Goal: Communication & Community: Answer question/provide support

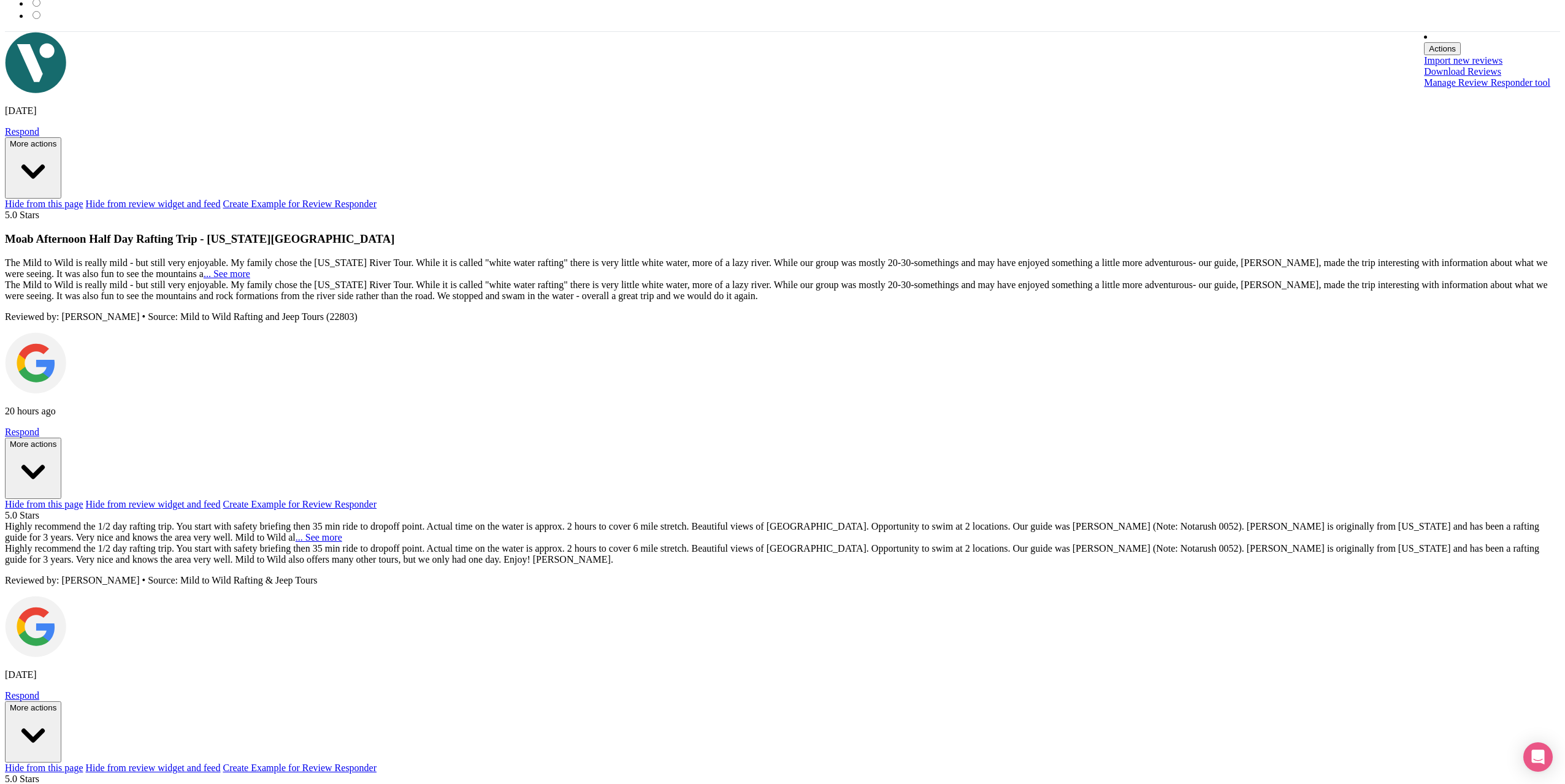
scroll to position [1139, 0]
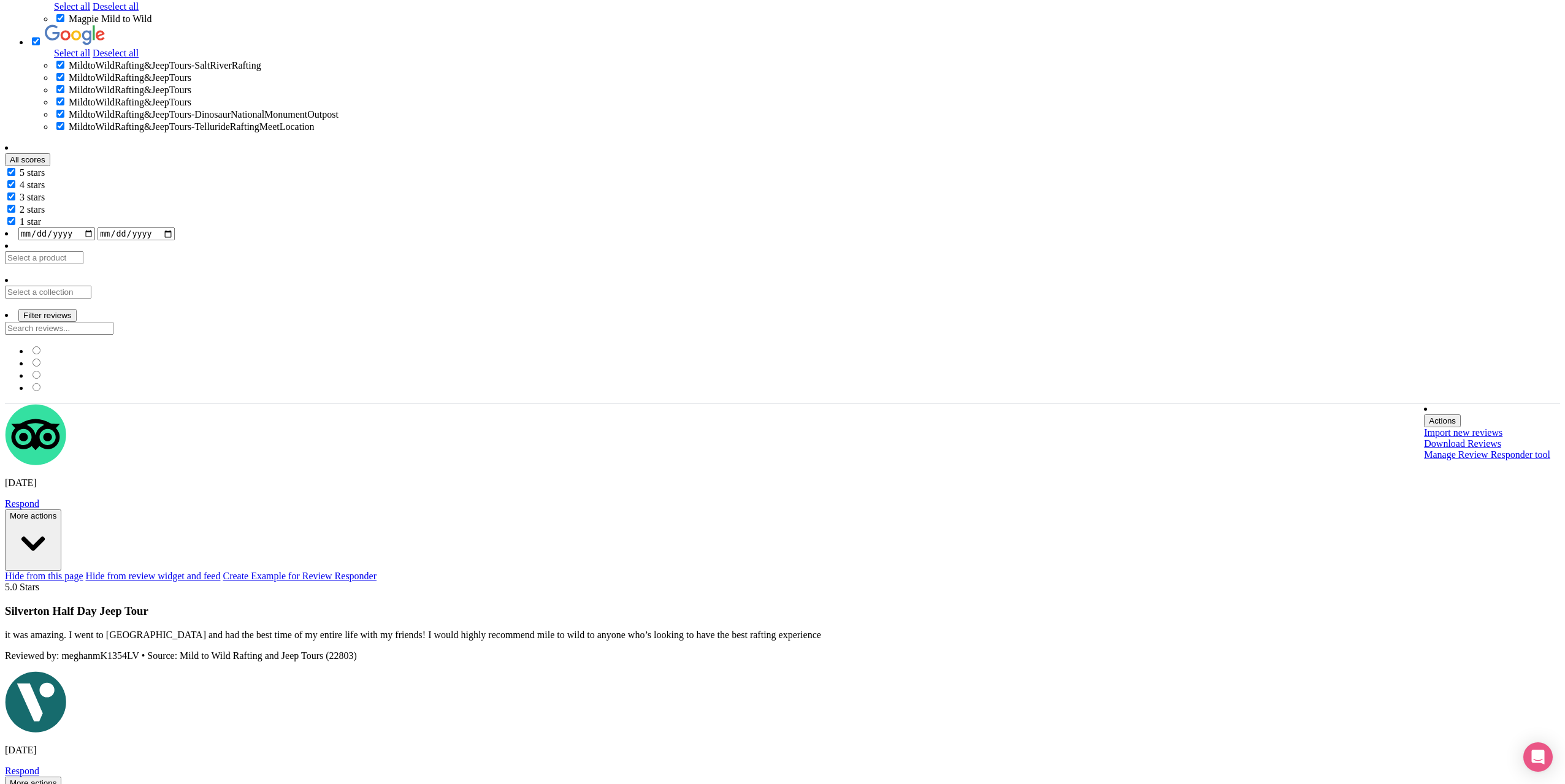
scroll to position [679, 0]
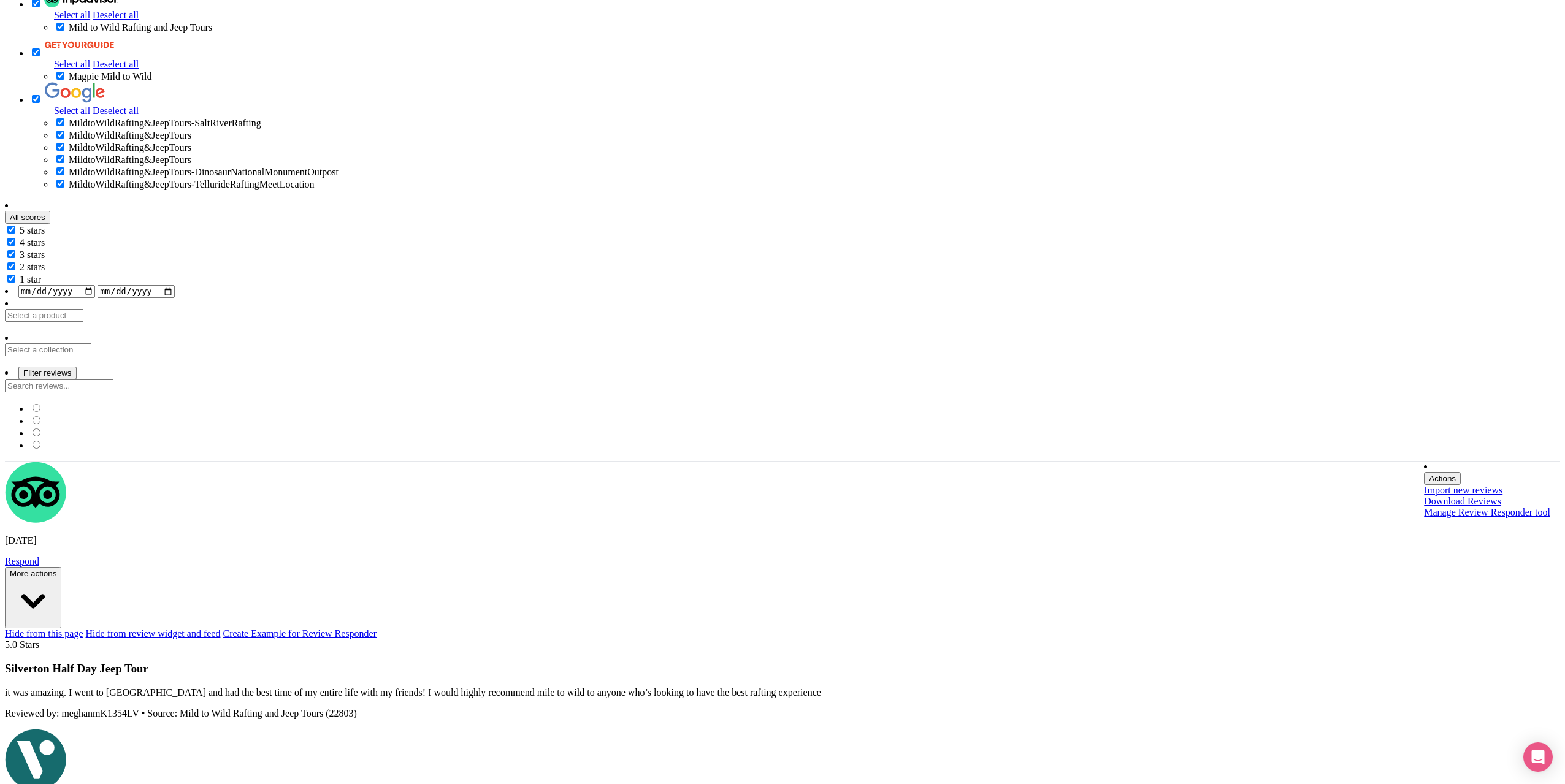
type input "Saving..."
type input "380335"
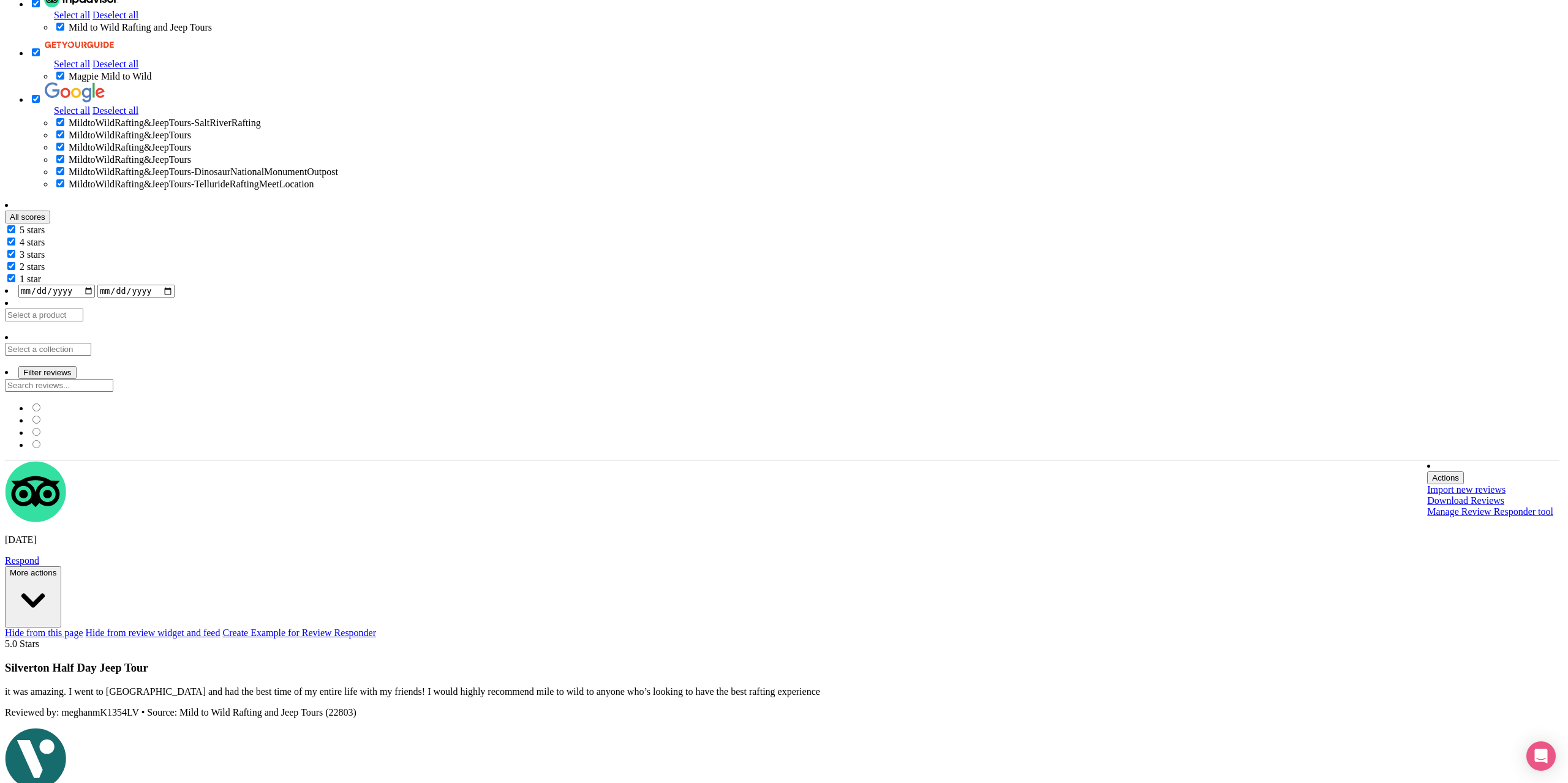
type input "Update Information"
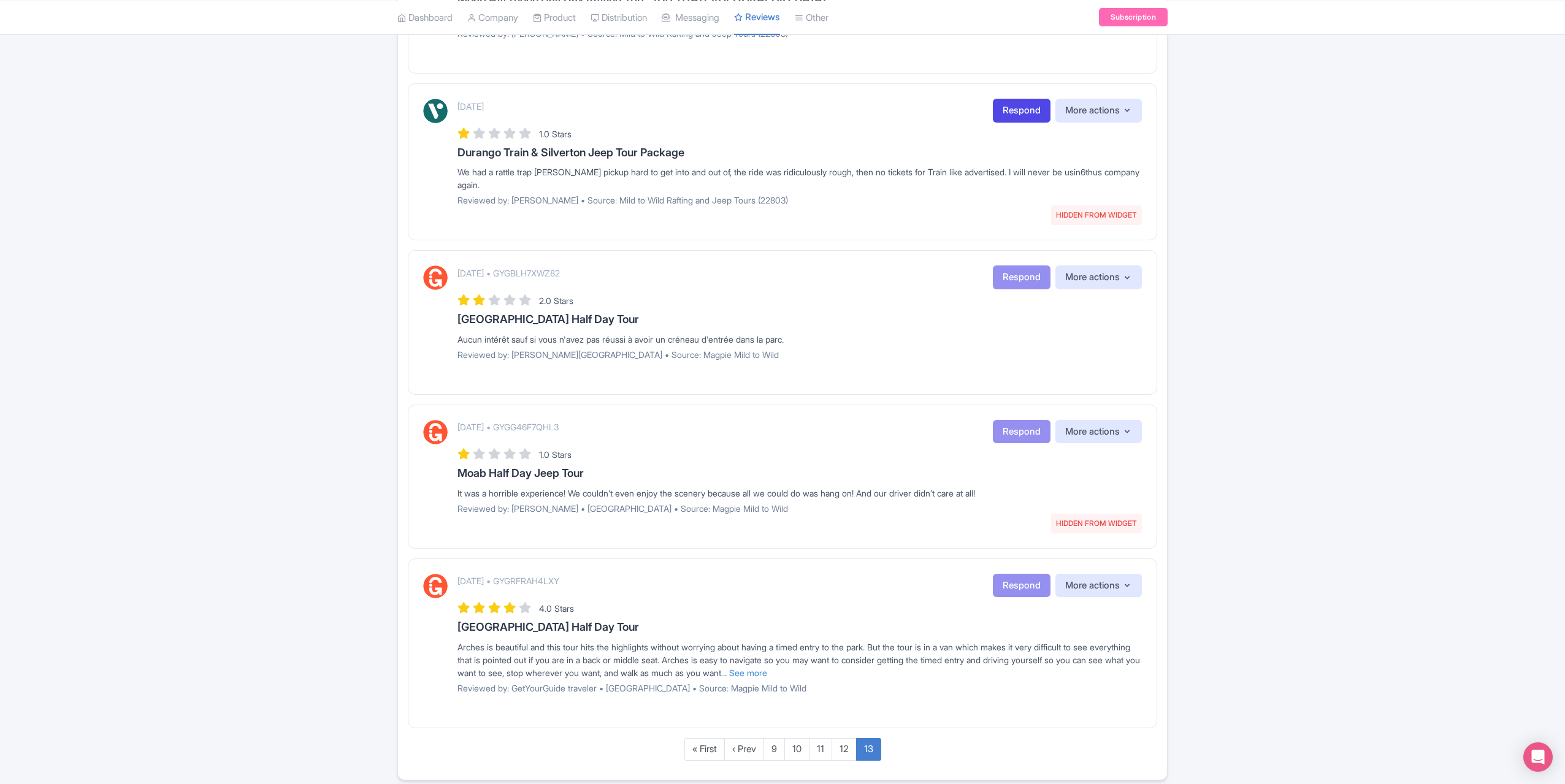
scroll to position [1046, 0]
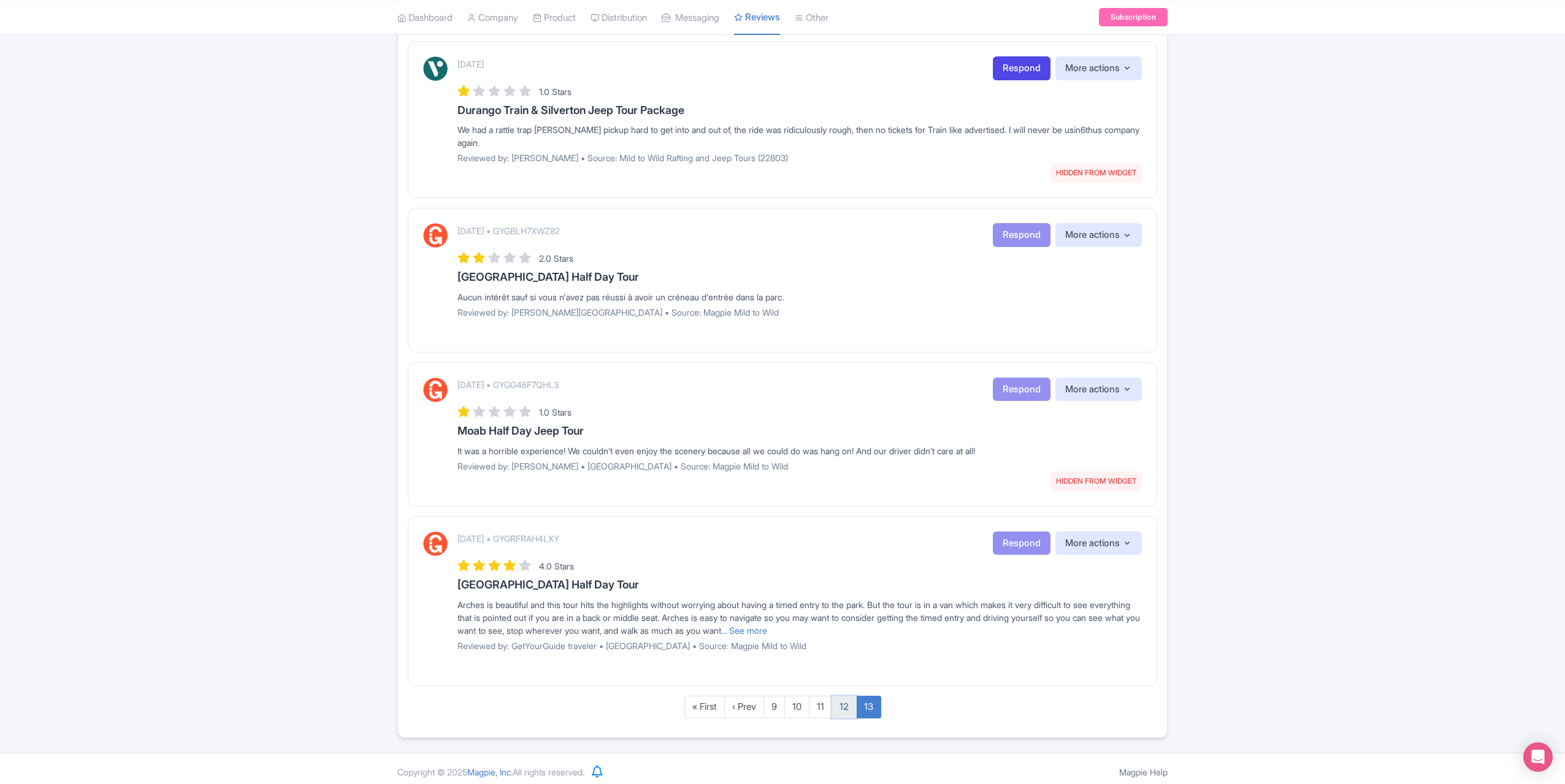
click at [849, 707] on link "12" at bounding box center [844, 707] width 25 height 23
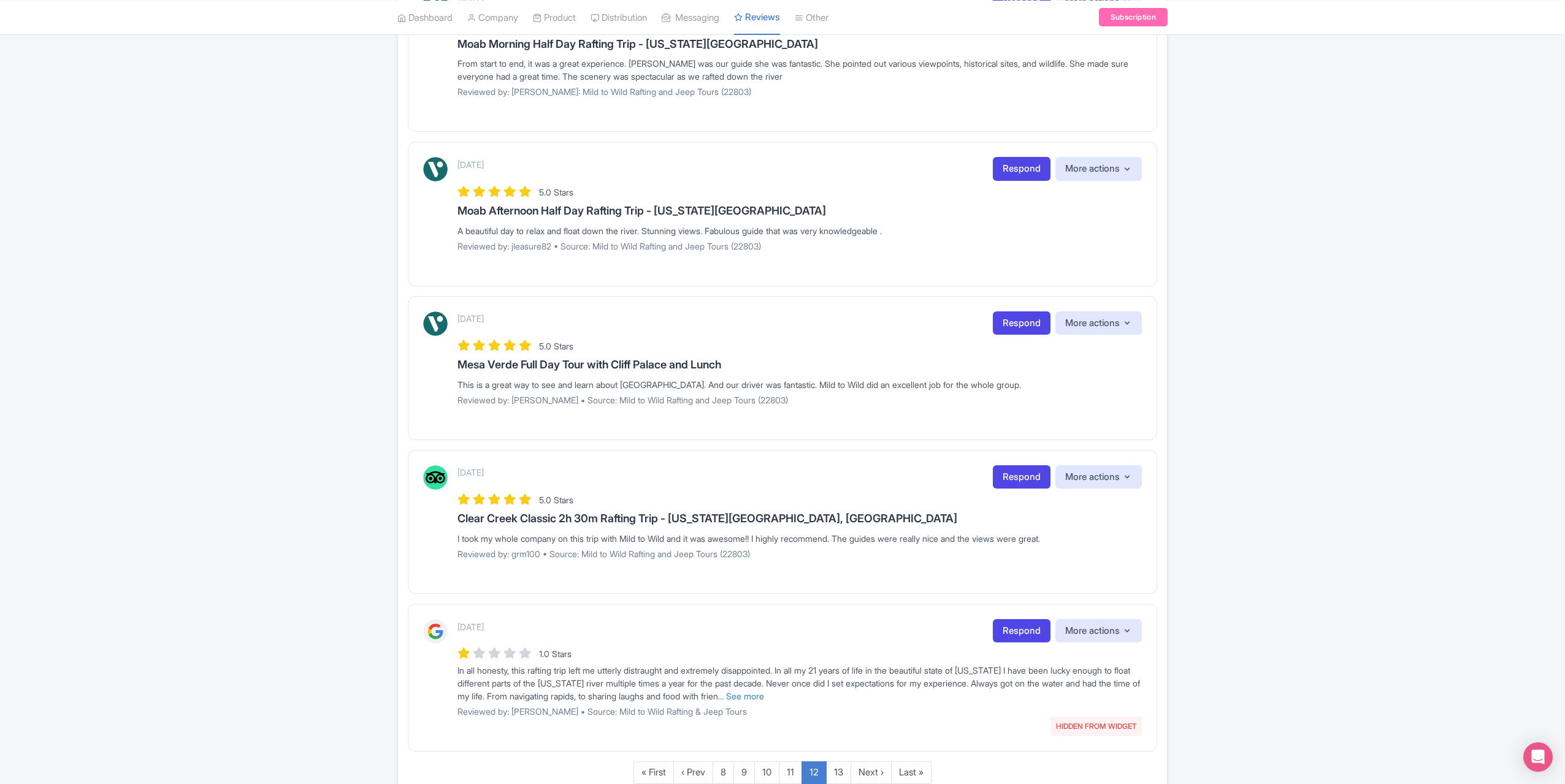
scroll to position [1178, 0]
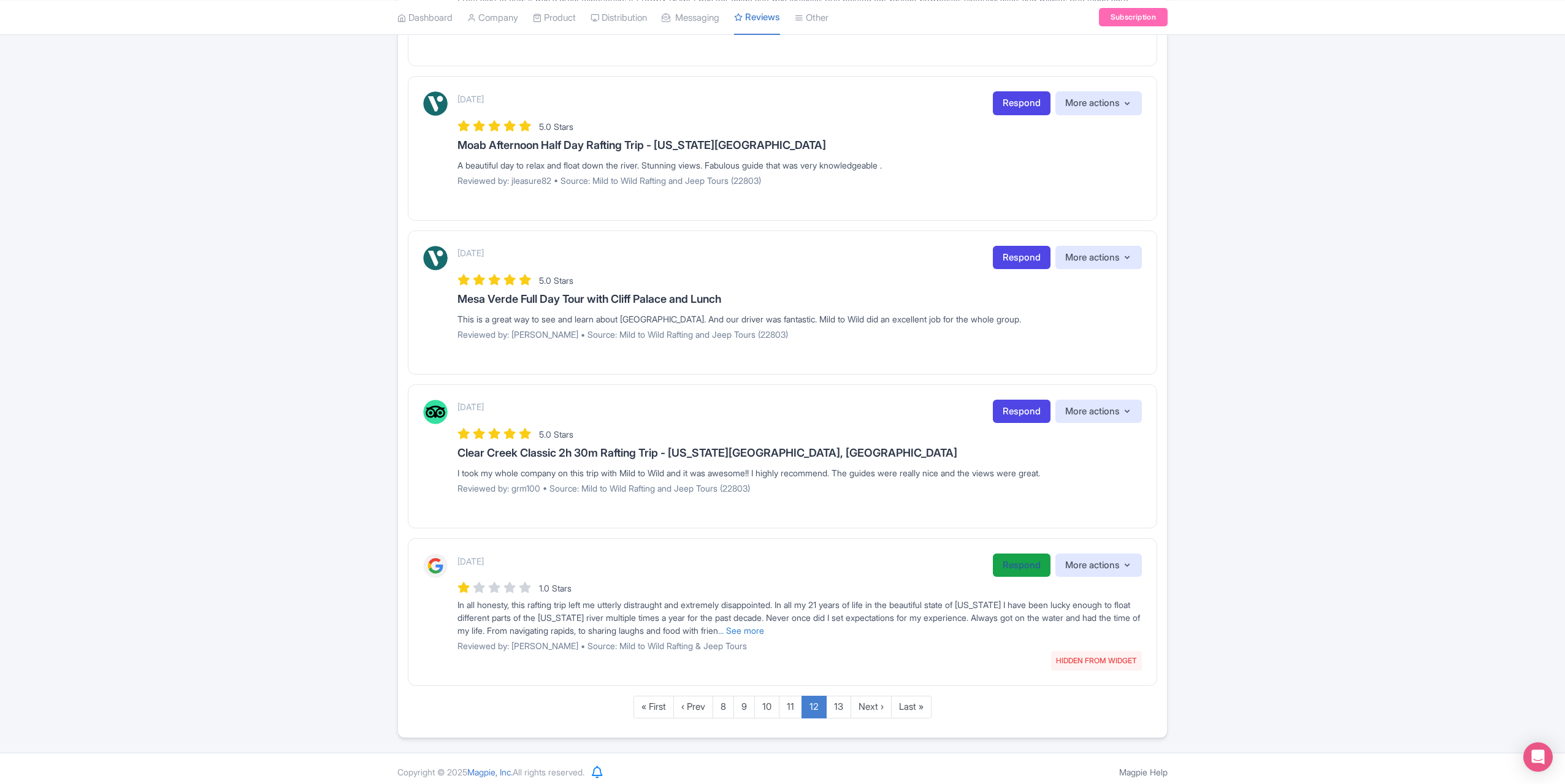
click at [1003, 562] on link "Respond" at bounding box center [1021, 566] width 57 height 24
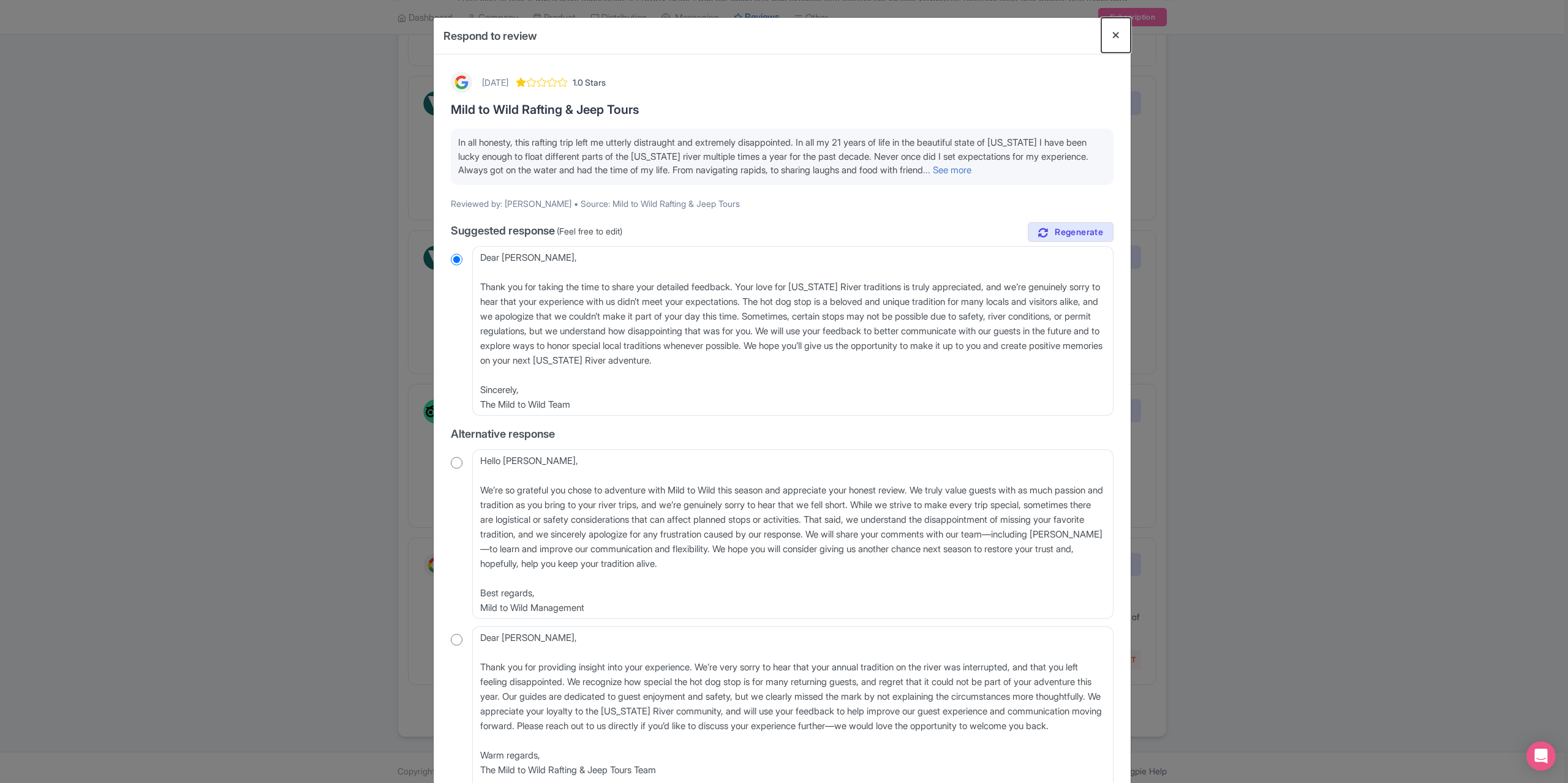
click at [1110, 30] on button "Close" at bounding box center [1115, 35] width 30 height 35
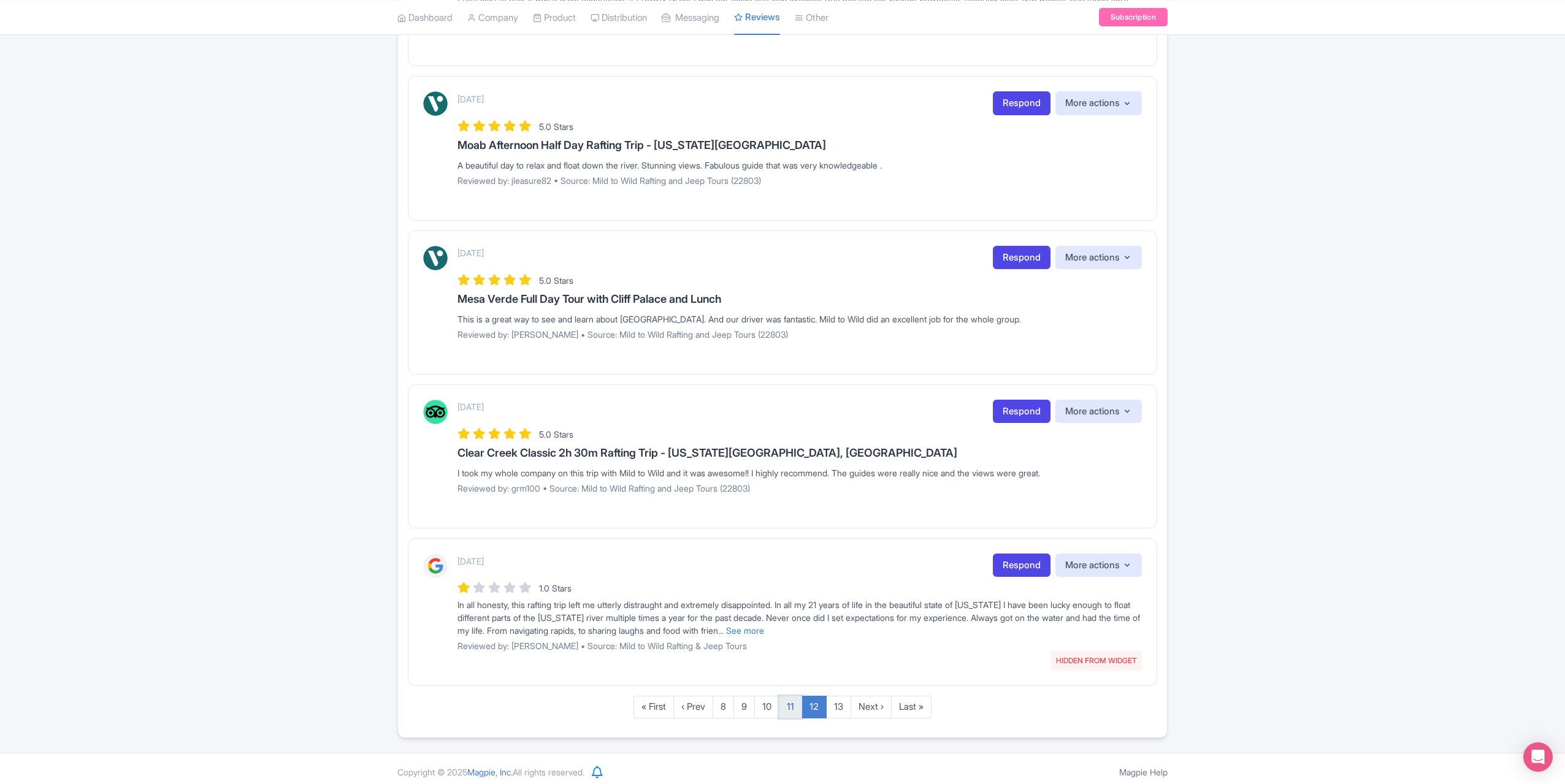
click at [781, 699] on link "11" at bounding box center [790, 707] width 23 height 23
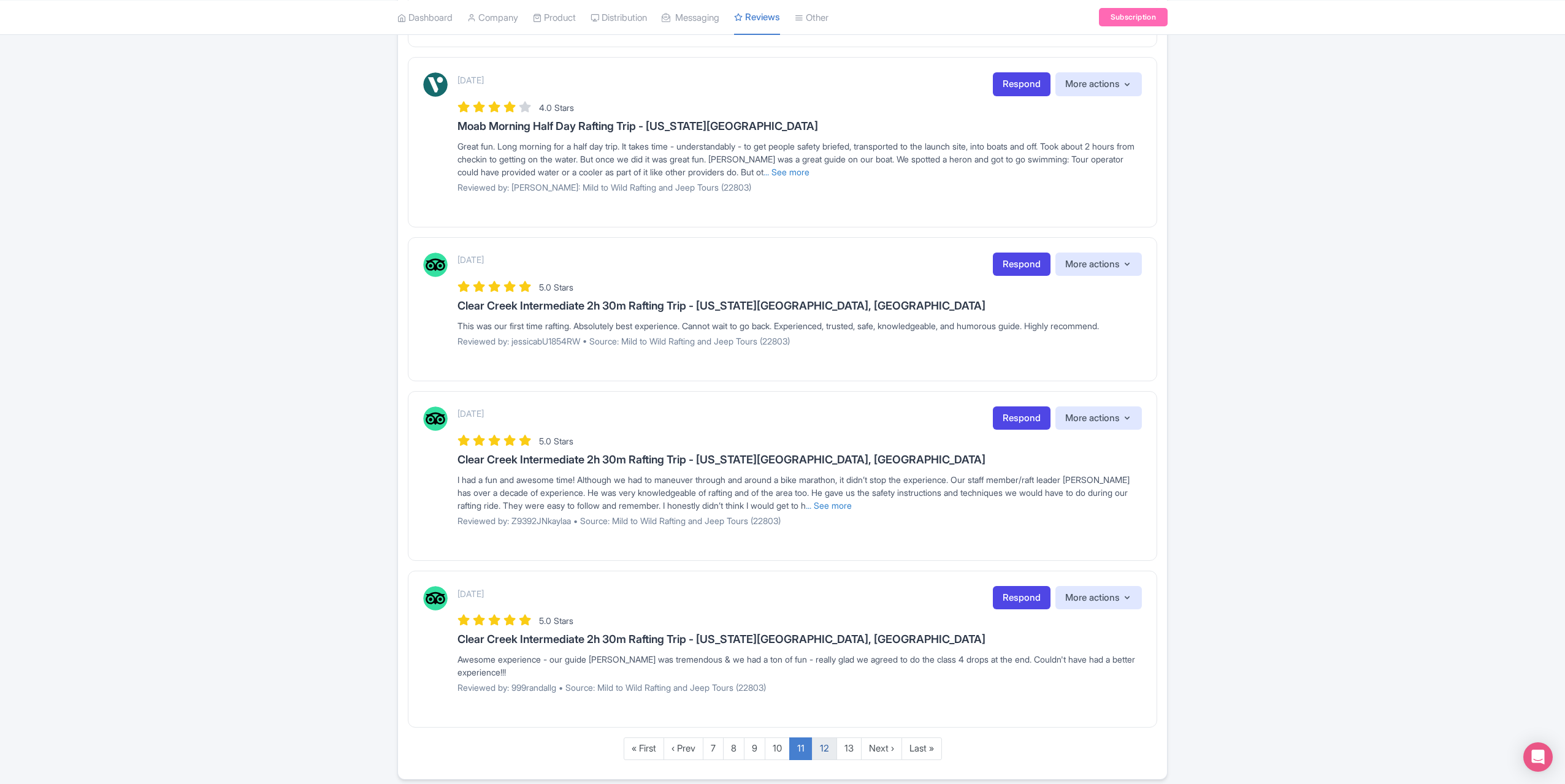
scroll to position [1201, 0]
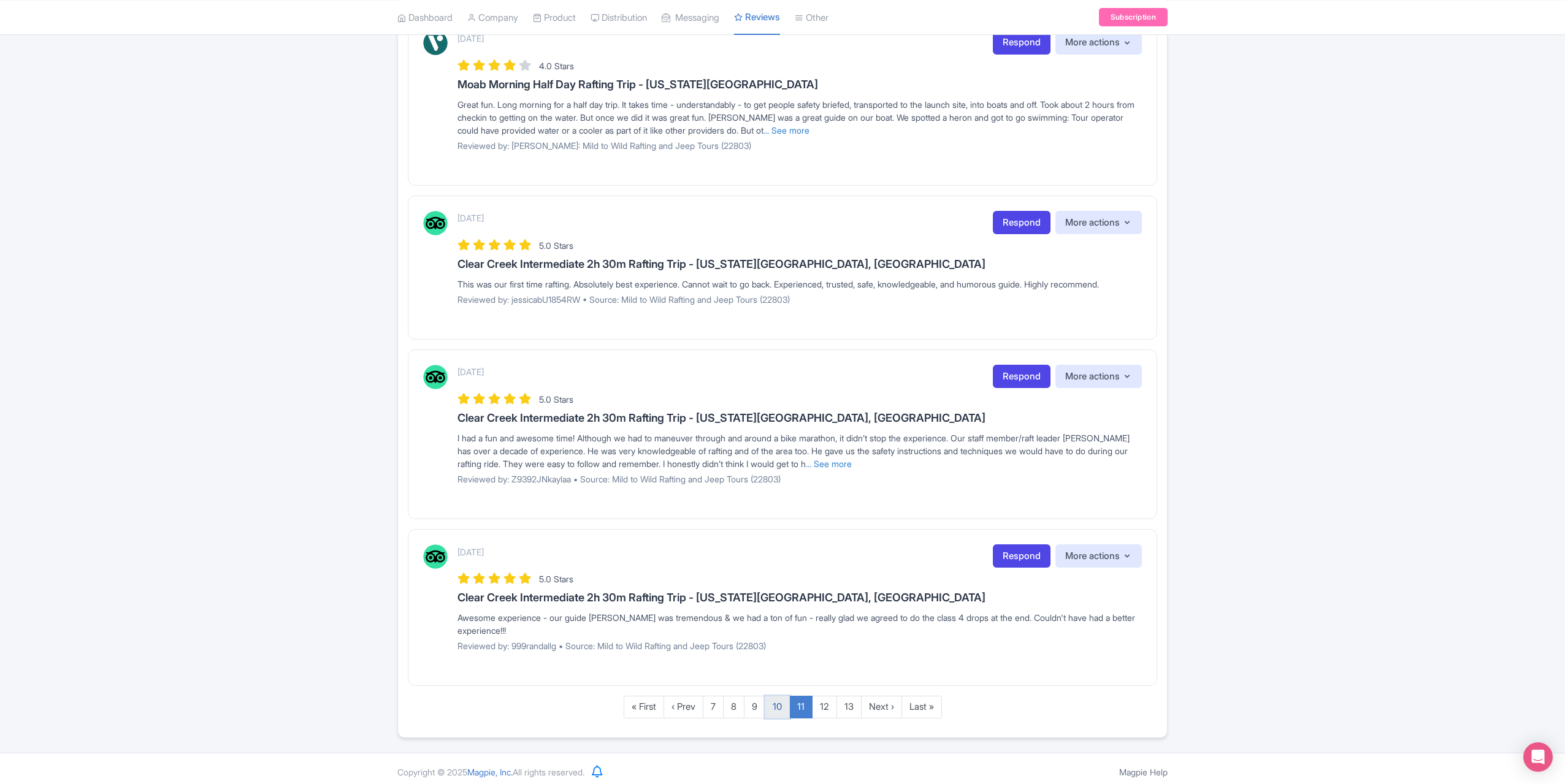
click at [778, 700] on link "10" at bounding box center [777, 707] width 25 height 23
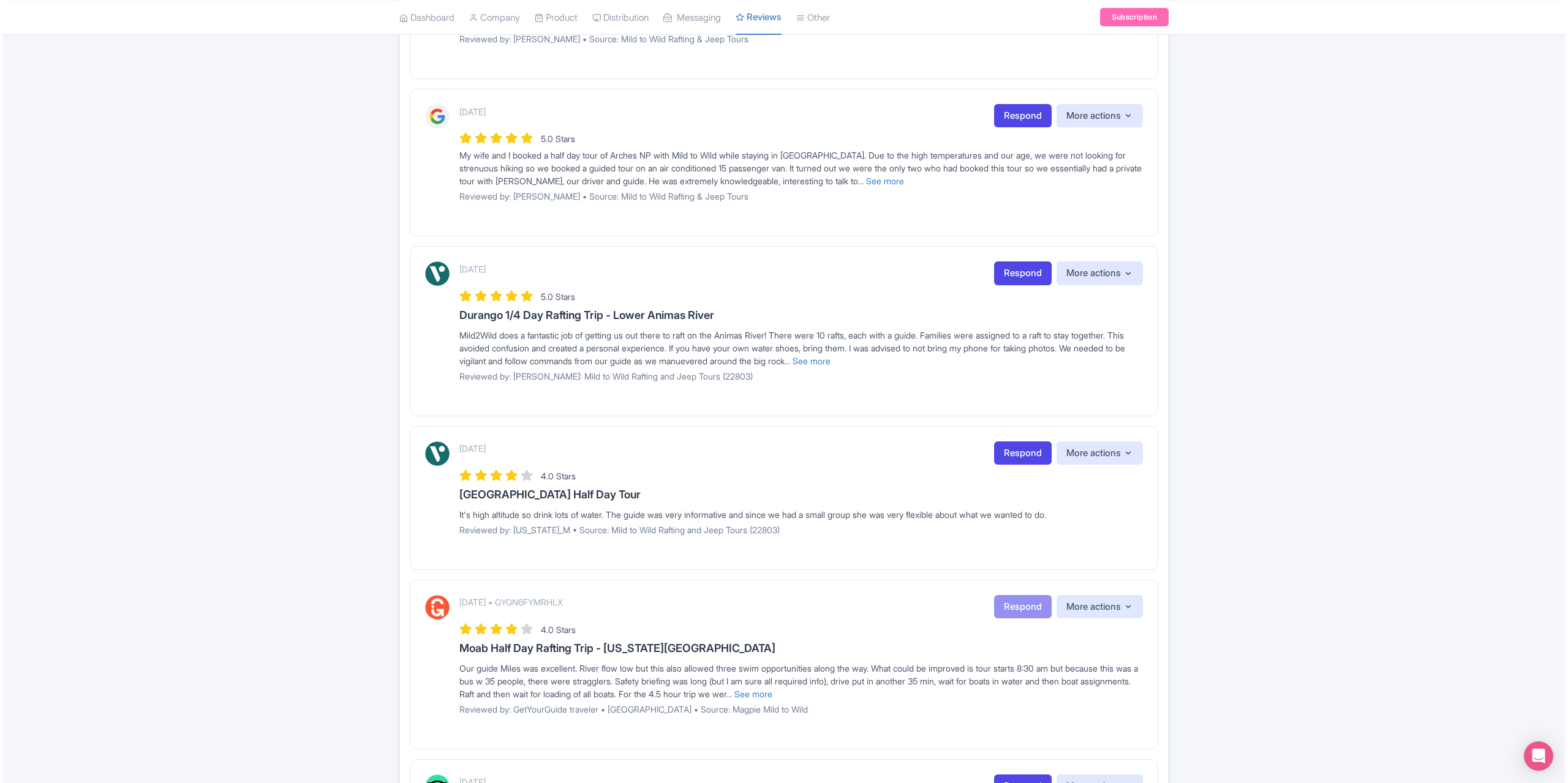
scroll to position [367, 0]
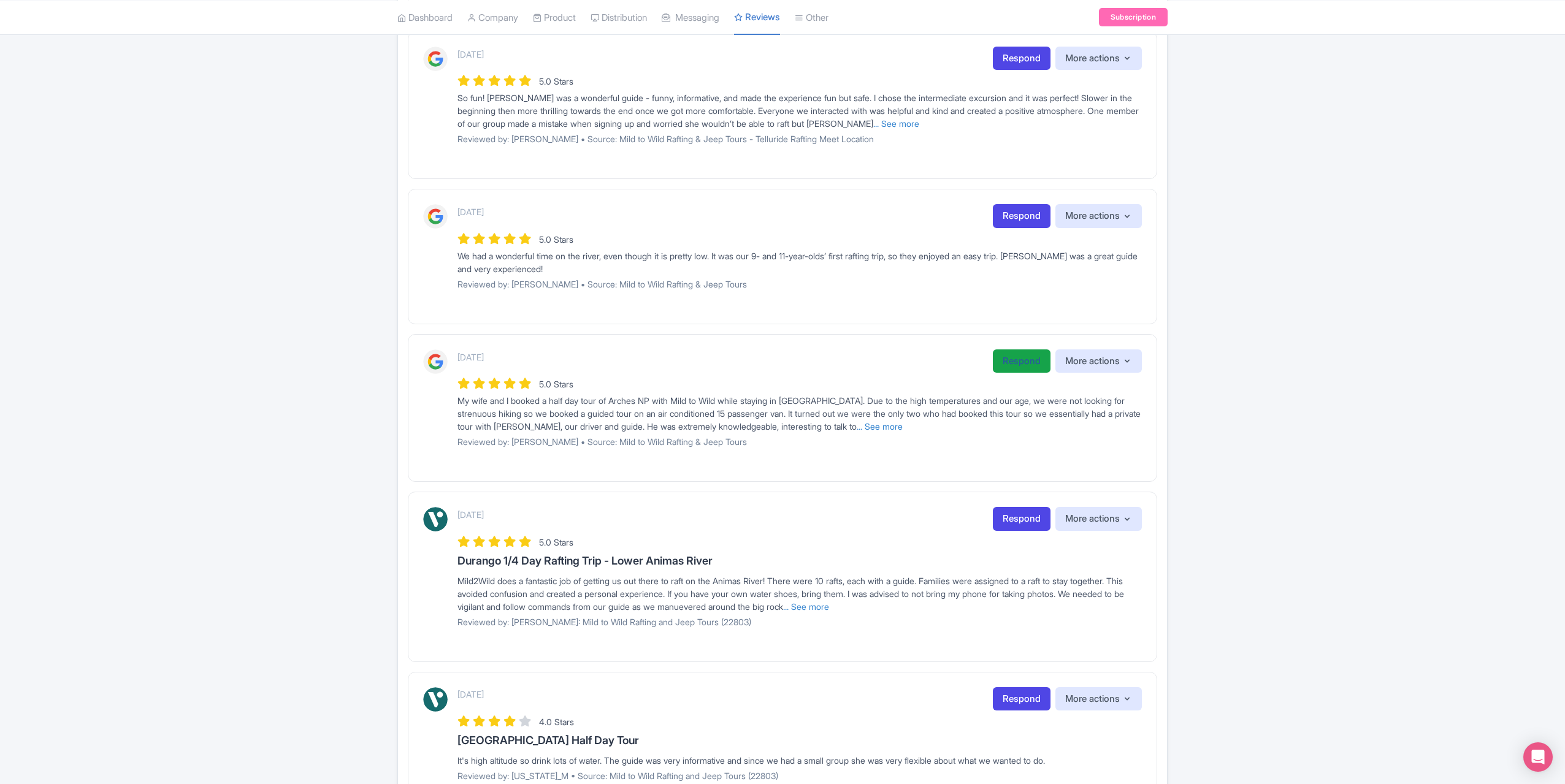
click at [1018, 353] on link "Respond" at bounding box center [1021, 361] width 57 height 24
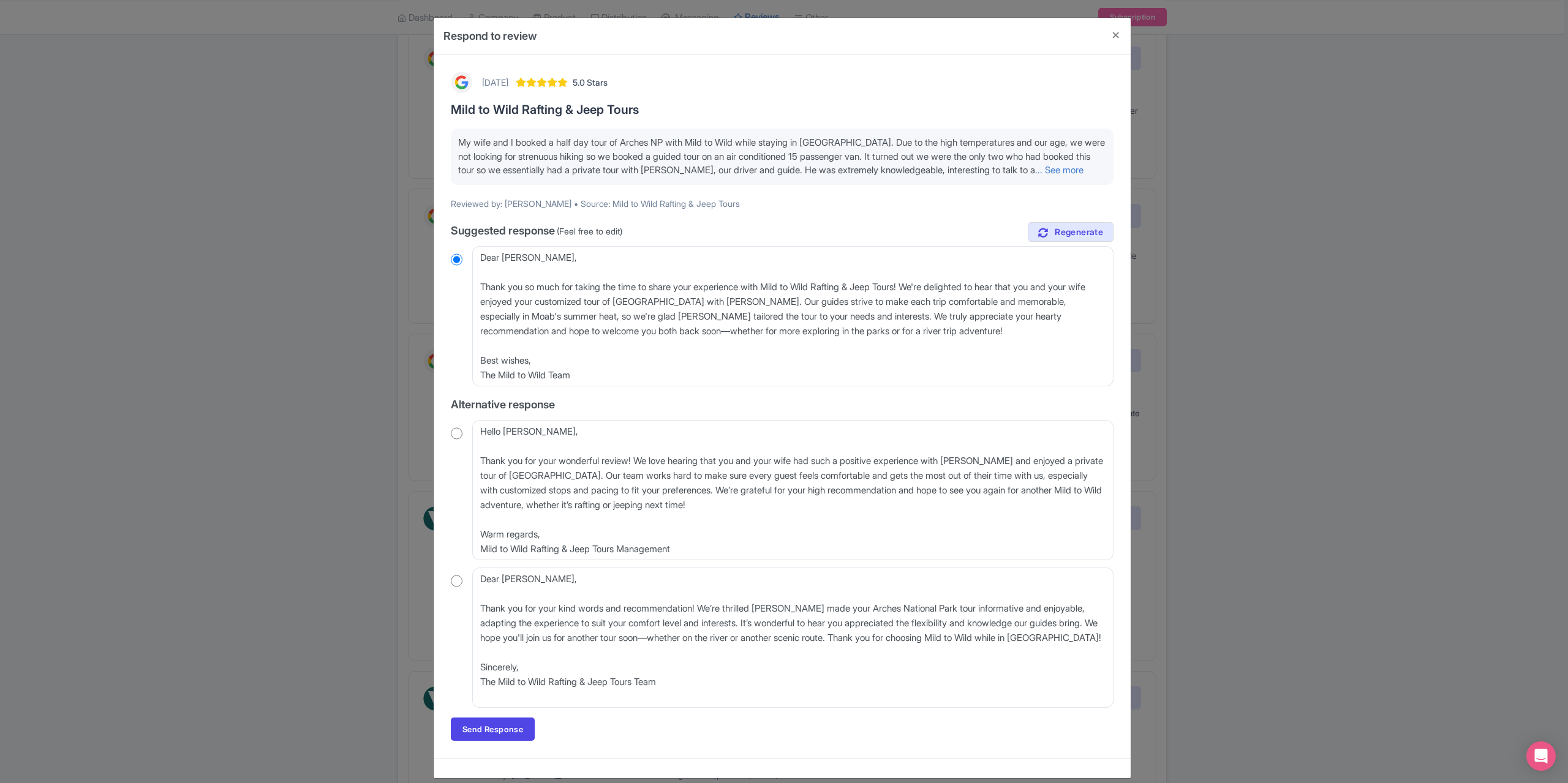
scroll to position [12, 0]
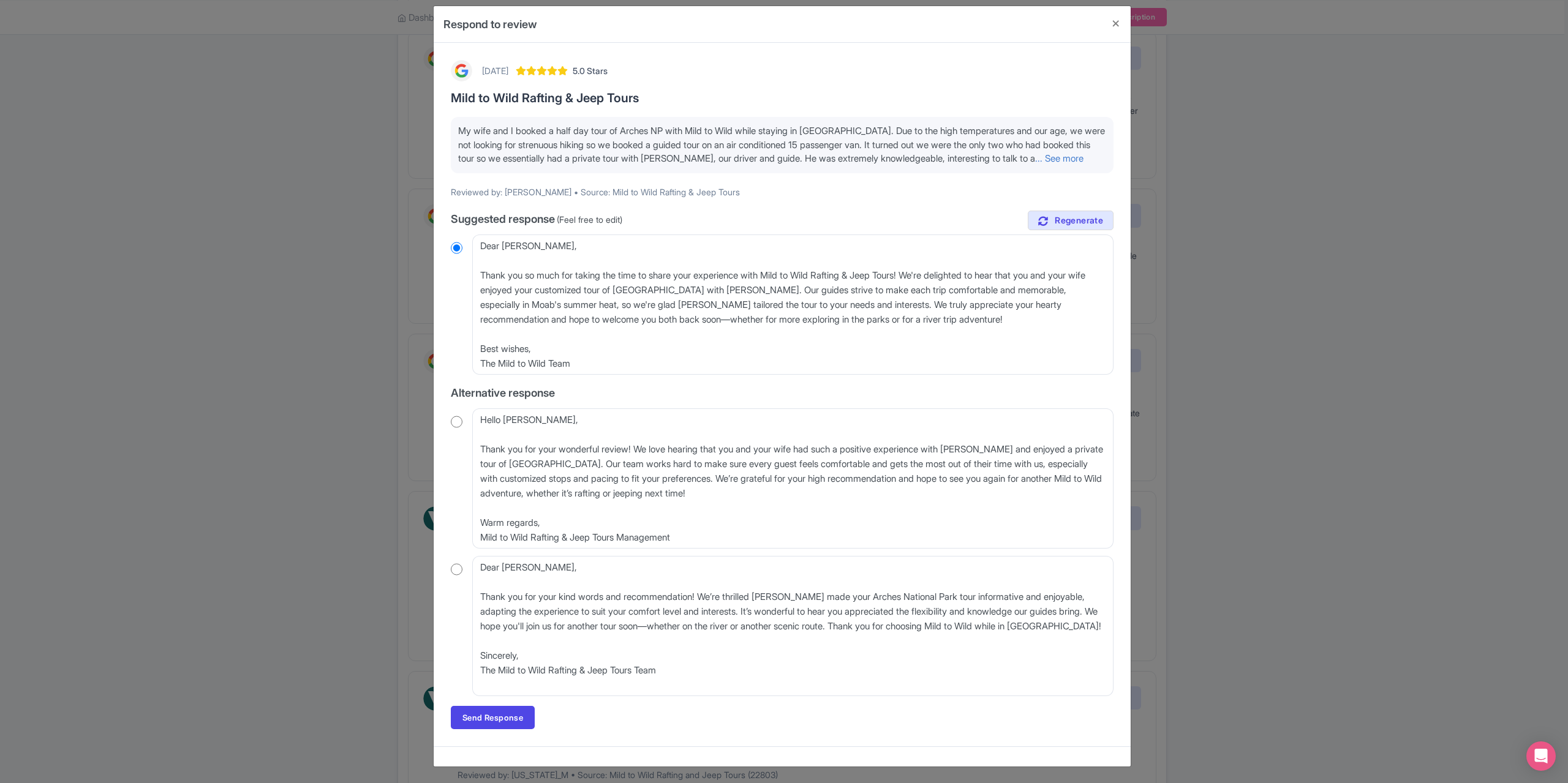
click at [459, 254] on div "Dear Mel, Thank you so much for taking the time to share your experience with M…" at bounding box center [782, 304] width 663 height 140
drag, startPoint x: 526, startPoint y: 241, endPoint x: 447, endPoint y: 243, distance: 79.0
click at [447, 243] on div "2 months ago 5.0 Stars Mild to Wild Rafting & Jeep Tours My wife and I booked a…" at bounding box center [782, 395] width 677 height 684
type textarea "Thank you so much for taking the time to share your experience with Mild to Wil…"
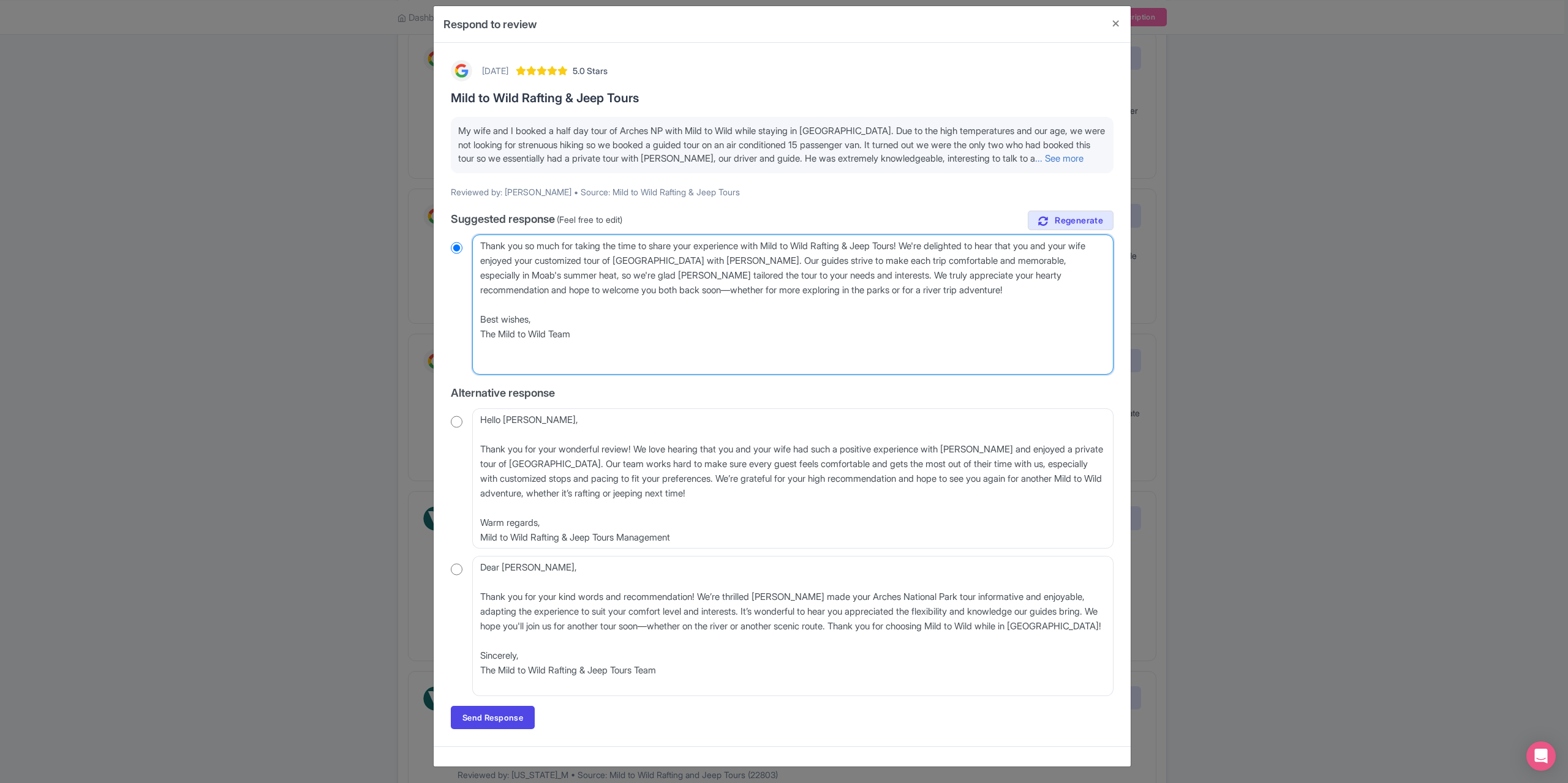
radio input "true"
click at [479, 277] on textarea "Dear Mel, Thank you so much for taking the time to share your experience with M…" at bounding box center [792, 304] width 641 height 140
type textarea "Thank you so much for taking the time to share your experience with Mild to Wil…"
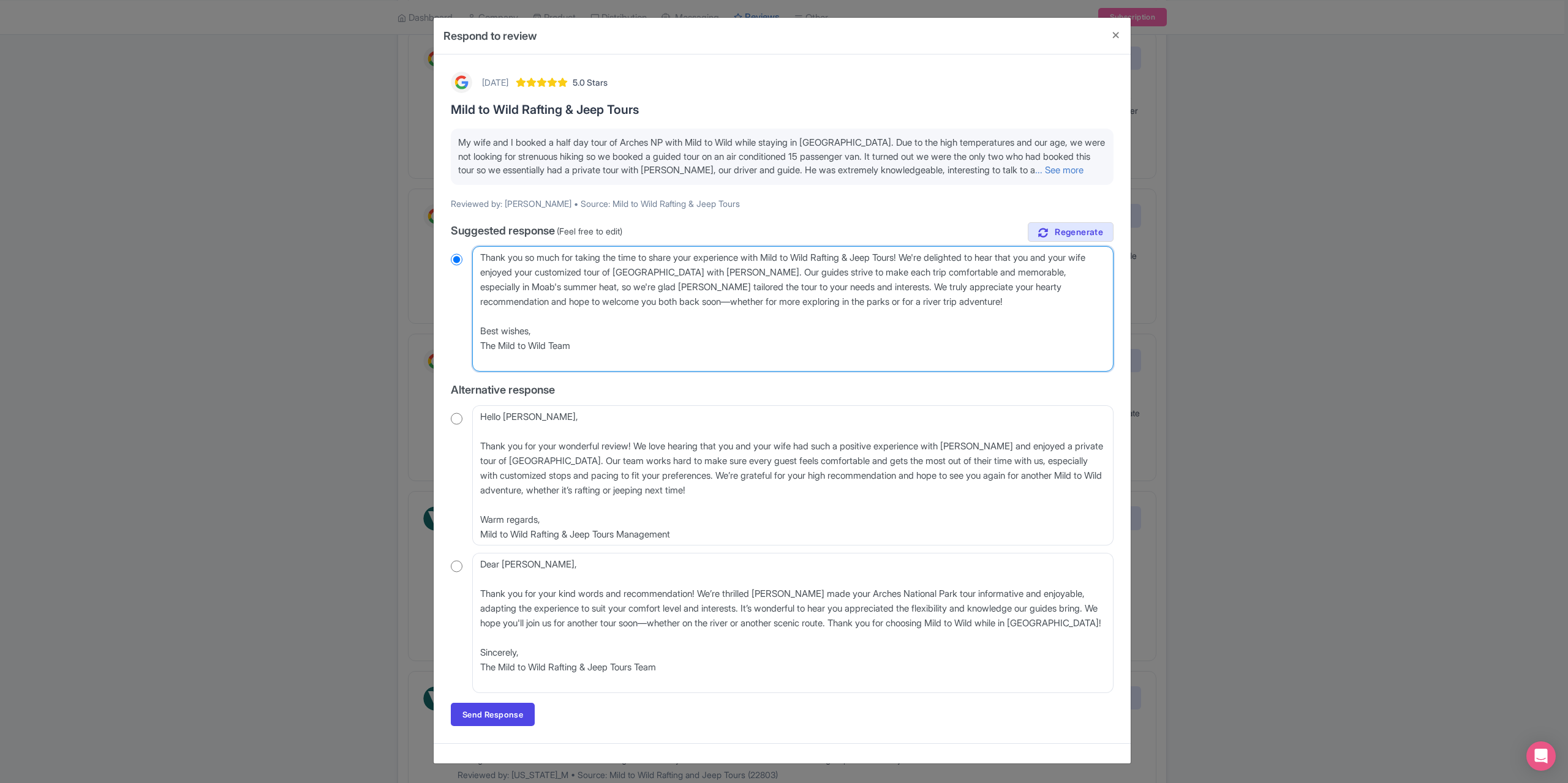
radio input "true"
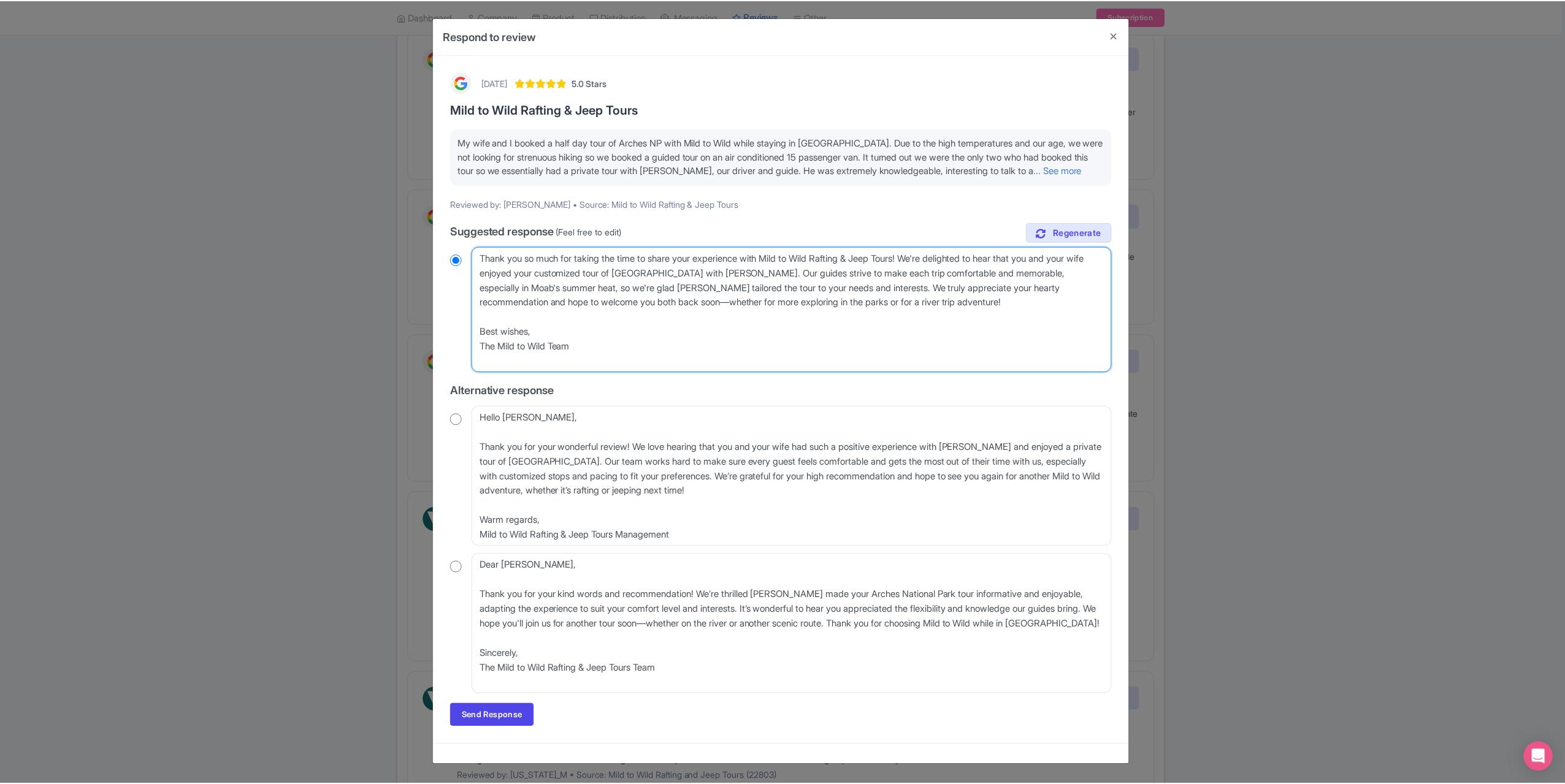
scroll to position [0, 0]
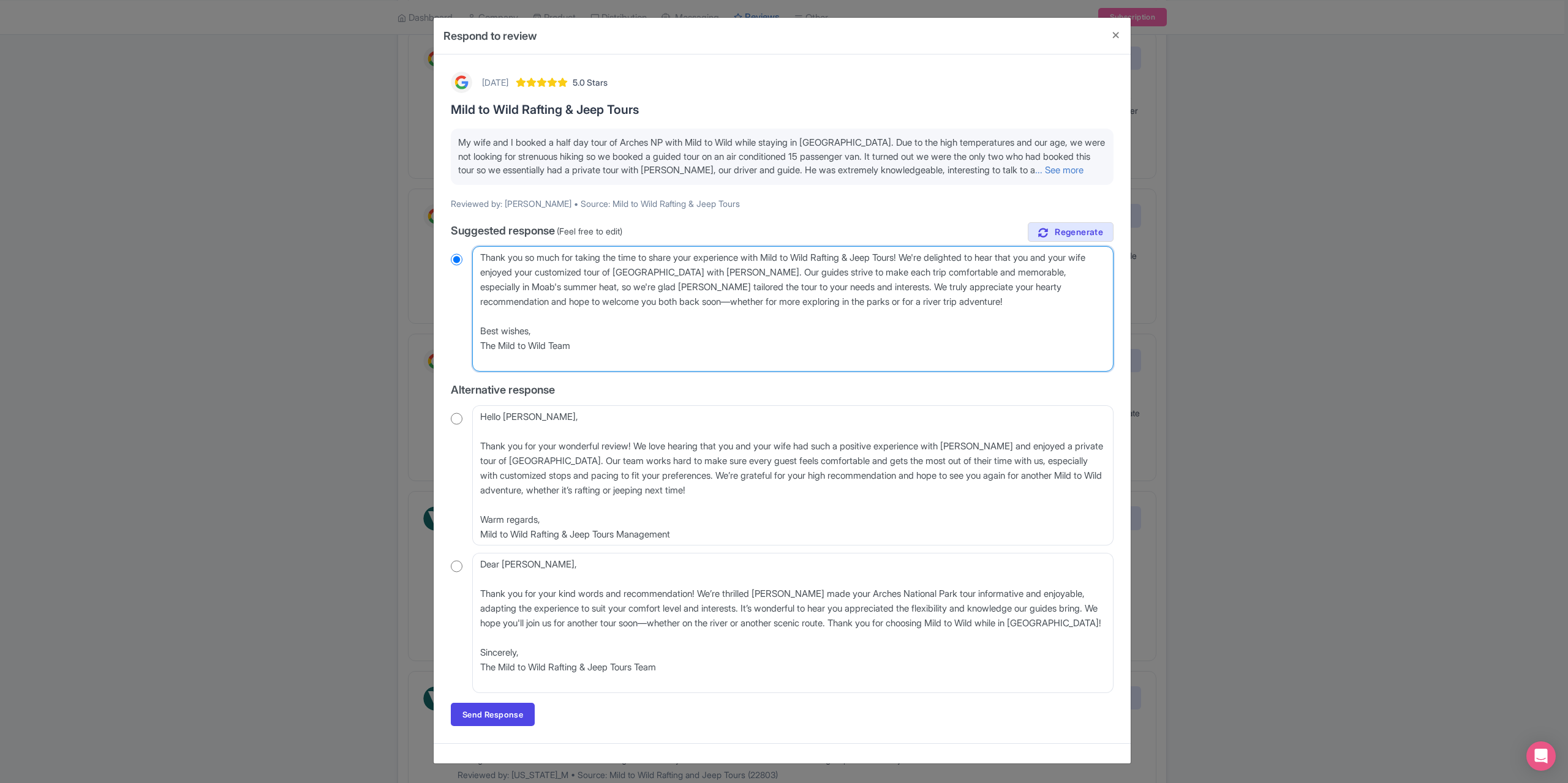
type textarea "Thank you so much for taking the time to share your experience with Mild to Wil…"
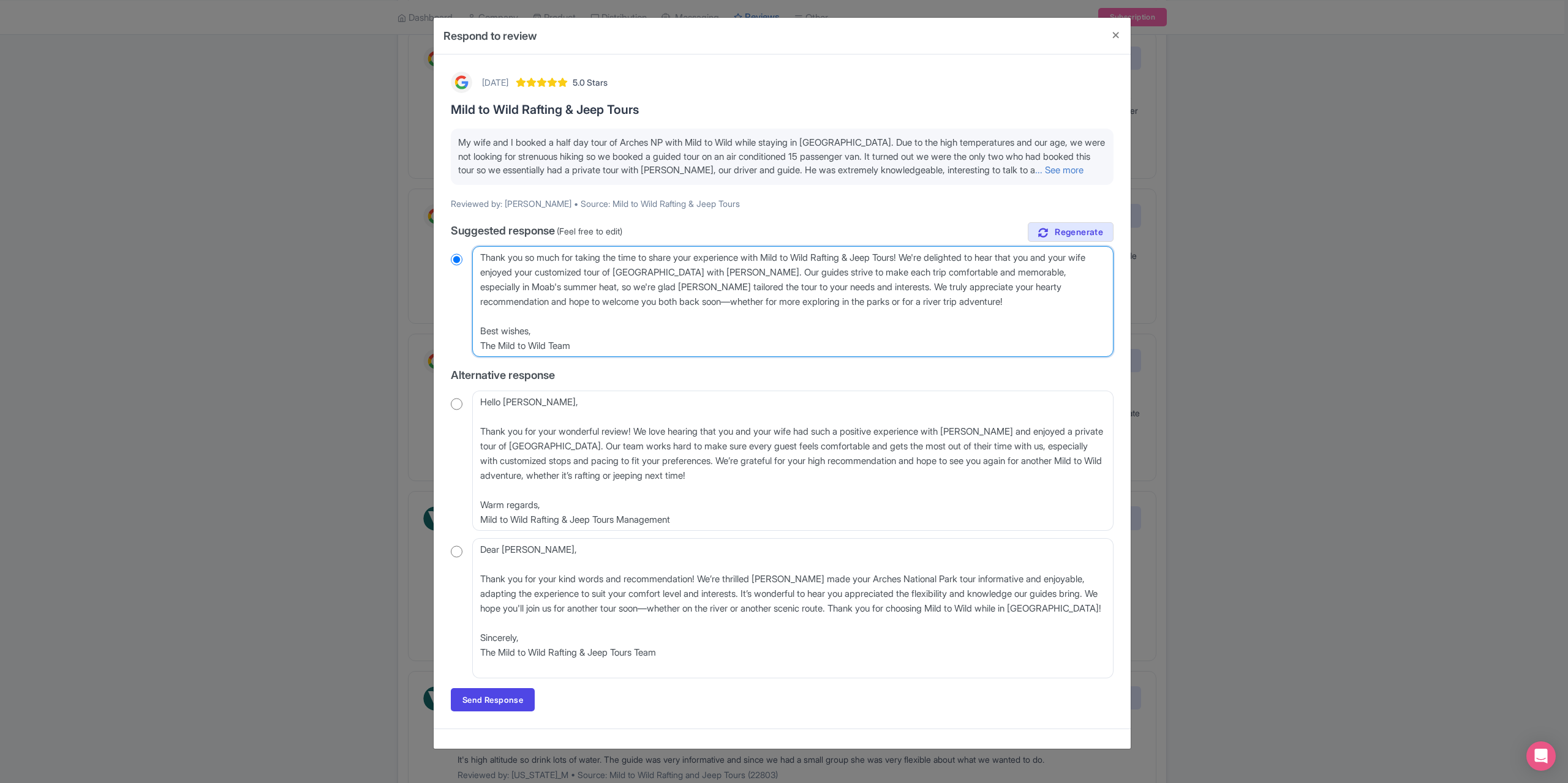
radio input "true"
type textarea "Thank you so much for taking the time to share your experience with Mild to Wil…"
click at [488, 699] on link "Send Response" at bounding box center [493, 700] width 84 height 23
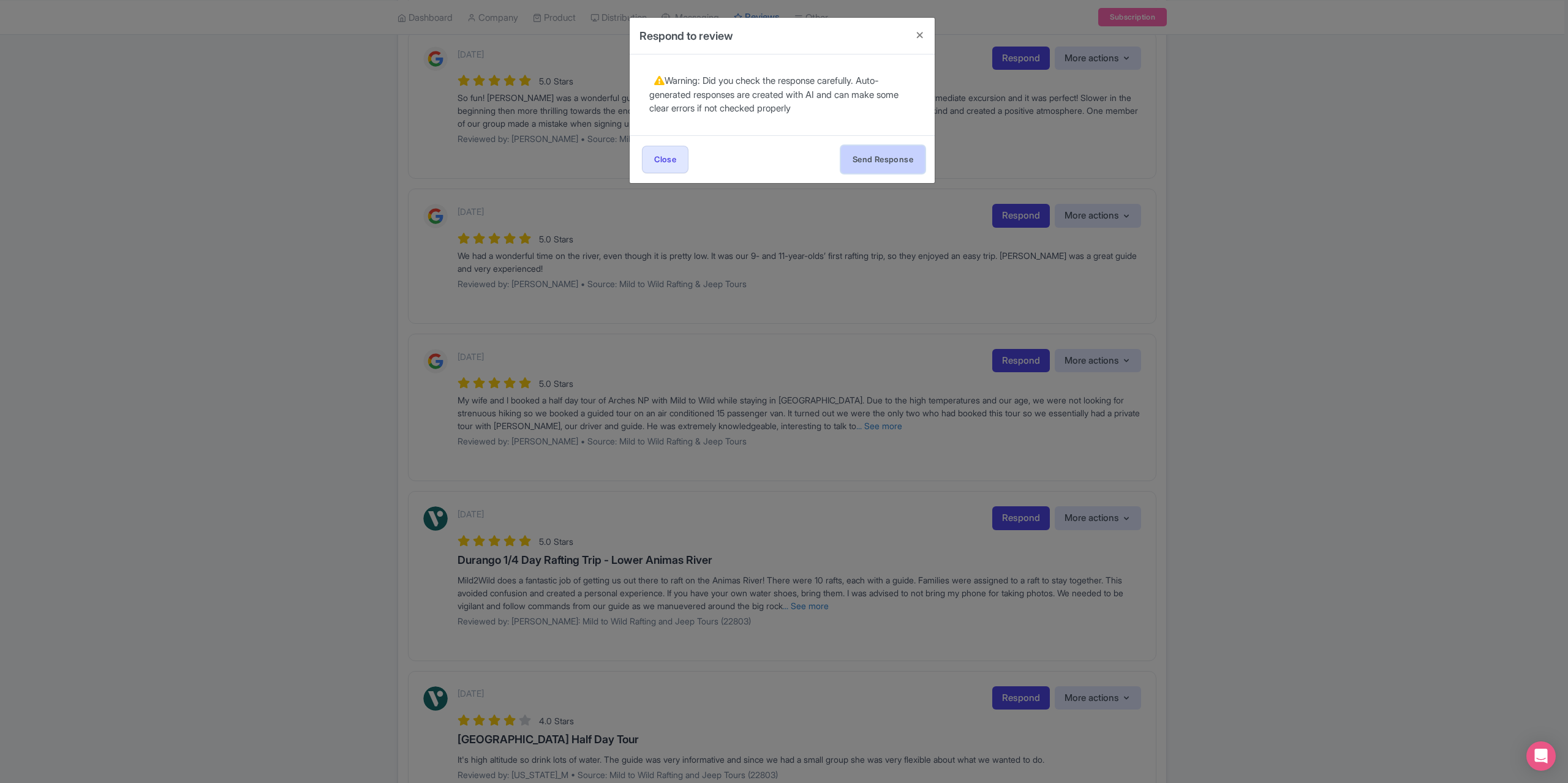
click at [892, 149] on button "Send Response" at bounding box center [883, 159] width 84 height 28
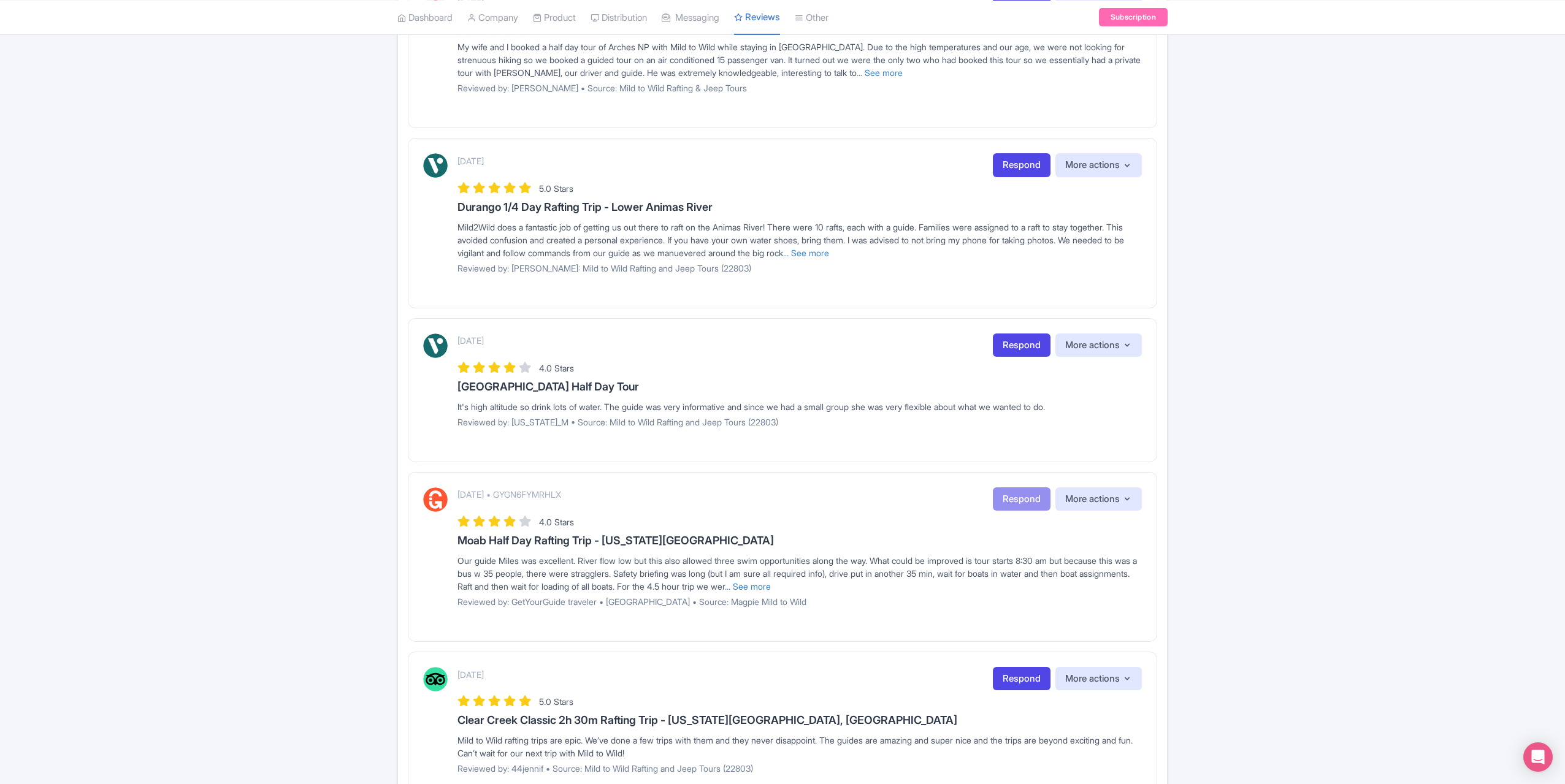
scroll to position [735, 0]
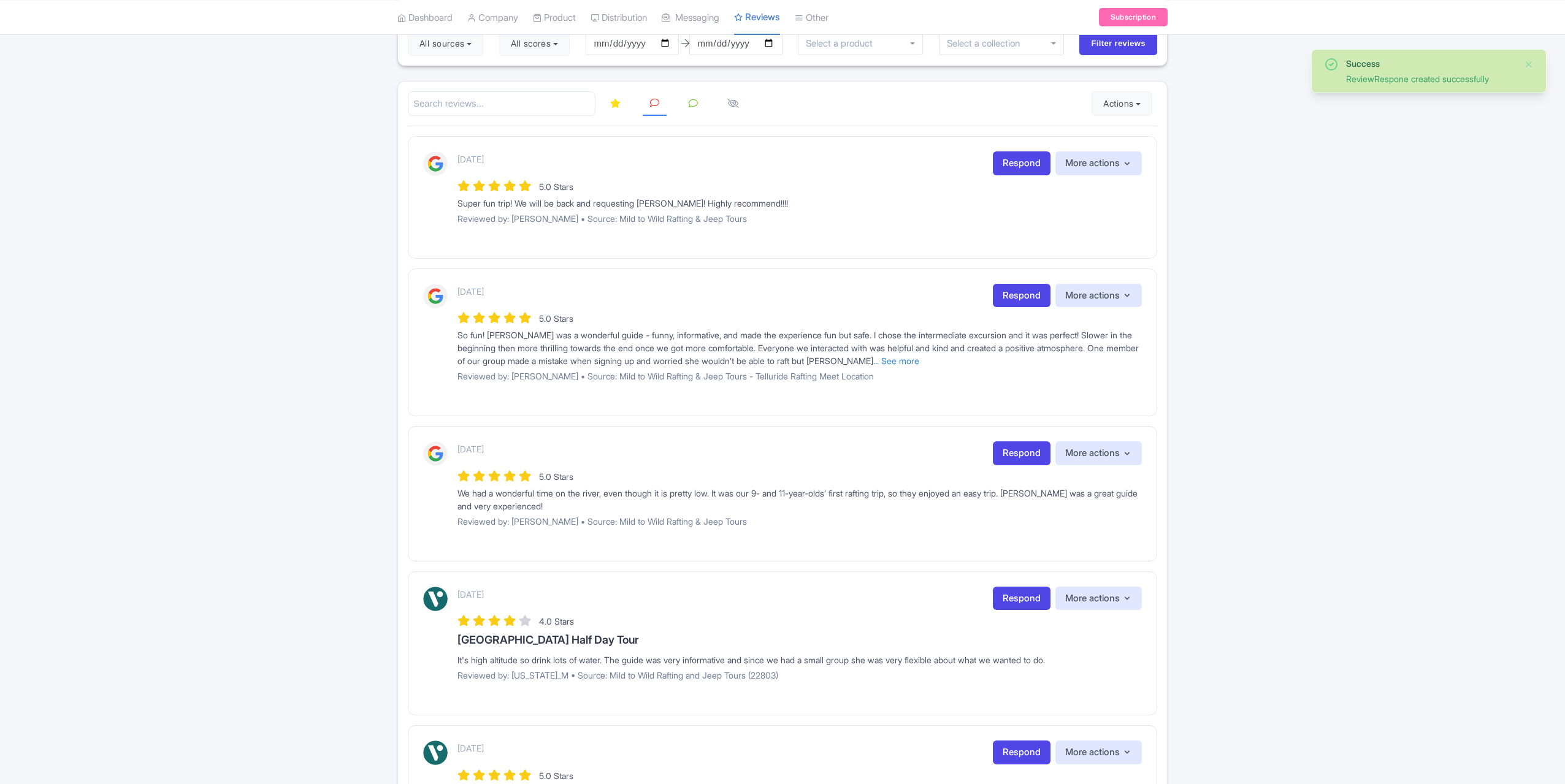
scroll to position [245, 0]
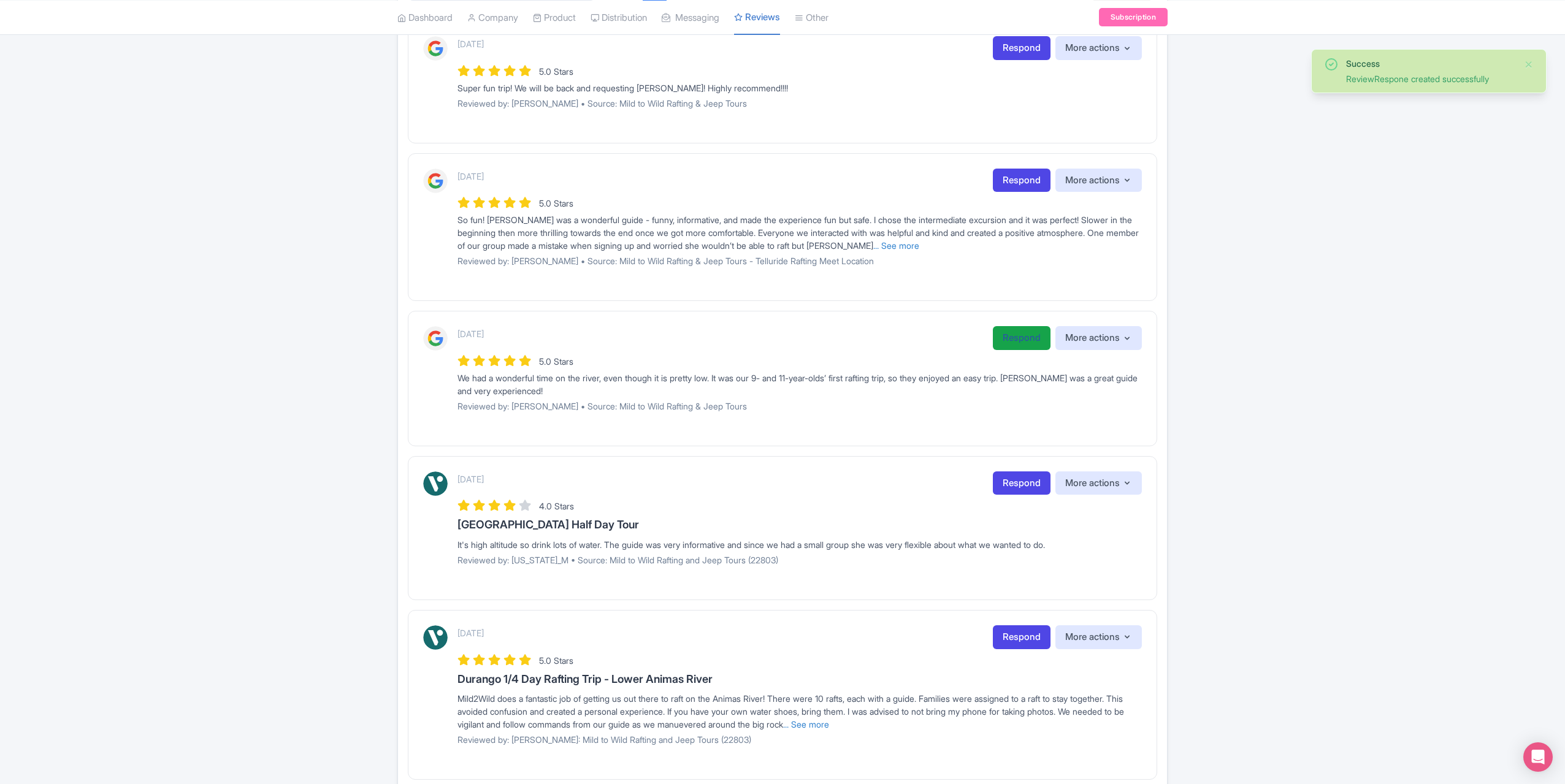
click at [1012, 334] on link "Respond" at bounding box center [1021, 338] width 57 height 24
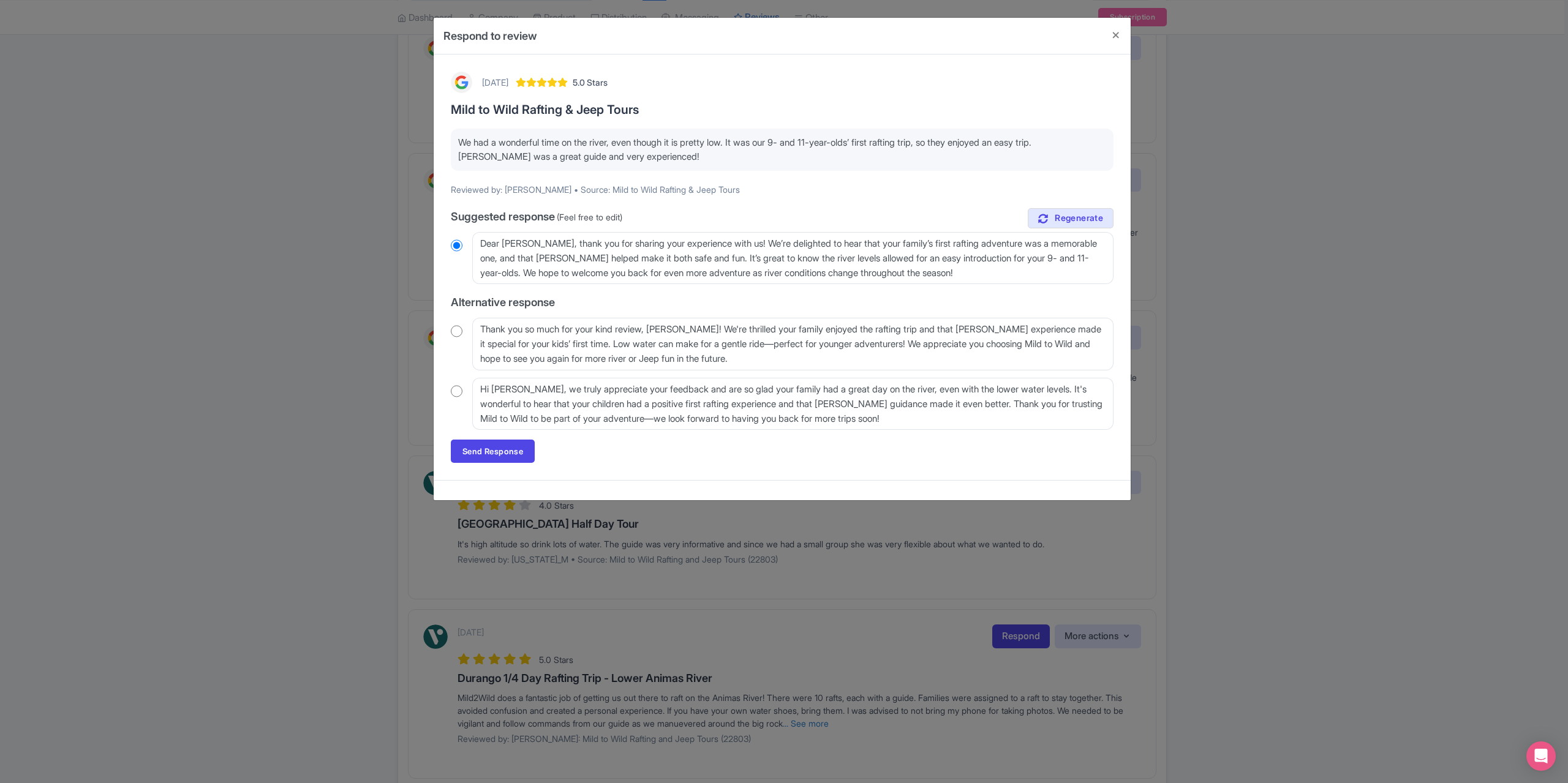
click at [460, 327] on input "radio" at bounding box center [456, 331] width 12 height 12
radio input "true"
click at [493, 455] on link "Send Response" at bounding box center [493, 451] width 84 height 23
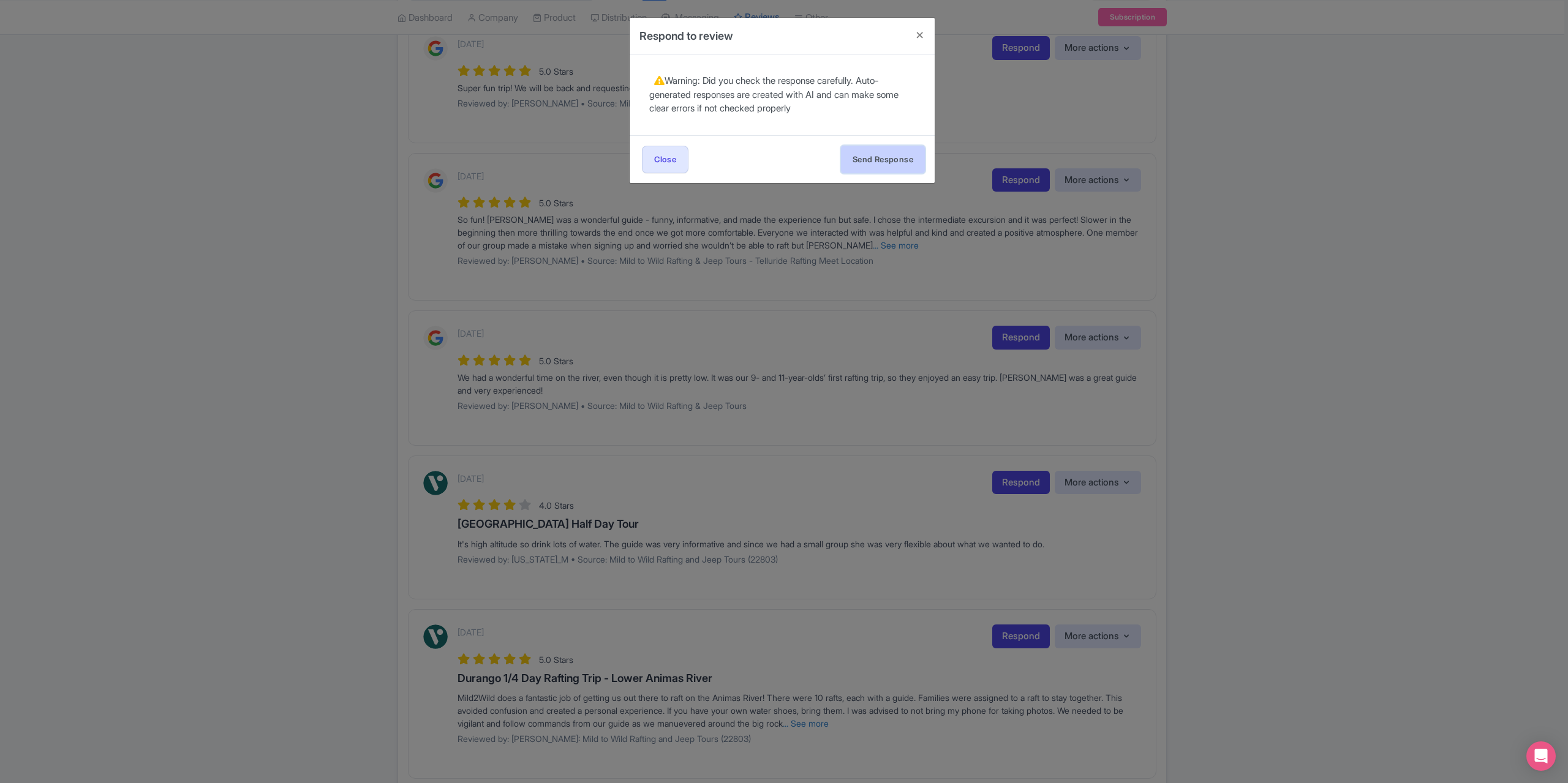
click at [867, 155] on button "Send Response" at bounding box center [883, 159] width 84 height 28
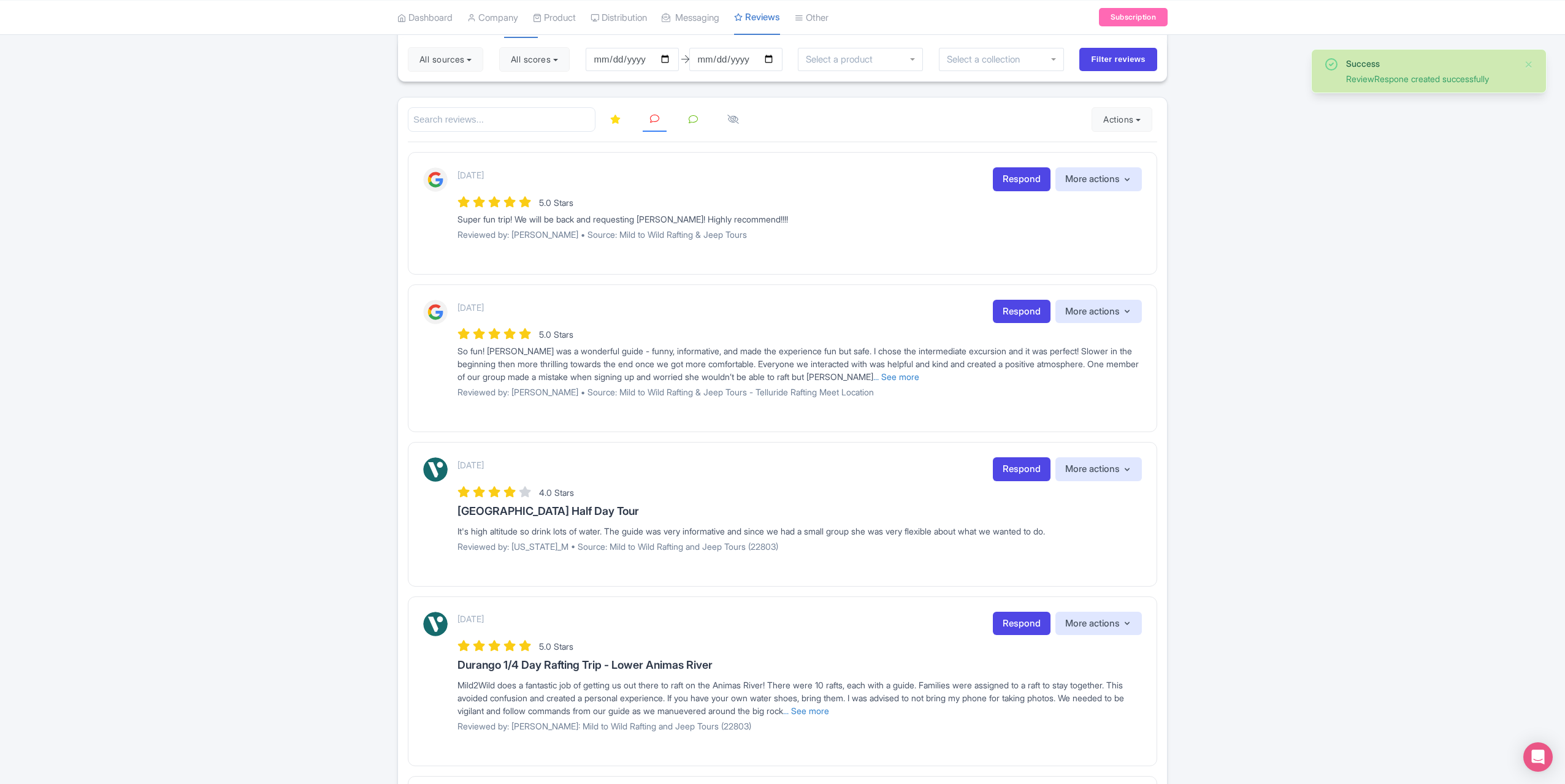
scroll to position [245, 0]
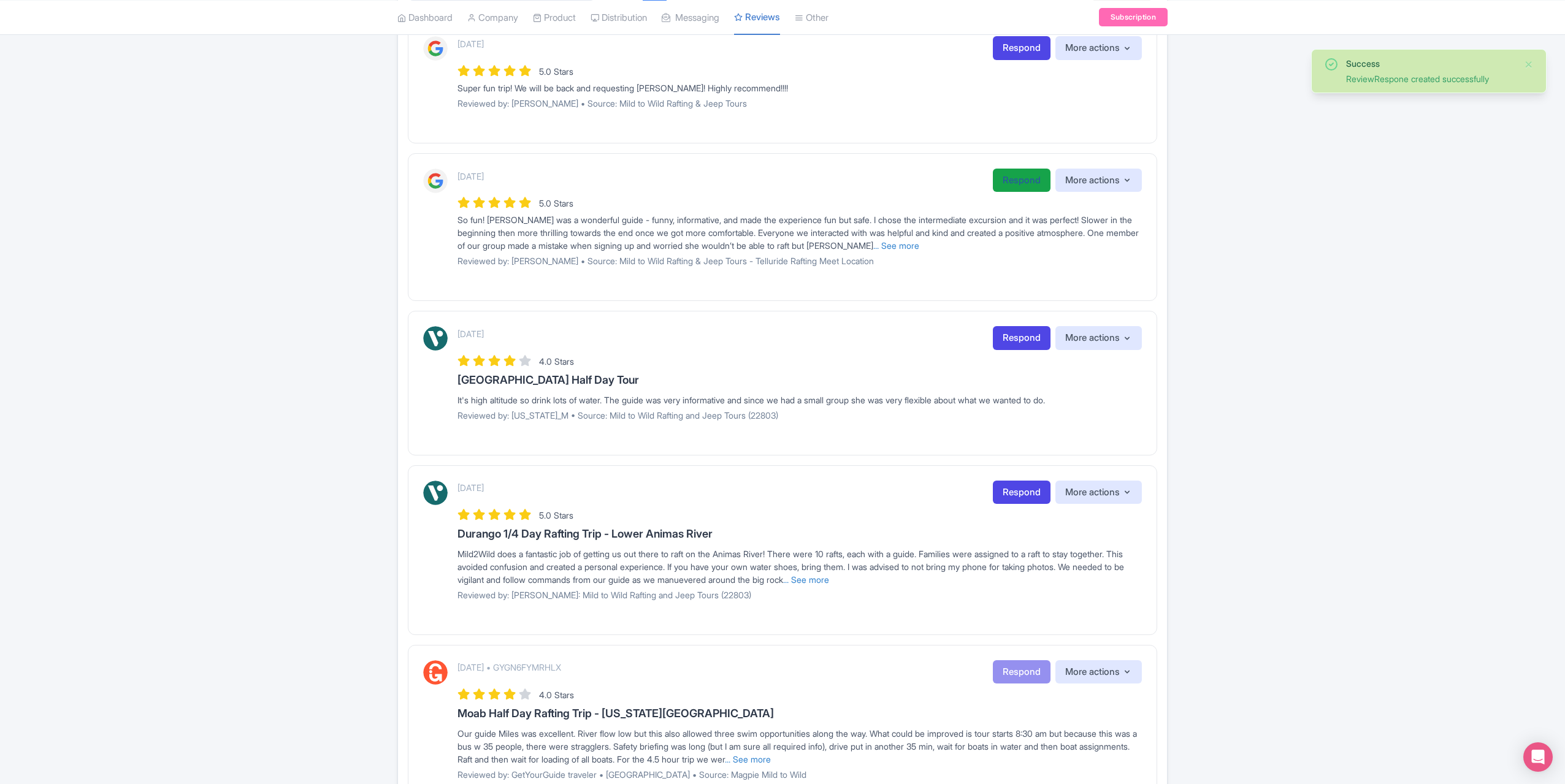
click at [1012, 179] on link "Respond" at bounding box center [1021, 180] width 57 height 24
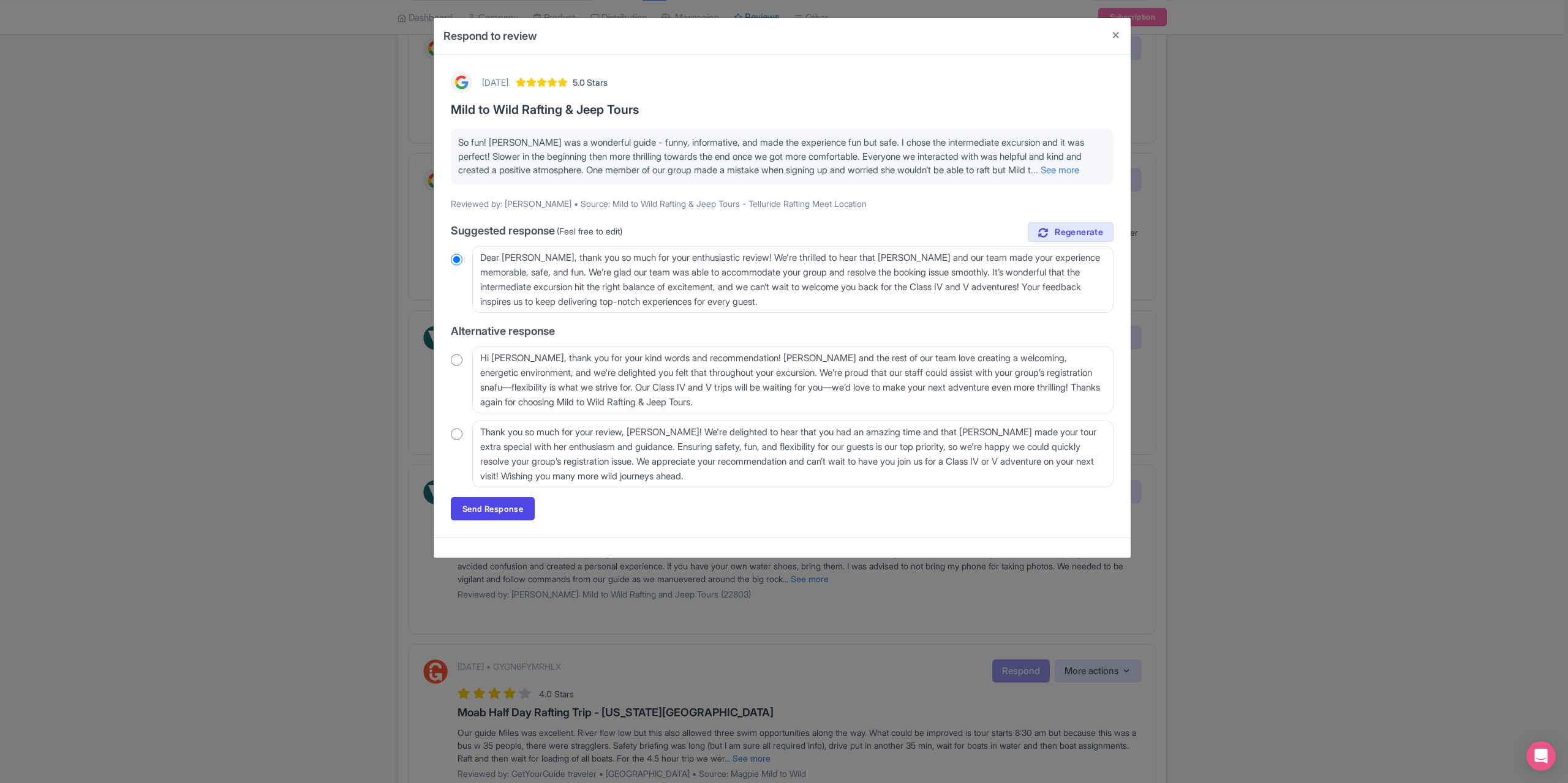
click at [444, 444] on div "2 months ago 5.0 Stars Mild to Wild Rafting & Jeep Tours So fun! Kayla was a wo…" at bounding box center [782, 296] width 677 height 464
click at [457, 440] on input "radio" at bounding box center [456, 435] width 12 height 12
radio input "true"
click at [475, 515] on link "Send Response" at bounding box center [493, 509] width 84 height 23
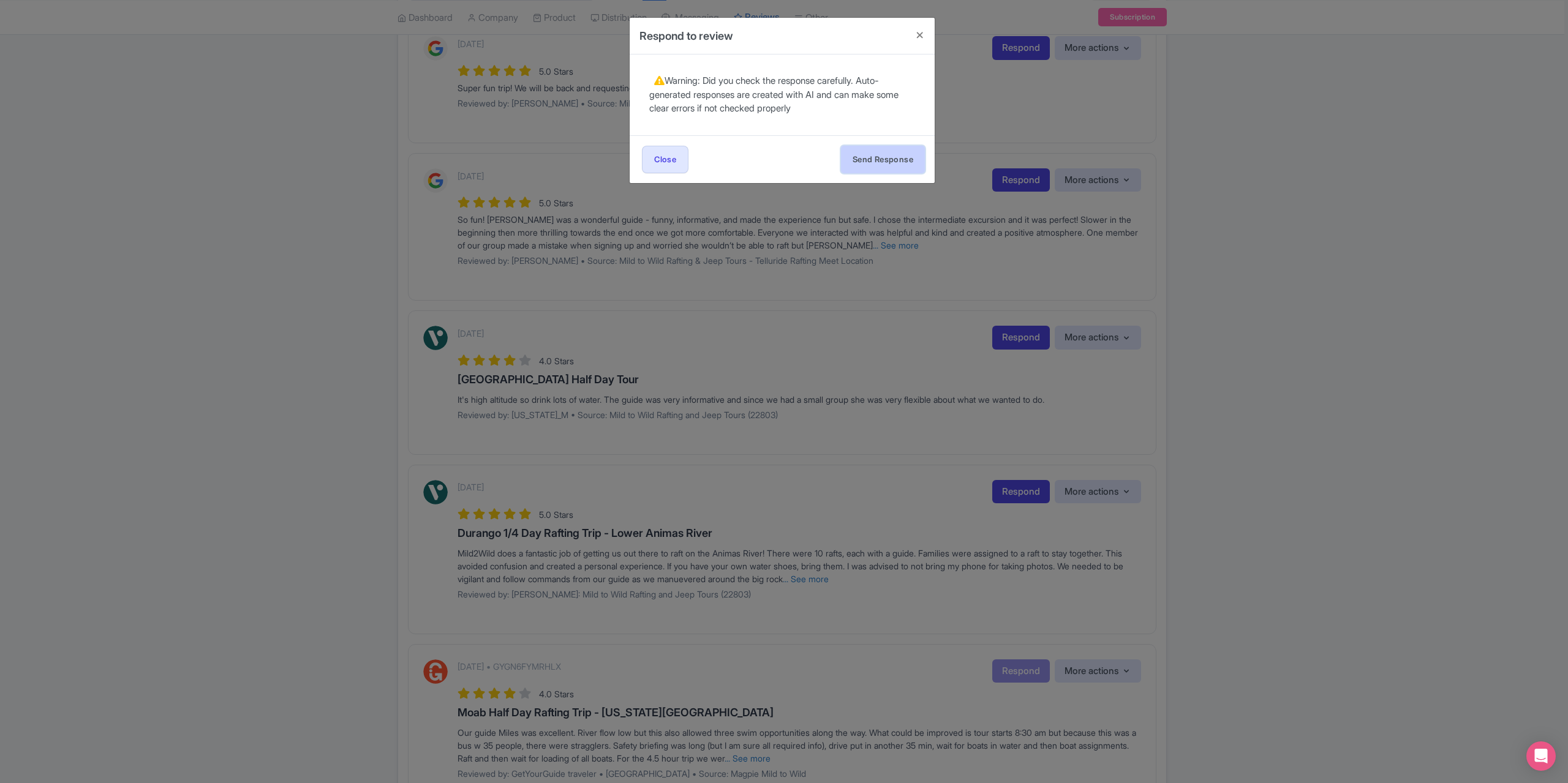
click at [884, 151] on button "Send Response" at bounding box center [883, 159] width 84 height 28
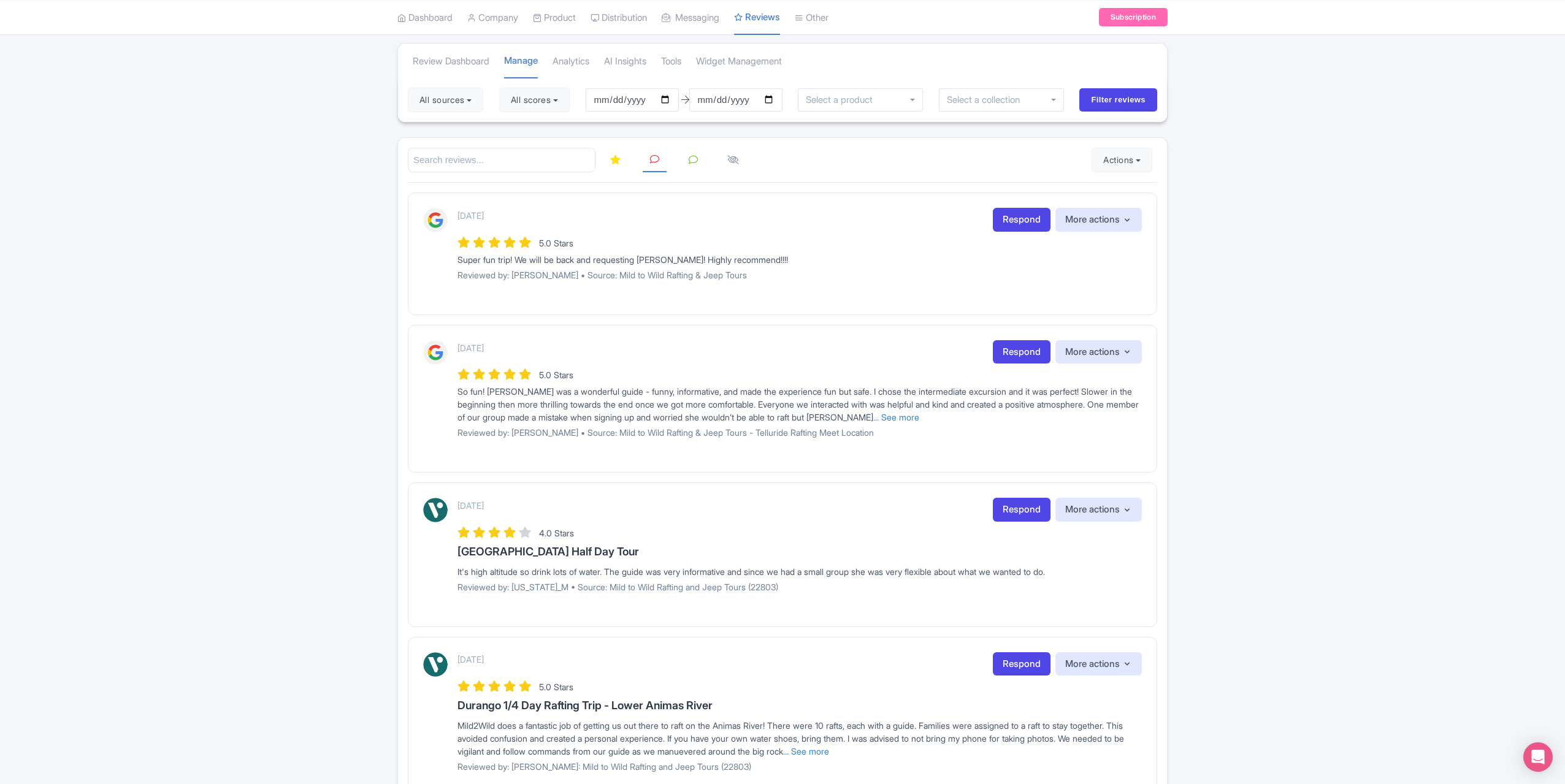
scroll to position [61, 0]
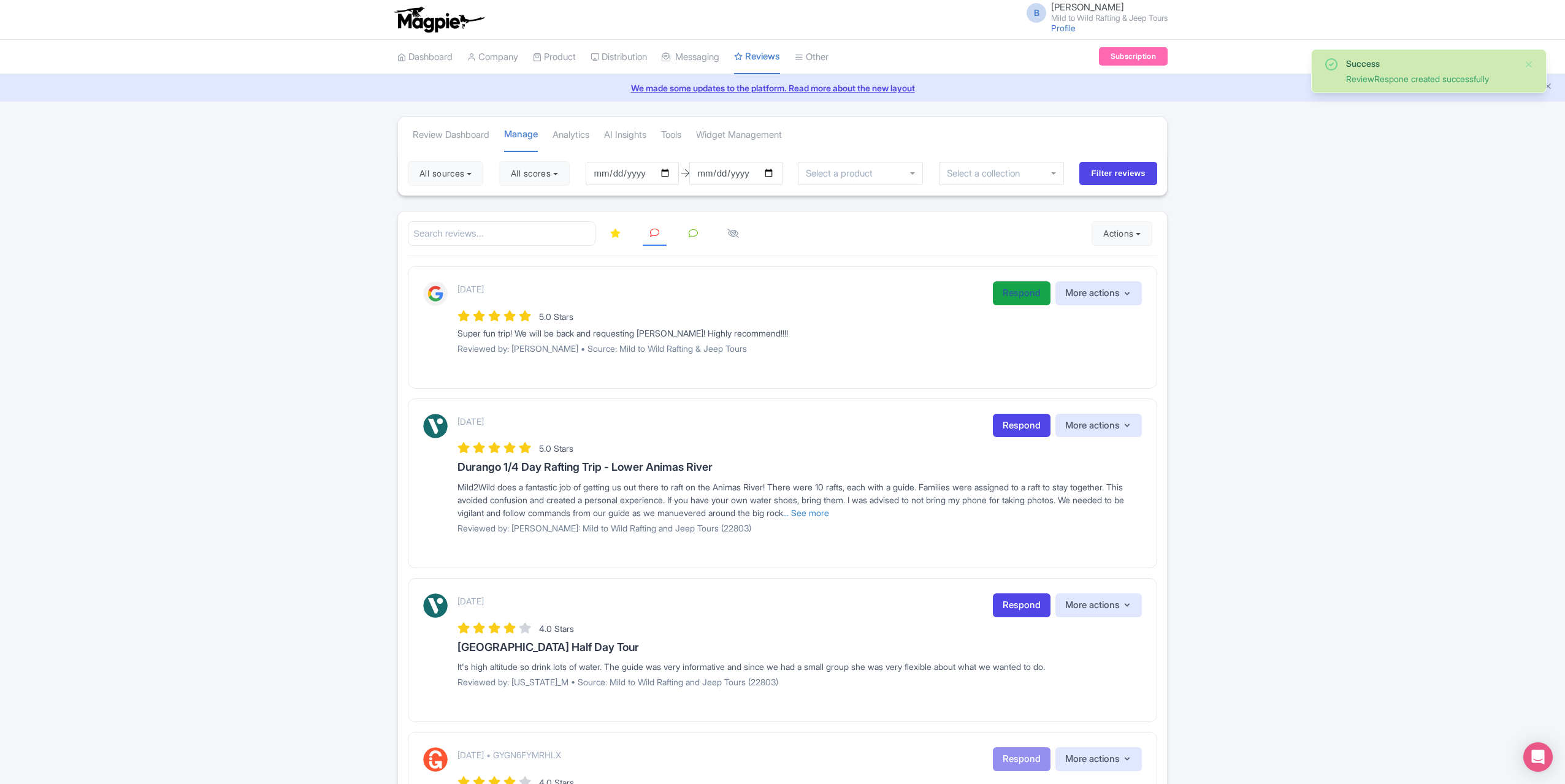
click at [1019, 285] on link "Respond" at bounding box center [1021, 293] width 57 height 24
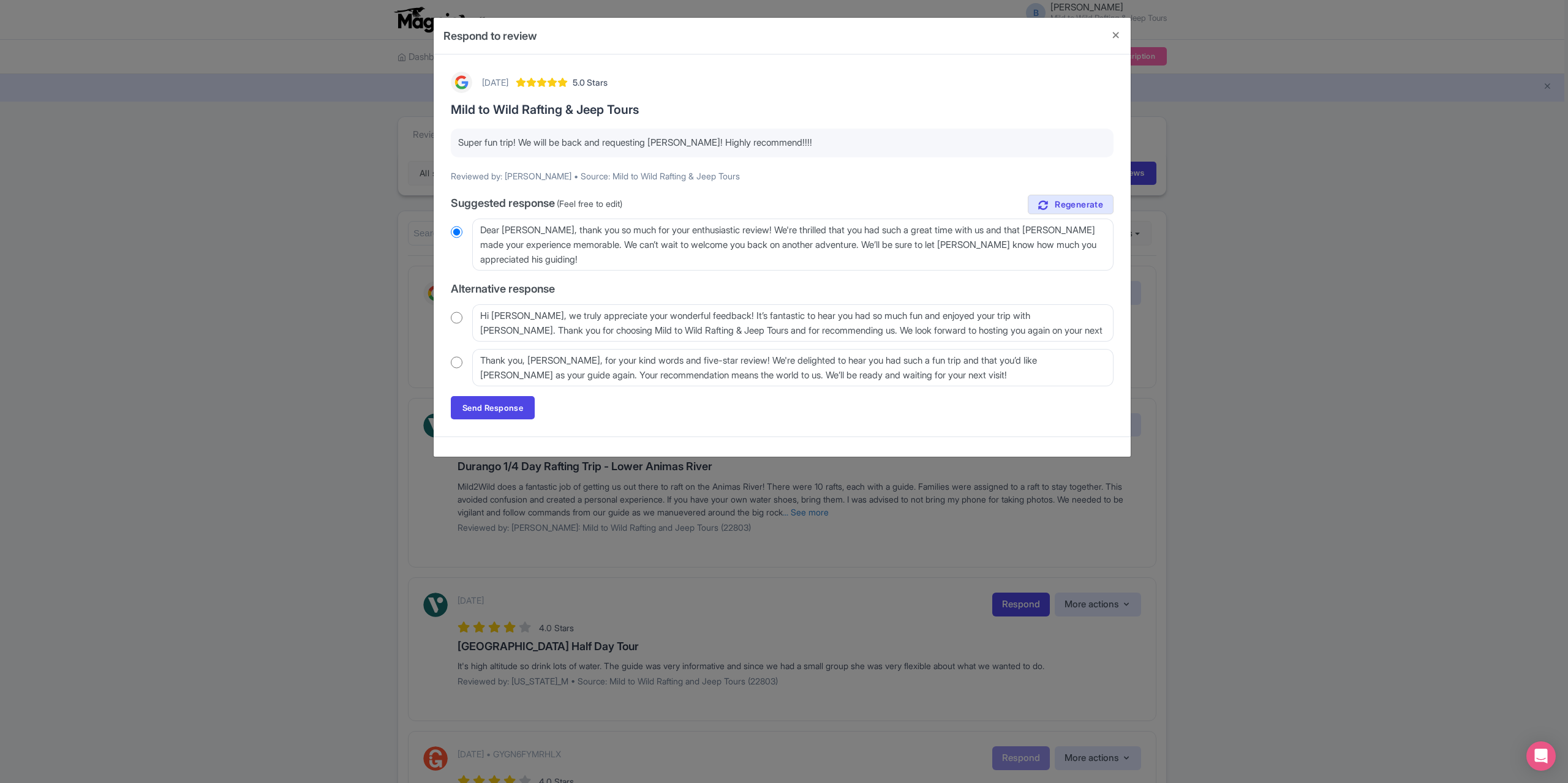
click at [462, 365] on input "radio" at bounding box center [456, 363] width 12 height 12
radio input "true"
click at [486, 411] on link "Send Response" at bounding box center [493, 408] width 84 height 23
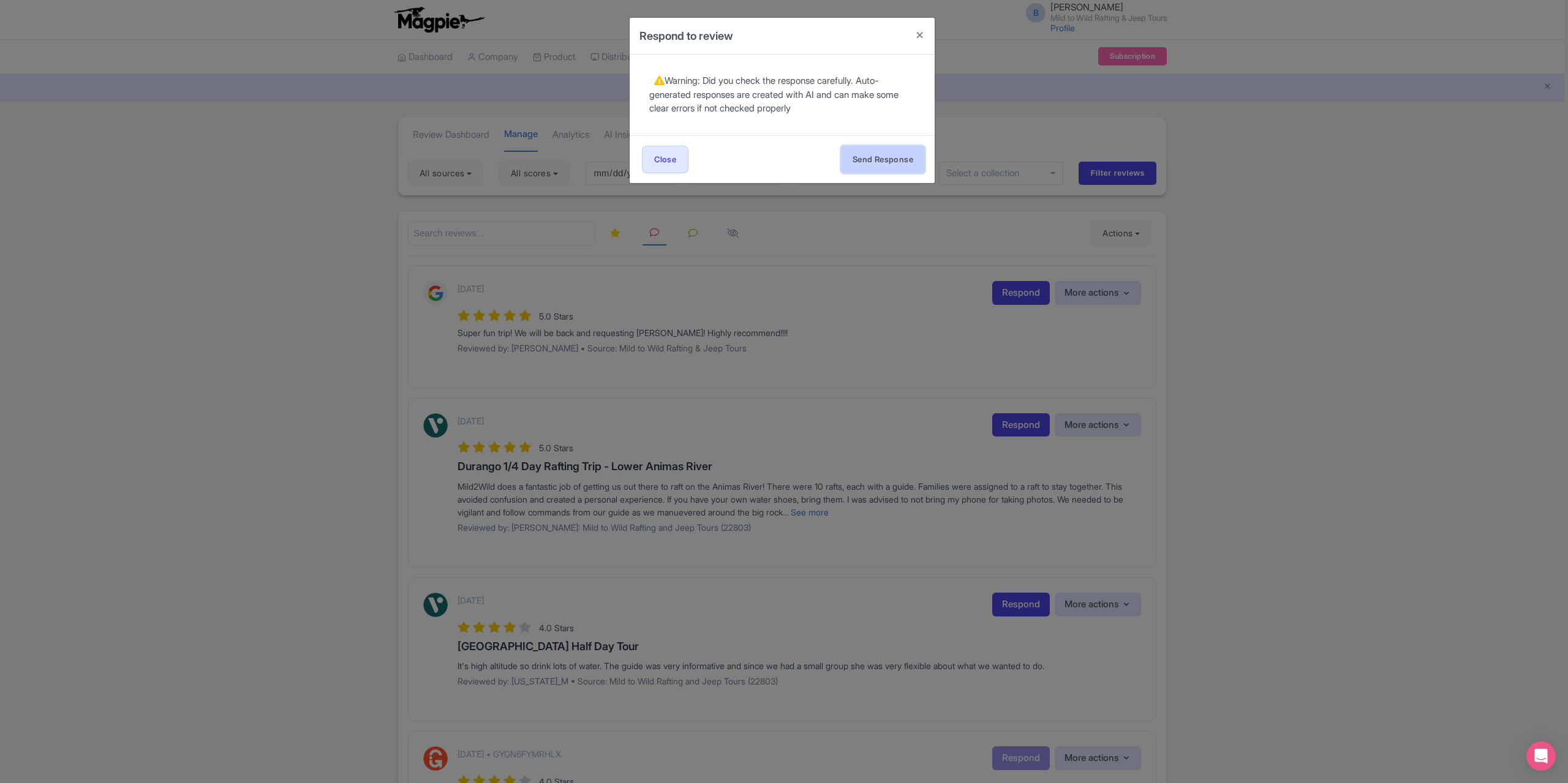
click at [884, 156] on button "Send Response" at bounding box center [883, 159] width 84 height 28
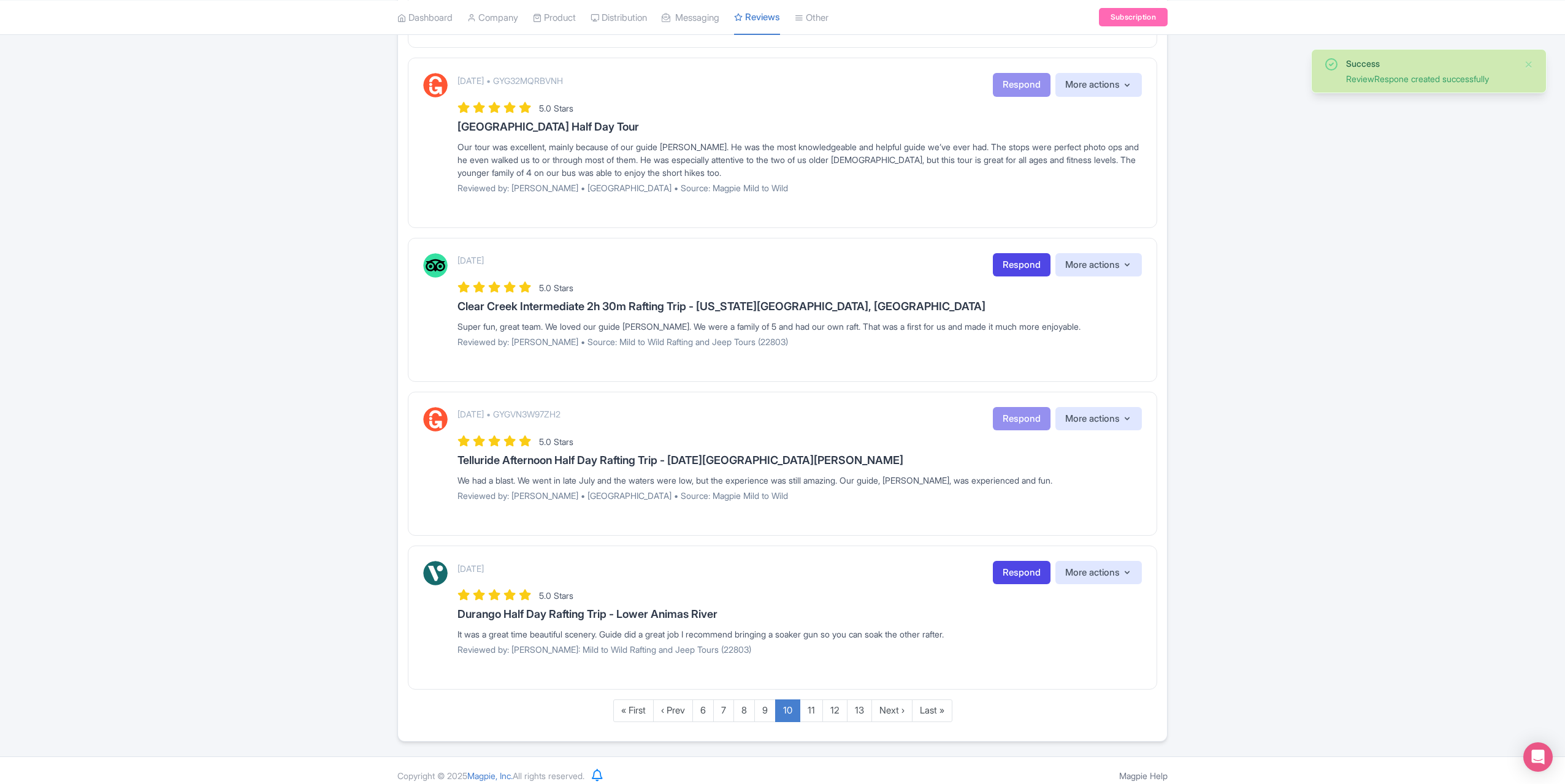
scroll to position [1213, 0]
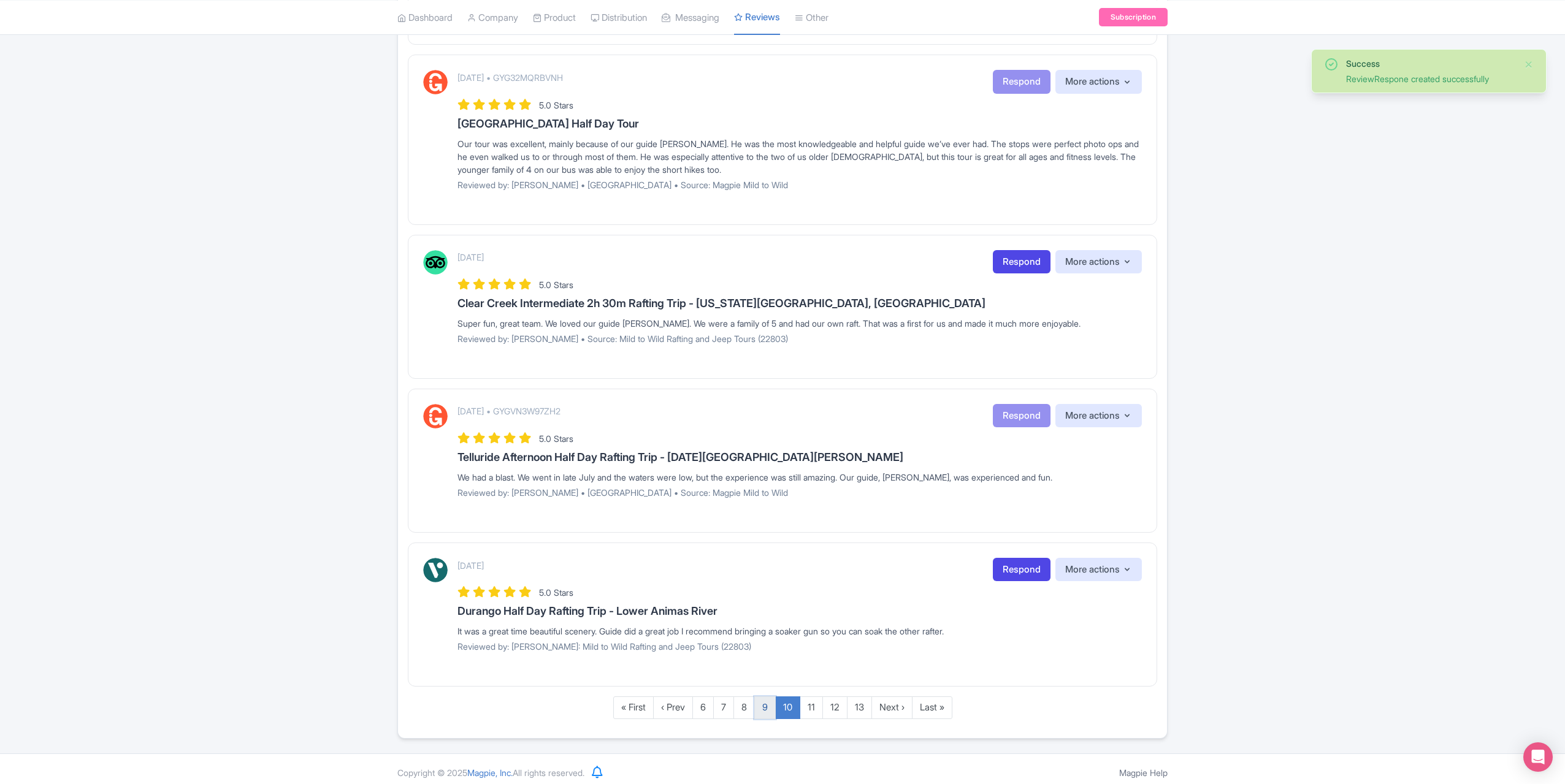
click at [768, 696] on link "9" at bounding box center [765, 707] width 21 height 23
click at [767, 702] on link "9" at bounding box center [765, 707] width 21 height 23
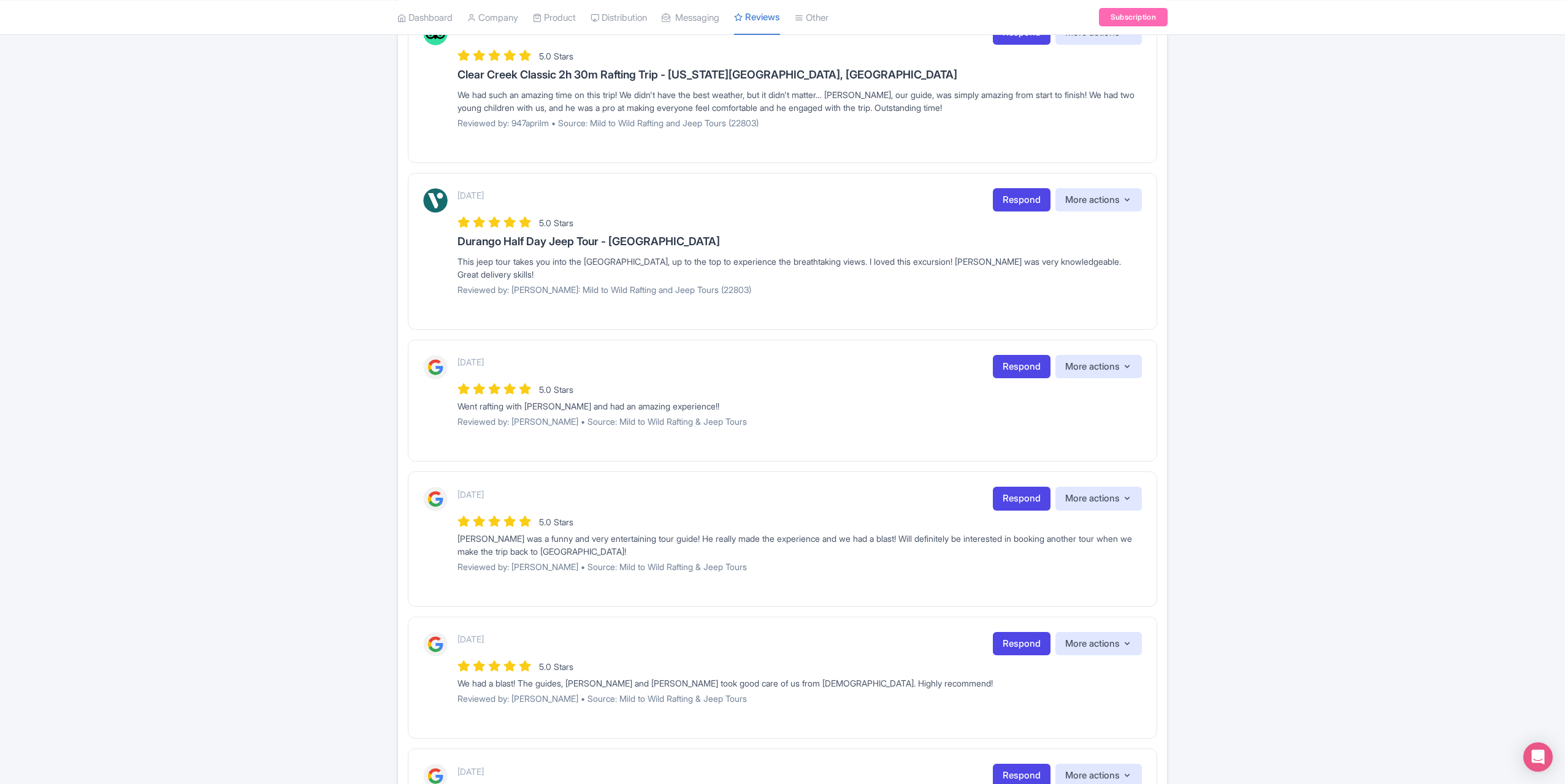
scroll to position [1065, 0]
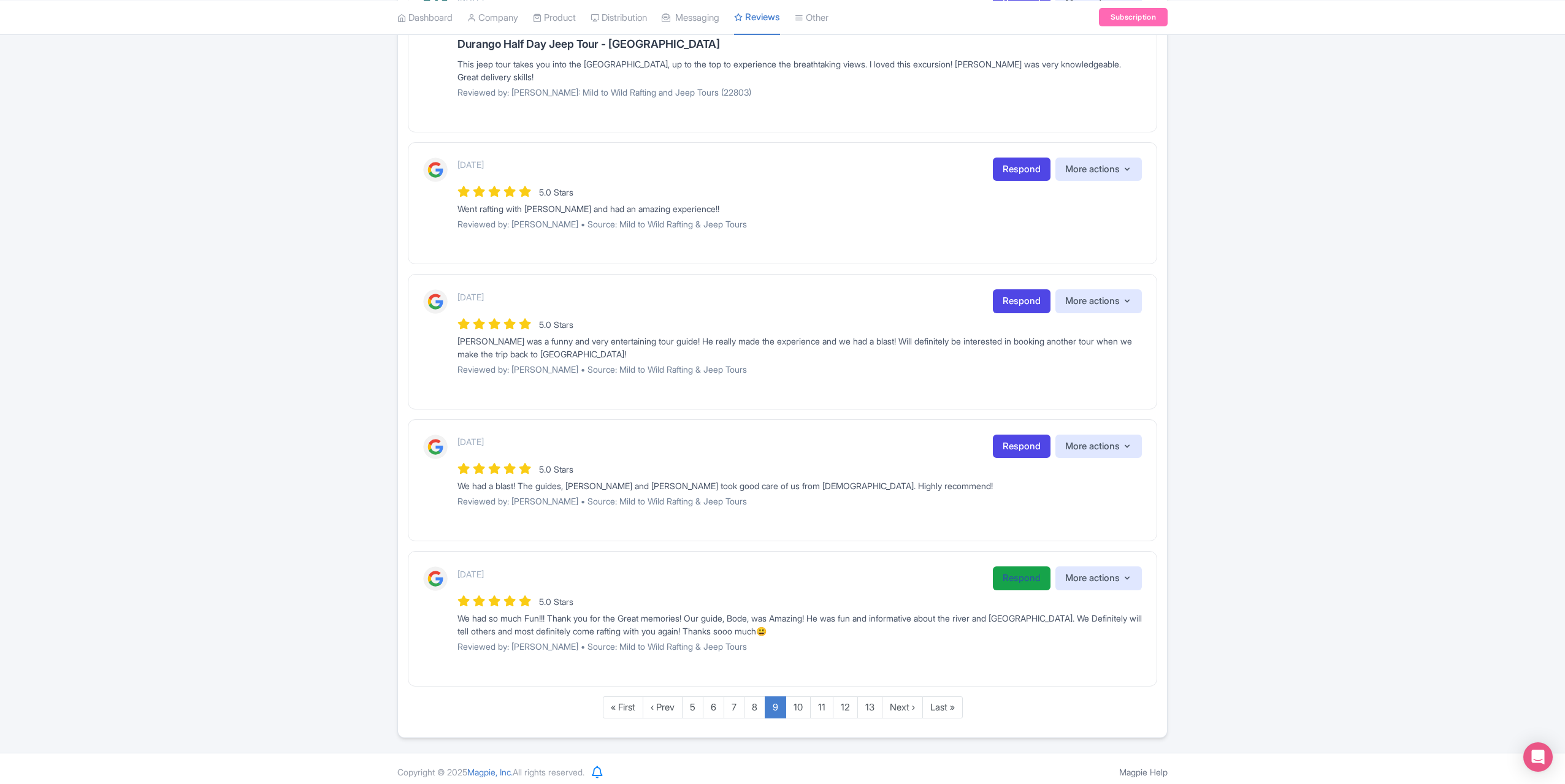
click at [1018, 570] on link "Respond" at bounding box center [1021, 578] width 57 height 24
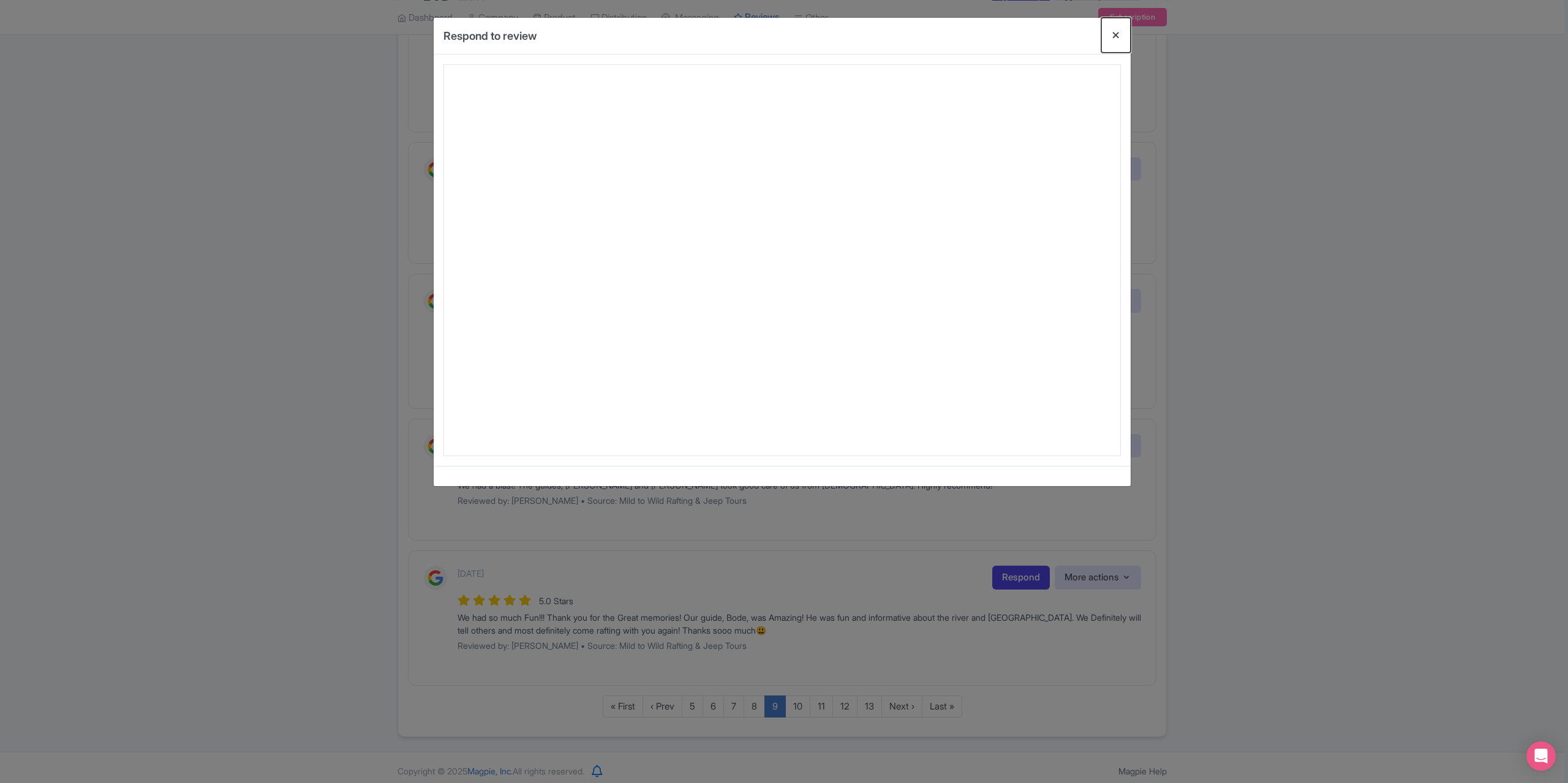
click at [1115, 32] on button "Close" at bounding box center [1115, 35] width 30 height 35
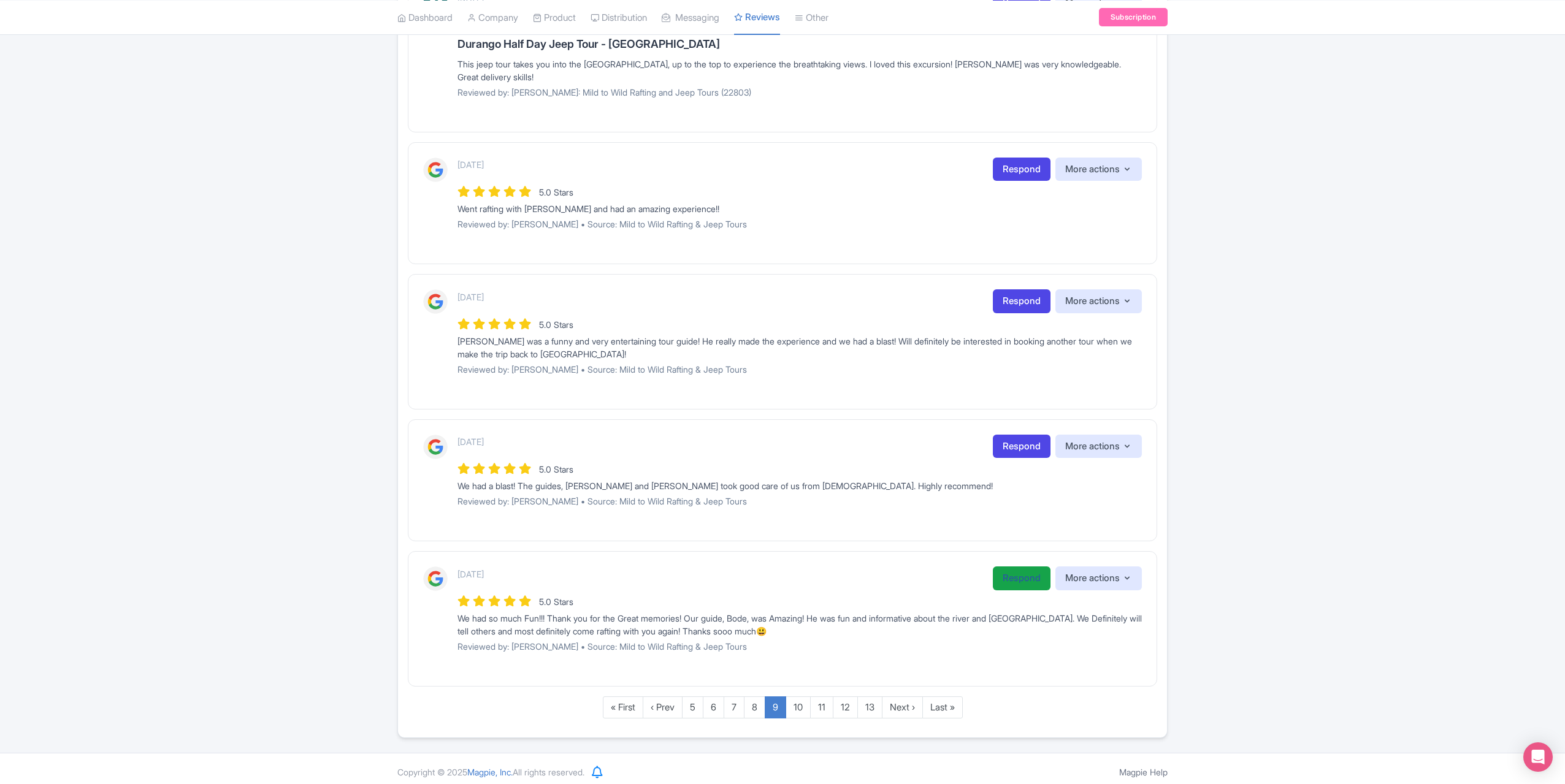
click at [1000, 580] on link "Respond" at bounding box center [1021, 578] width 57 height 24
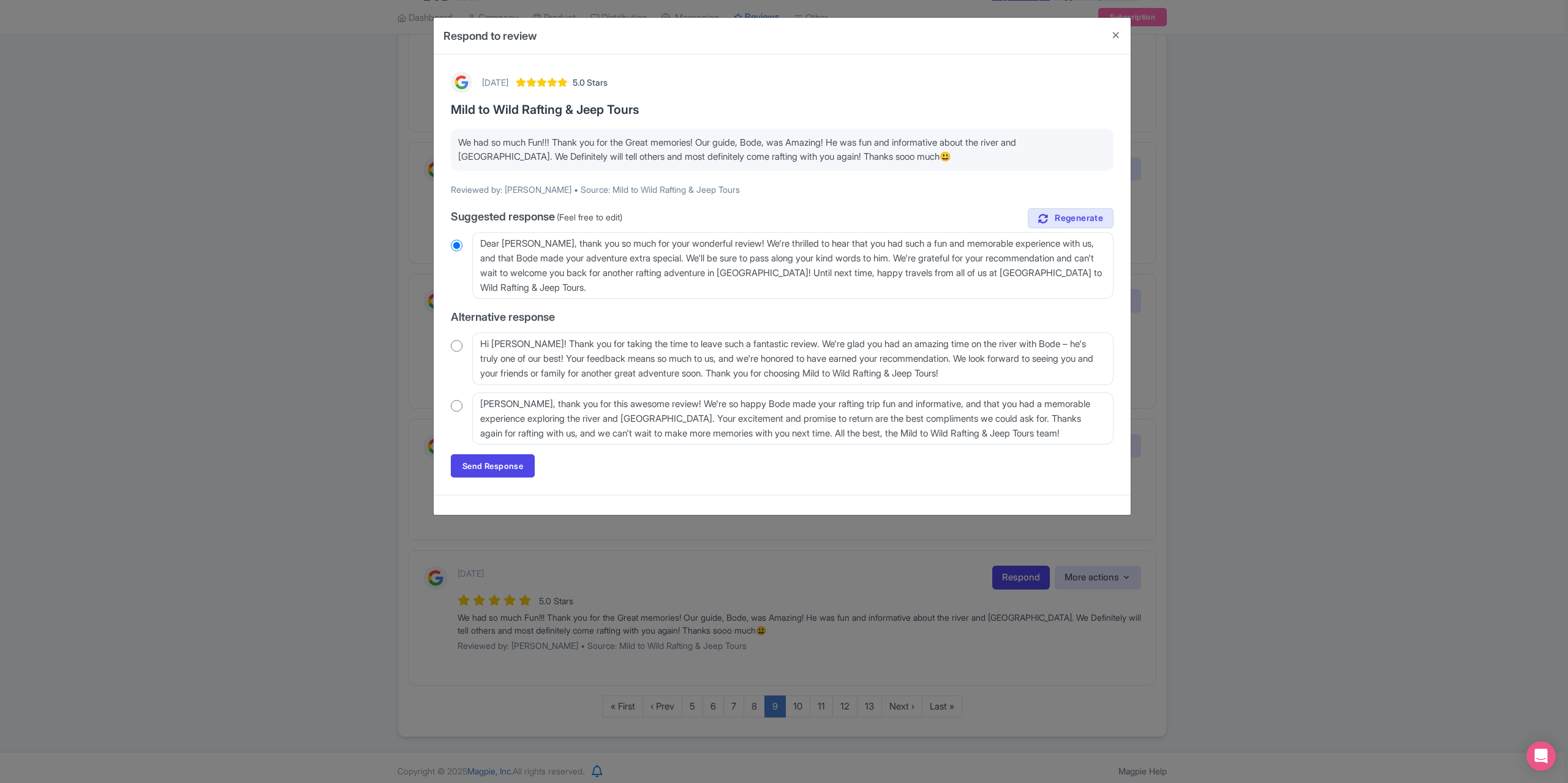
click at [454, 341] on input "radio" at bounding box center [456, 346] width 12 height 12
radio input "true"
click at [488, 466] on link "Send Response" at bounding box center [493, 466] width 84 height 23
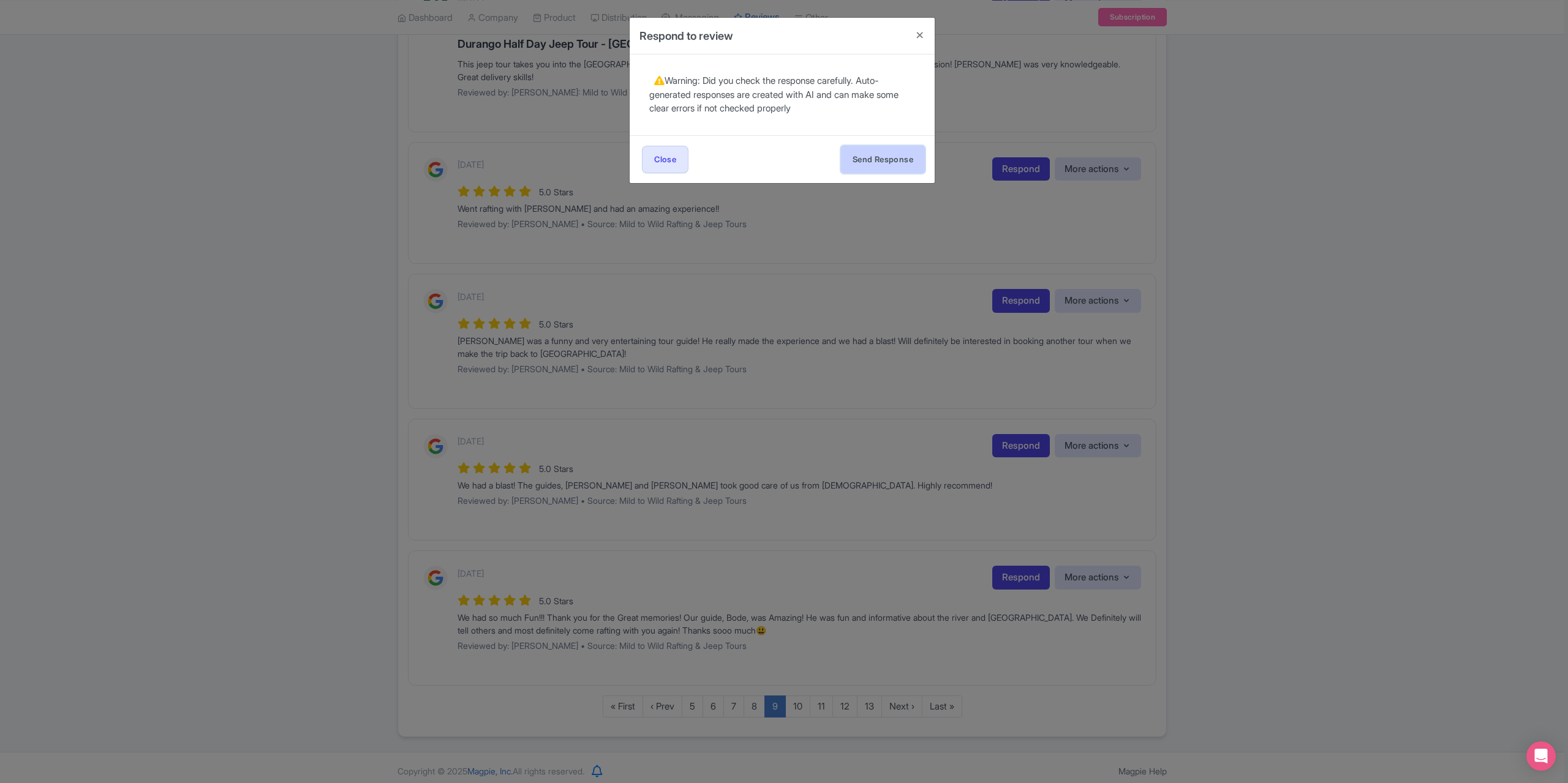
click at [857, 154] on button "Send Response" at bounding box center [883, 159] width 84 height 28
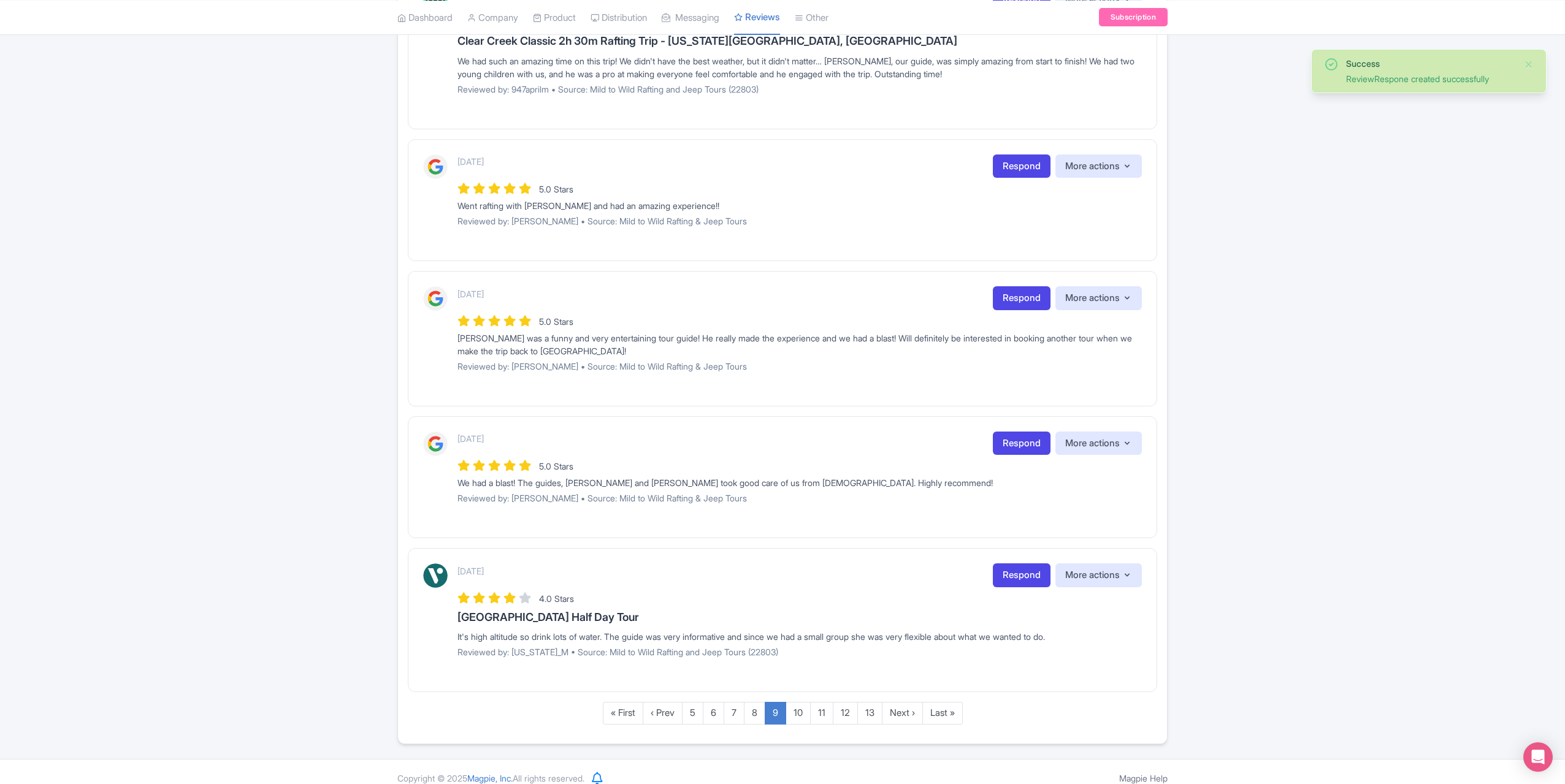
scroll to position [1074, 0]
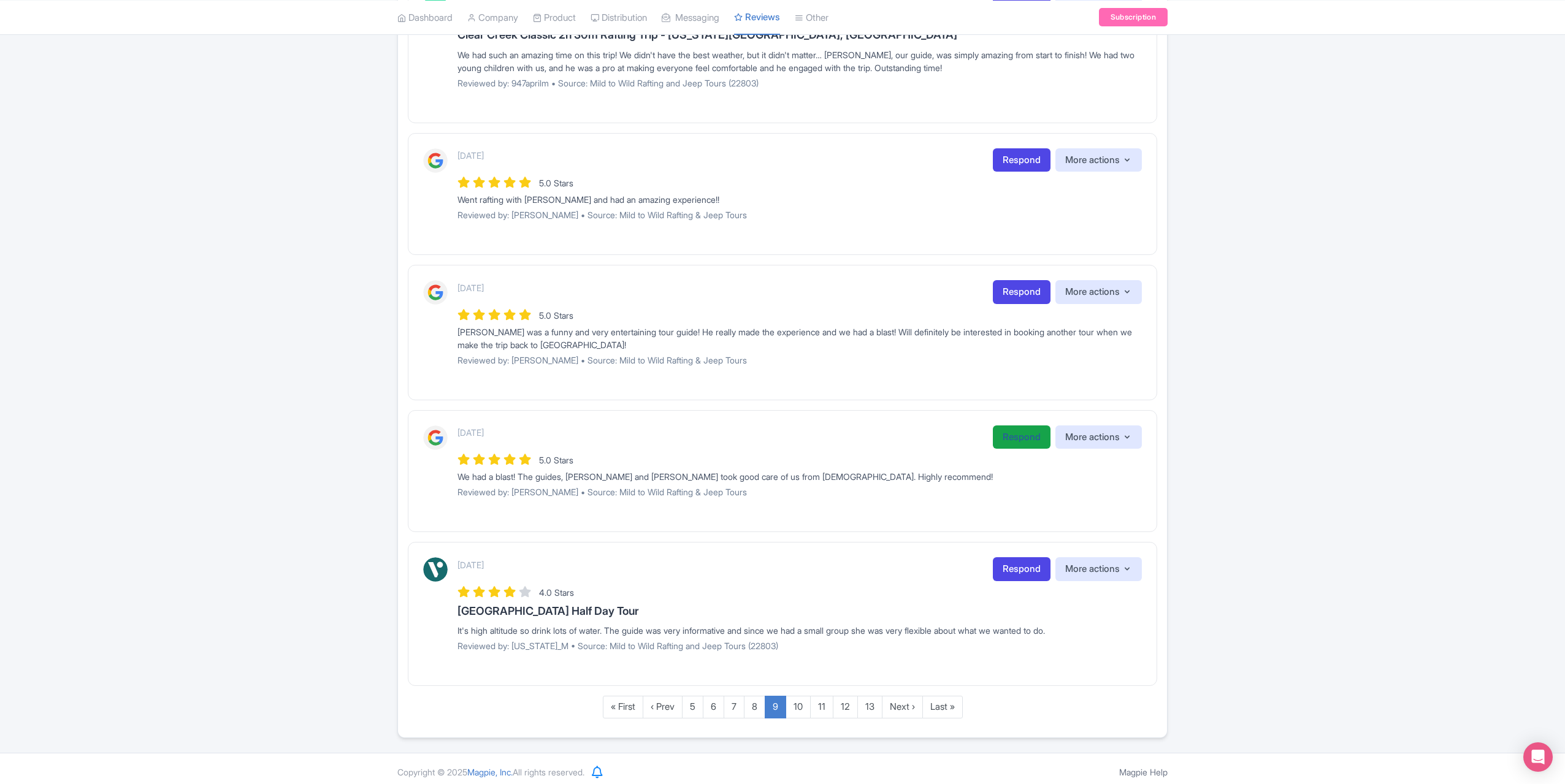
click at [1014, 432] on link "Respond" at bounding box center [1021, 437] width 57 height 24
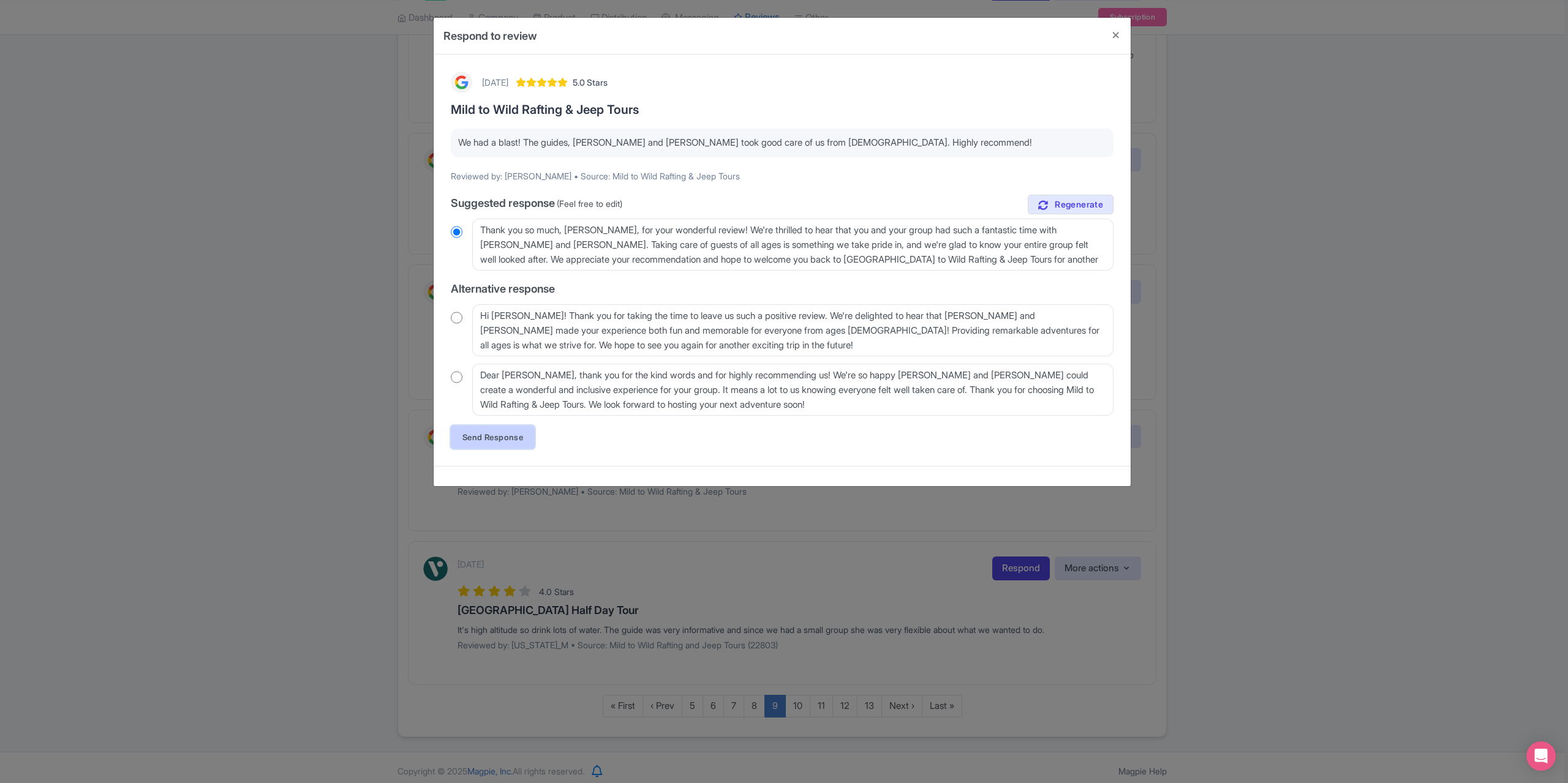
click at [491, 432] on link "Send Response" at bounding box center [493, 437] width 84 height 23
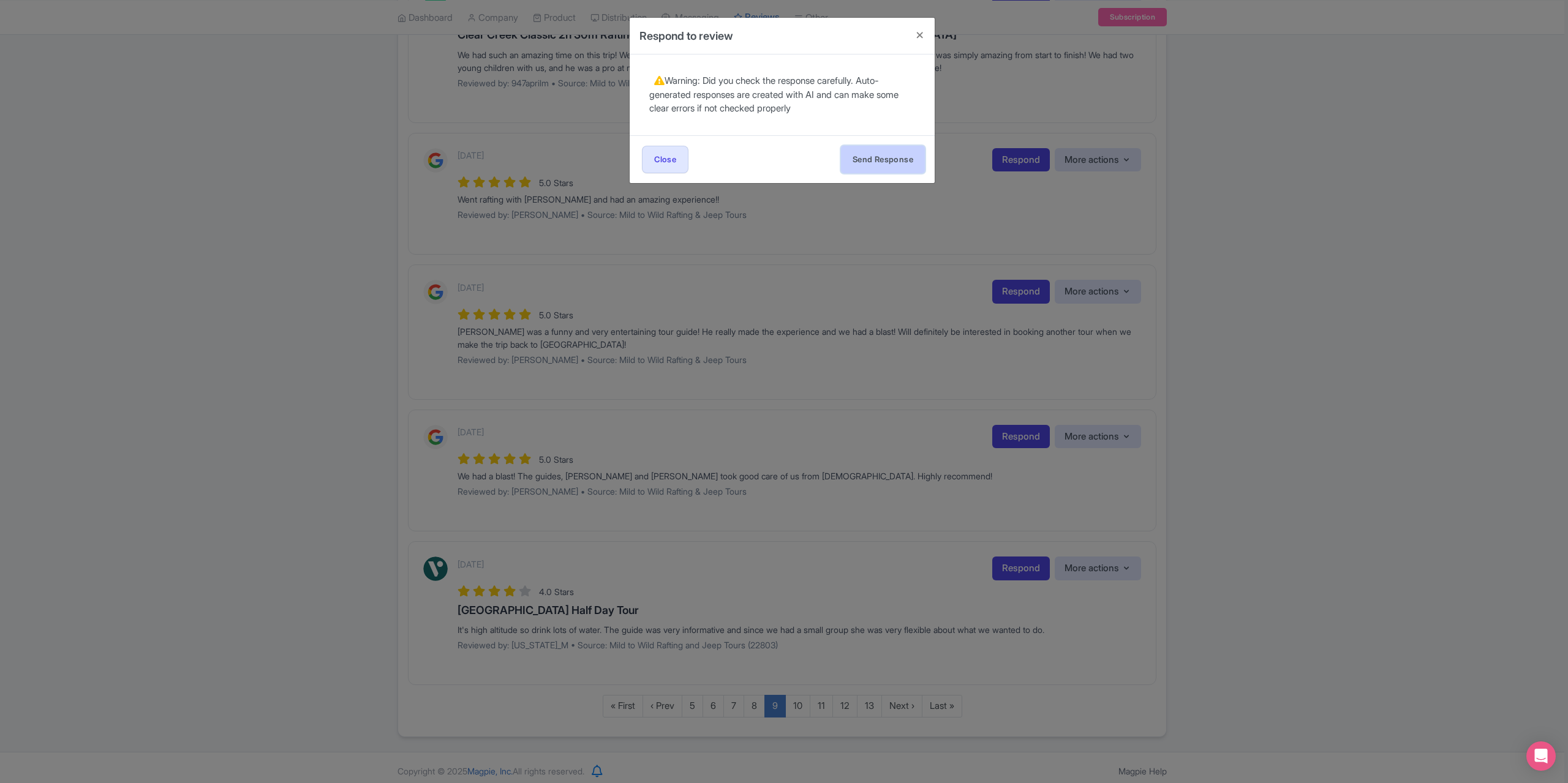
click at [915, 166] on button "Send Response" at bounding box center [883, 159] width 84 height 28
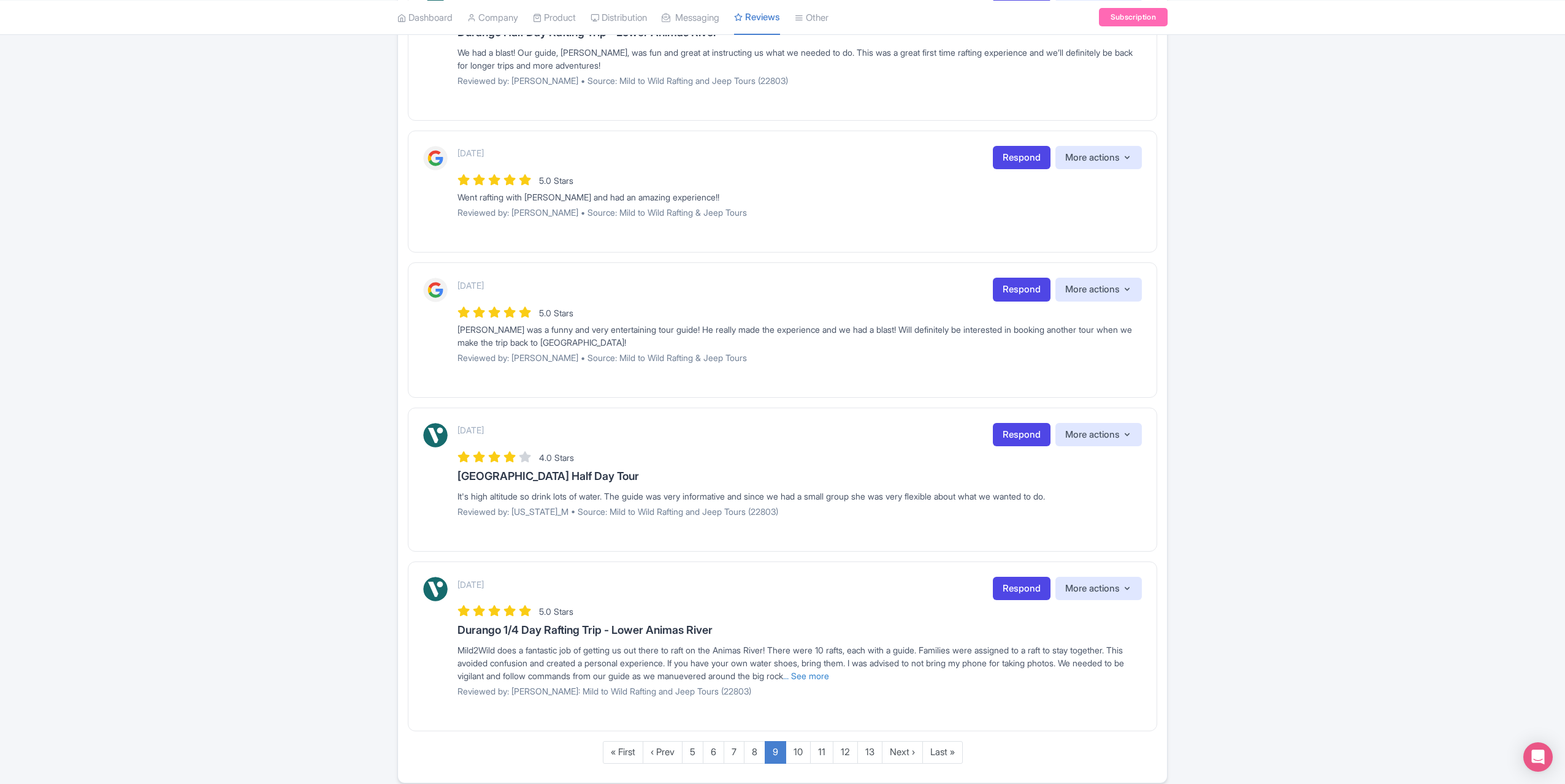
scroll to position [964, 0]
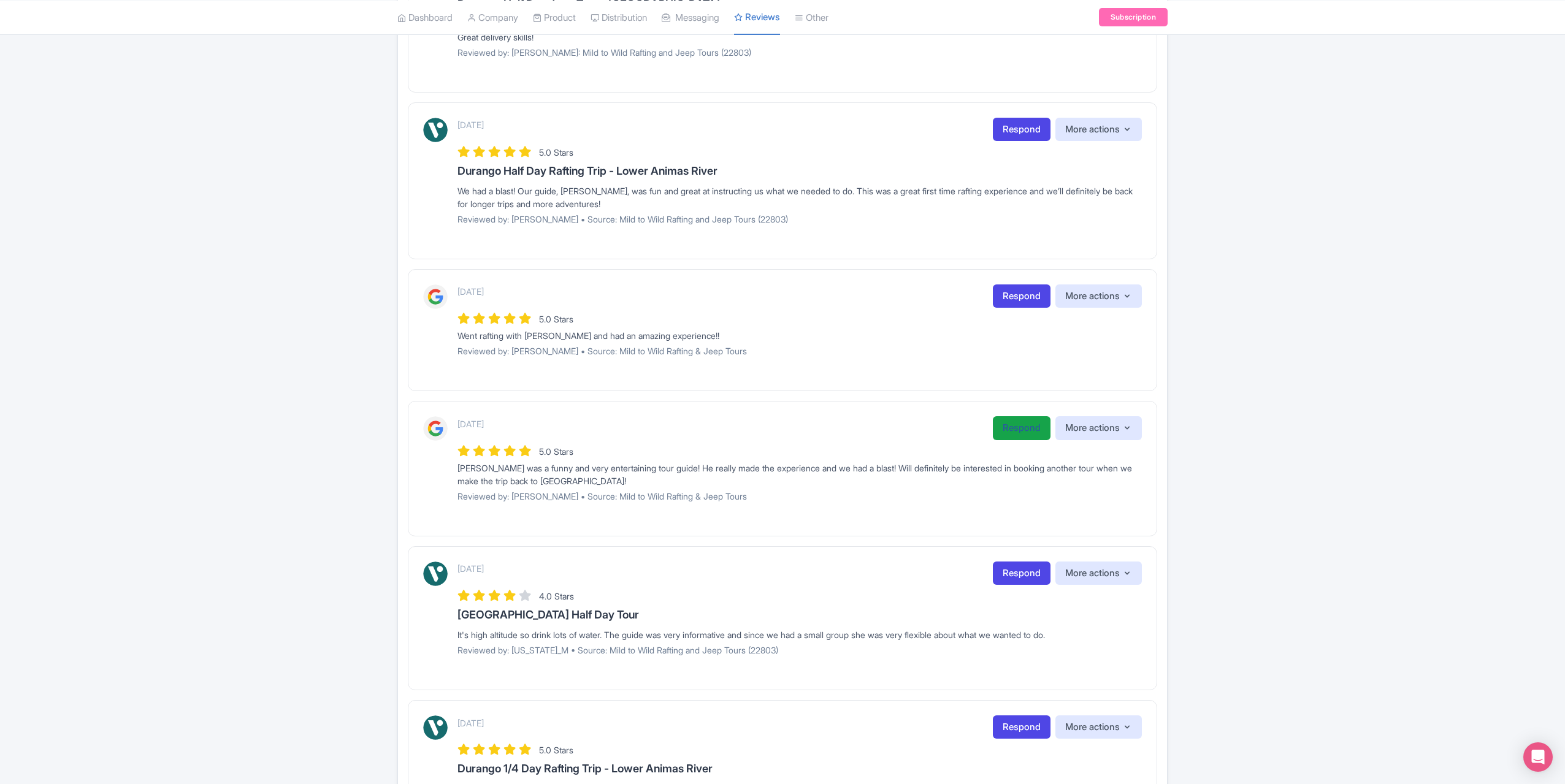
click at [1025, 425] on link "Respond" at bounding box center [1021, 428] width 57 height 24
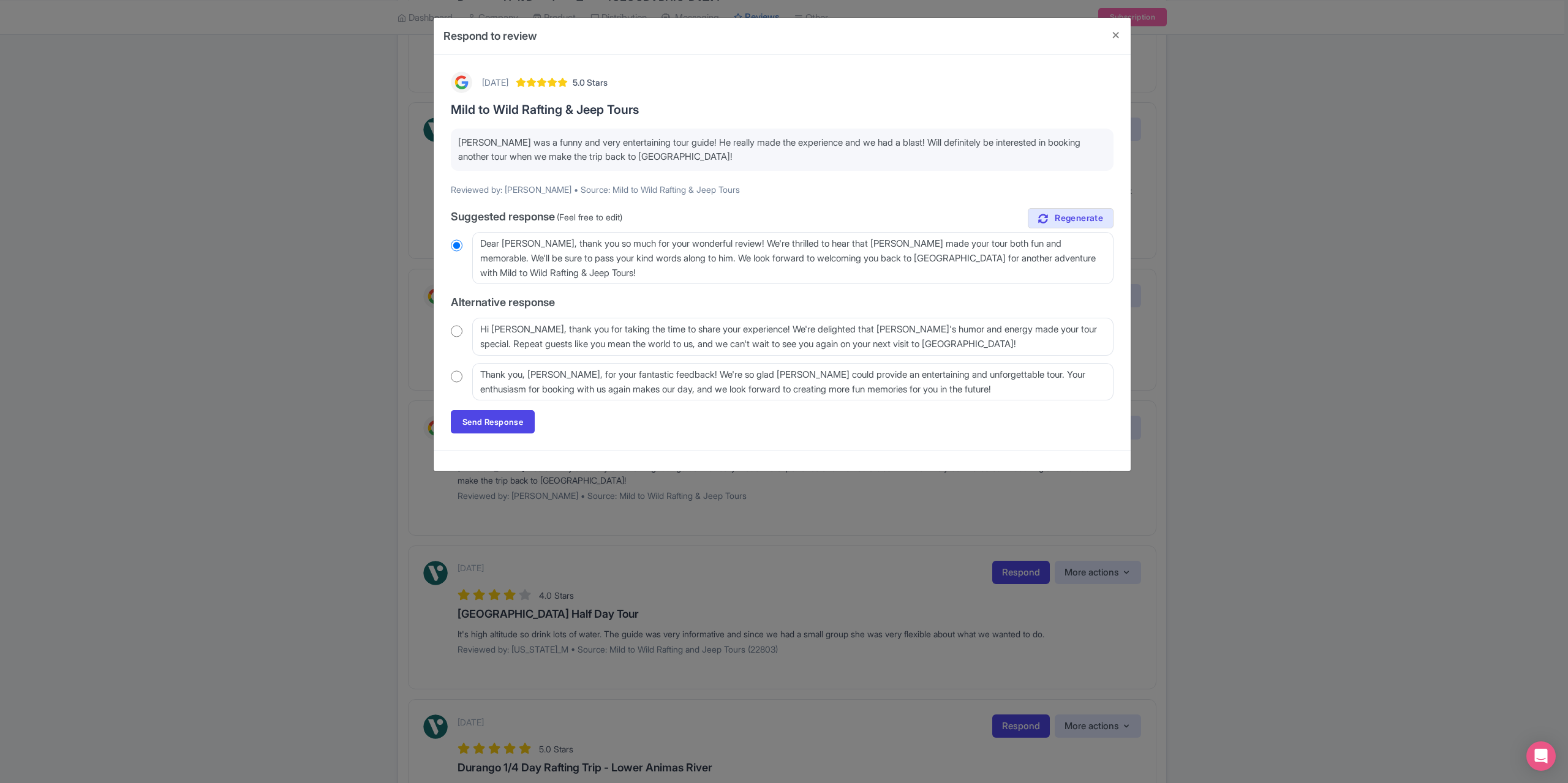
click at [458, 338] on div "Hi [PERSON_NAME], thank you for taking the time to share your experience! We're…" at bounding box center [782, 337] width 663 height 37
click at [458, 333] on input "radio" at bounding box center [456, 331] width 12 height 12
radio input "true"
click at [483, 428] on link "Send Response" at bounding box center [493, 422] width 84 height 23
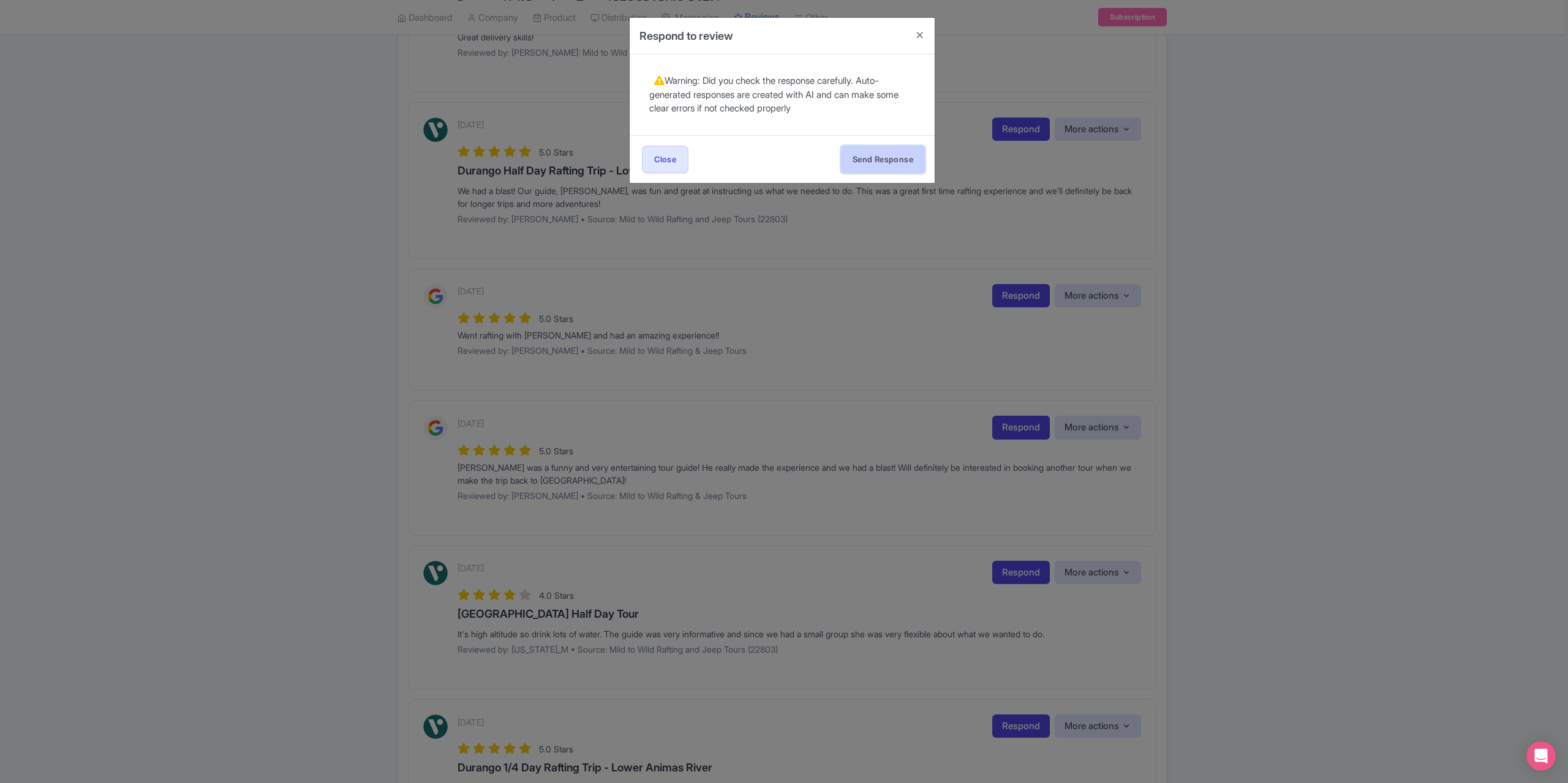
click at [880, 157] on button "Send Response" at bounding box center [883, 159] width 84 height 28
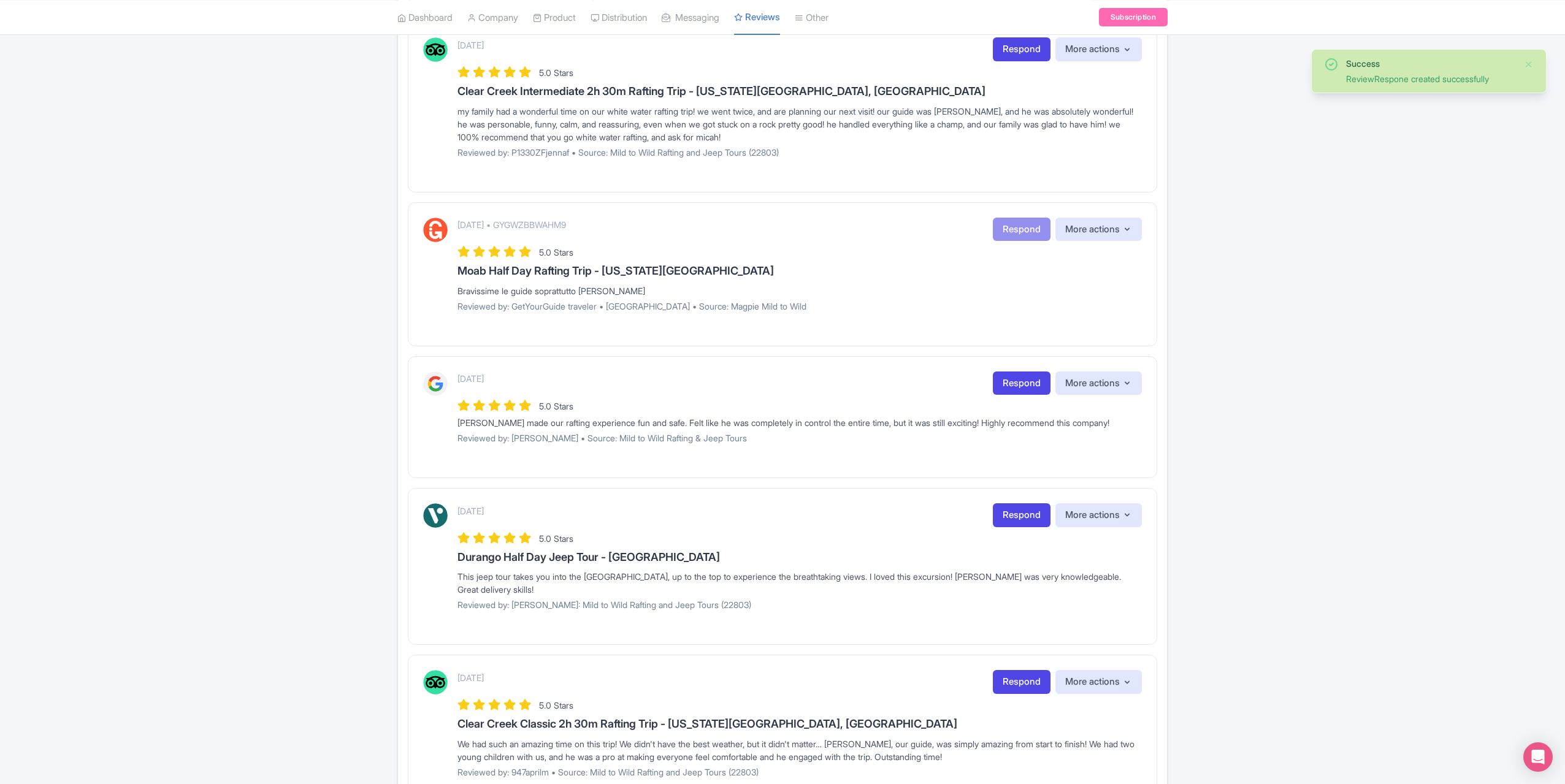
scroll to position [245, 0]
click at [1007, 376] on link "Respond" at bounding box center [1021, 382] width 57 height 24
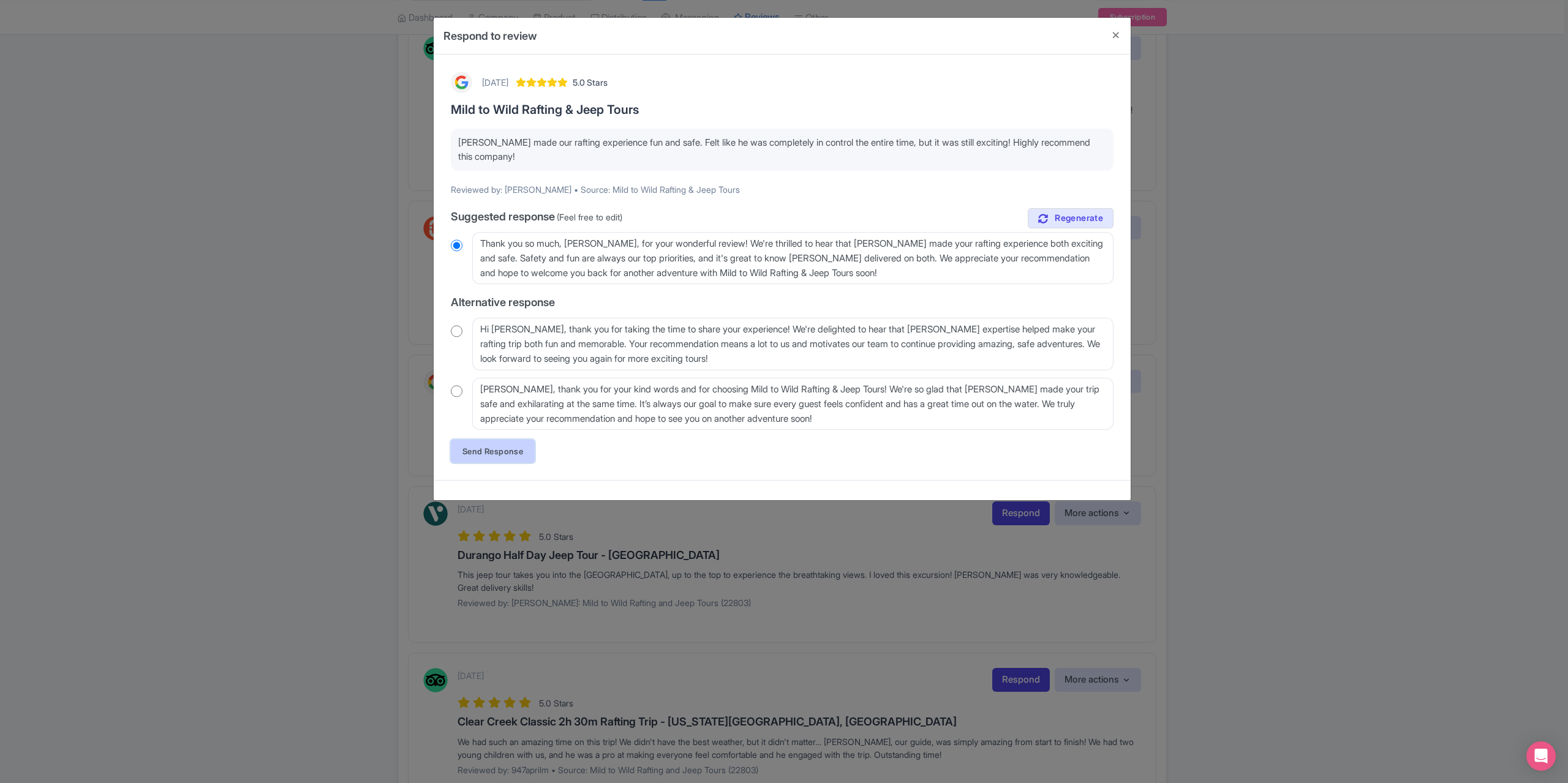
click at [485, 448] on link "Send Response" at bounding box center [493, 451] width 84 height 23
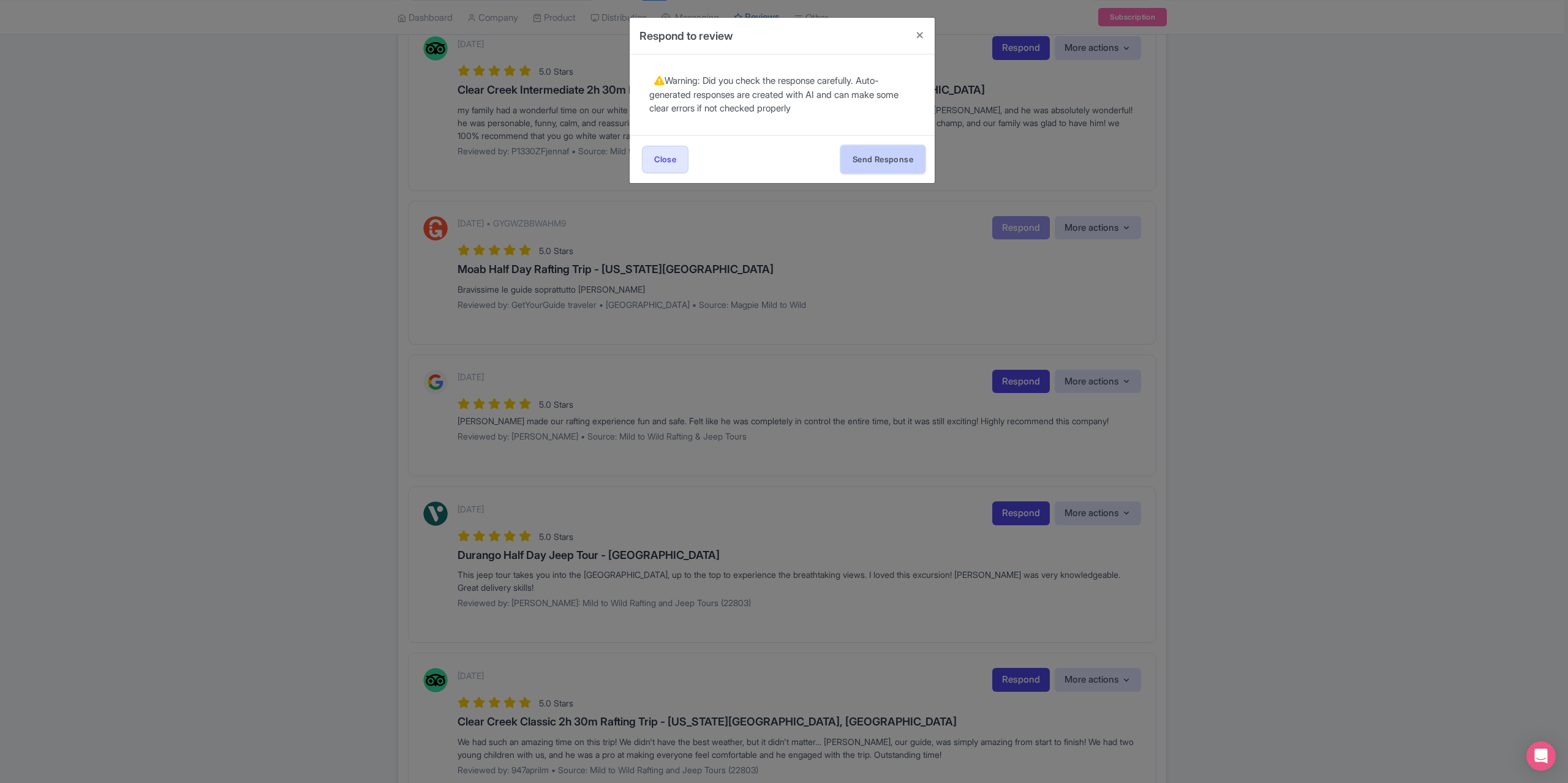
click at [902, 159] on button "Send Response" at bounding box center [883, 159] width 84 height 28
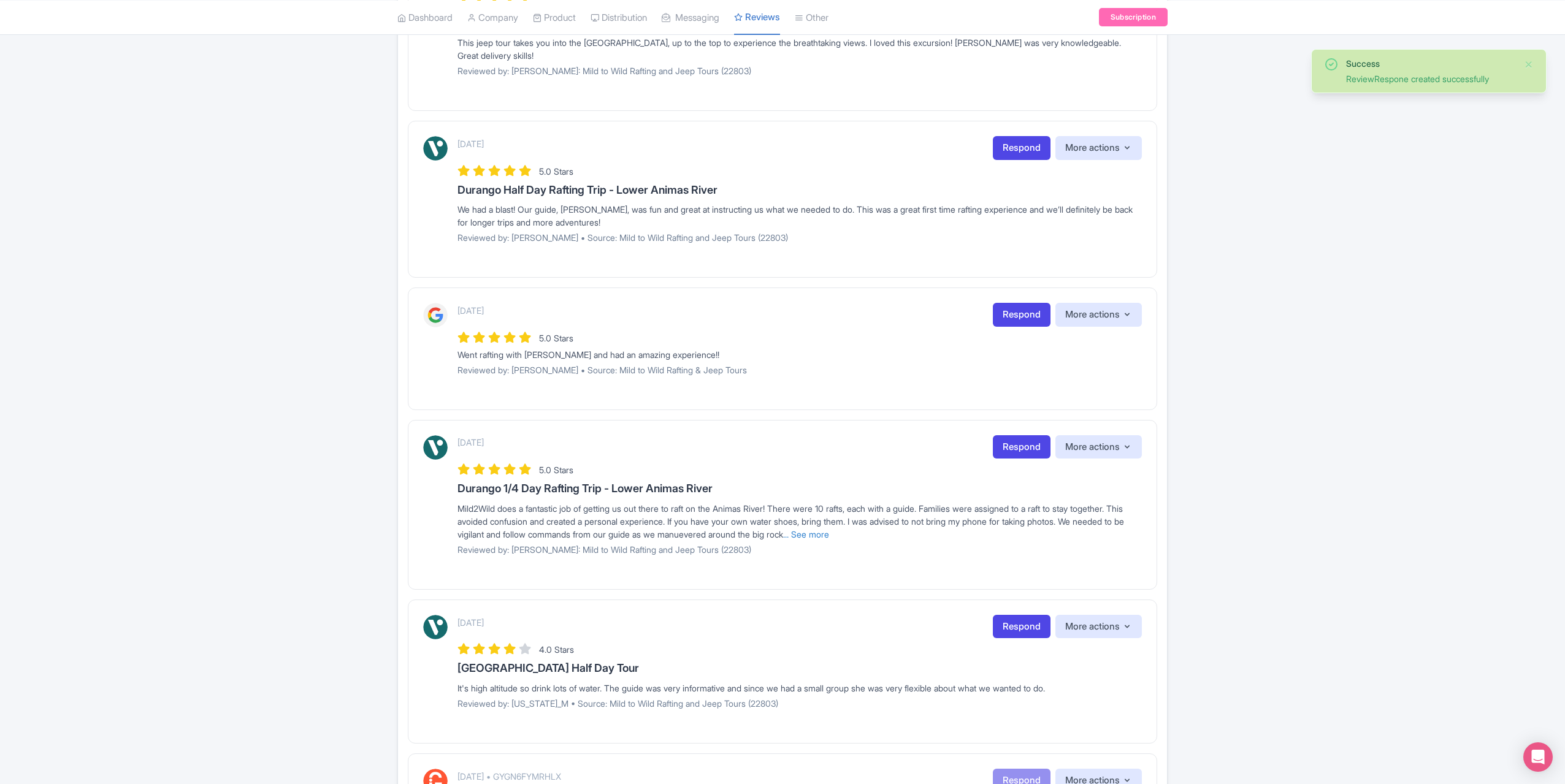
scroll to position [859, 0]
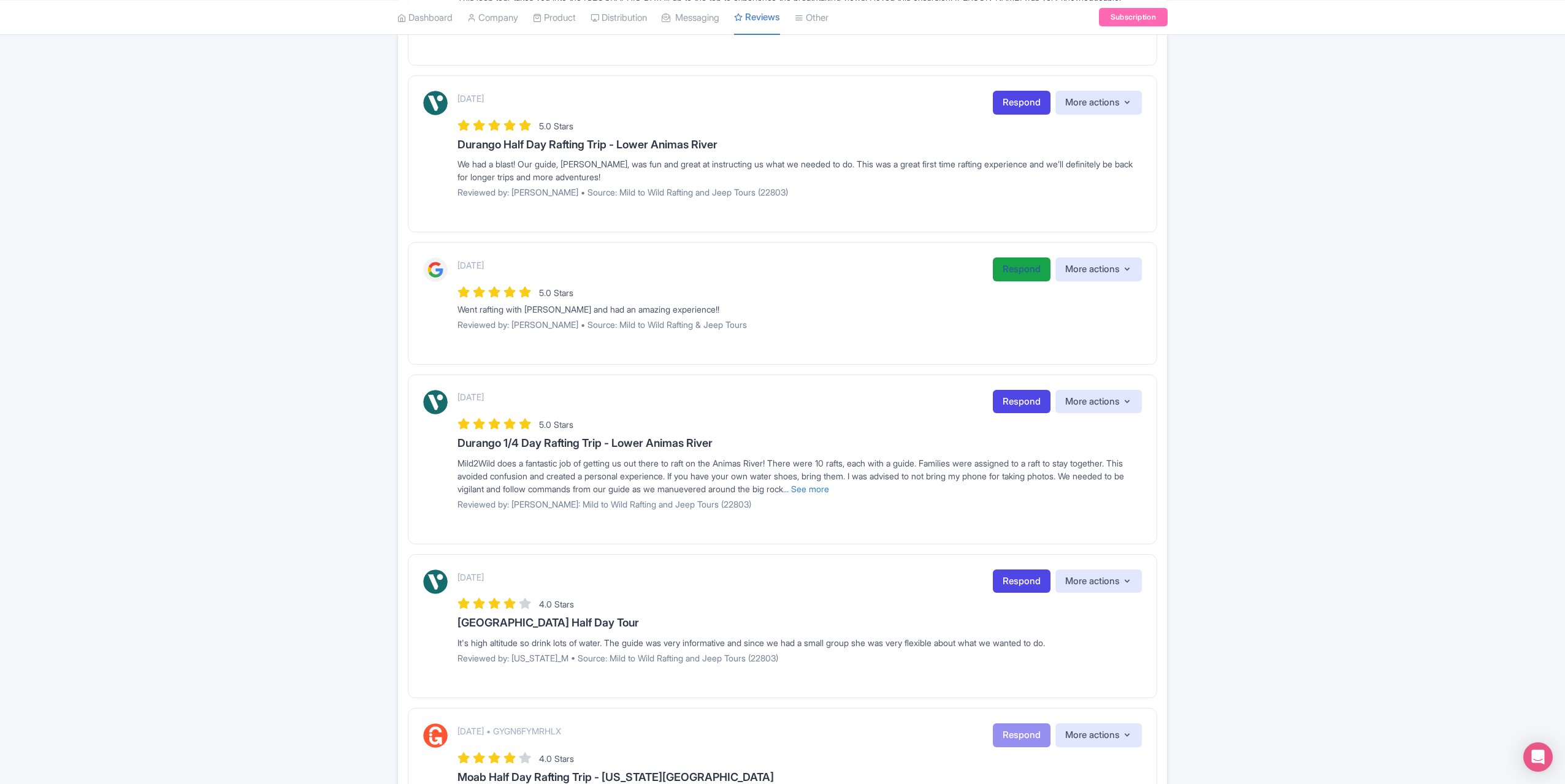
click at [1009, 267] on link "Respond" at bounding box center [1021, 269] width 57 height 24
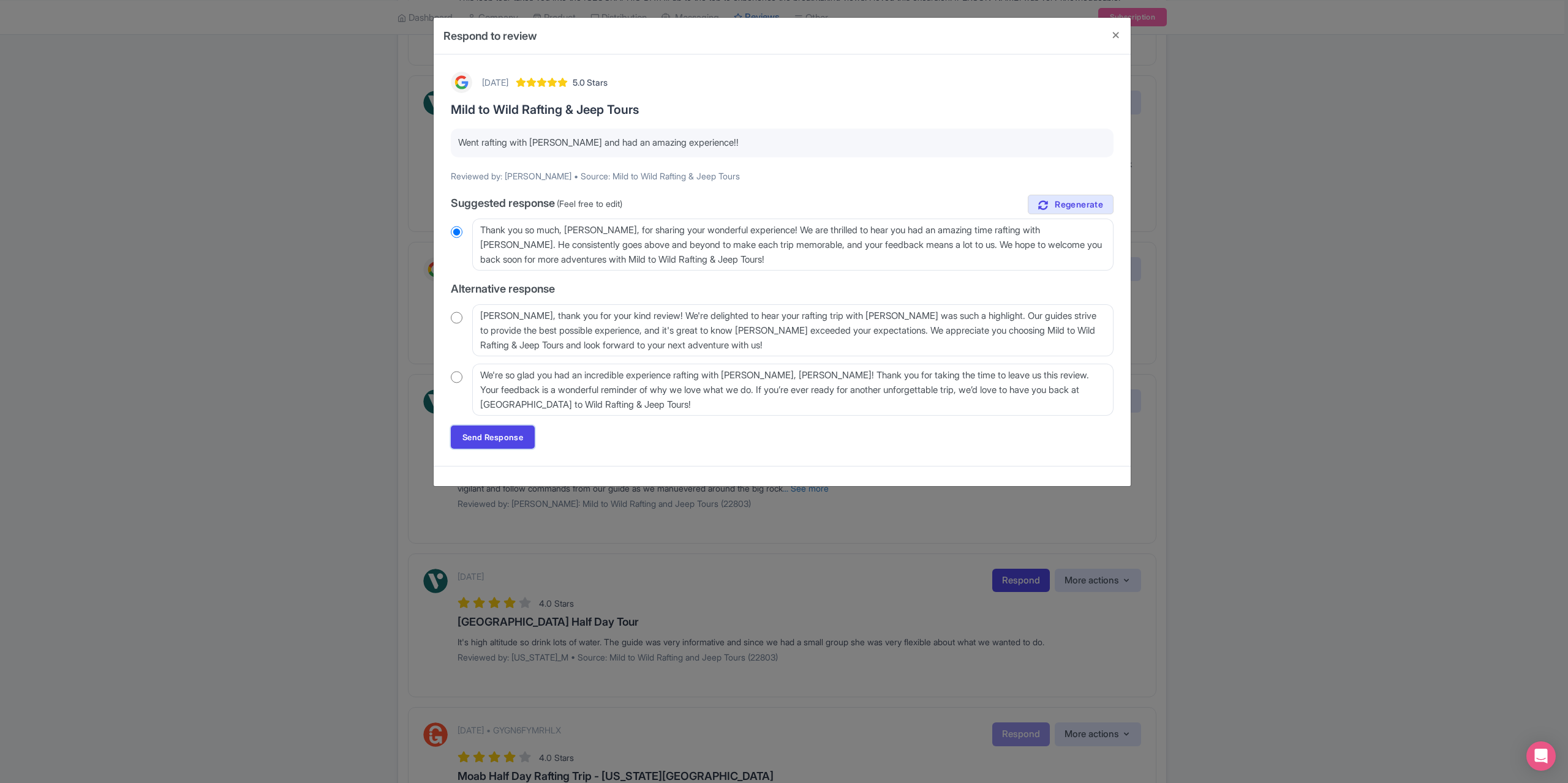
click at [491, 444] on link "Send Response" at bounding box center [493, 437] width 84 height 23
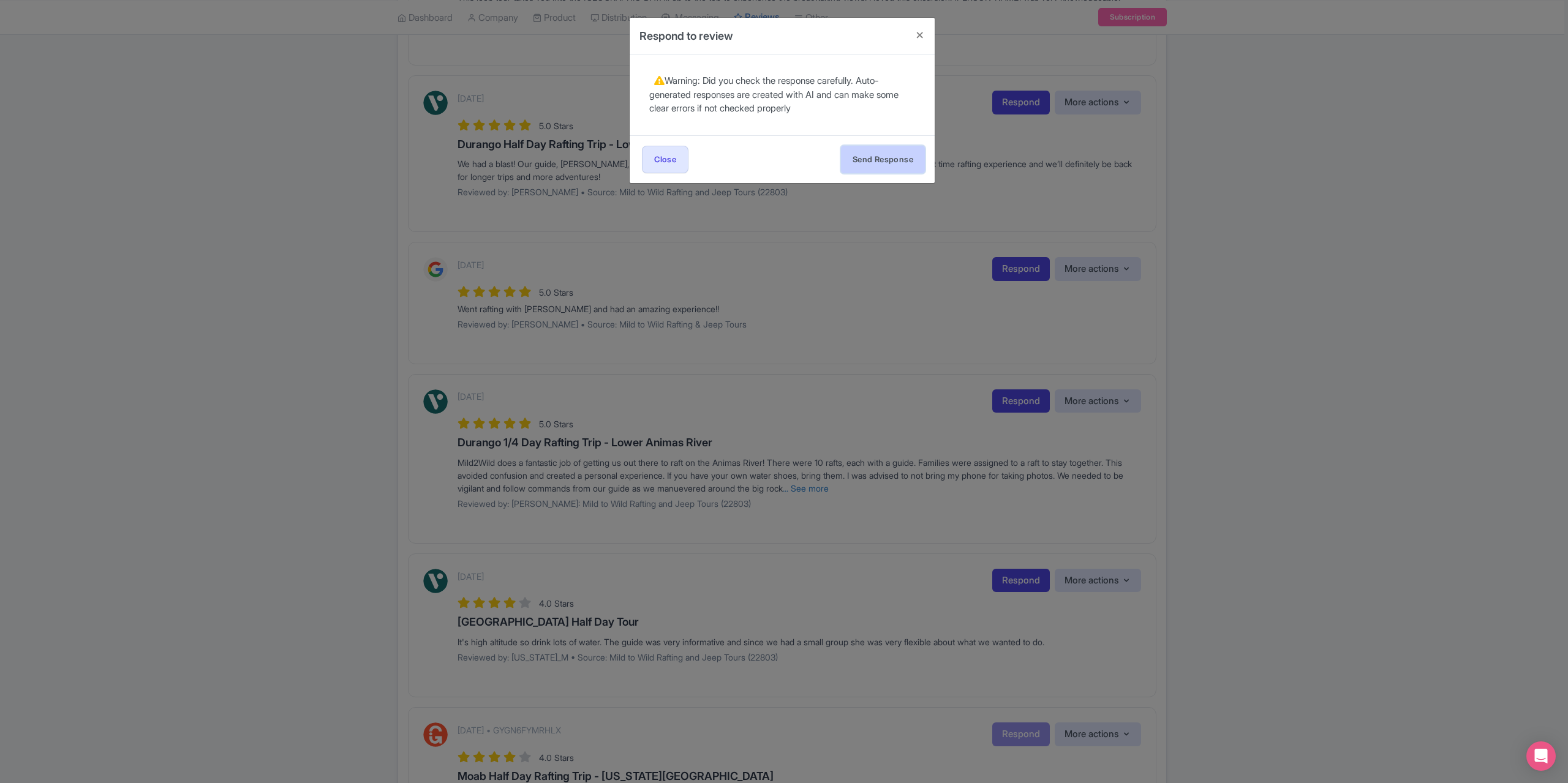
click at [855, 152] on button "Send Response" at bounding box center [883, 159] width 84 height 28
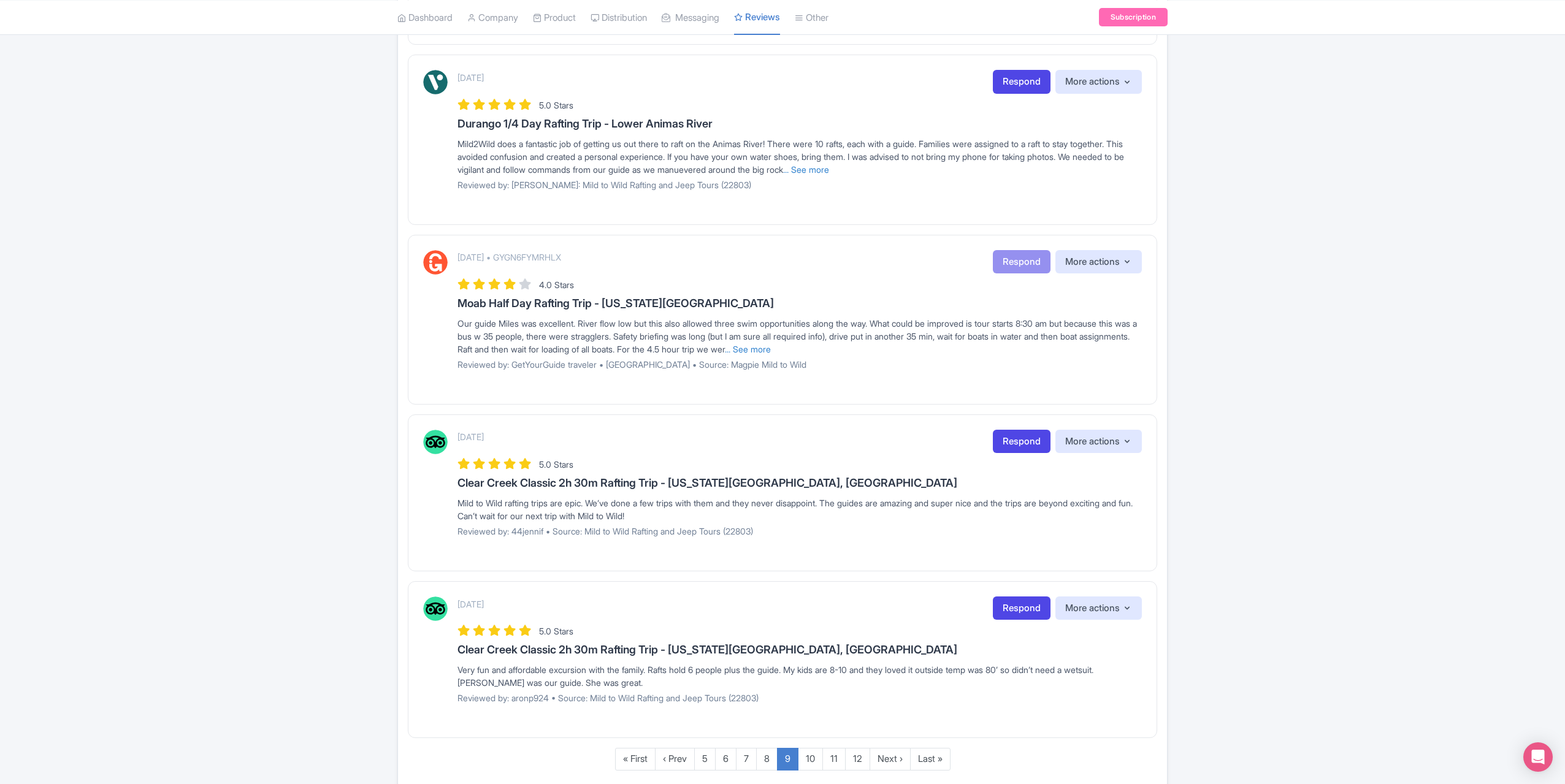
scroll to position [1252, 0]
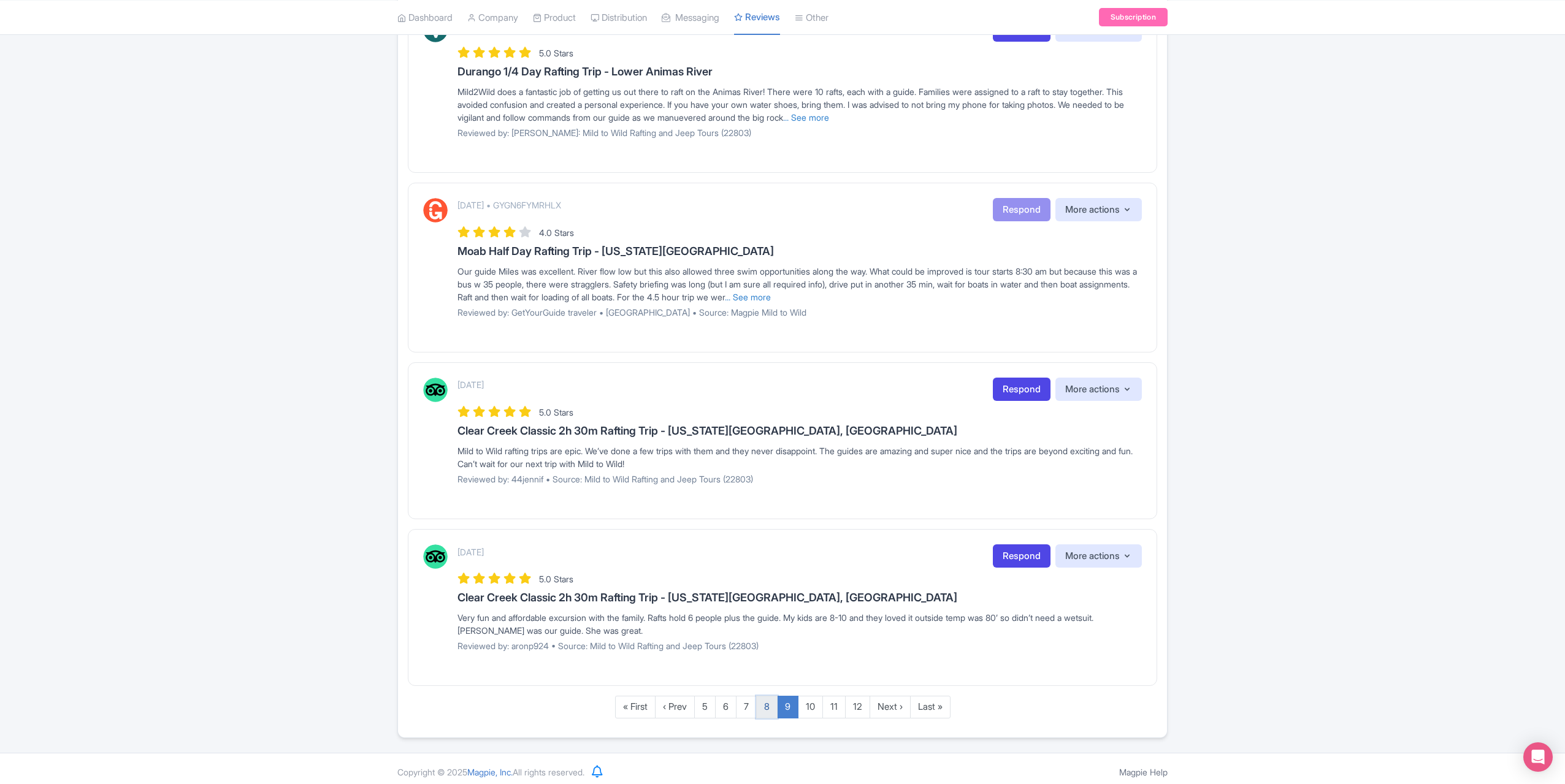
click at [761, 708] on link "8" at bounding box center [767, 707] width 21 height 23
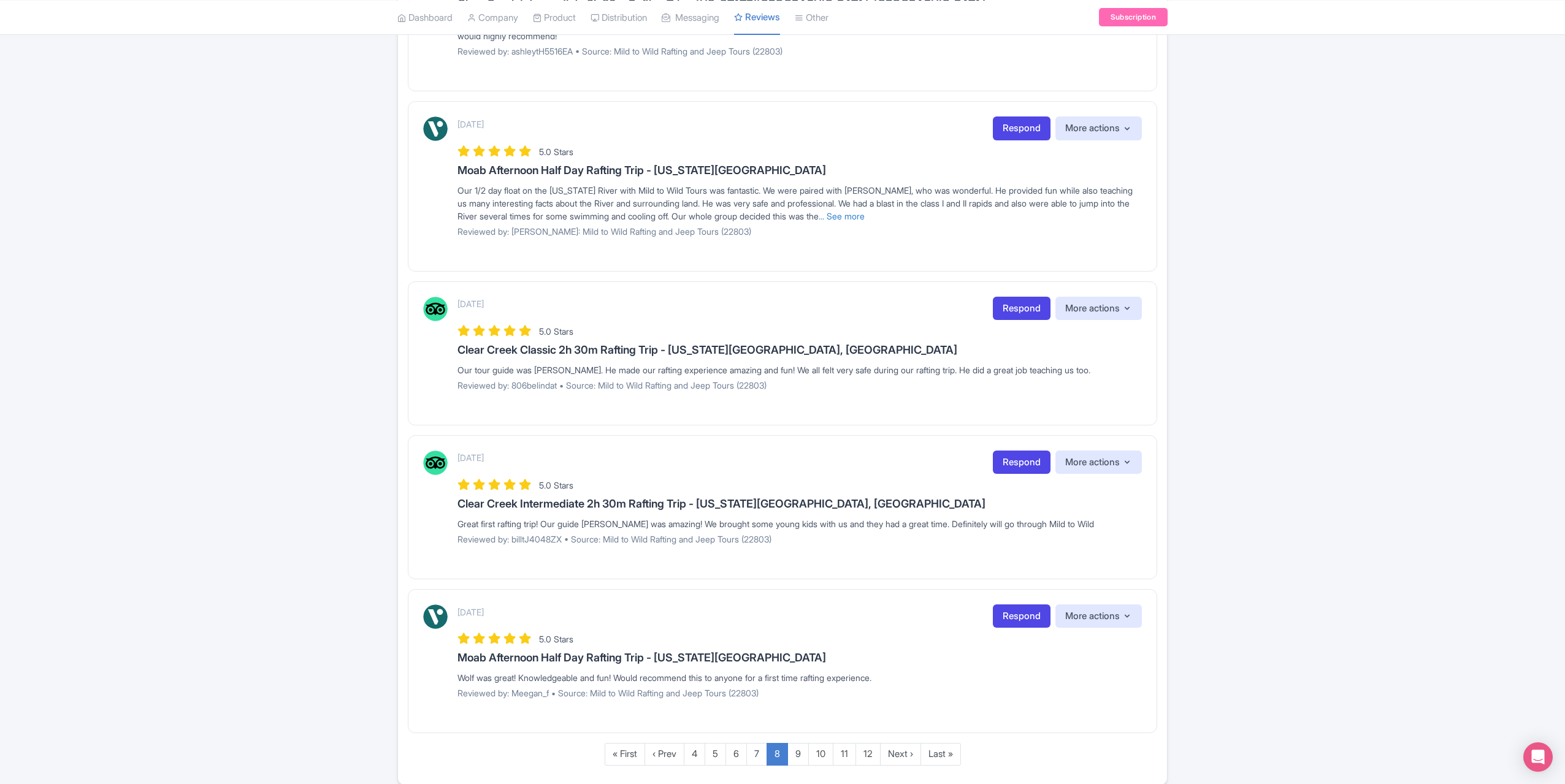
scroll to position [1161, 0]
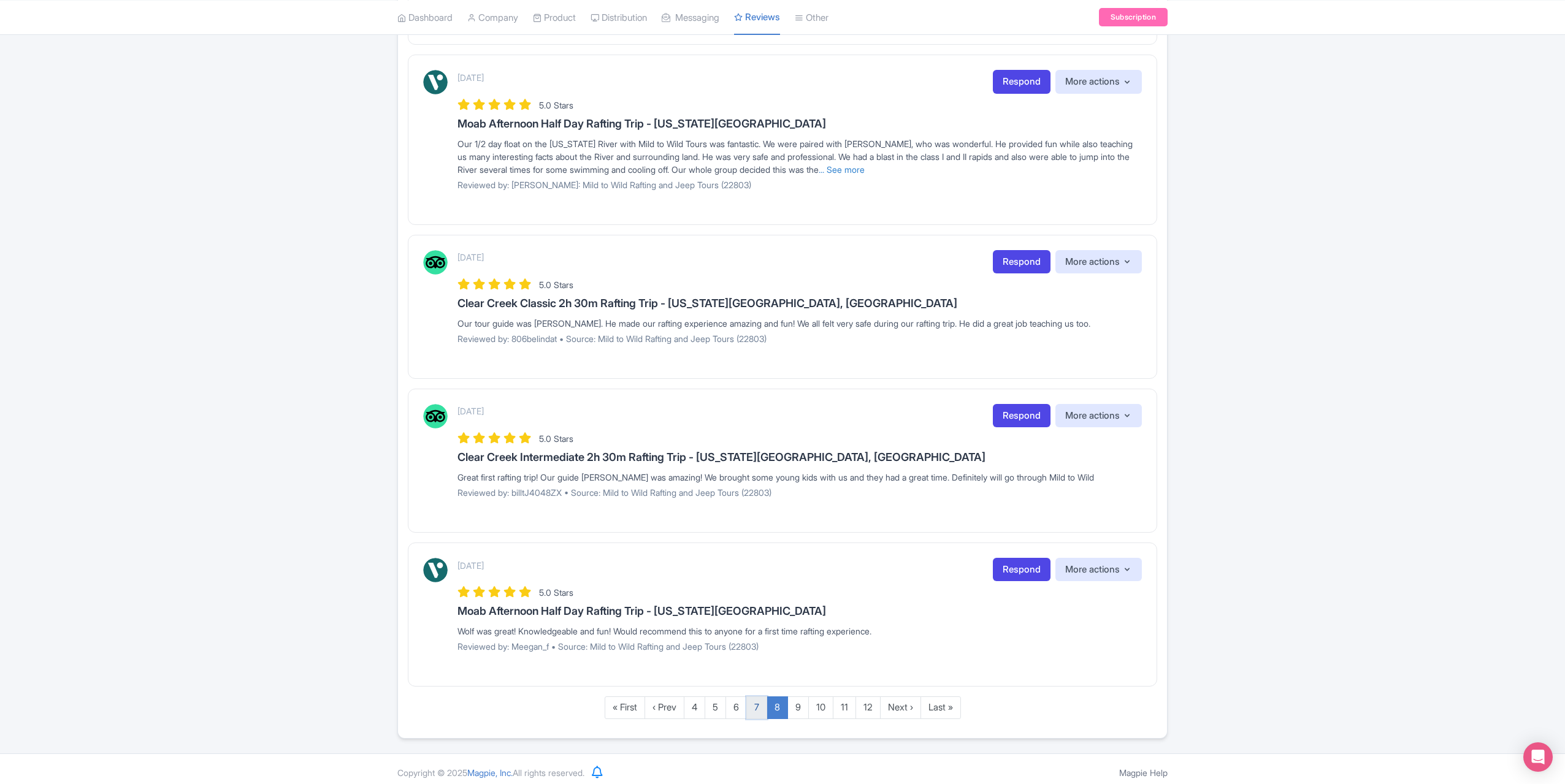
click at [761, 699] on link "7" at bounding box center [757, 707] width 21 height 23
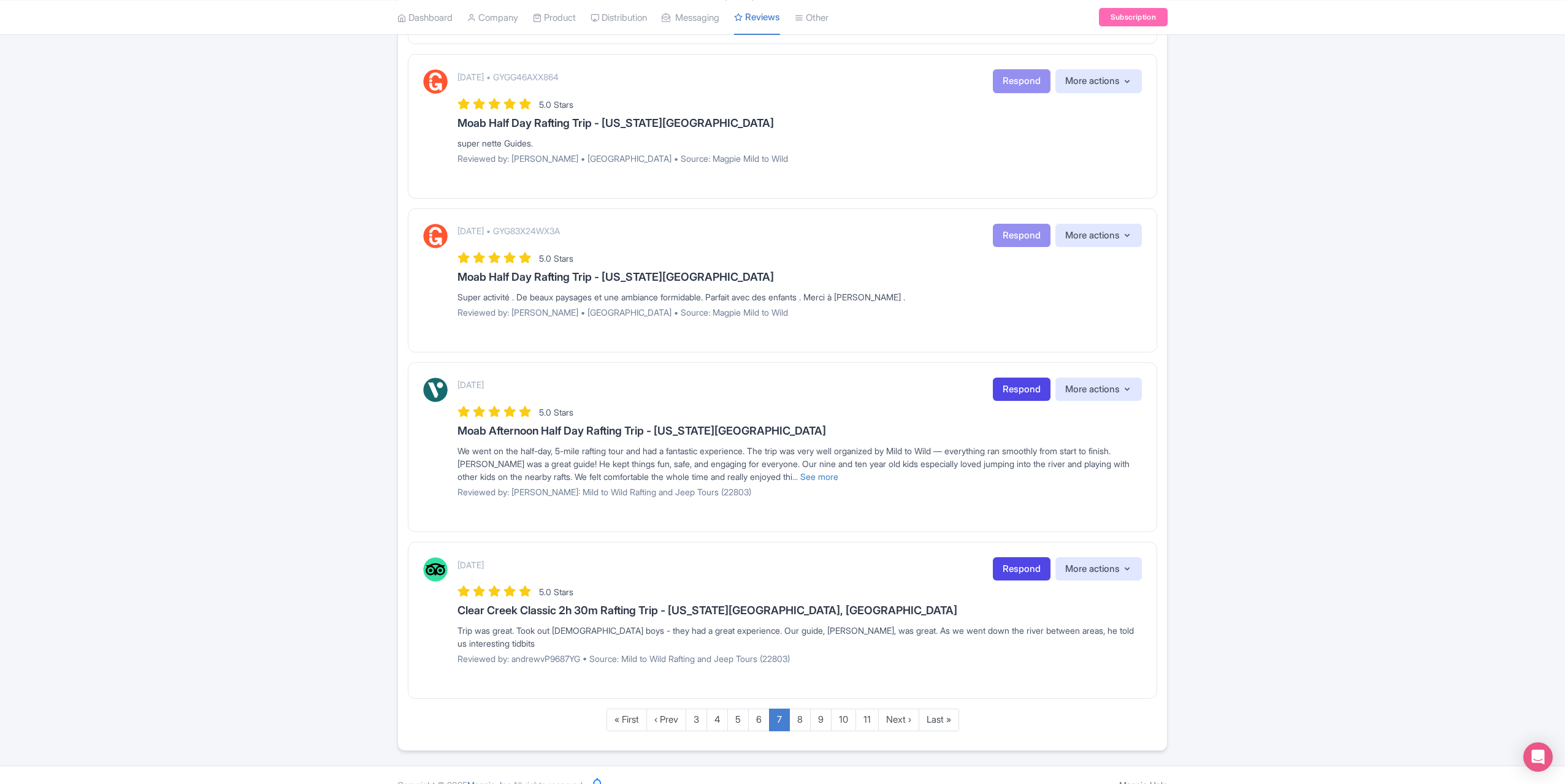
scroll to position [1201, 0]
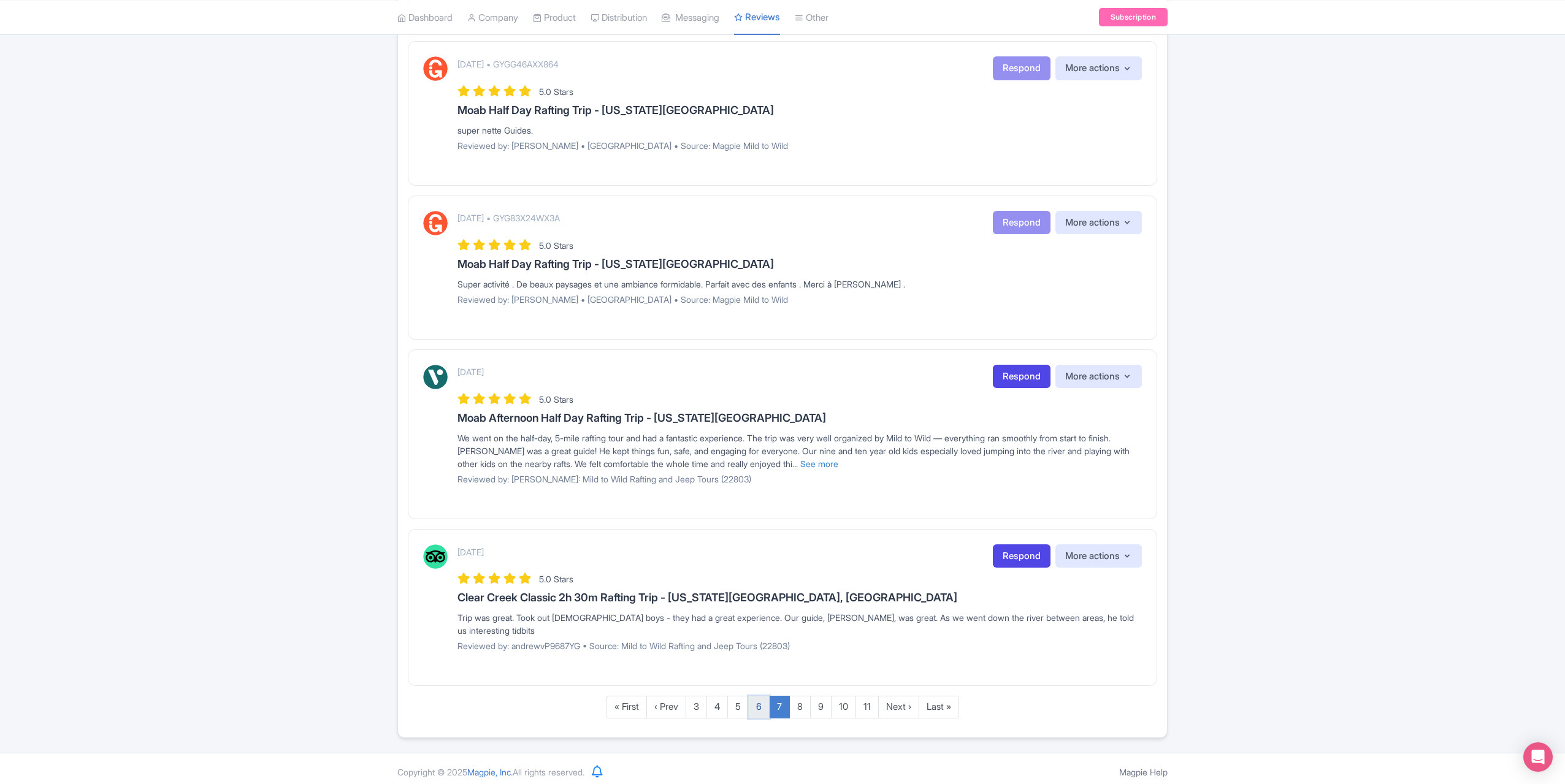
click at [761, 701] on link "6" at bounding box center [759, 707] width 21 height 23
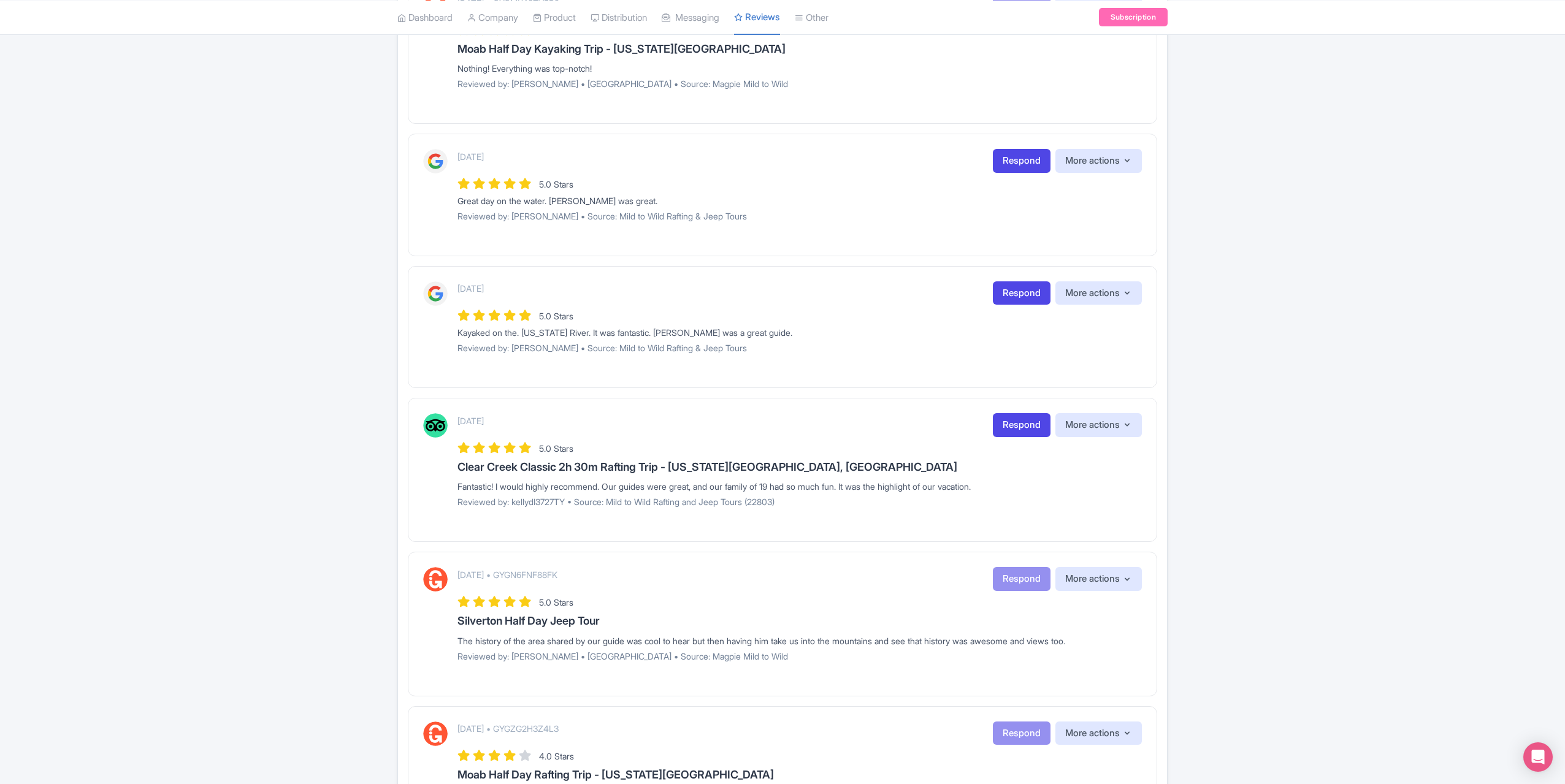
scroll to position [811, 0]
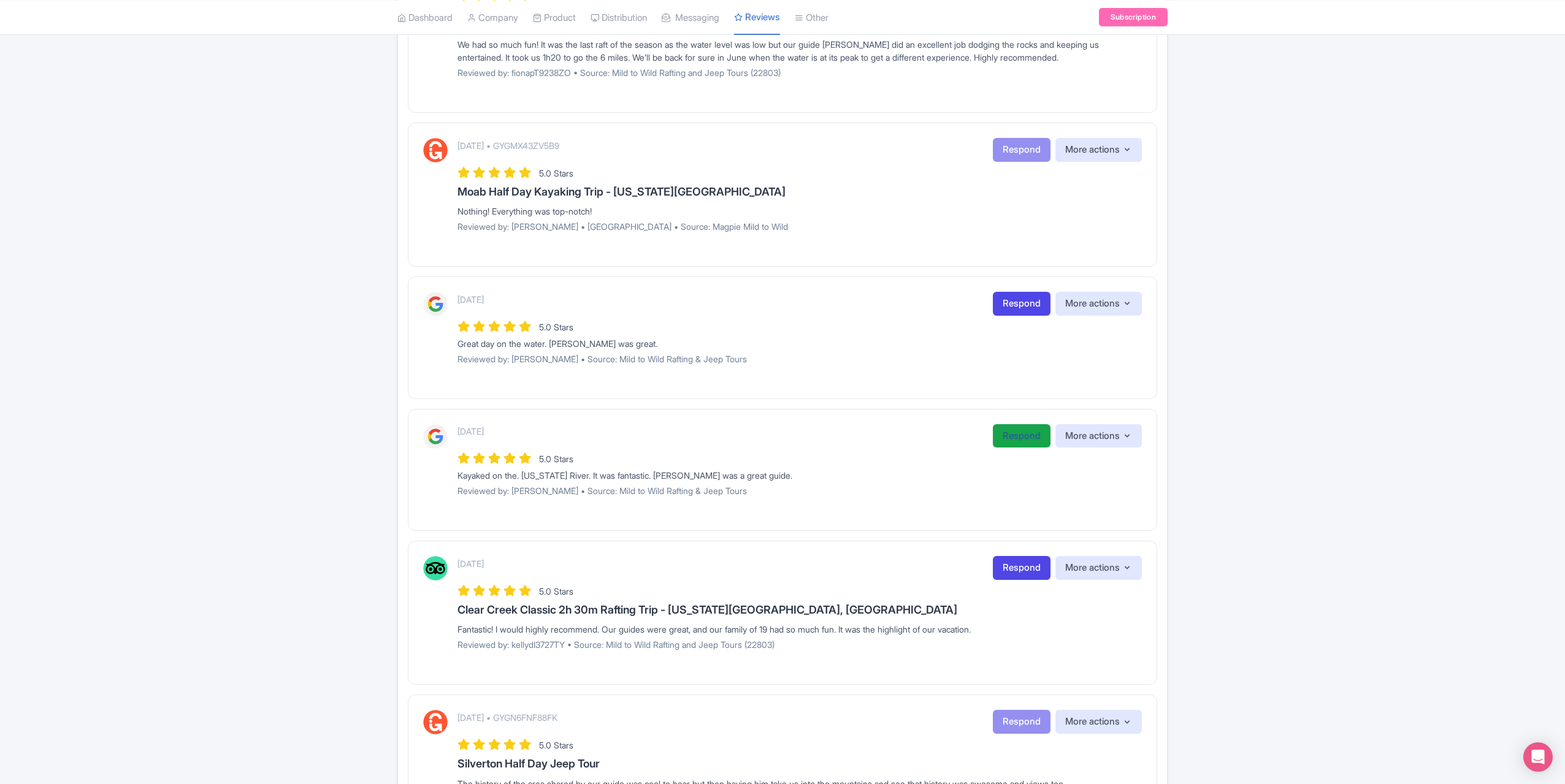
click at [1000, 432] on link "Respond" at bounding box center [1021, 436] width 57 height 24
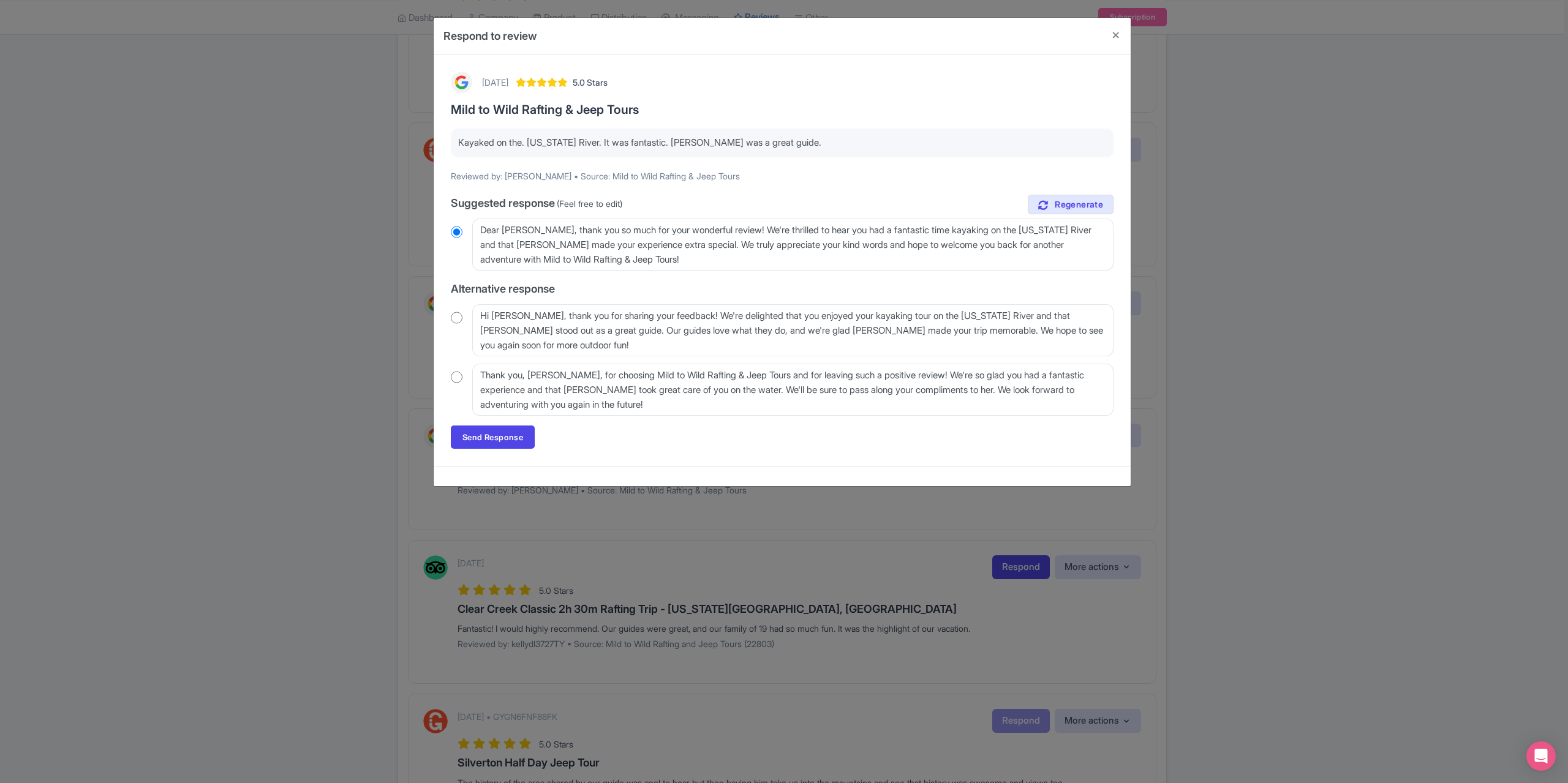
click at [458, 318] on input "radio" at bounding box center [456, 318] width 12 height 12
radio input "true"
click at [480, 440] on link "Send Response" at bounding box center [493, 437] width 84 height 23
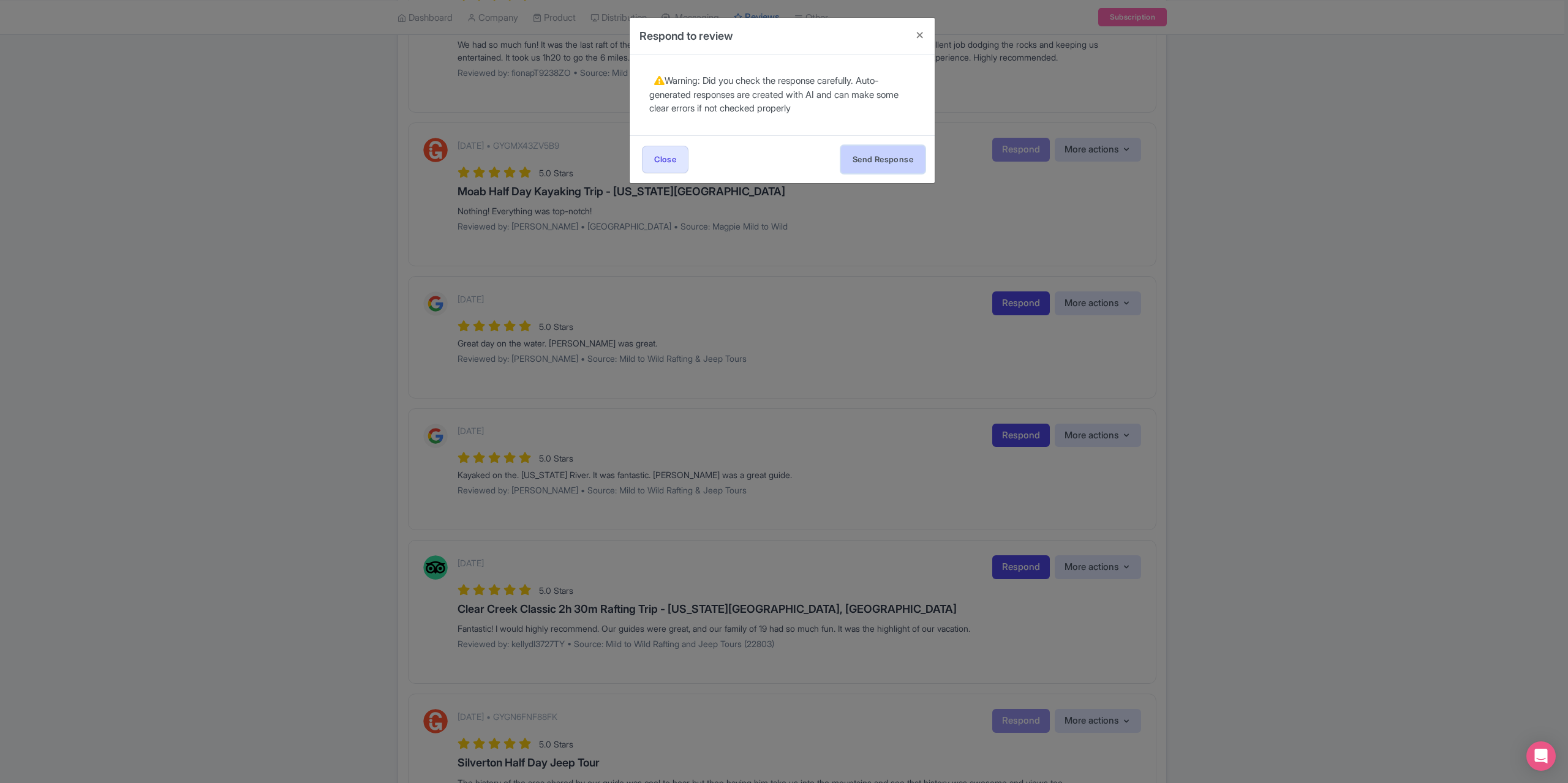
click at [888, 156] on button "Send Response" at bounding box center [883, 159] width 84 height 28
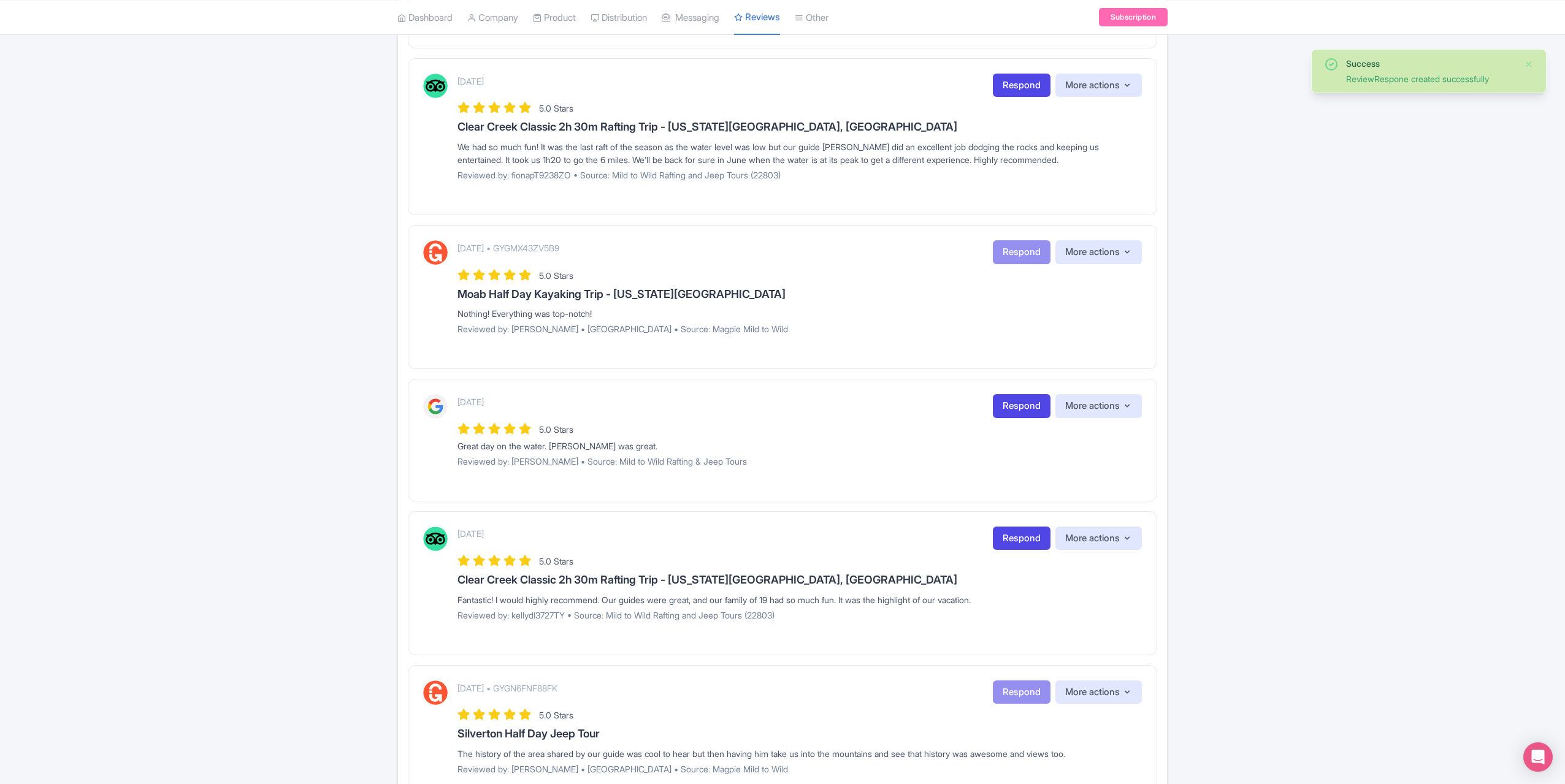
scroll to position [736, 0]
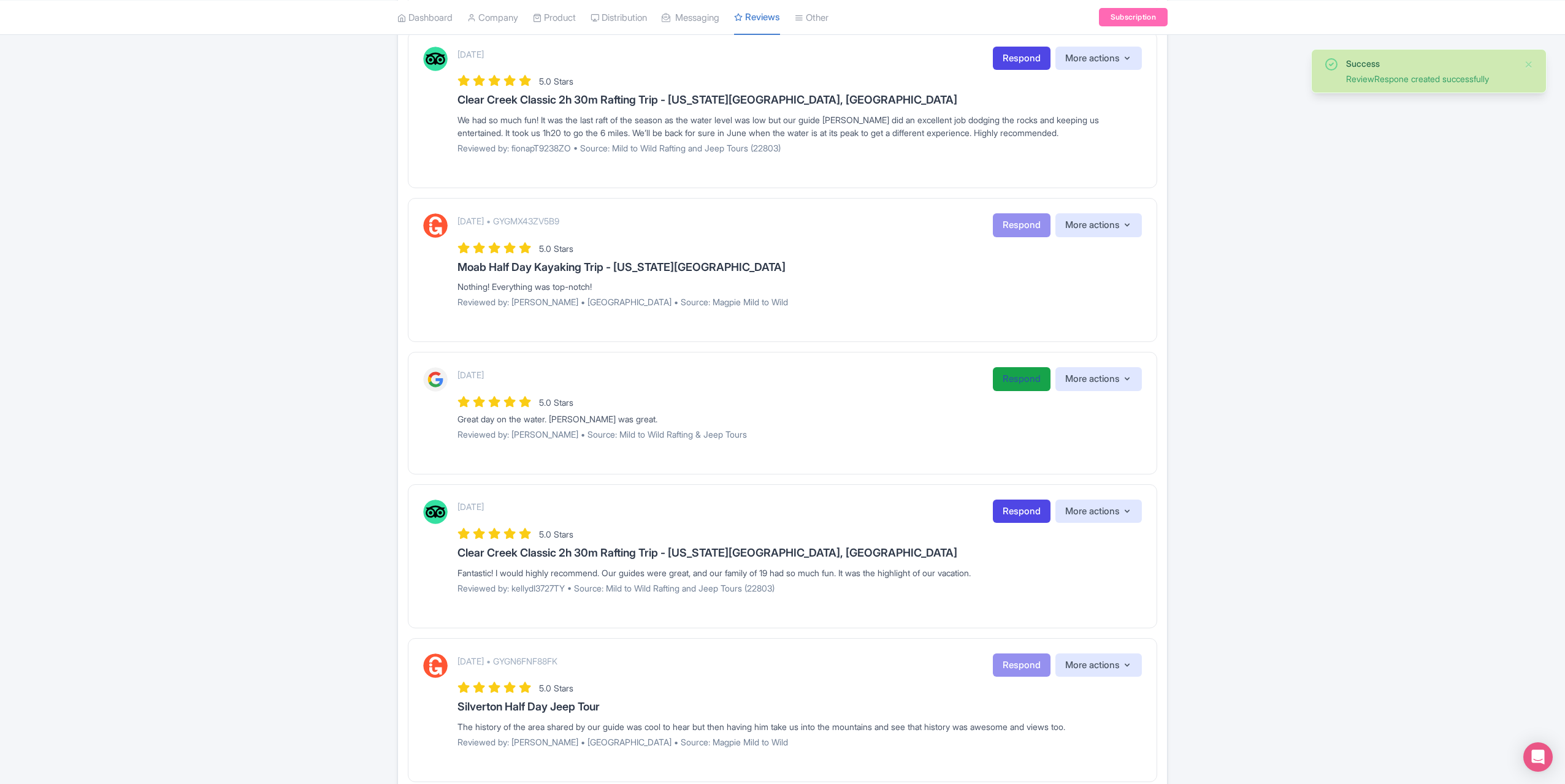
click at [1016, 370] on link "Respond" at bounding box center [1021, 379] width 57 height 24
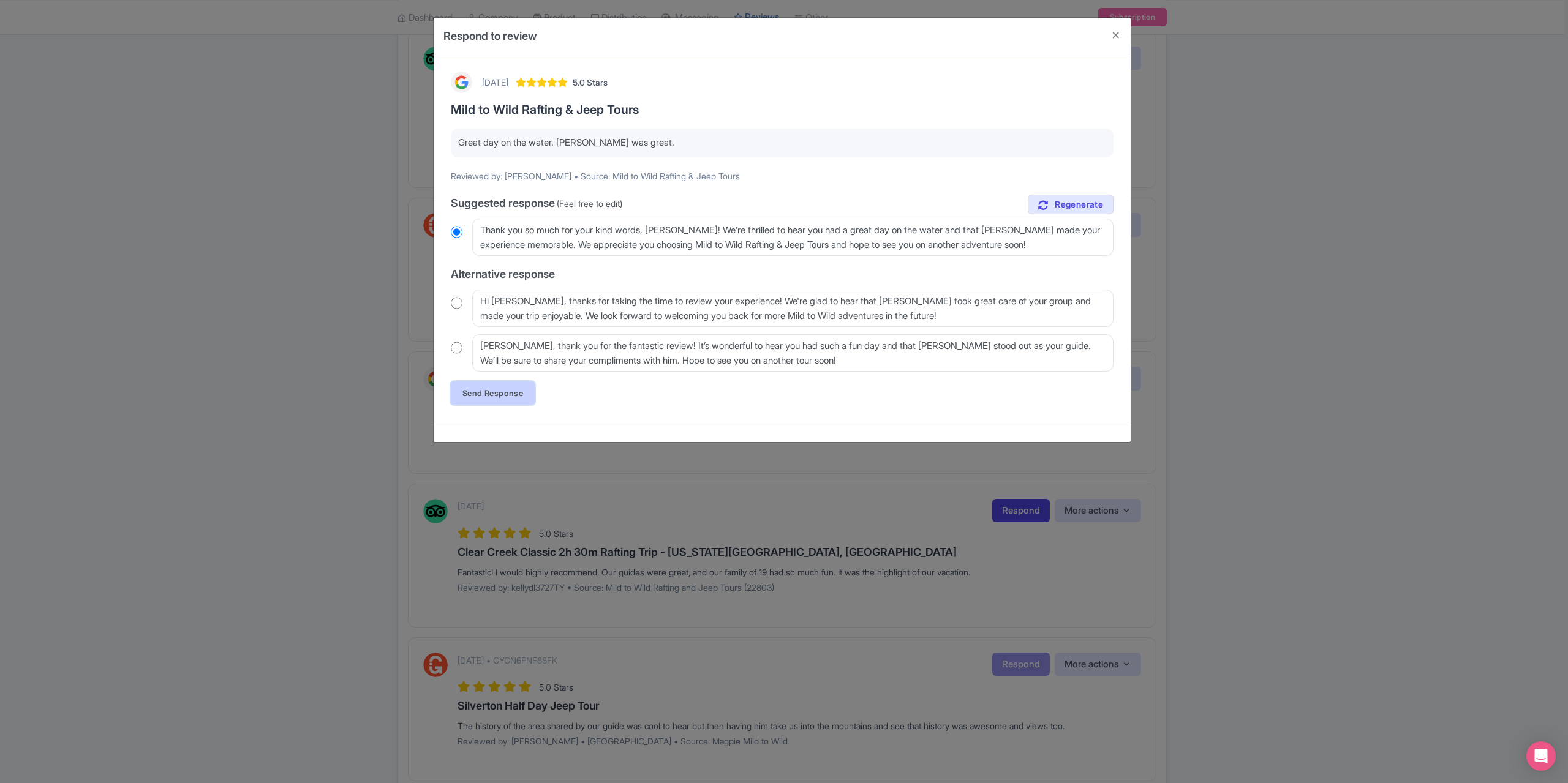
click at [506, 397] on link "Send Response" at bounding box center [493, 393] width 84 height 23
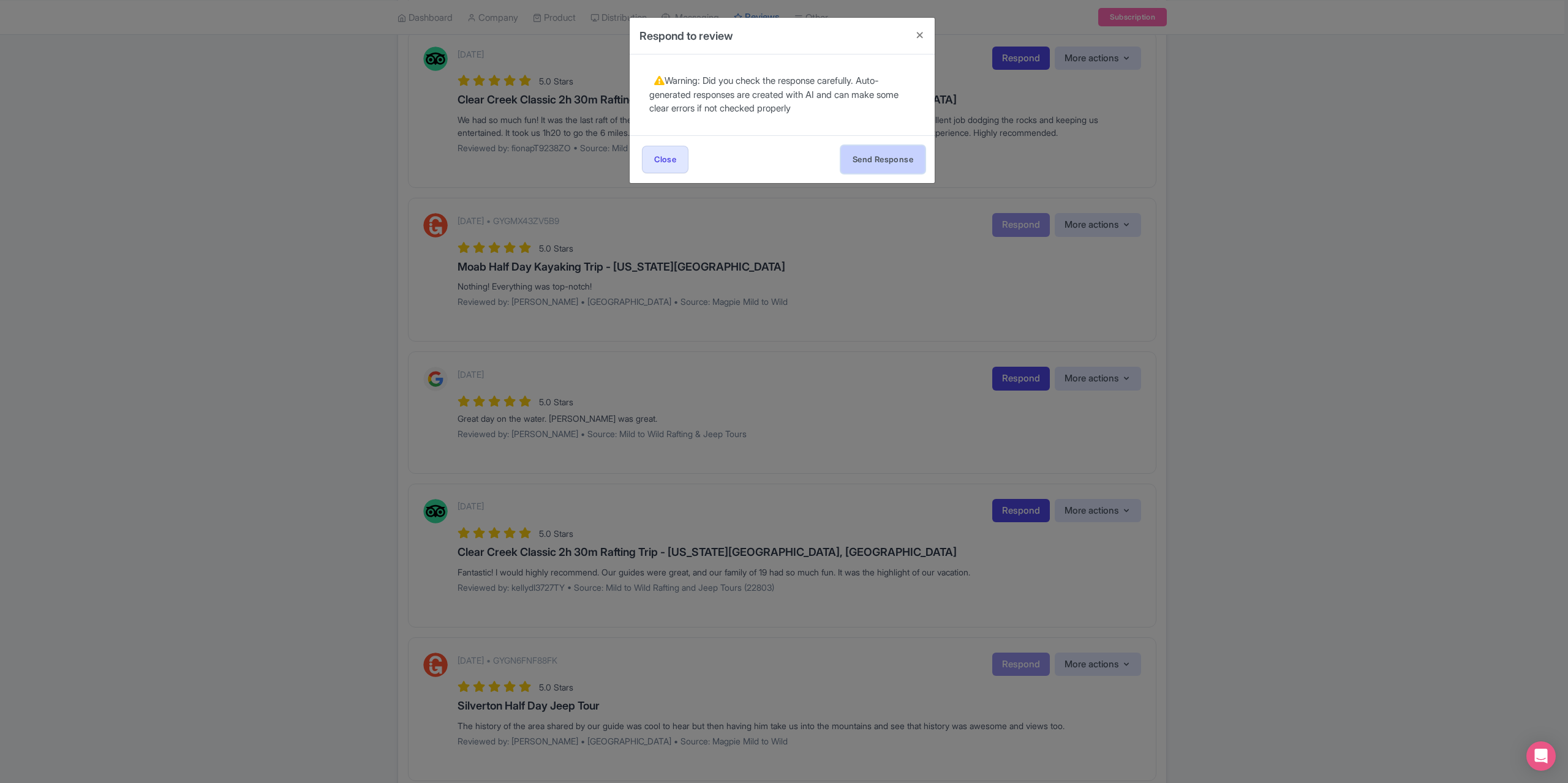
click at [900, 168] on button "Send Response" at bounding box center [883, 159] width 84 height 28
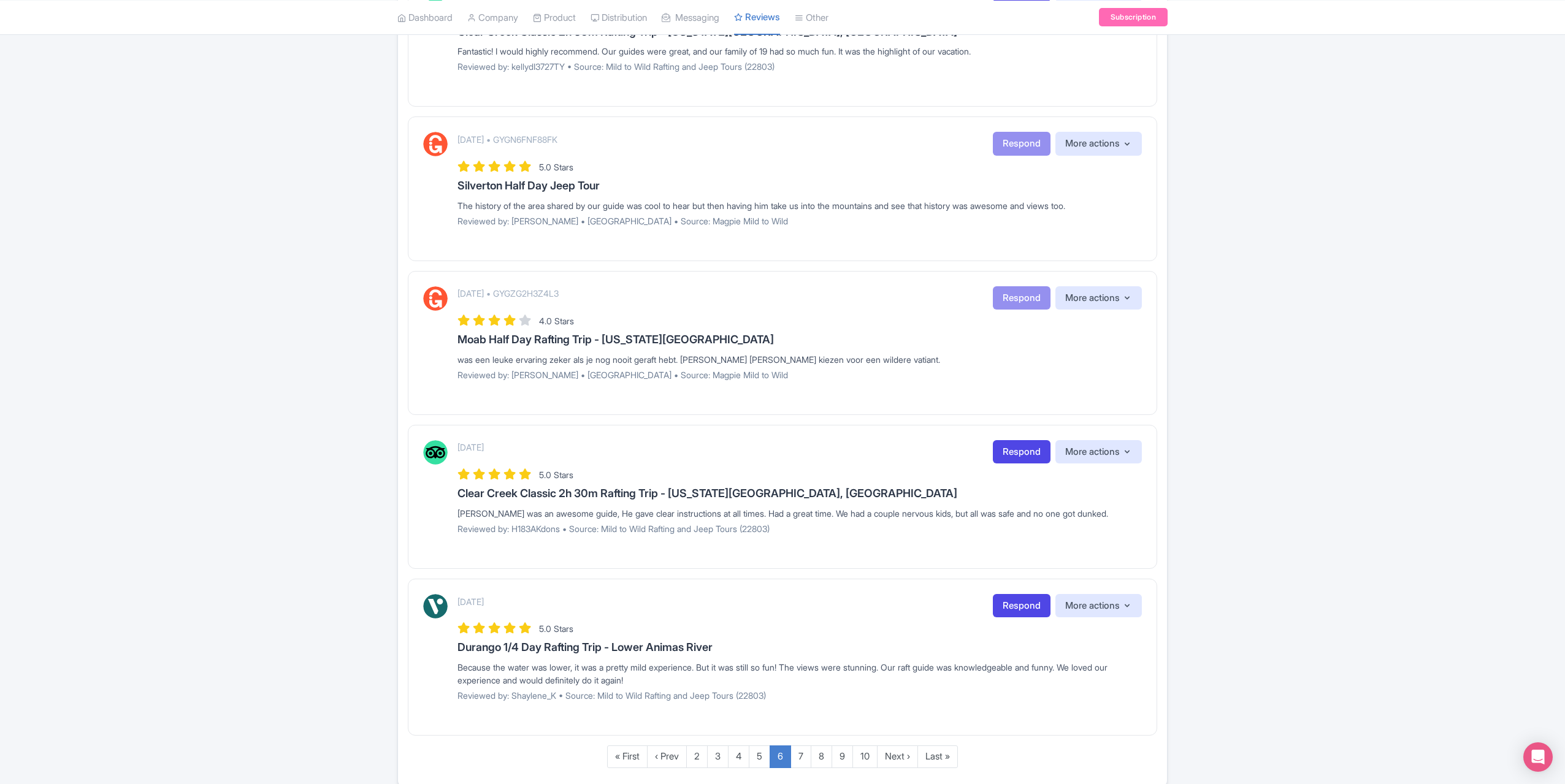
scroll to position [1175, 0]
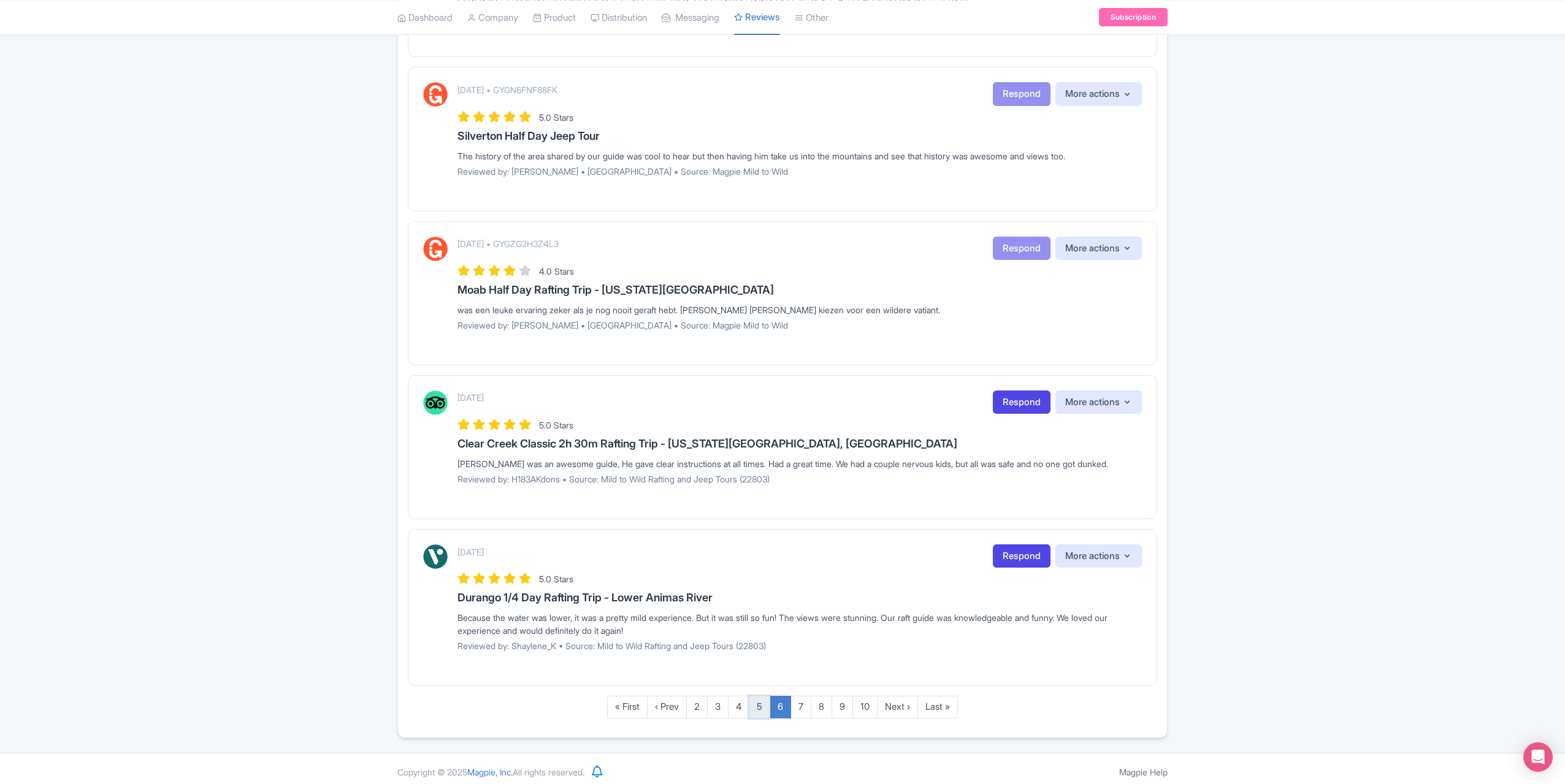
click at [761, 703] on link "5" at bounding box center [759, 707] width 21 height 23
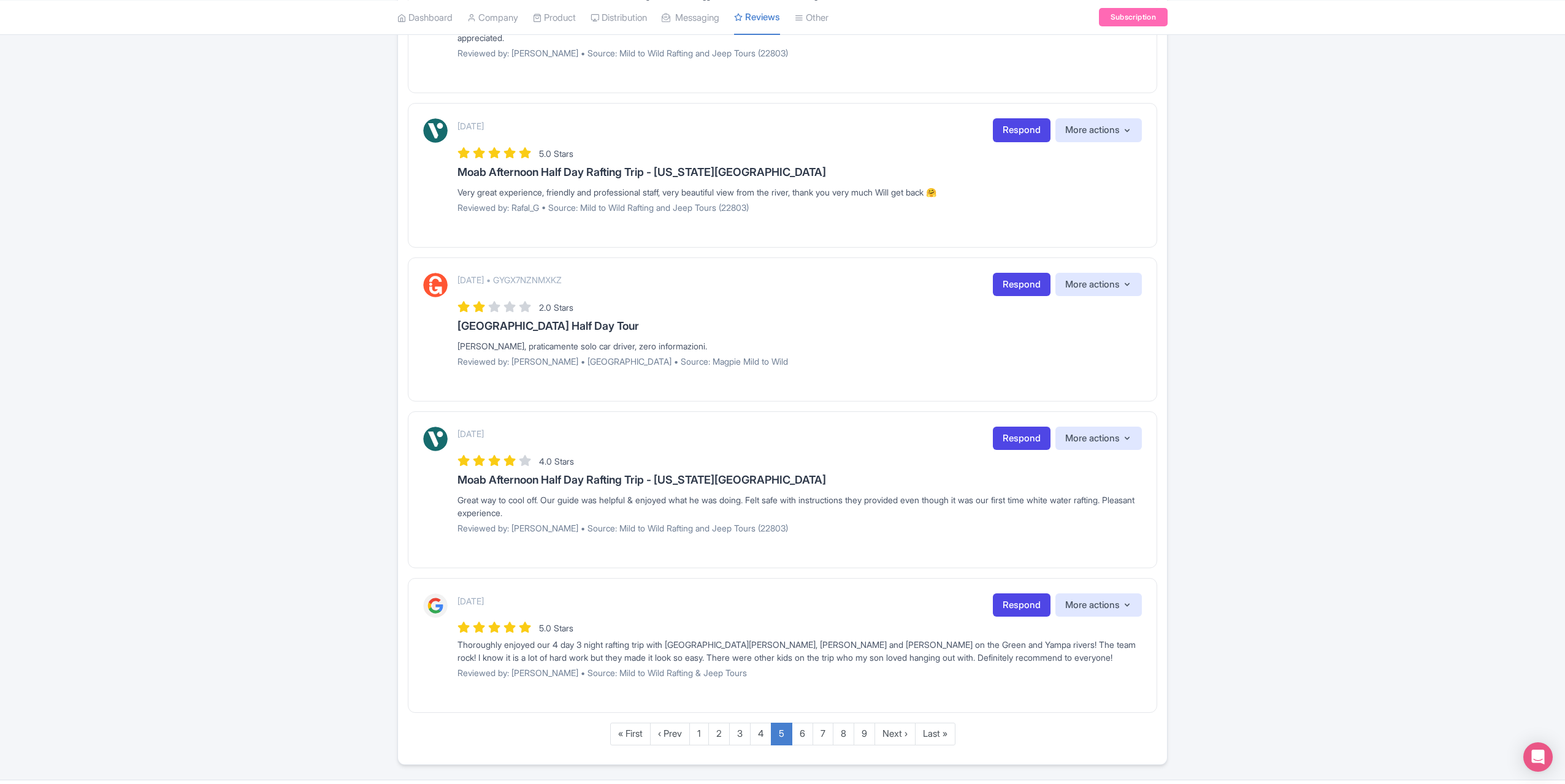
scroll to position [1153, 0]
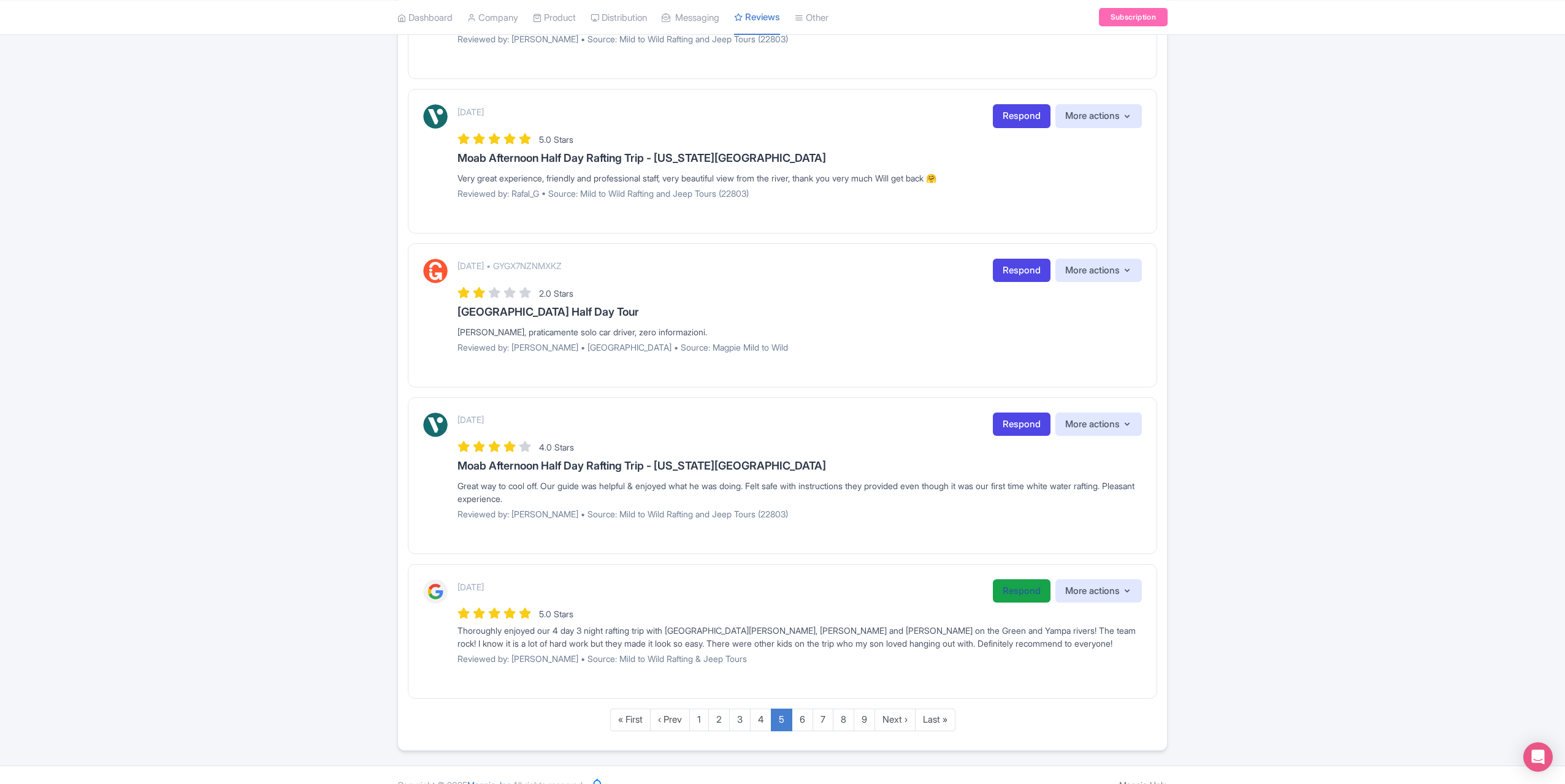
click at [1028, 580] on link "Respond" at bounding box center [1021, 591] width 57 height 24
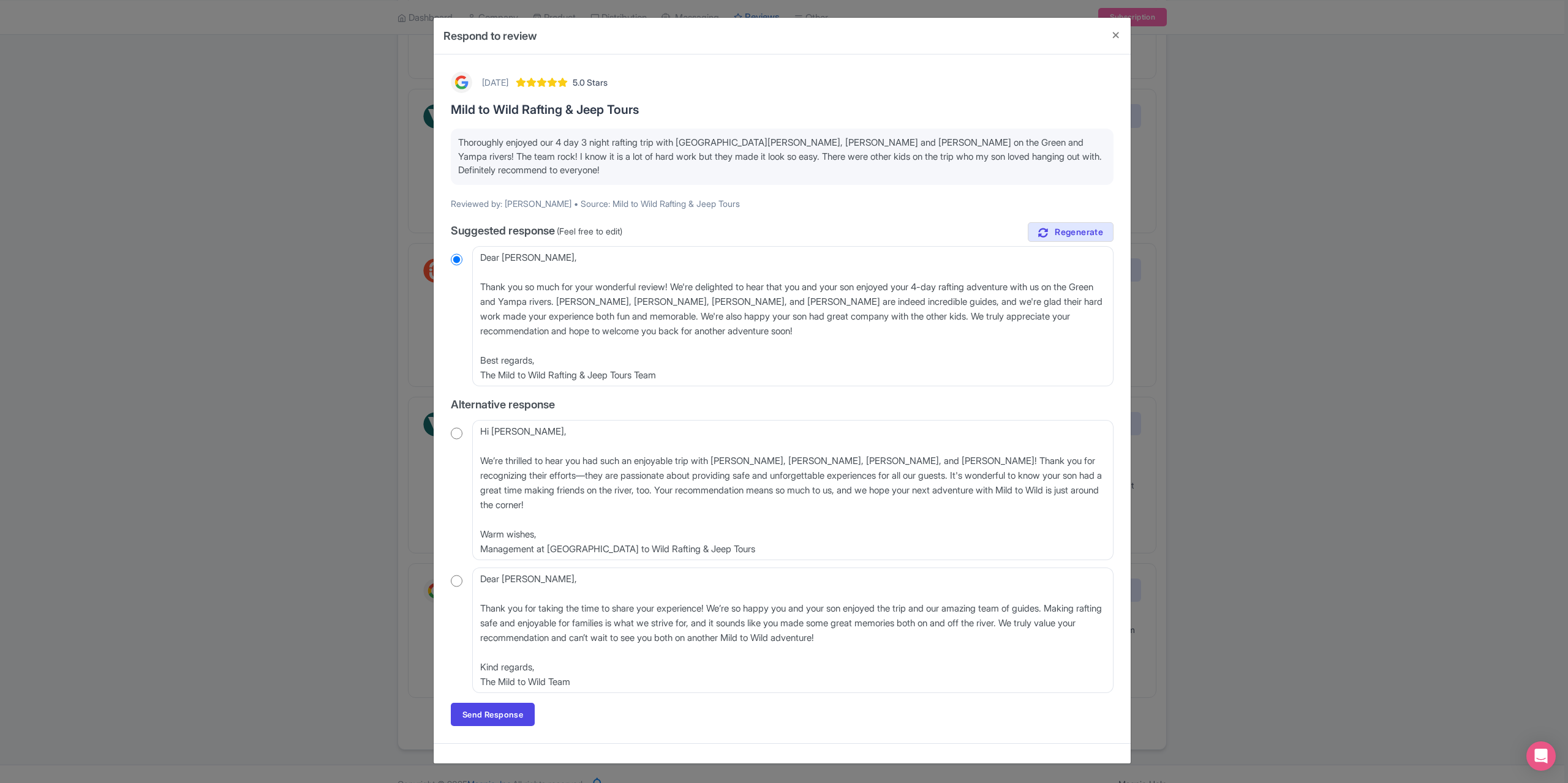
click at [459, 433] on input "radio" at bounding box center [456, 434] width 12 height 12
radio input "true"
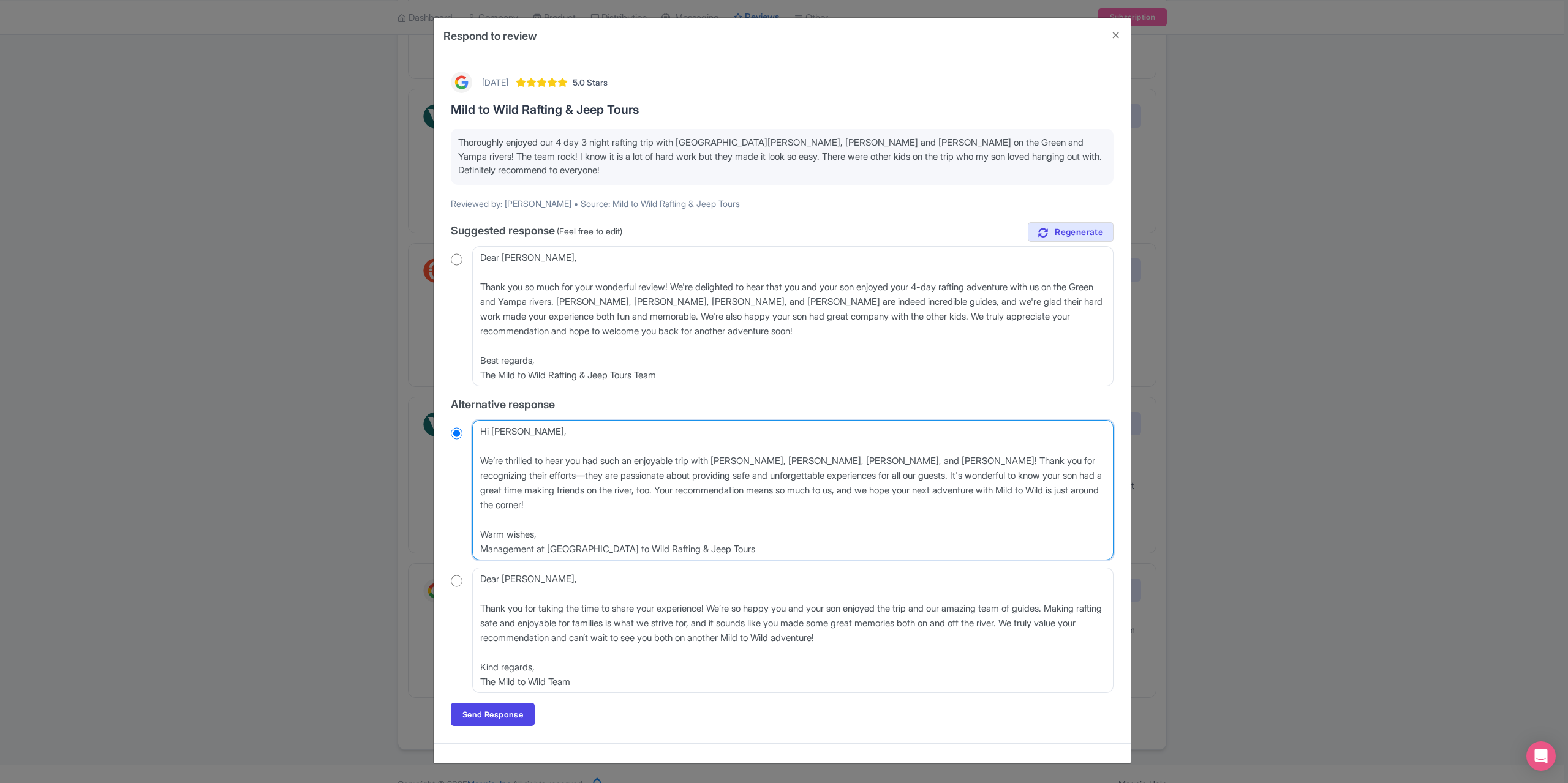
drag, startPoint x: 540, startPoint y: 434, endPoint x: 475, endPoint y: 426, distance: 65.5
click at [476, 433] on textarea "Hi M Keaton, We’re thrilled to hear you had such an enjoyable trip with Jordan,…" at bounding box center [792, 490] width 641 height 140
type textarea "We’re thrilled to hear you had such an enjoyable trip with Jordan, Ben, Brandon…"
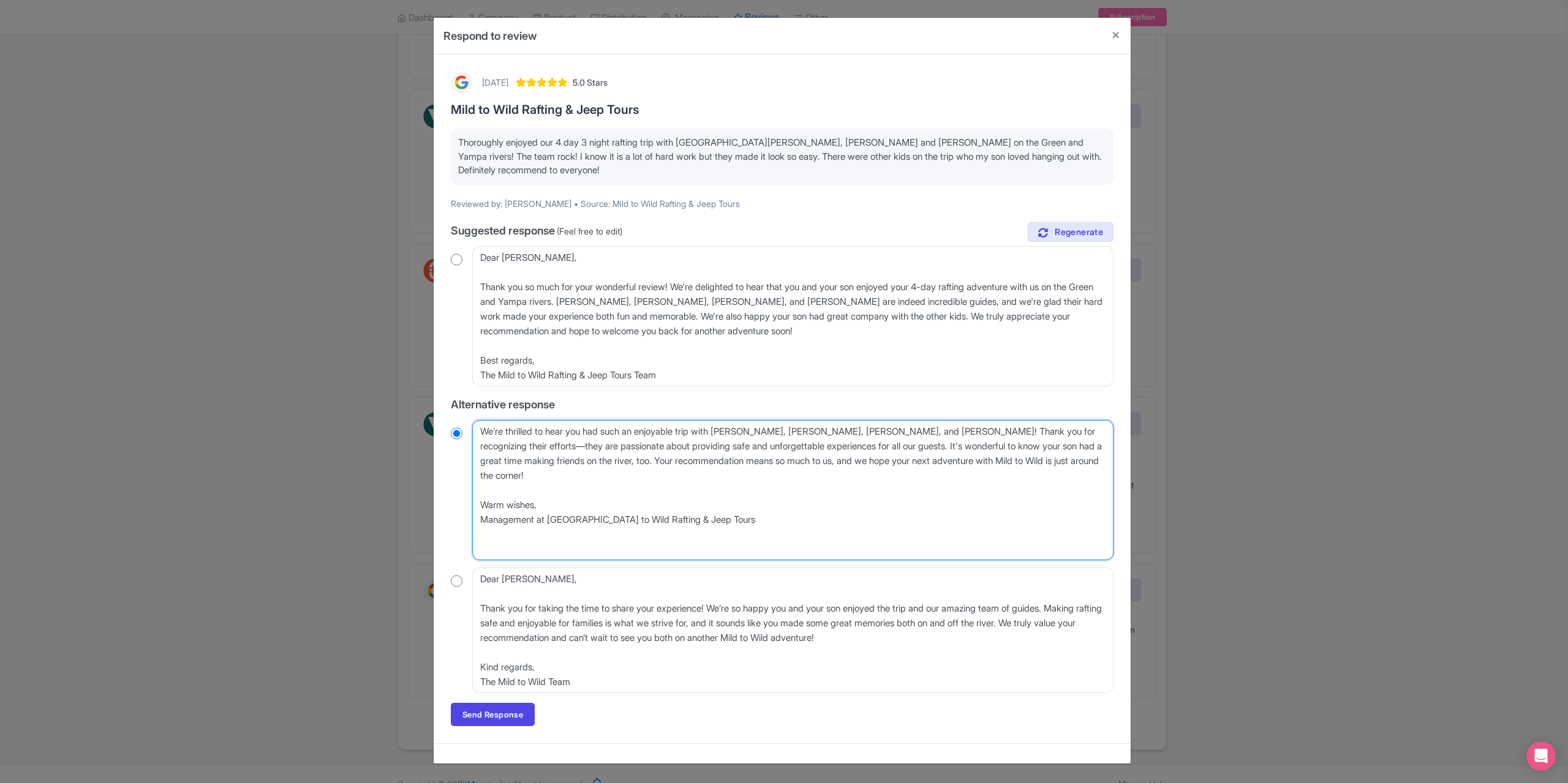
click at [488, 449] on textarea "Hi M Keaton, We’re thrilled to hear you had such an enjoyable trip with Jordan,…" at bounding box center [792, 490] width 641 height 140
radio input "true"
type textarea "We’re thrilled to hear you had such an enjoyable trip with Jordan, Ben, Brandon…"
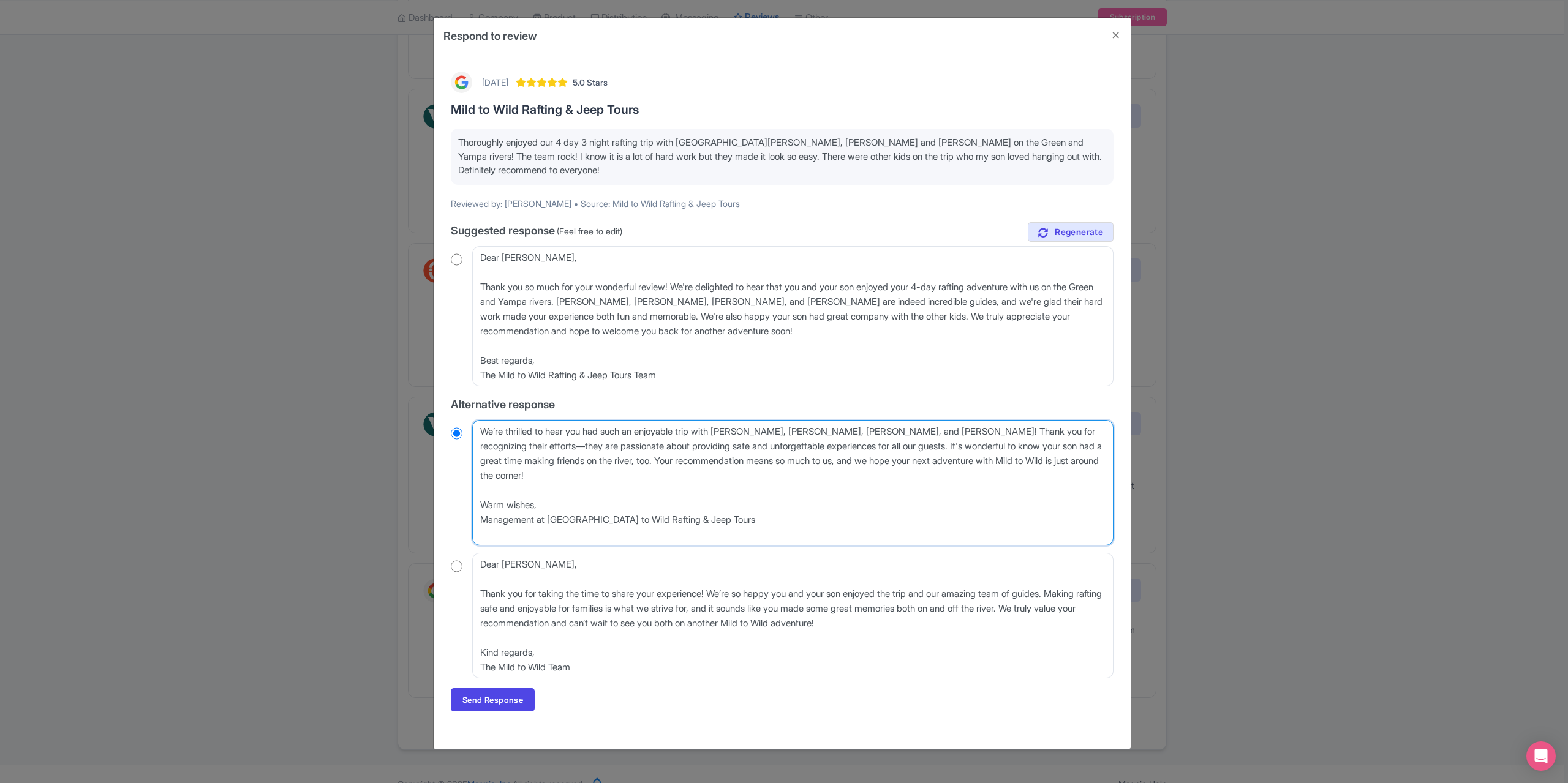
radio input "true"
type textarea "We’re thrilled to hear you had such an enjoyable trip with Jordan, Ben, Brandon…"
radio input "true"
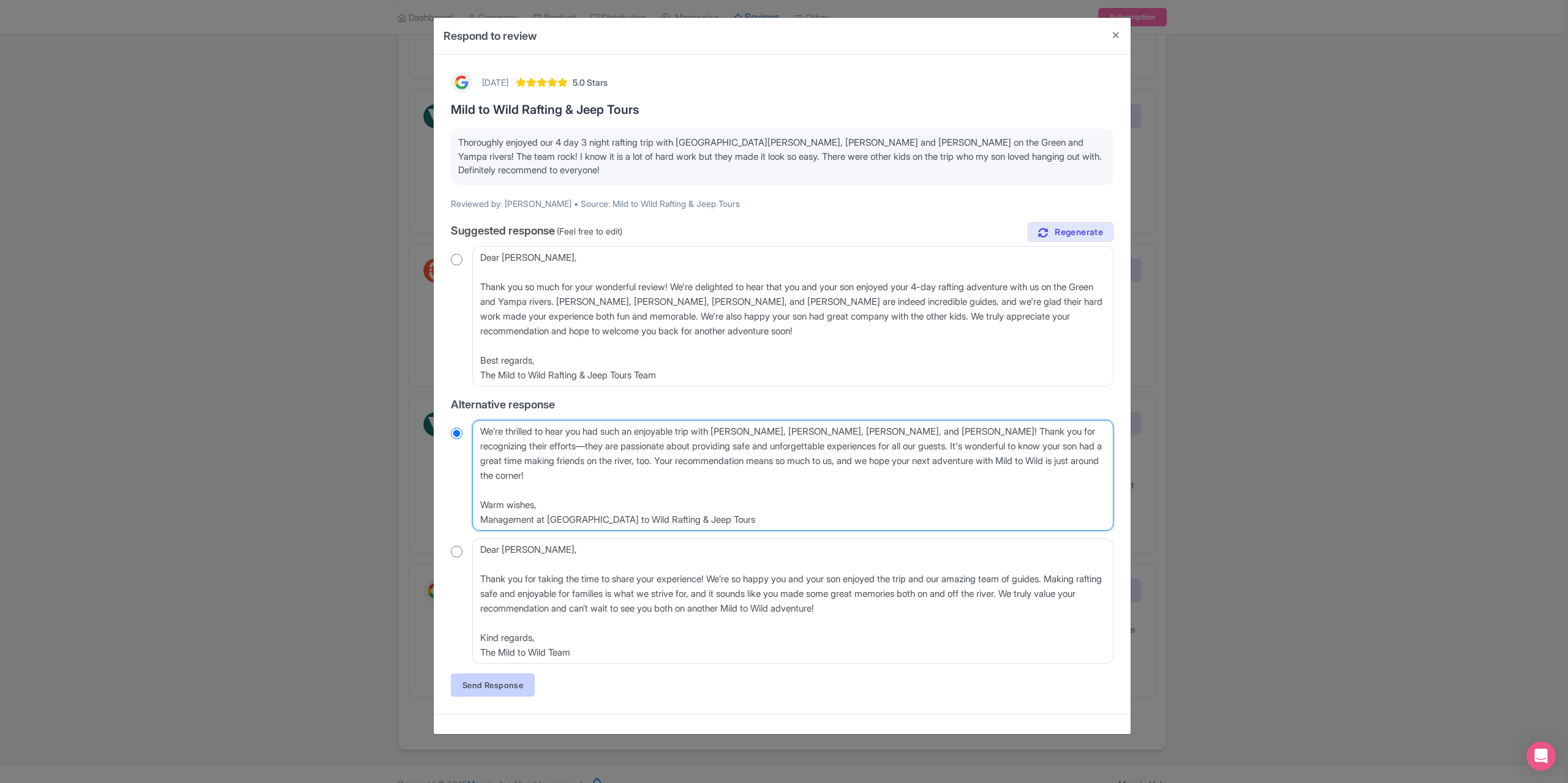
type textarea "We’re thrilled to hear you had such an enjoyable trip with Jordan, Ben, Brandon…"
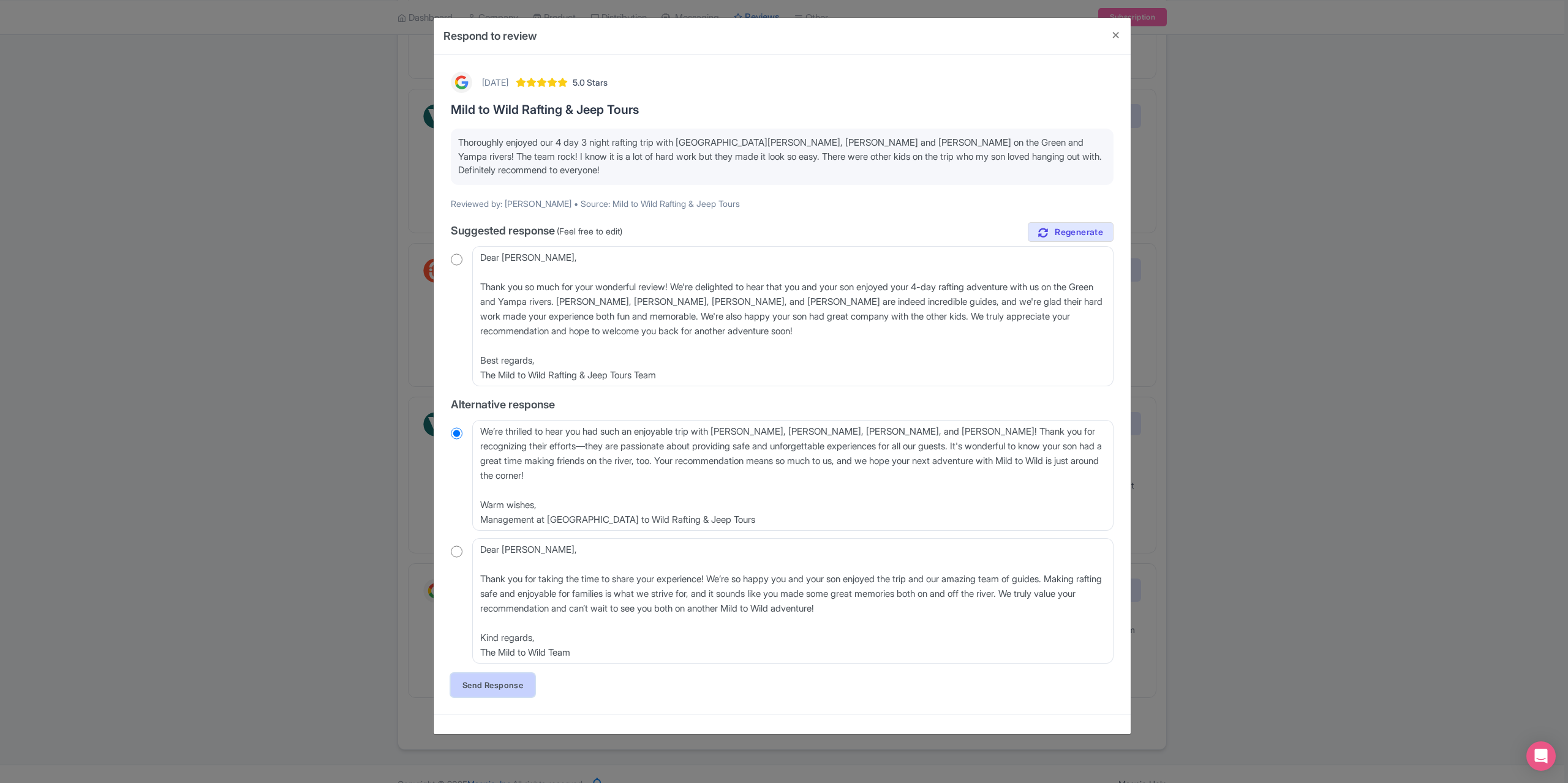
click at [508, 684] on link "Send Response" at bounding box center [493, 686] width 84 height 23
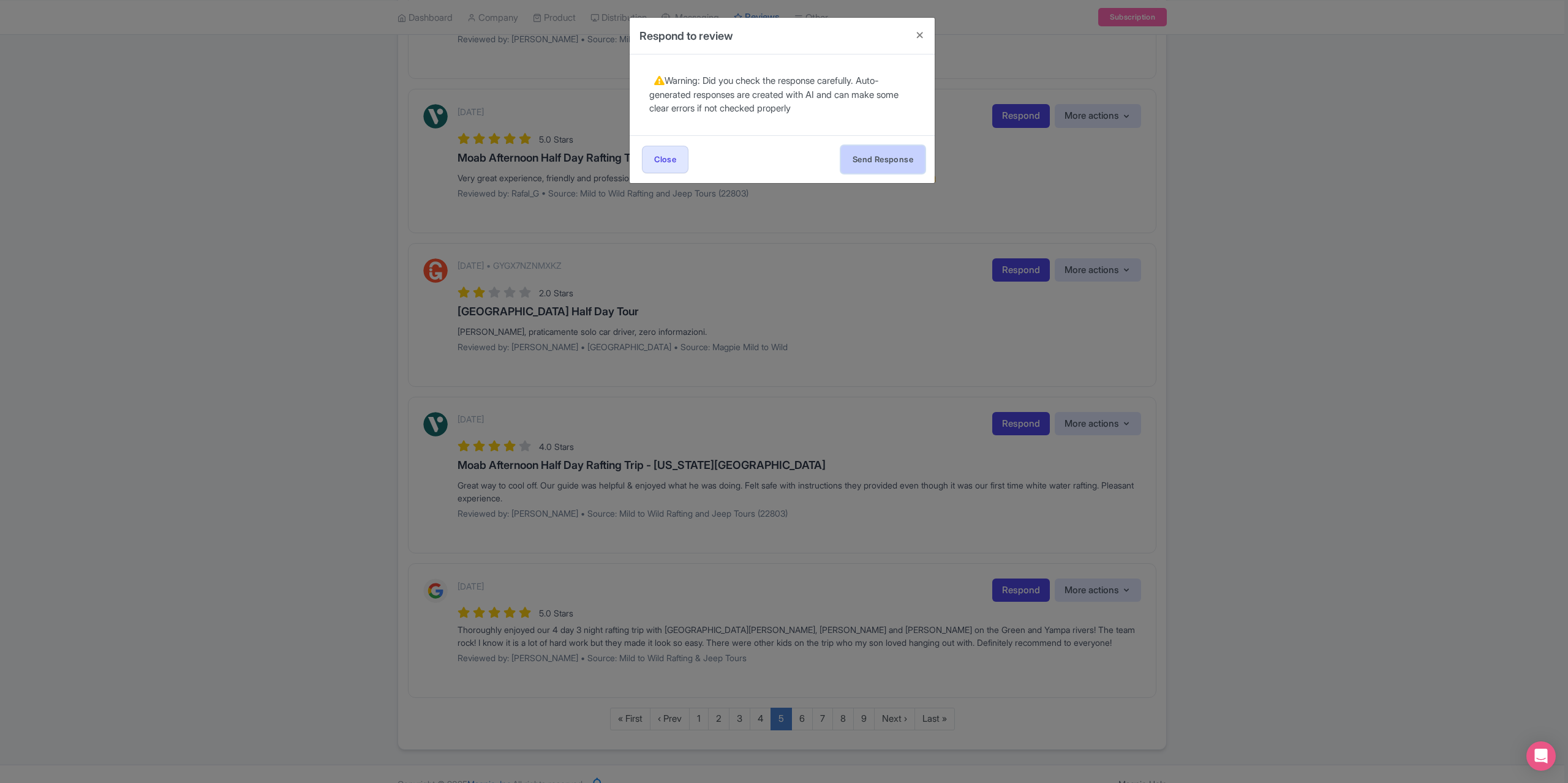
click at [887, 162] on button "Send Response" at bounding box center [883, 159] width 84 height 28
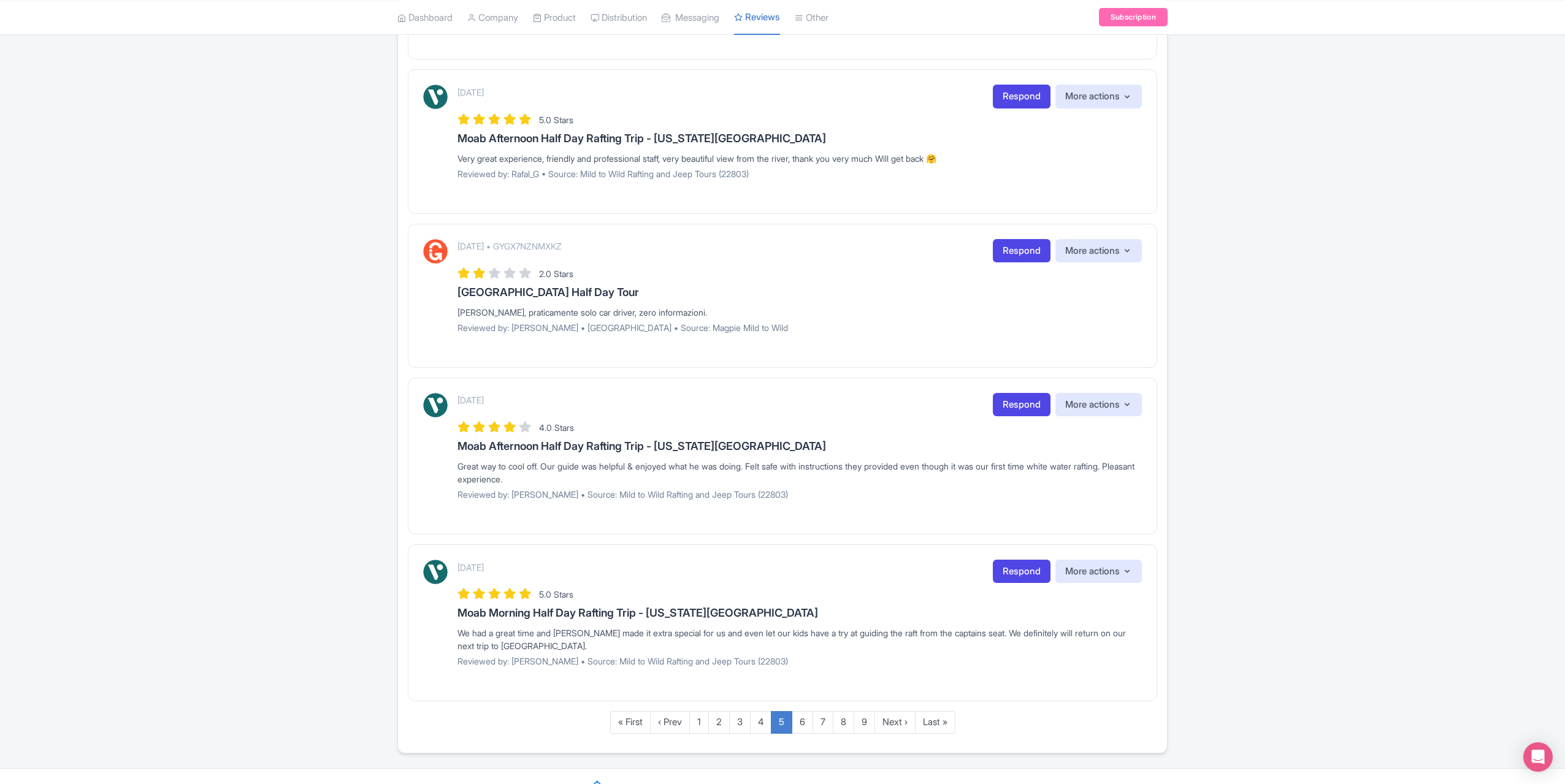
scroll to position [1175, 0]
click at [762, 709] on link "4" at bounding box center [761, 720] width 21 height 23
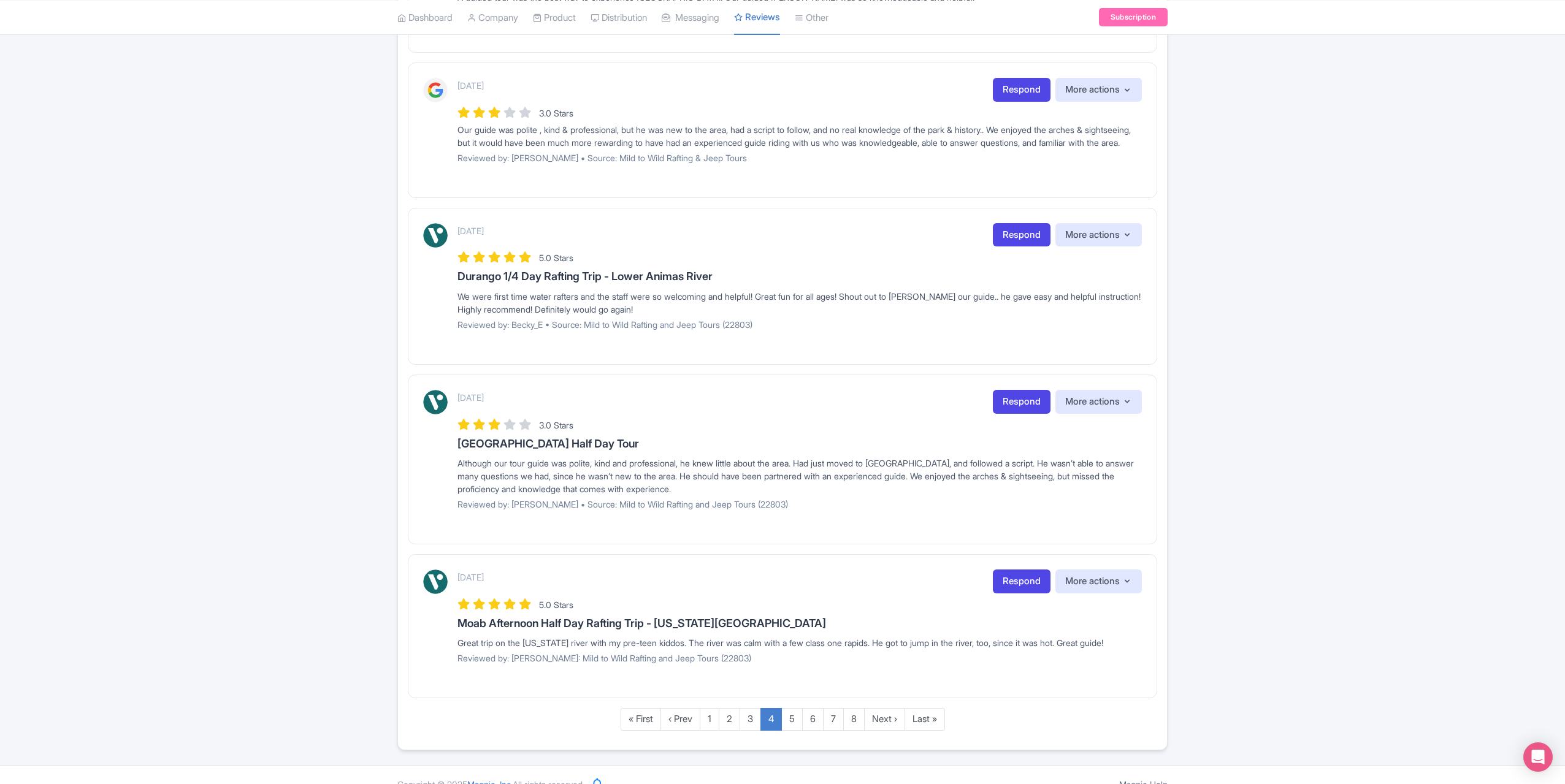
scroll to position [1192, 0]
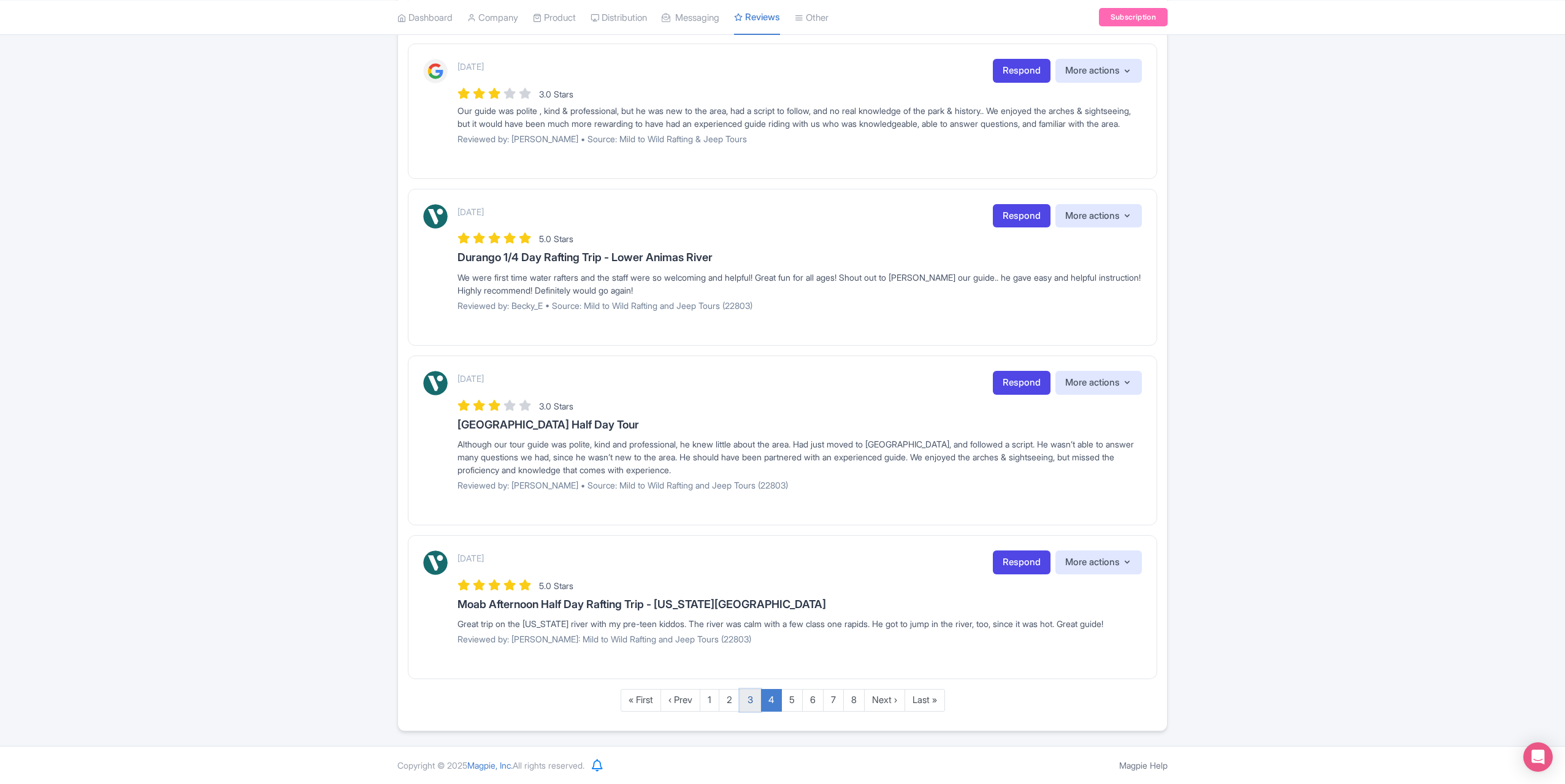
click at [749, 707] on link "3" at bounding box center [750, 700] width 21 height 23
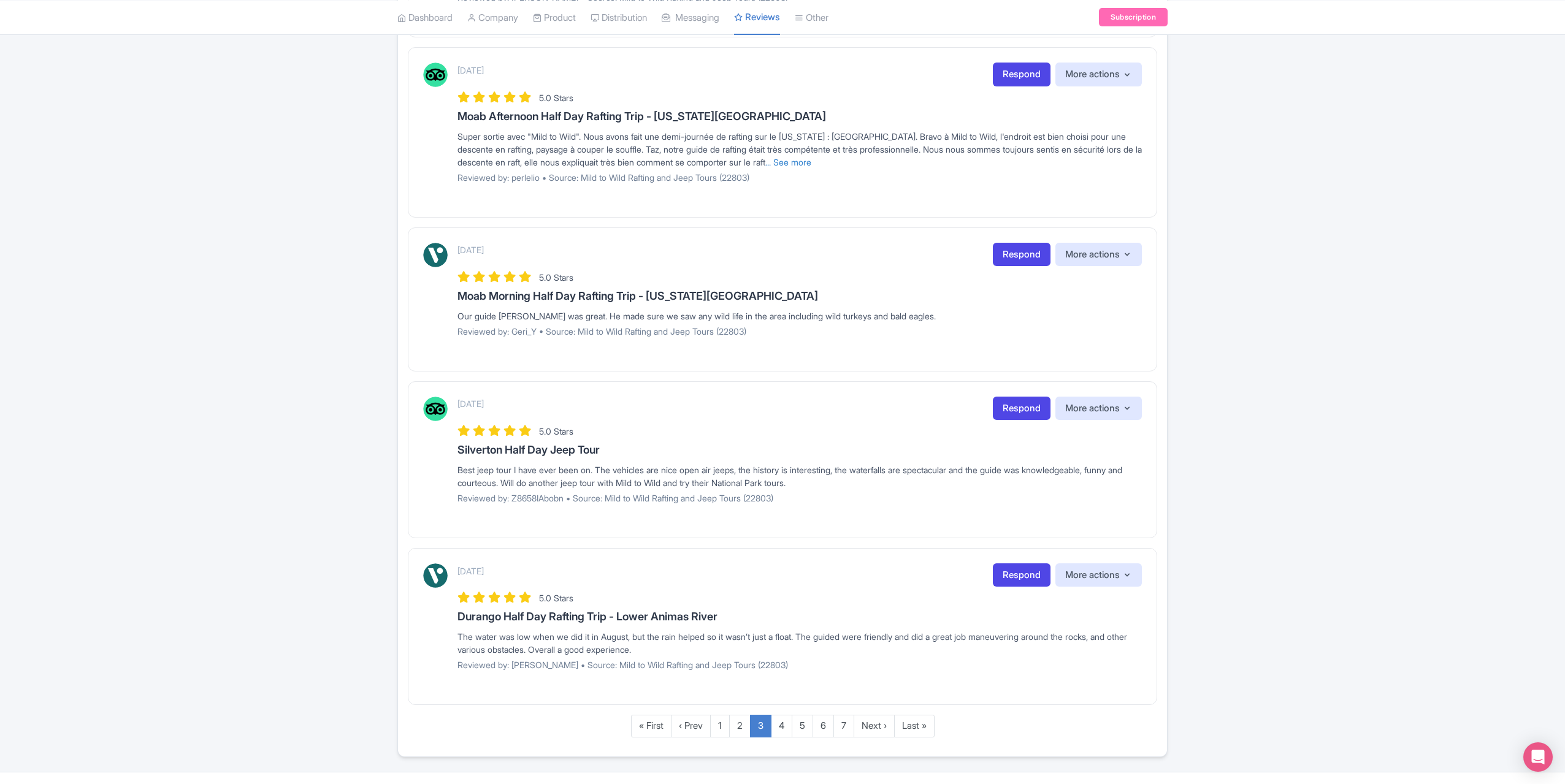
scroll to position [1201, 0]
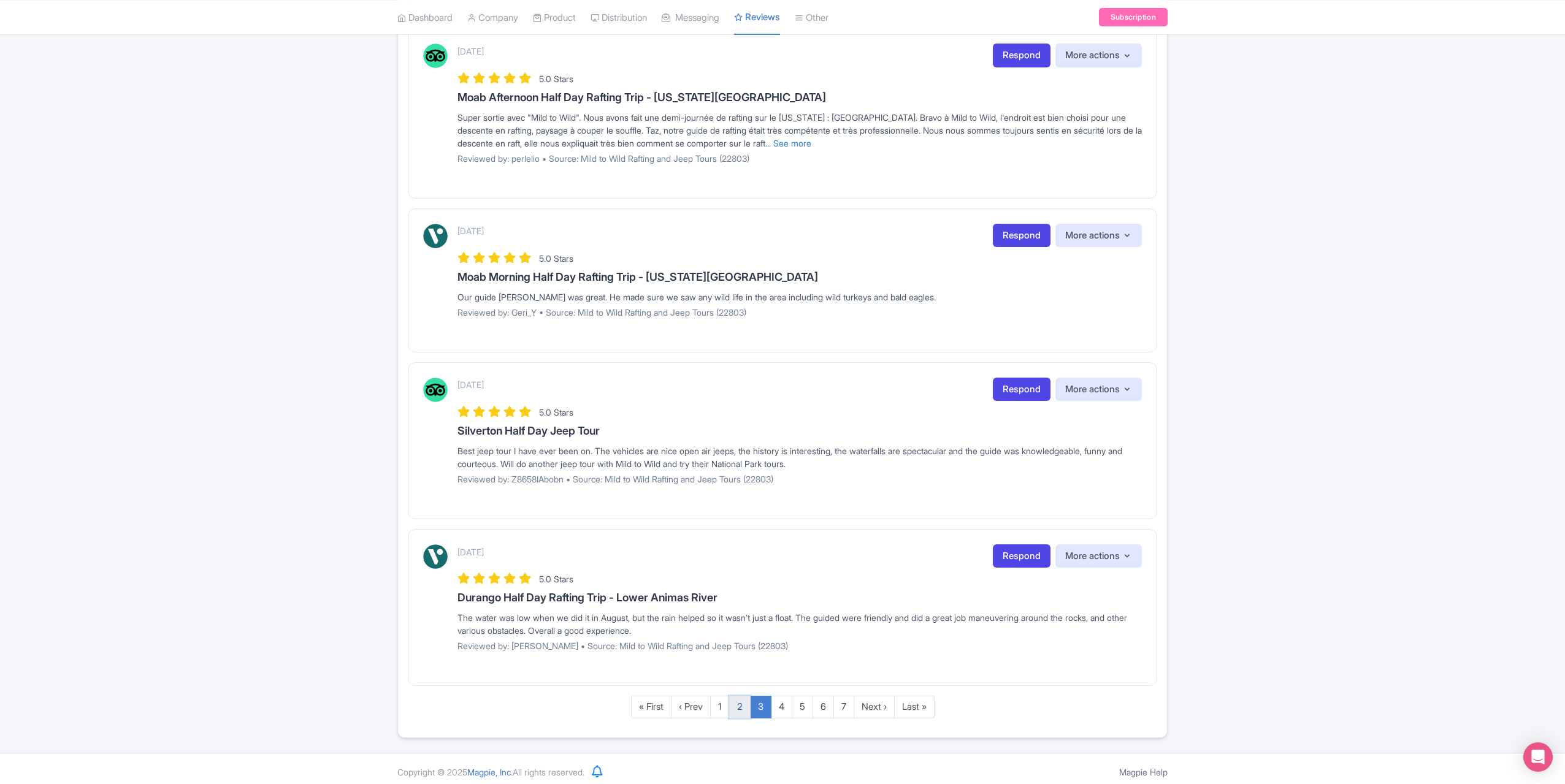
click at [740, 707] on link "2" at bounding box center [740, 707] width 21 height 23
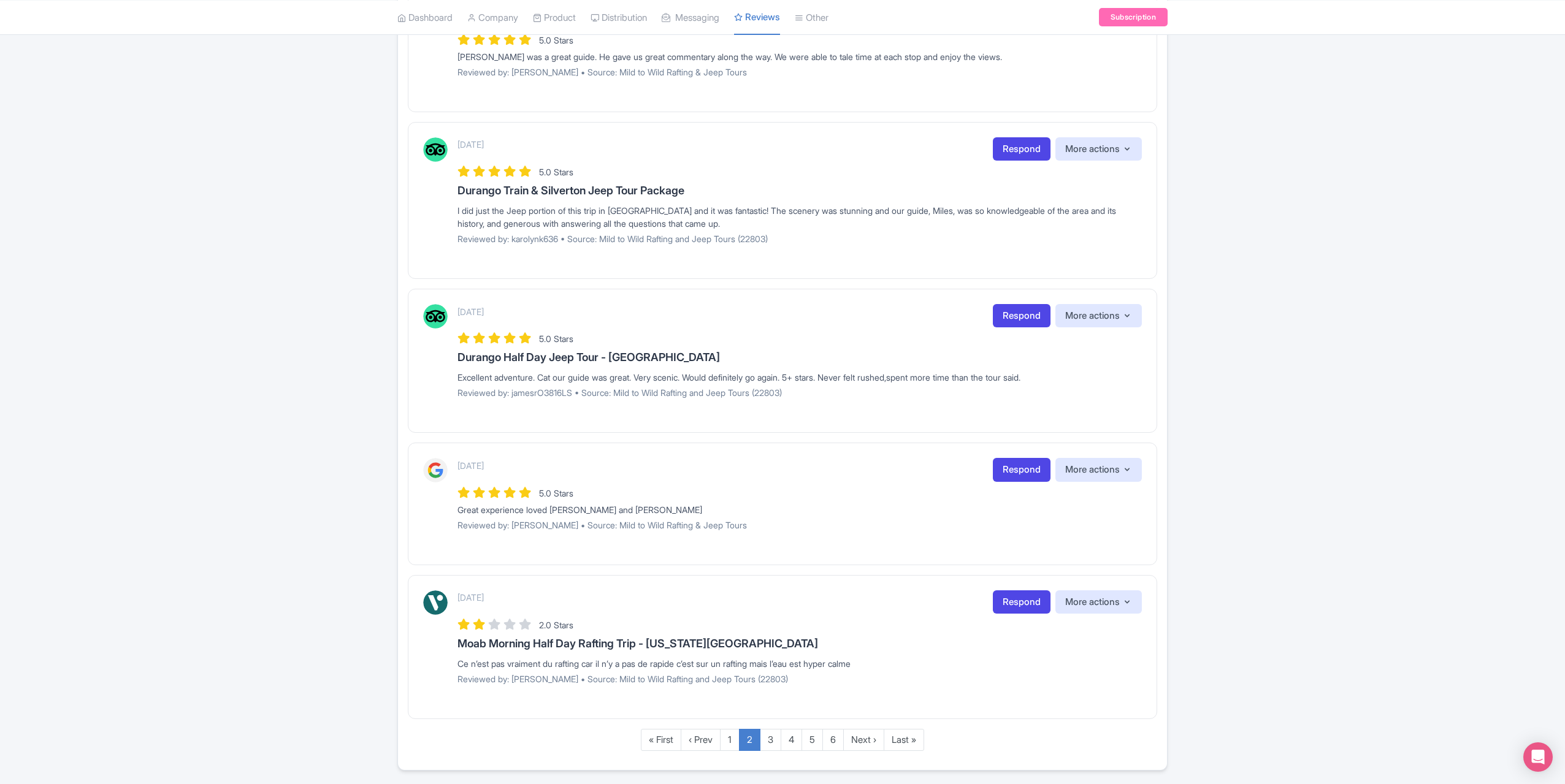
scroll to position [1065, 0]
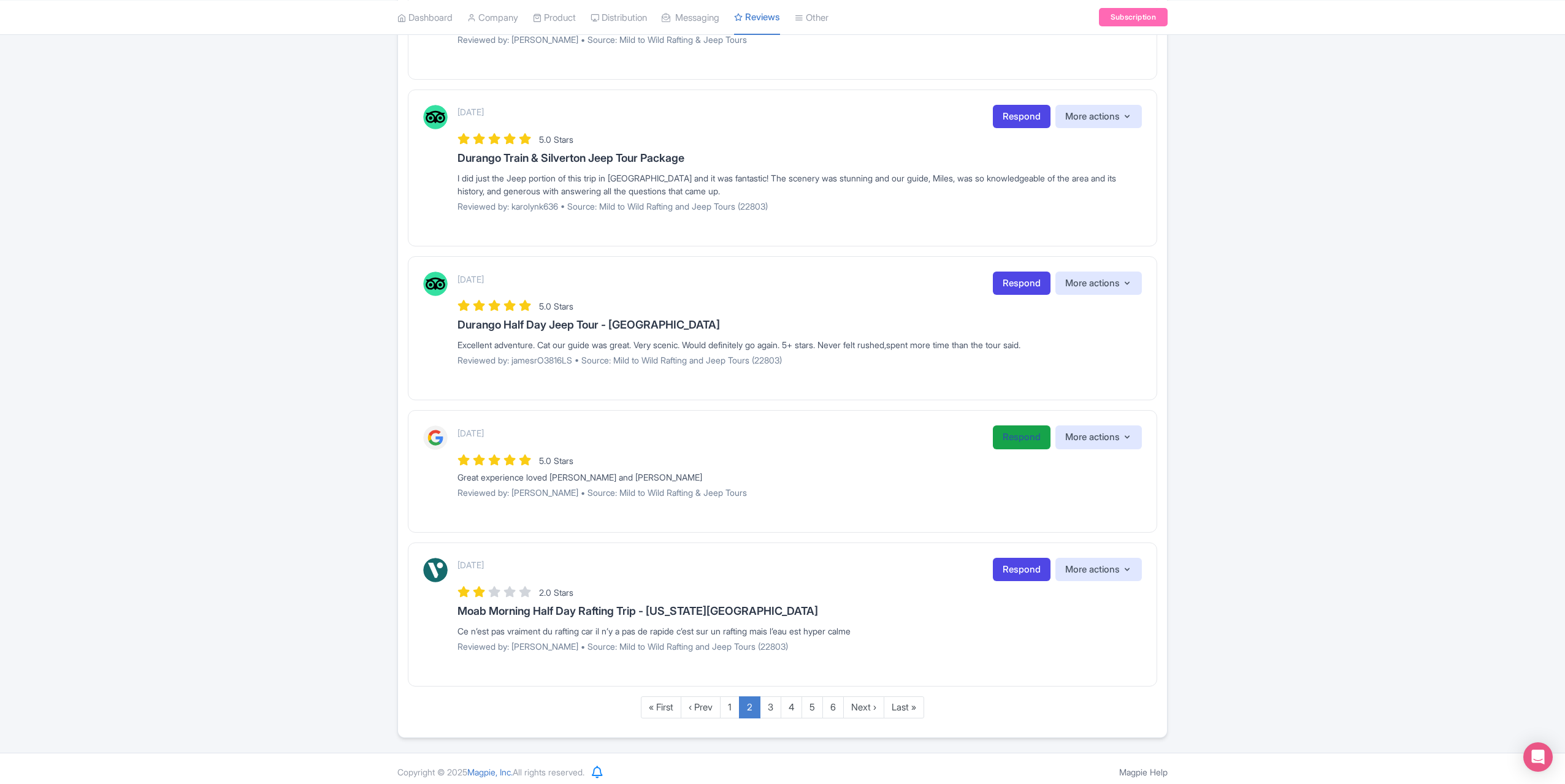
click at [1022, 438] on link "Respond" at bounding box center [1021, 437] width 57 height 24
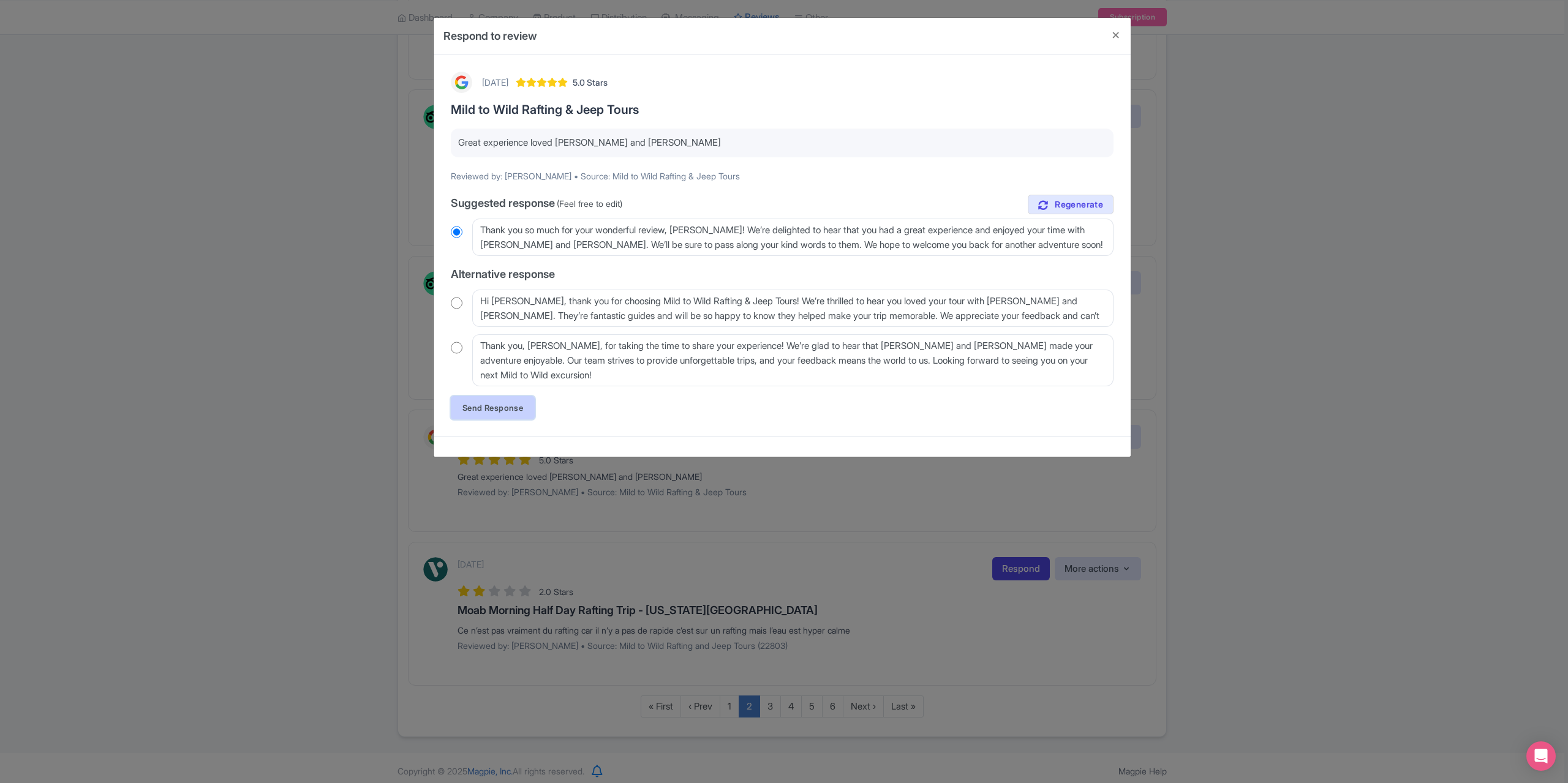
click at [496, 410] on link "Send Response" at bounding box center [493, 408] width 84 height 23
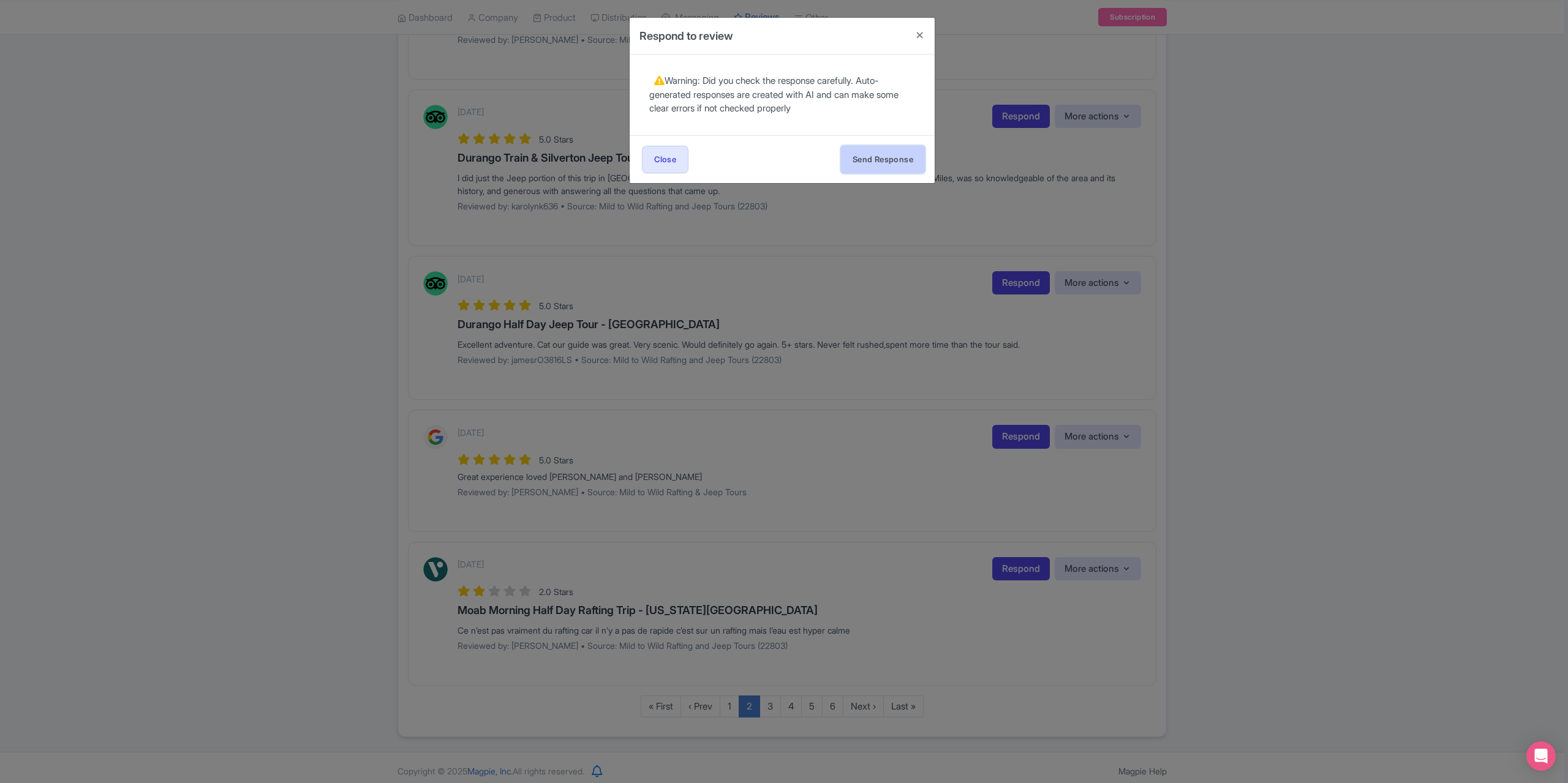
click at [867, 151] on button "Send Response" at bounding box center [883, 159] width 84 height 28
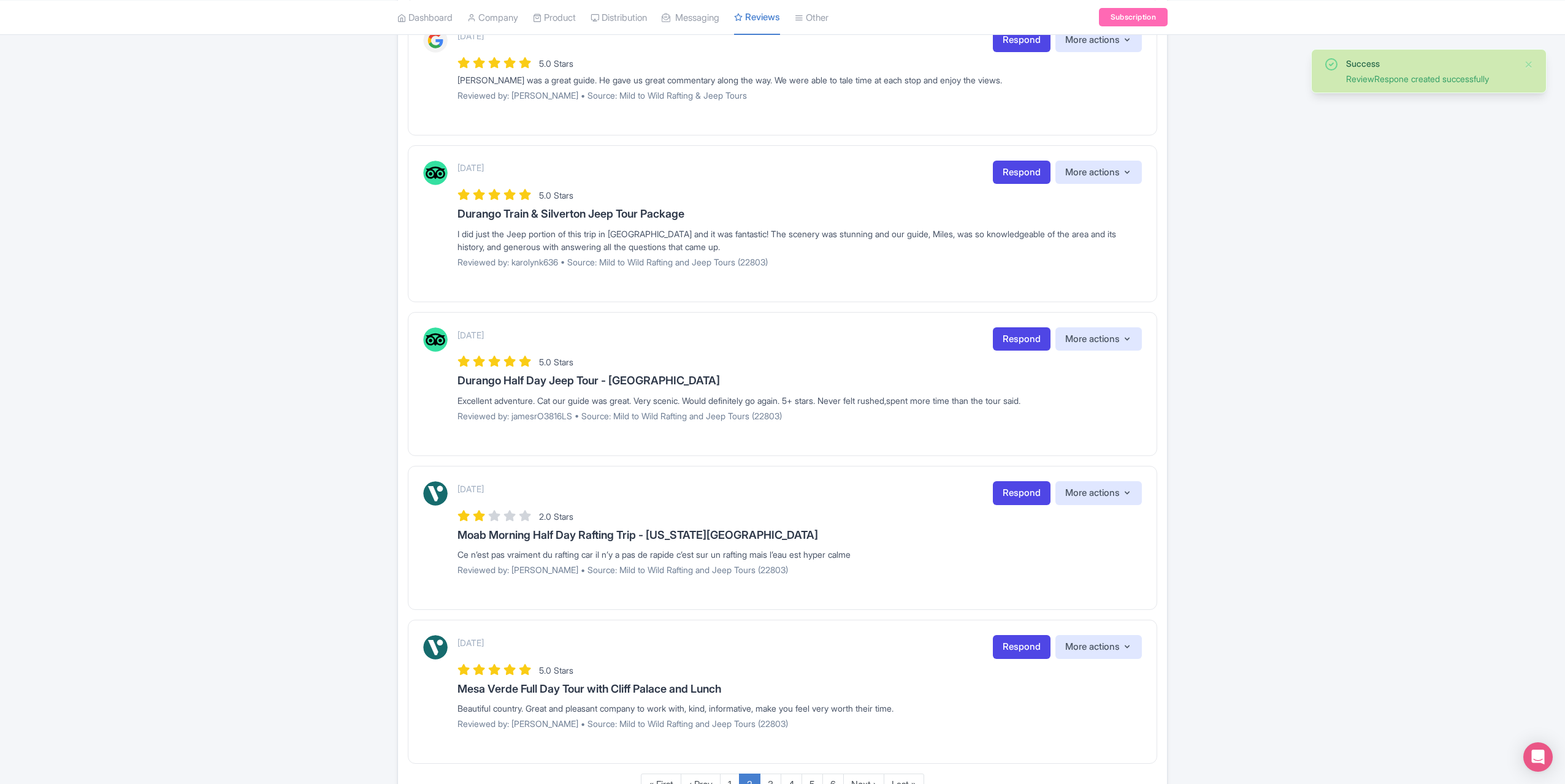
scroll to position [781, 0]
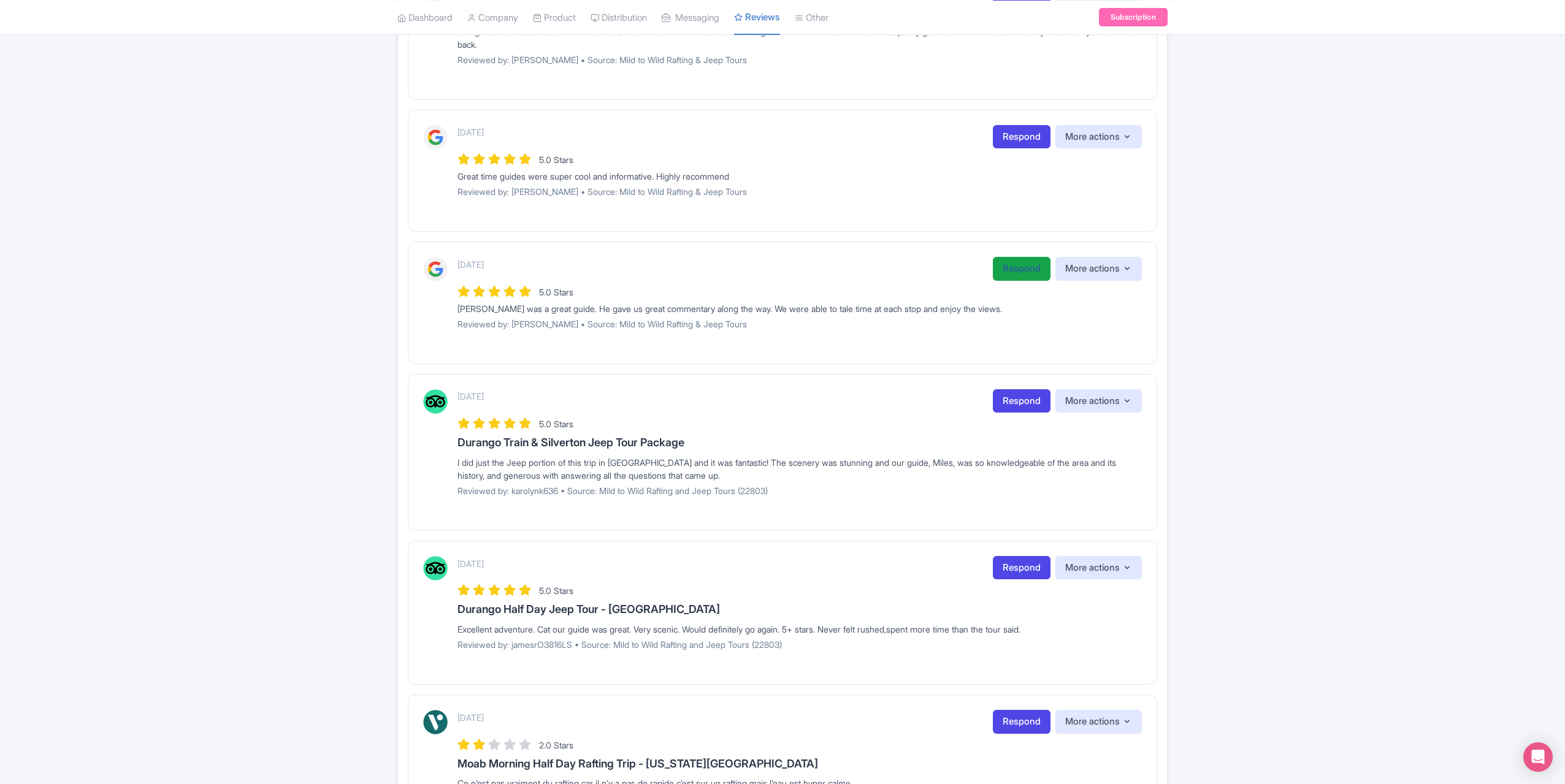
click at [1007, 270] on link "Respond" at bounding box center [1021, 269] width 57 height 24
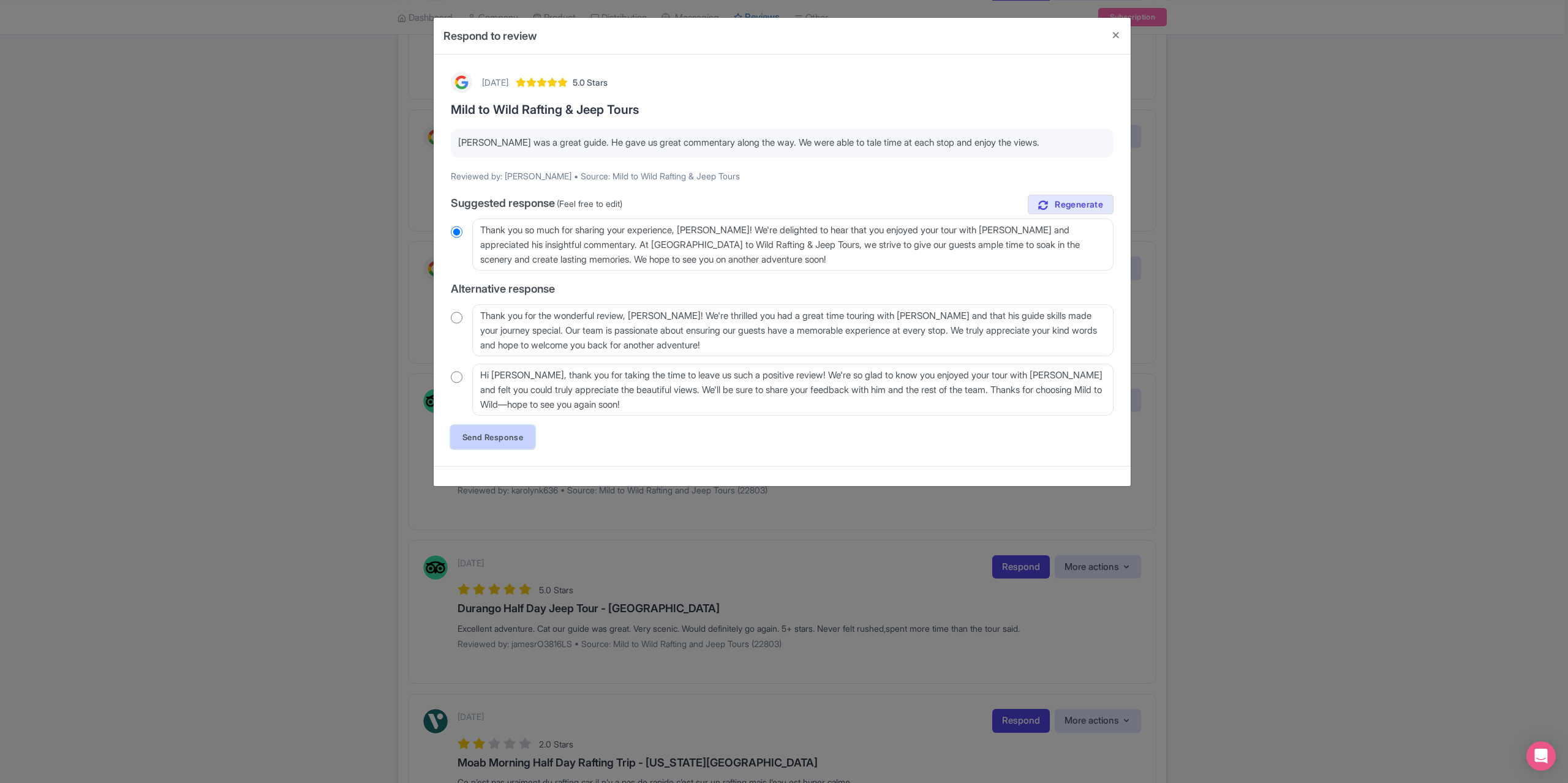
click at [515, 433] on link "Send Response" at bounding box center [493, 437] width 84 height 23
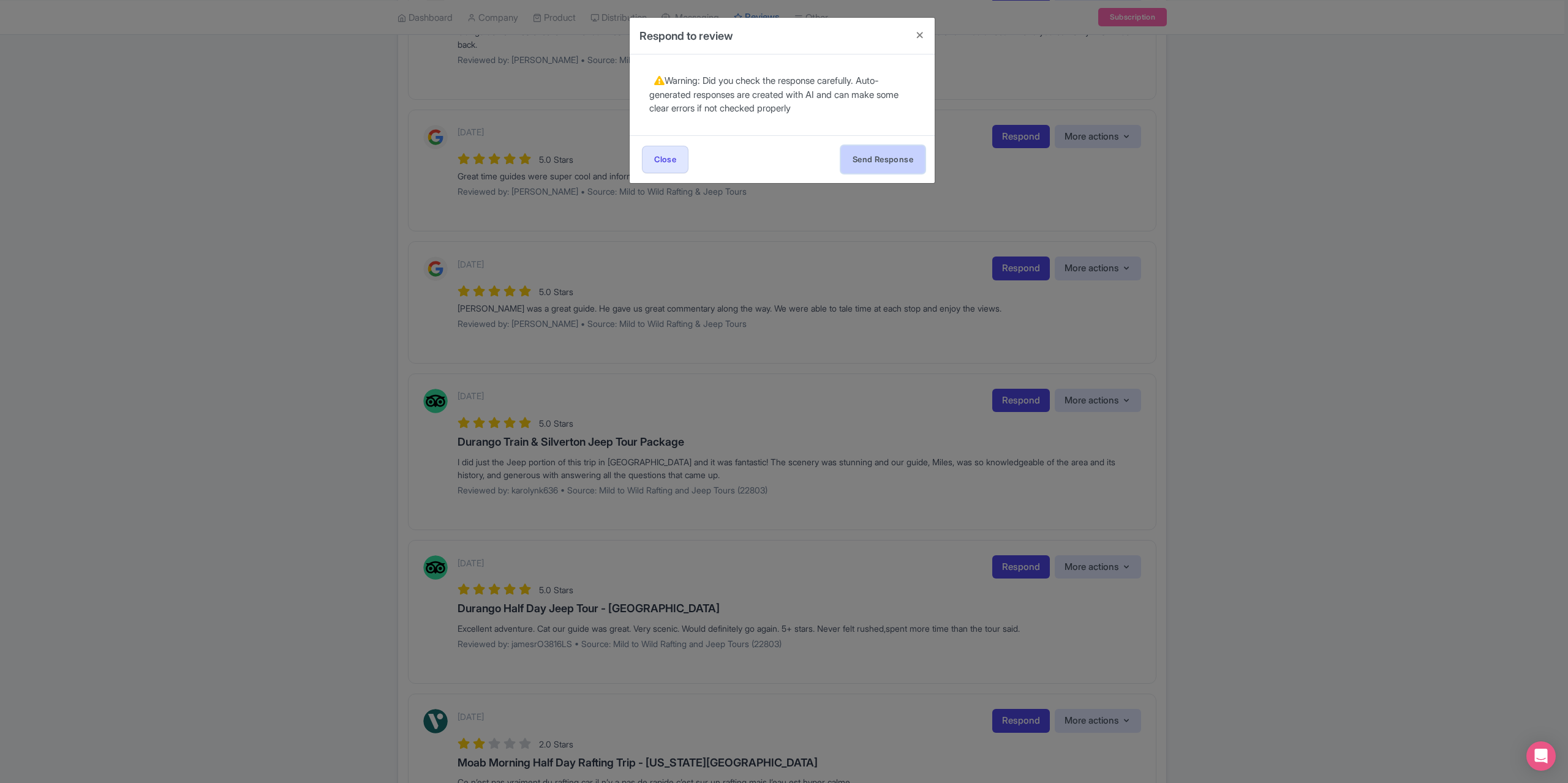
click at [882, 157] on button "Send Response" at bounding box center [883, 159] width 84 height 28
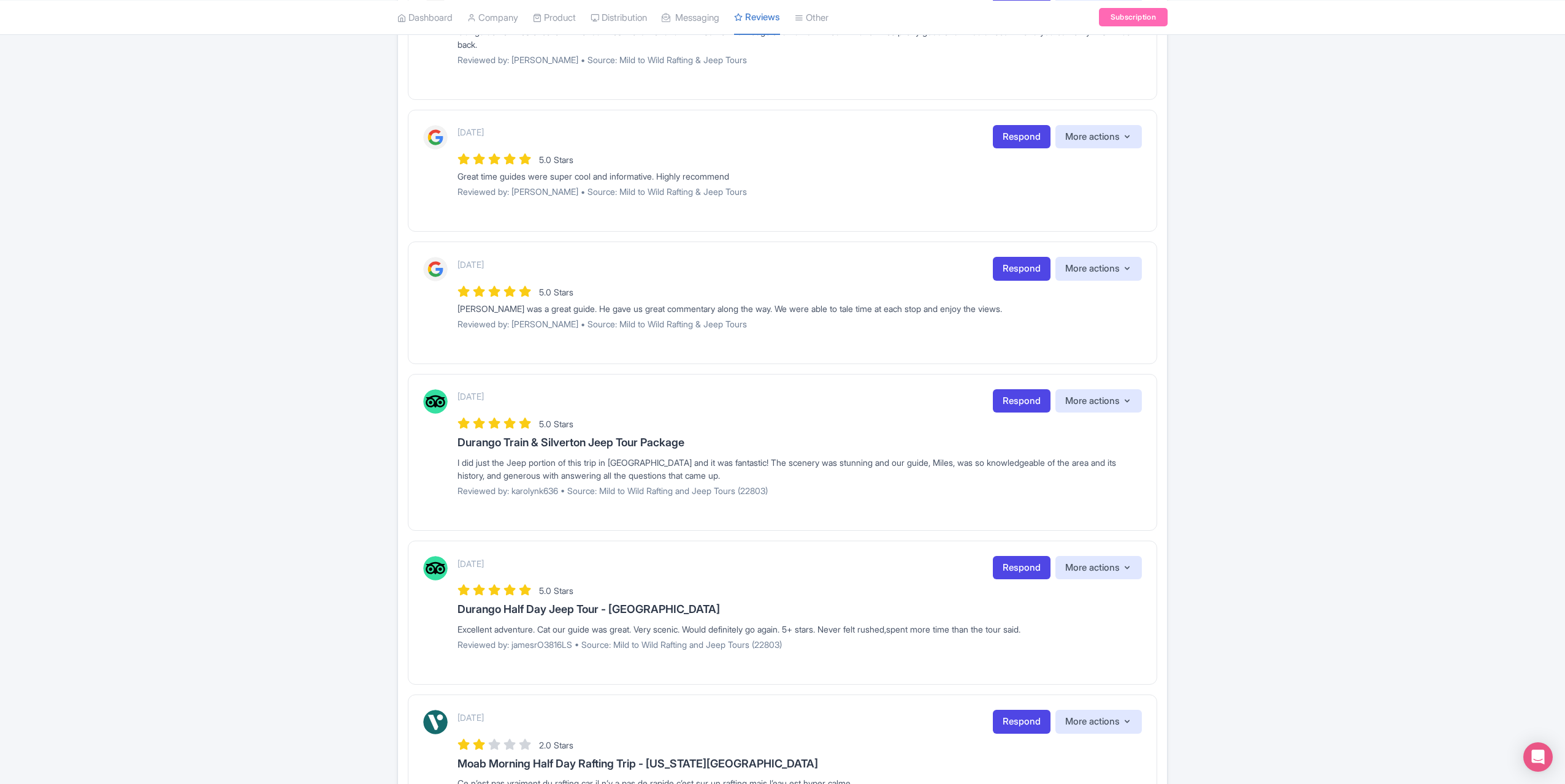
scroll to position [842, 0]
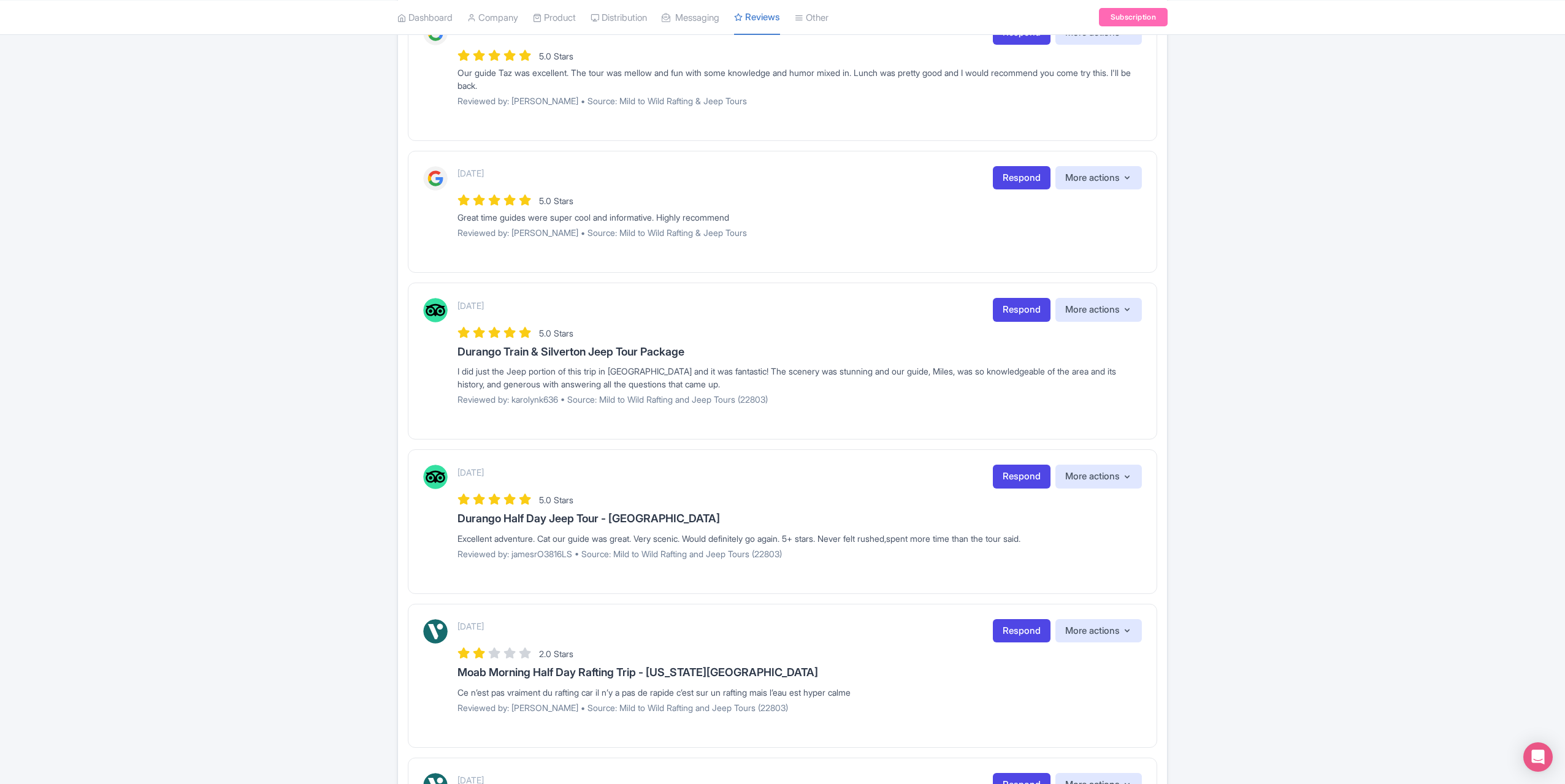
scroll to position [644, 0]
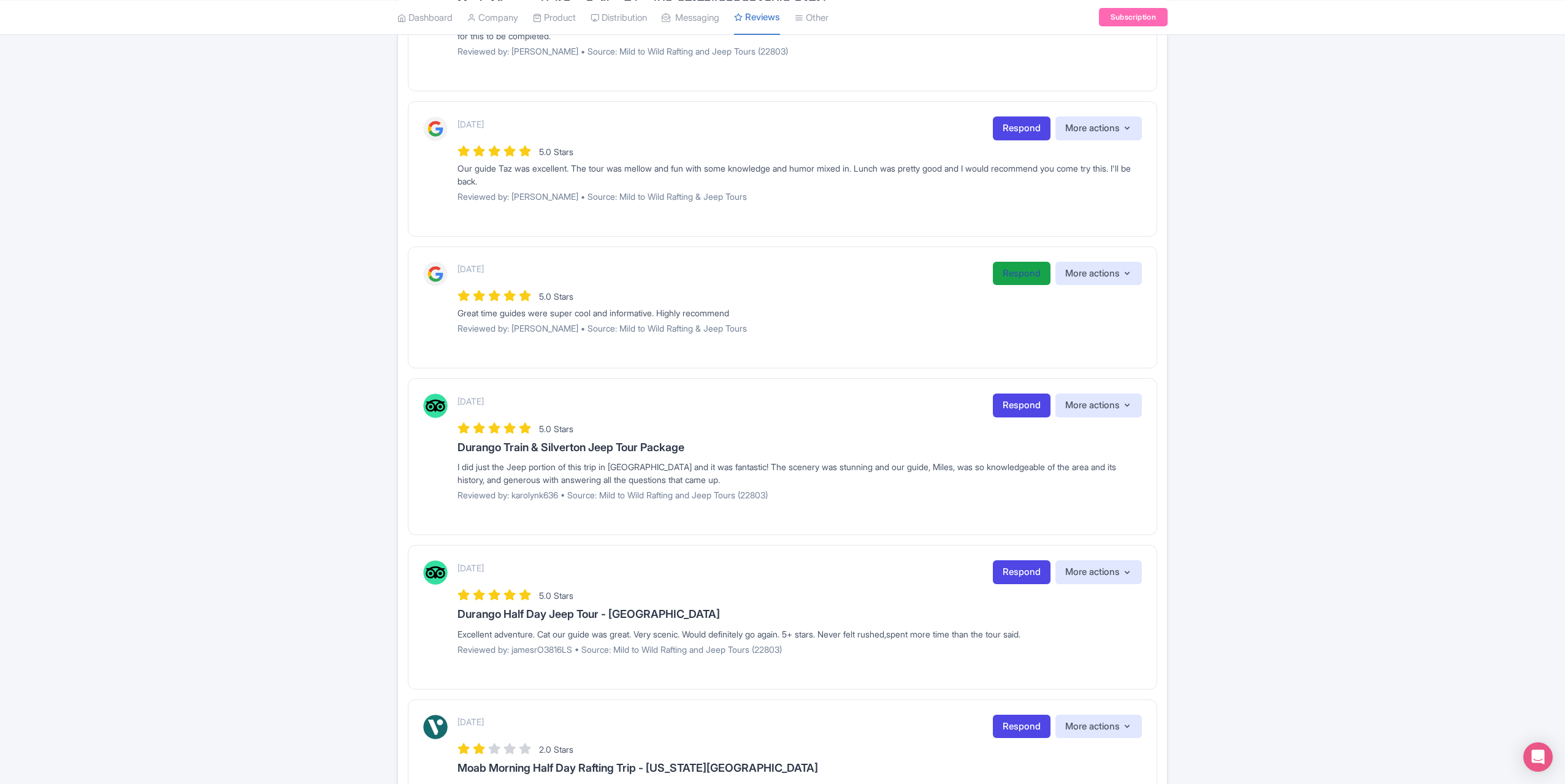
click at [997, 276] on link "Respond" at bounding box center [1021, 274] width 57 height 24
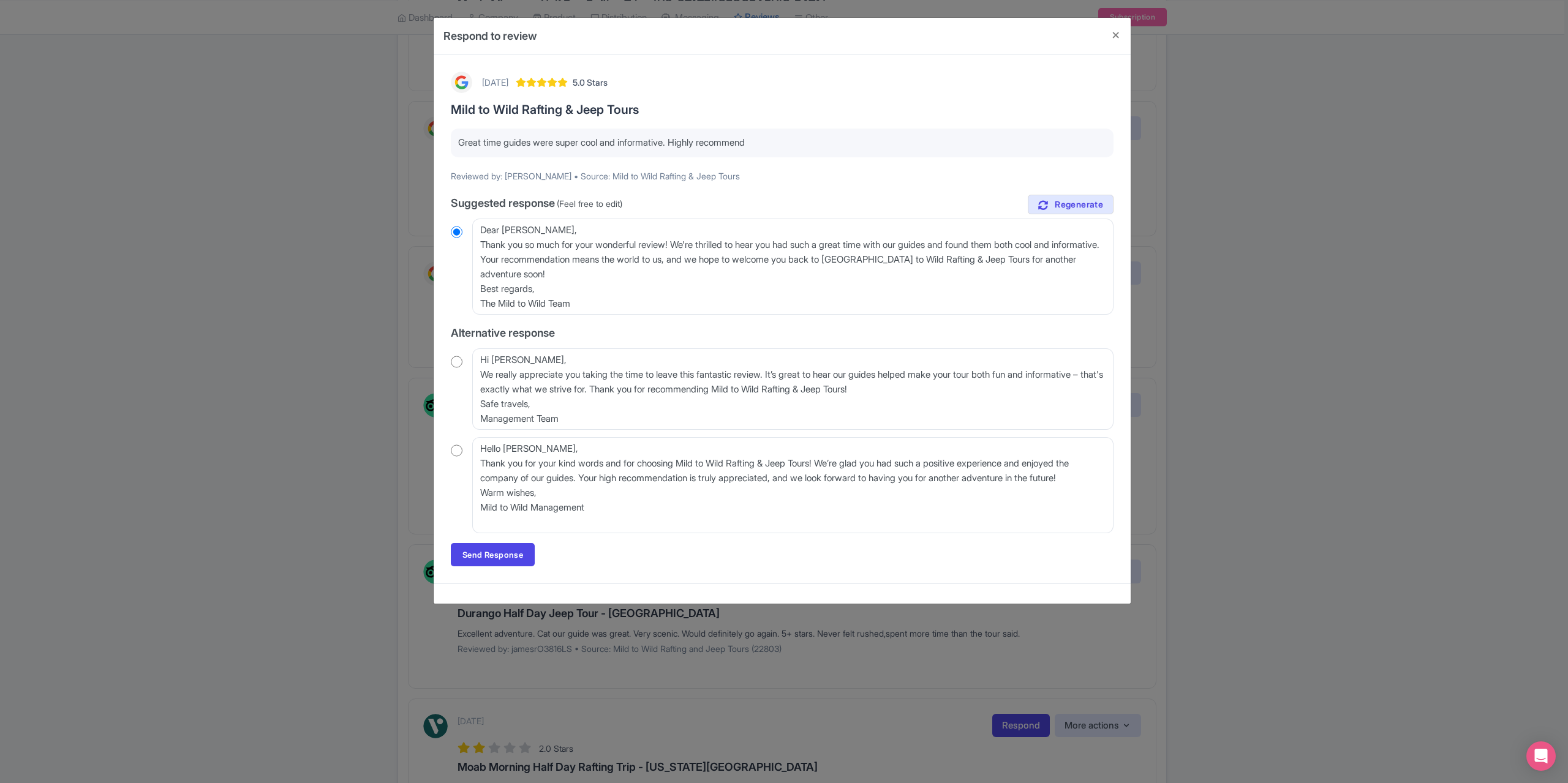
click at [459, 368] on div "Hi Mark, We really appreciate you taking the time to leave this fantastic revie…" at bounding box center [782, 389] width 663 height 81
click at [455, 365] on input "radio" at bounding box center [456, 362] width 12 height 12
radio input "true"
click at [499, 557] on link "Send Response" at bounding box center [493, 555] width 84 height 23
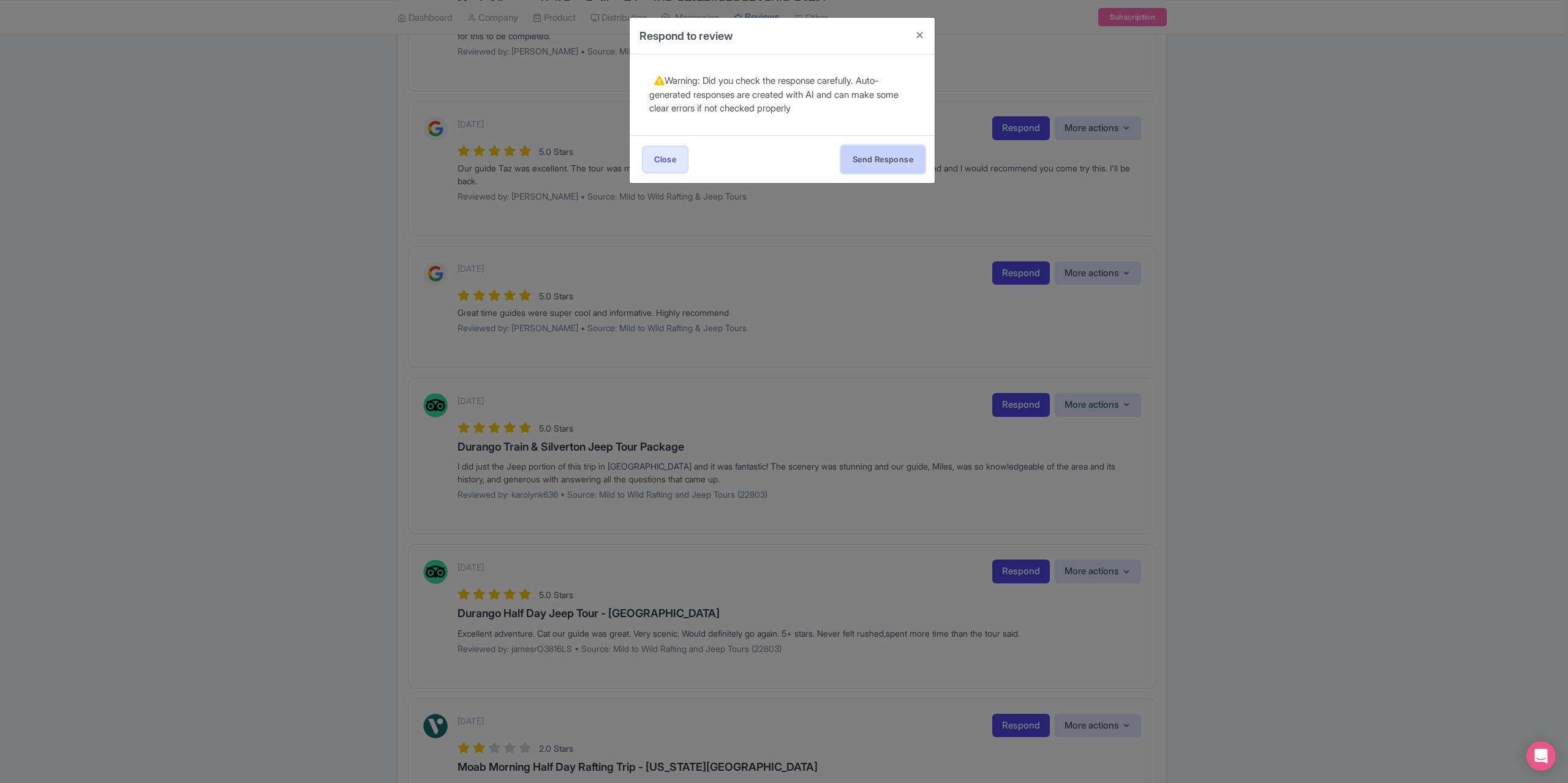
click at [870, 155] on button "Send Response" at bounding box center [883, 159] width 84 height 28
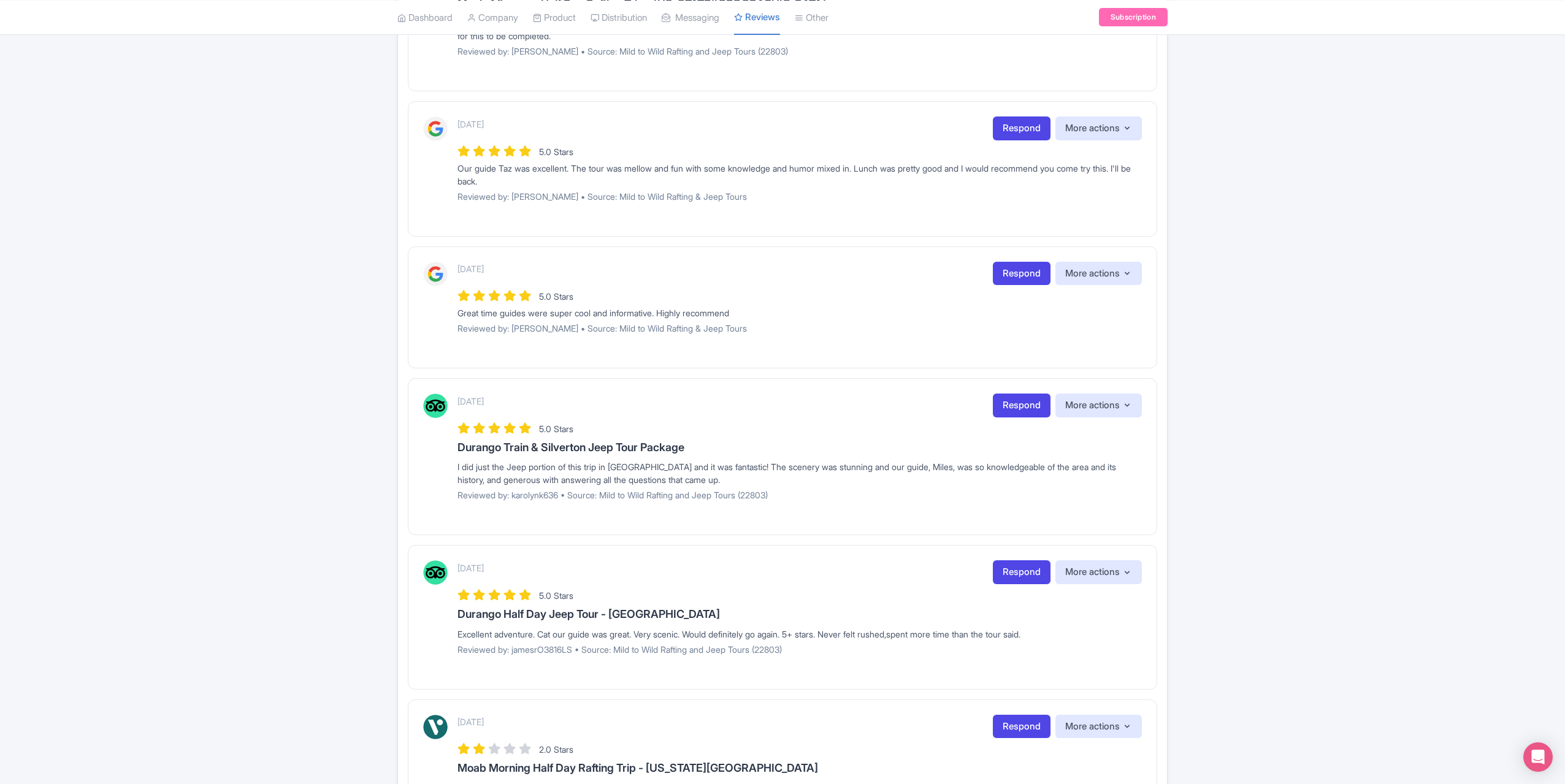
scroll to position [889, 0]
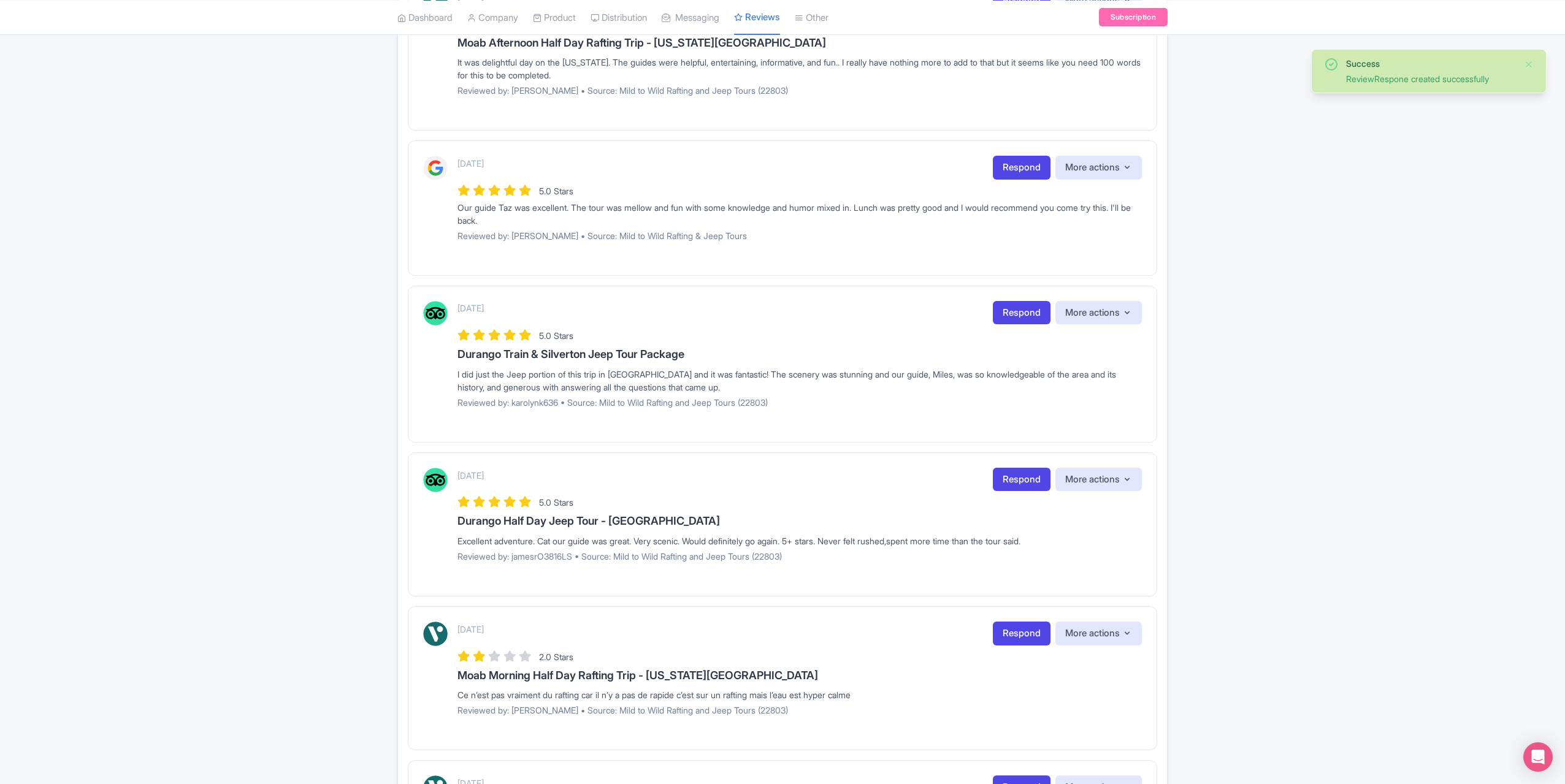
scroll to position [544, 0]
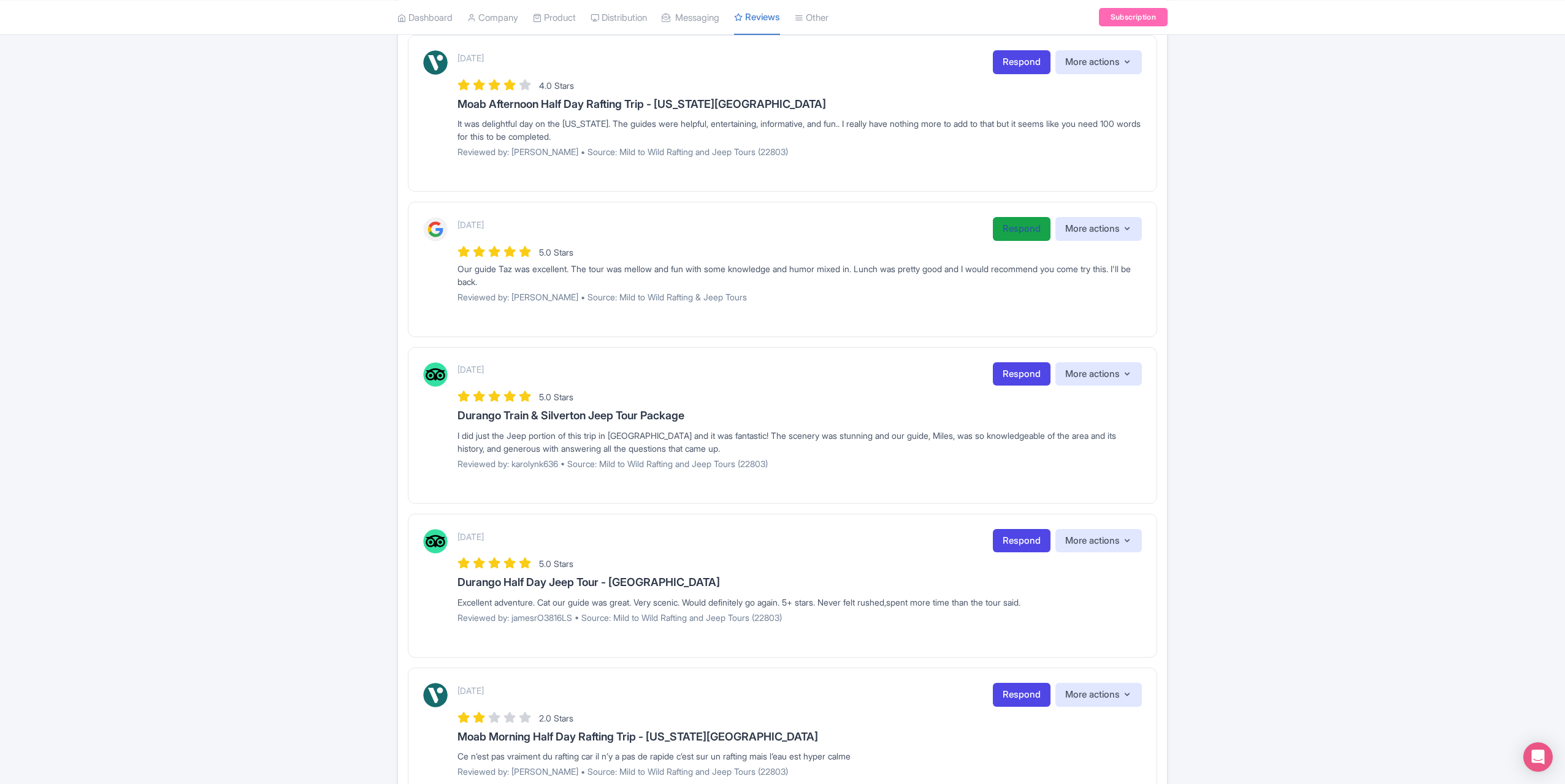
click at [1003, 218] on link "Respond" at bounding box center [1021, 229] width 57 height 24
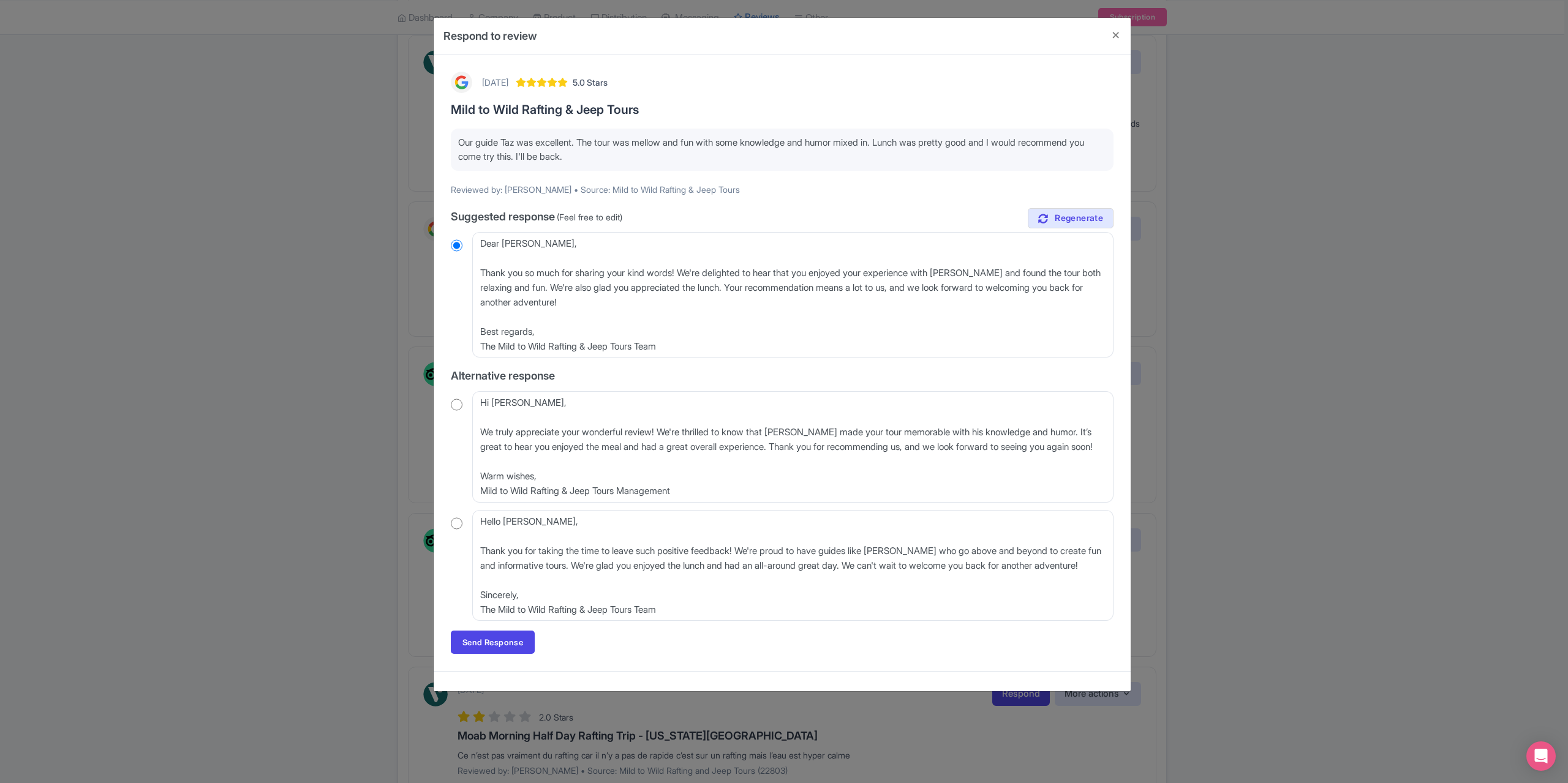
click at [459, 406] on input "radio" at bounding box center [456, 405] width 12 height 12
radio input "true"
drag, startPoint x: 497, startPoint y: 641, endPoint x: 549, endPoint y: 628, distance: 53.6
click at [499, 640] on link "Send Response" at bounding box center [493, 642] width 84 height 23
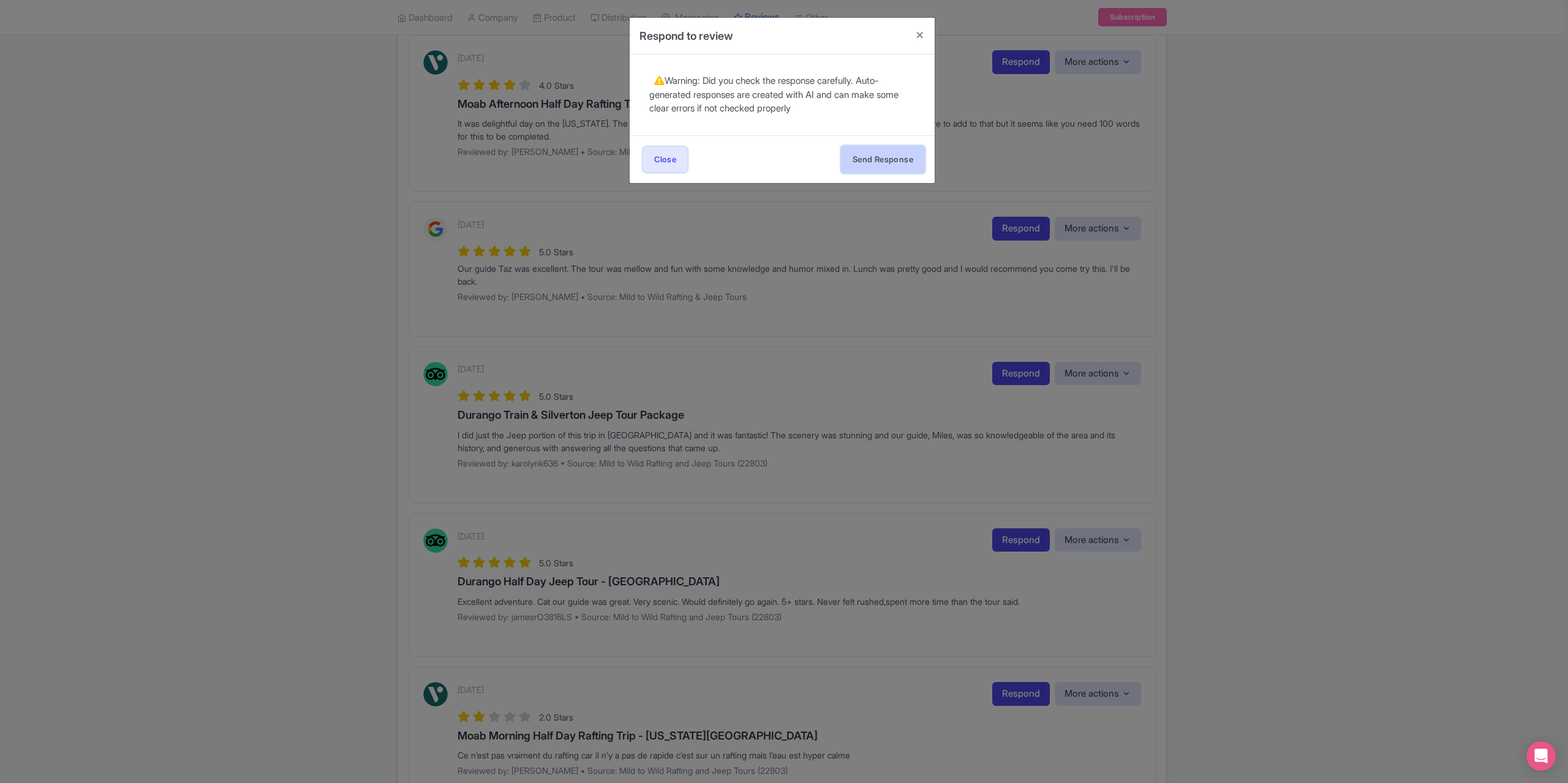
click at [883, 146] on button "Send Response" at bounding box center [883, 159] width 84 height 28
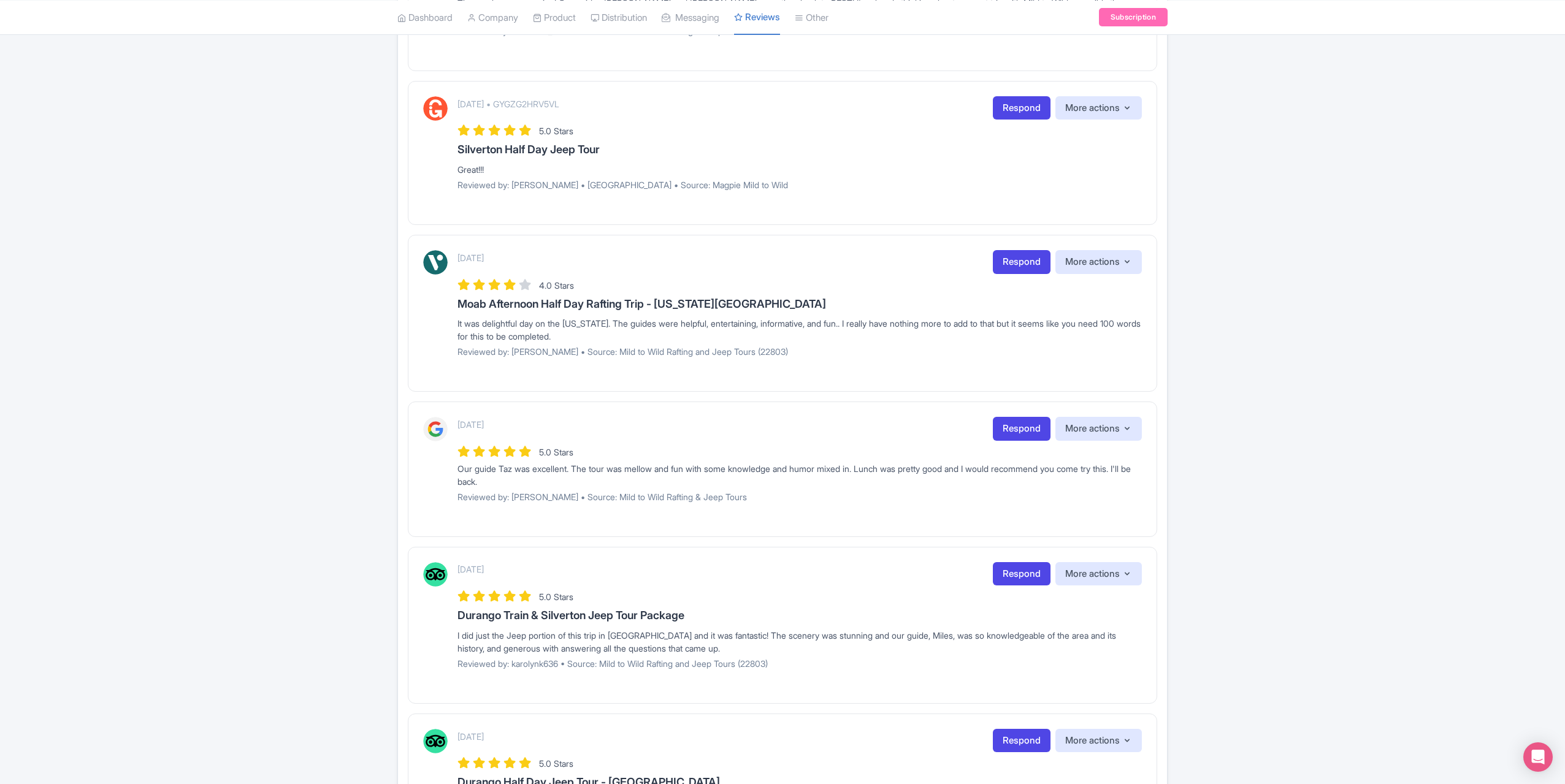
scroll to position [237, 0]
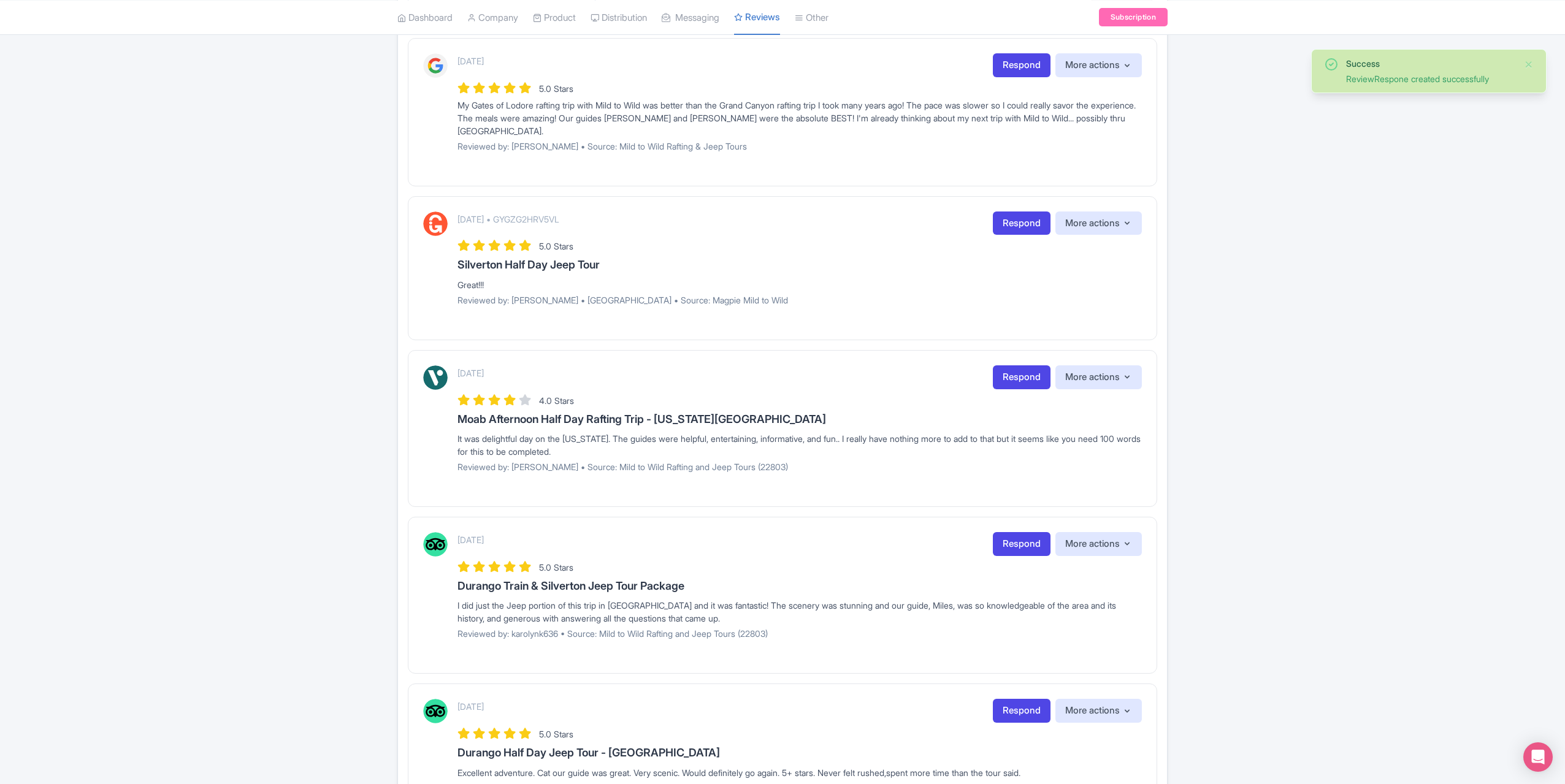
scroll to position [123, 0]
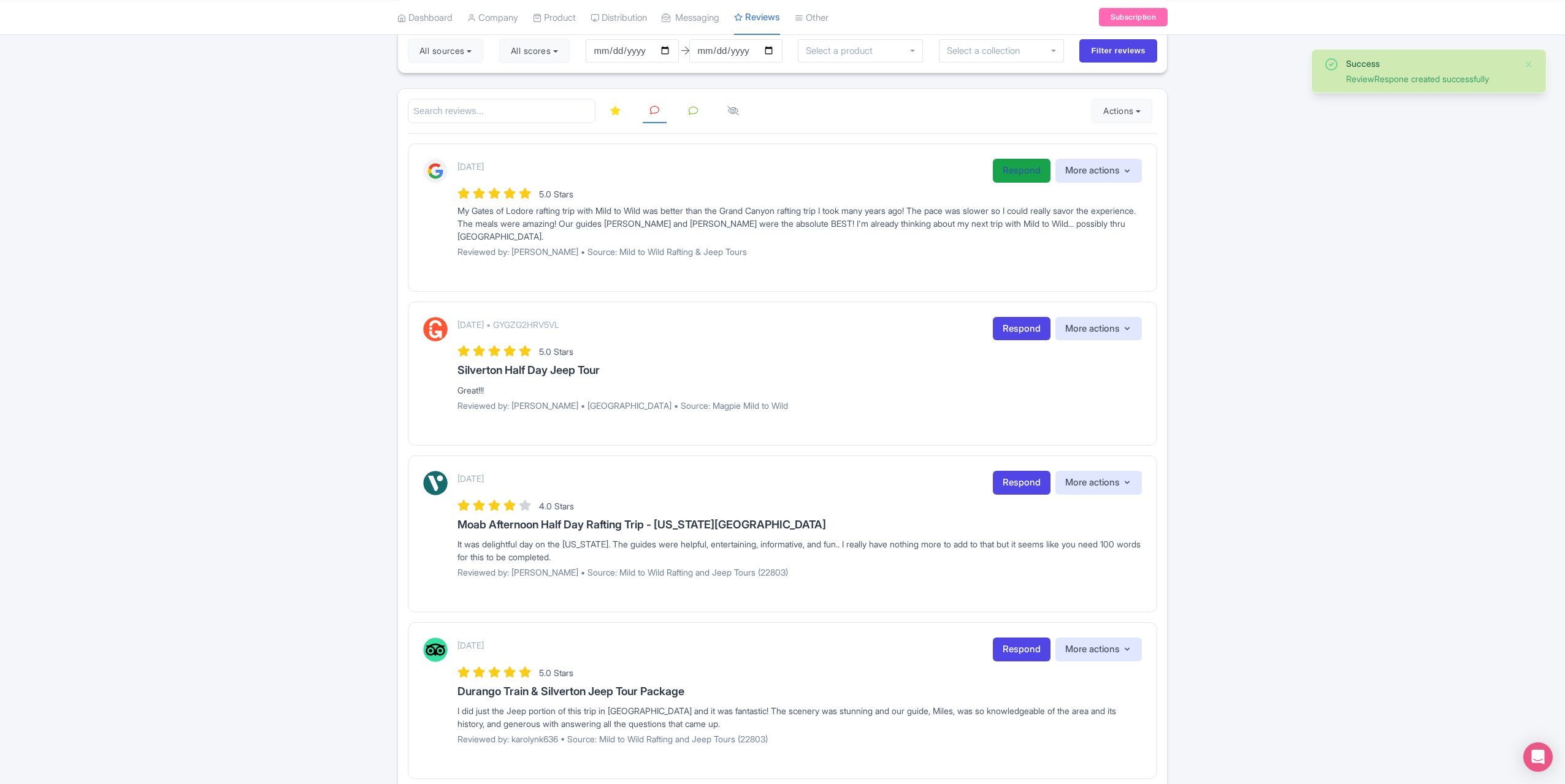
click at [1013, 170] on link "Respond" at bounding box center [1021, 171] width 57 height 24
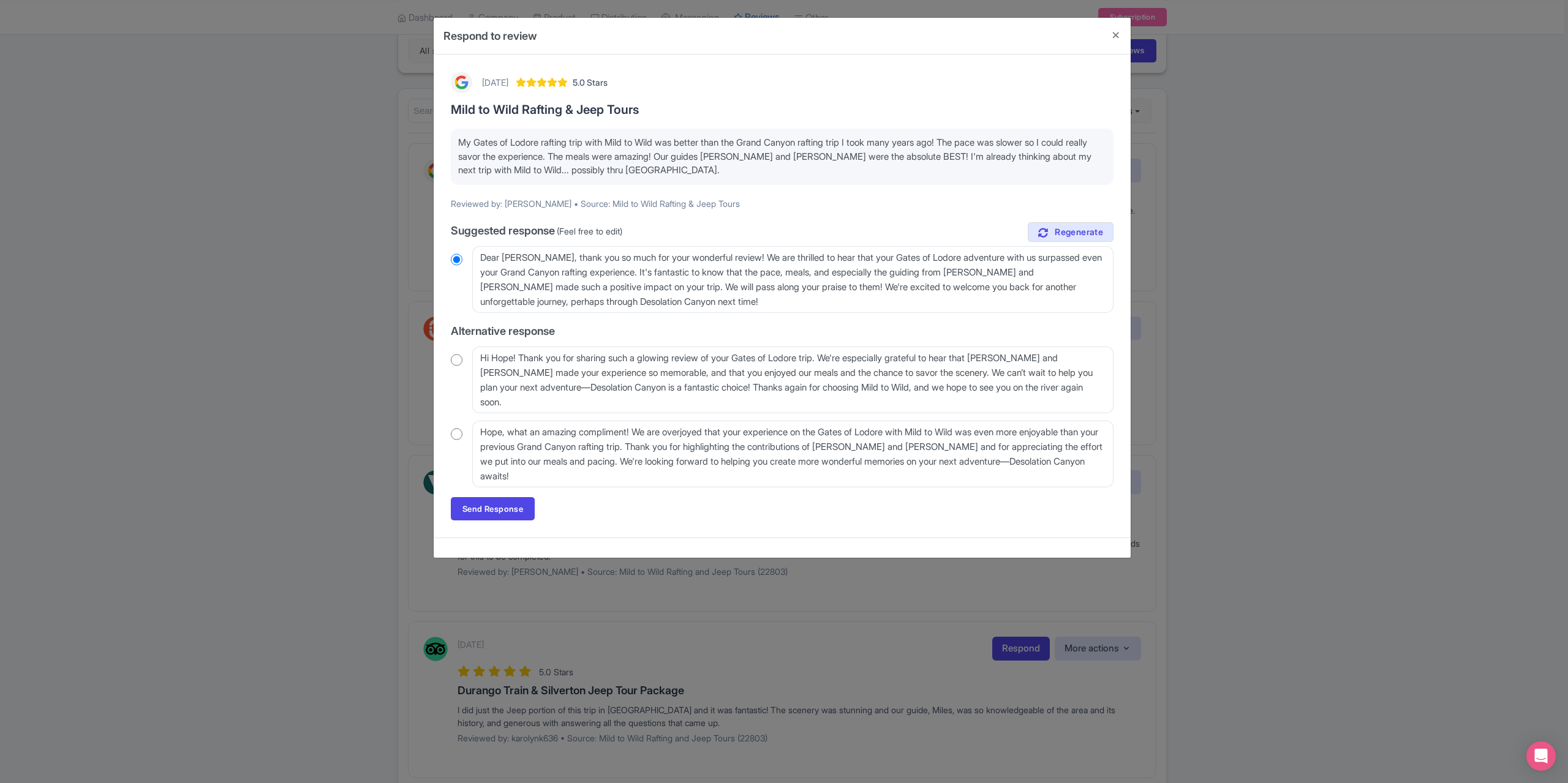
click at [459, 358] on input "radio" at bounding box center [456, 360] width 12 height 12
radio input "true"
click at [497, 513] on link "Send Response" at bounding box center [493, 509] width 84 height 23
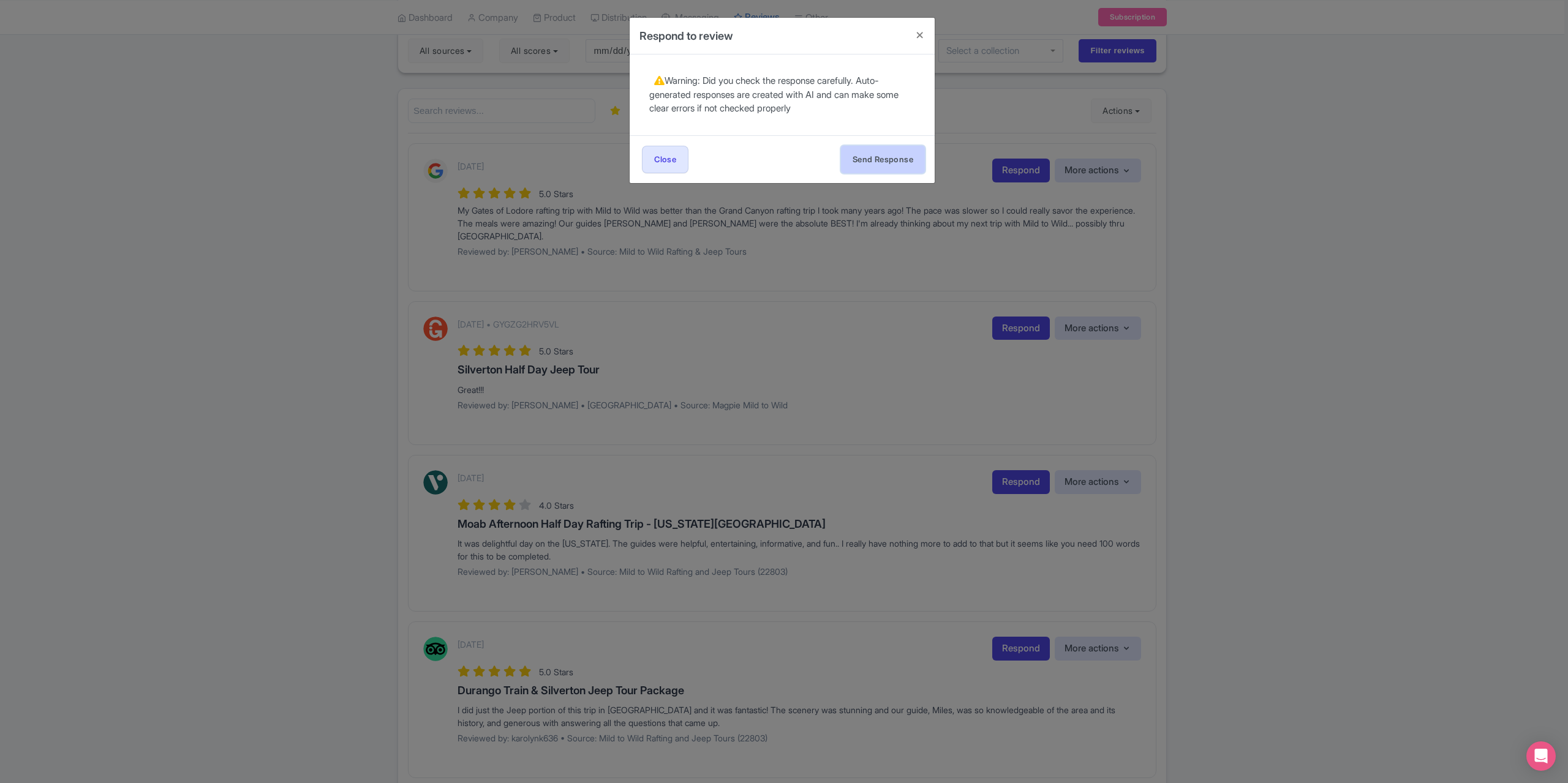
click at [883, 162] on button "Send Response" at bounding box center [883, 159] width 84 height 28
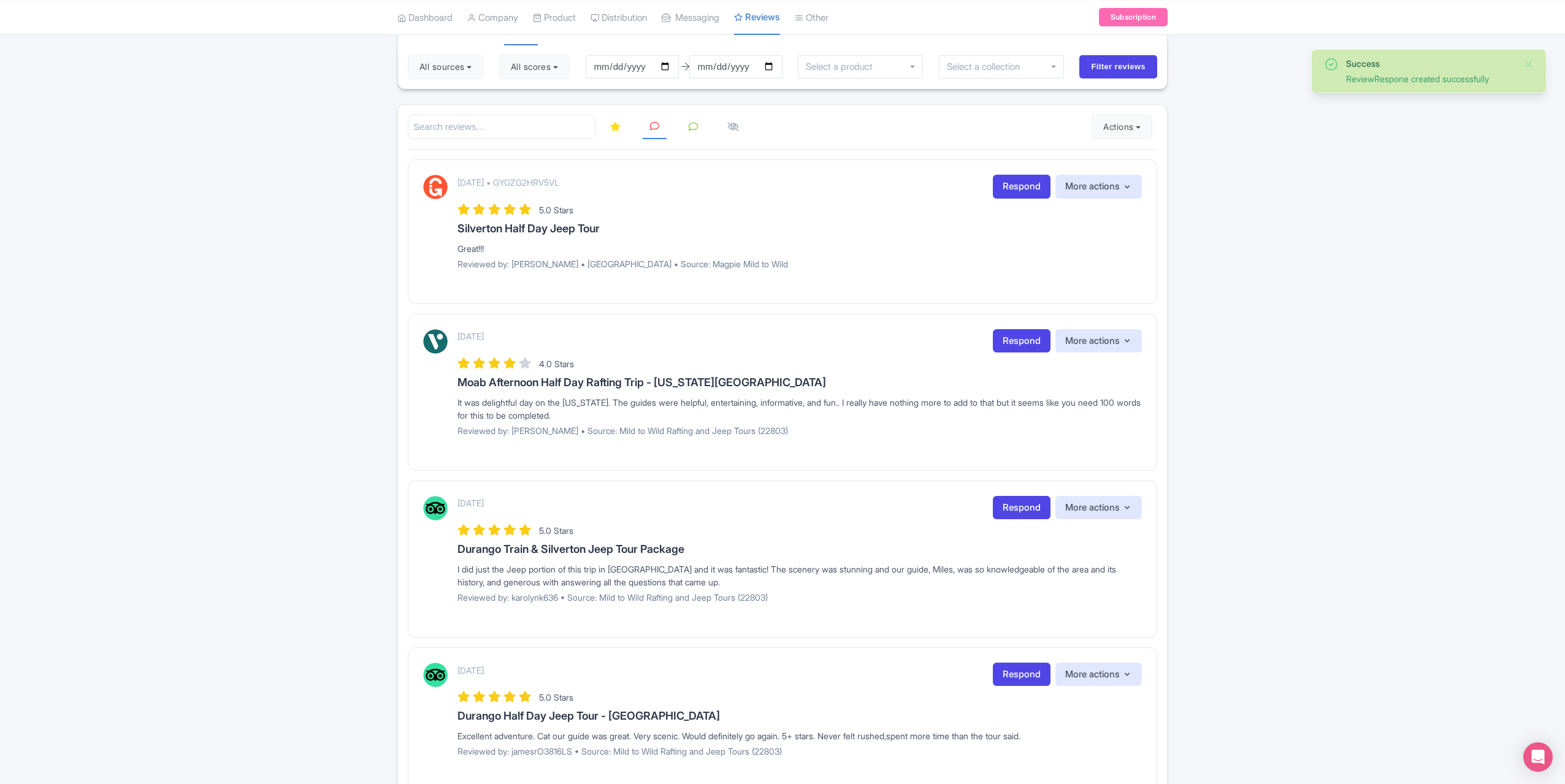
scroll to position [184, 0]
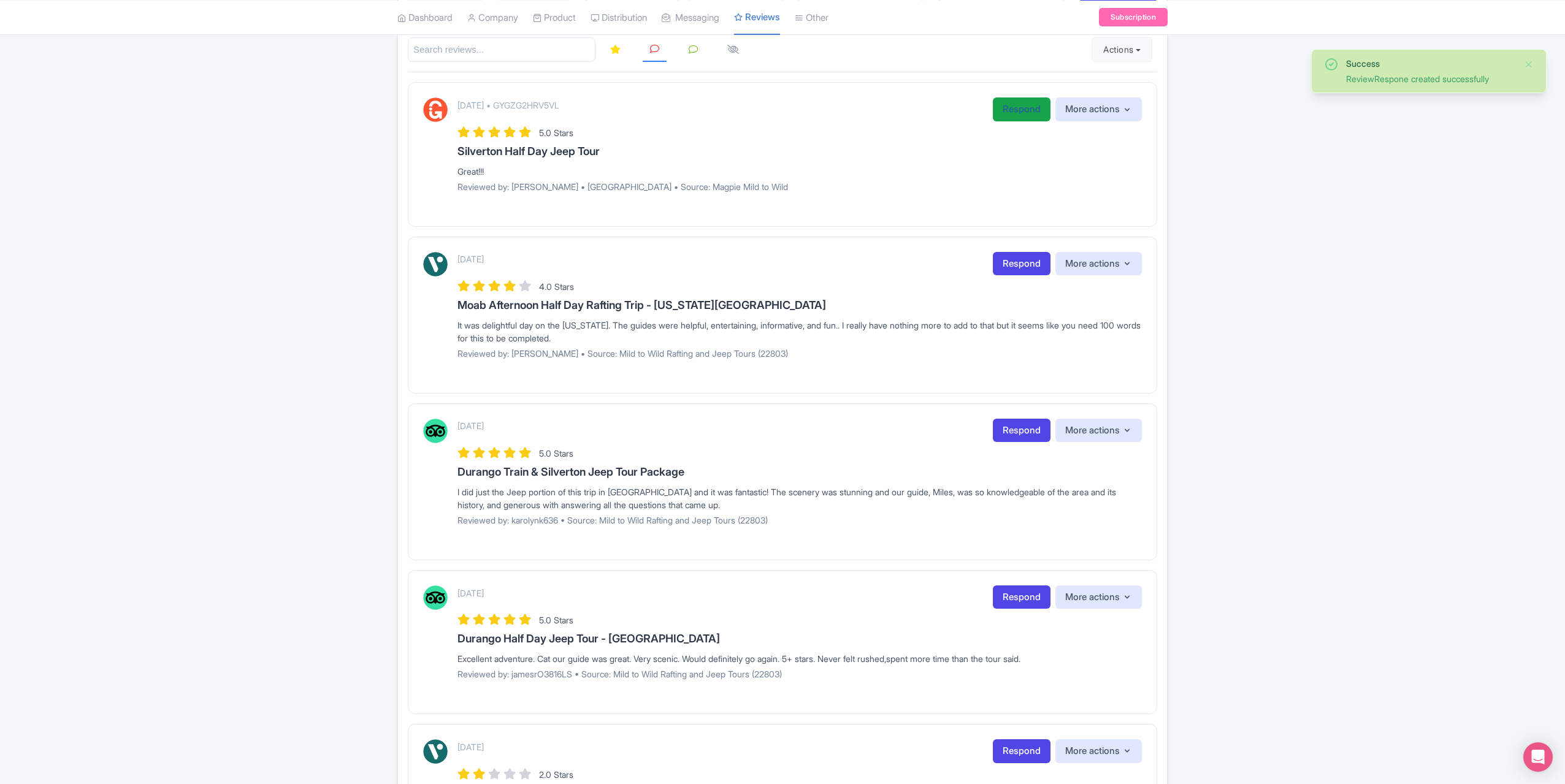
click at [1007, 115] on link "Respond" at bounding box center [1021, 109] width 57 height 24
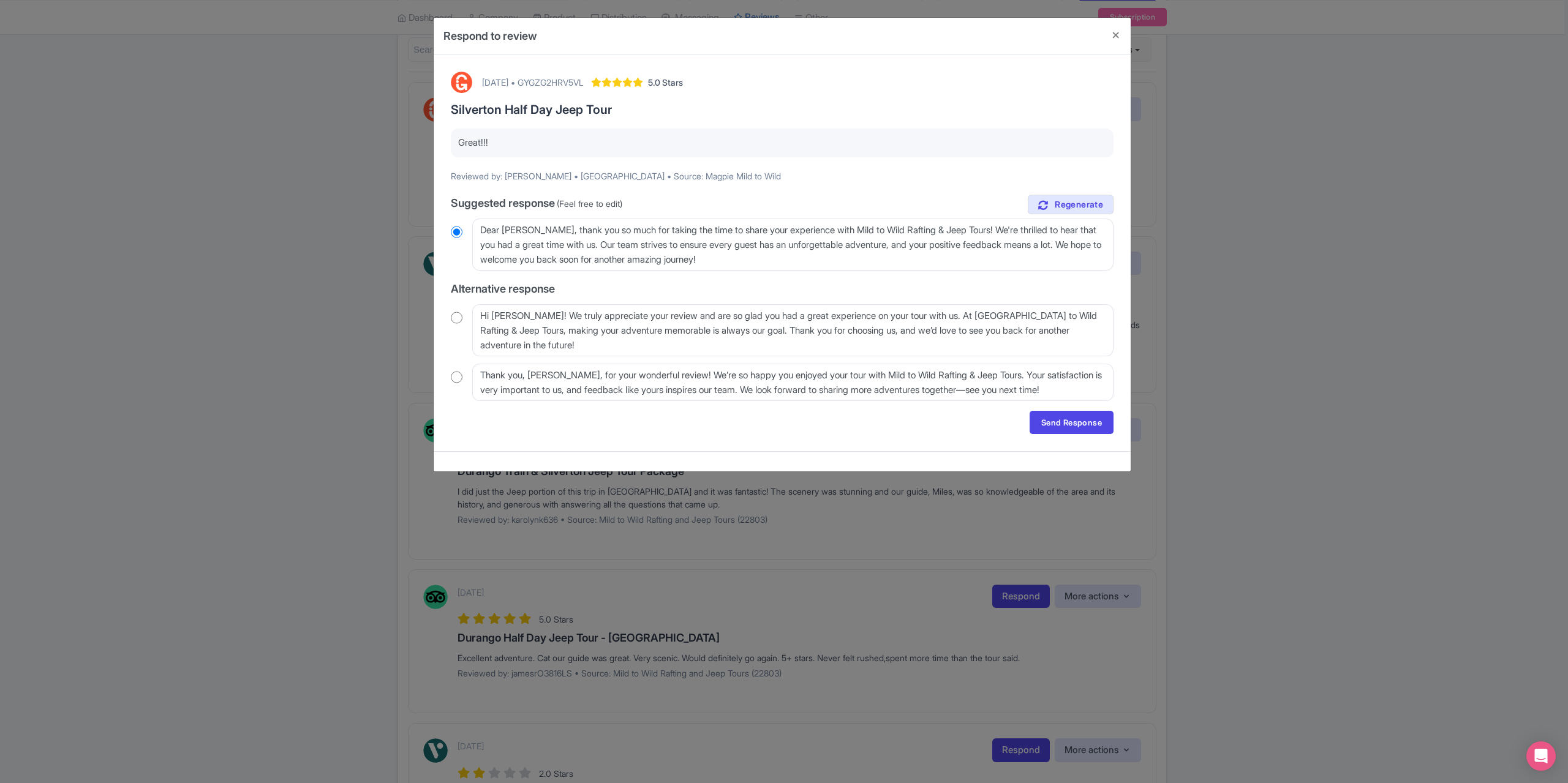
click at [460, 320] on input "radio" at bounding box center [456, 318] width 12 height 12
radio input "true"
click at [1059, 422] on link "Send Response" at bounding box center [1071, 423] width 84 height 23
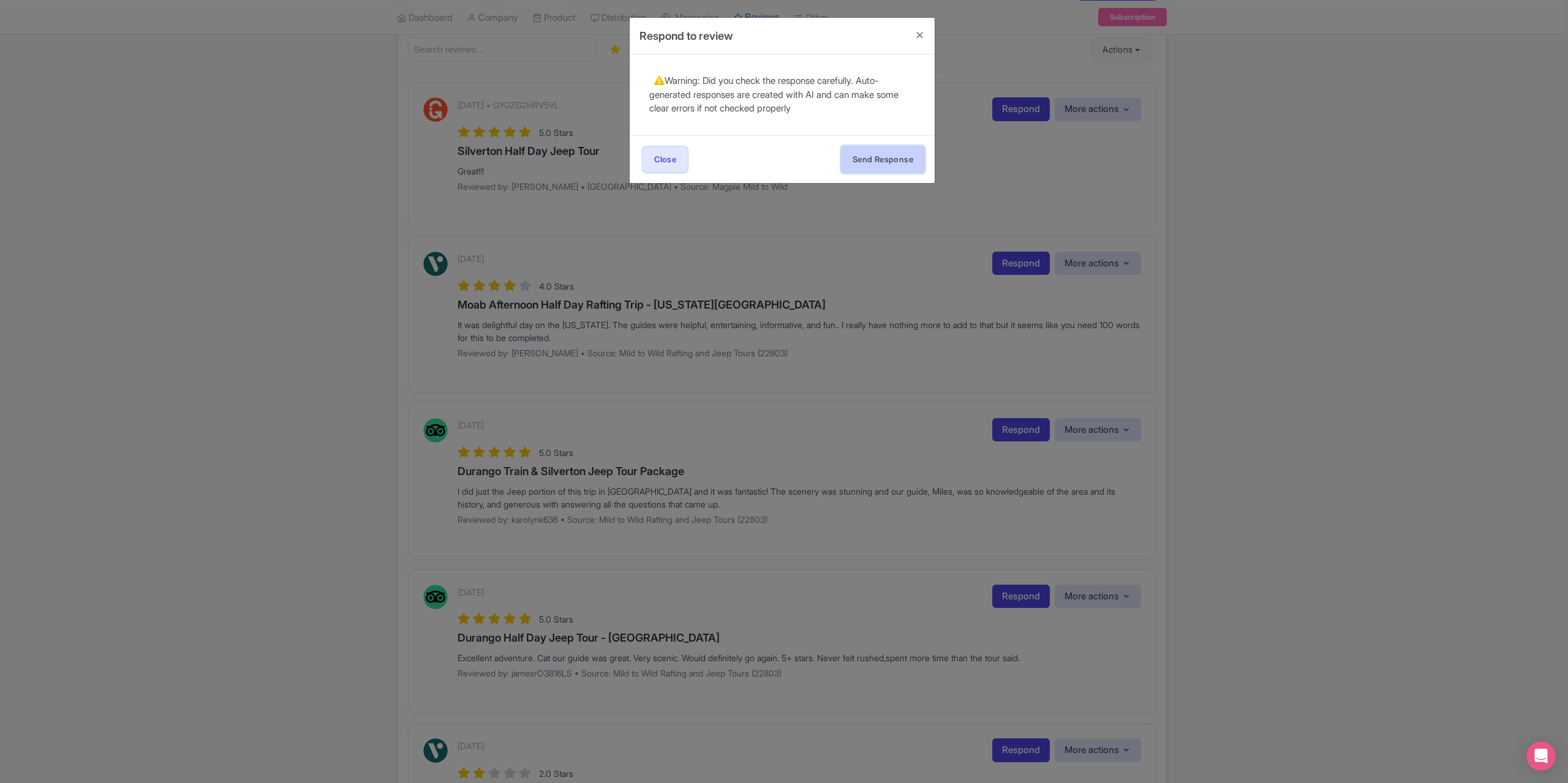
click at [883, 160] on button "Send Response" at bounding box center [883, 159] width 84 height 28
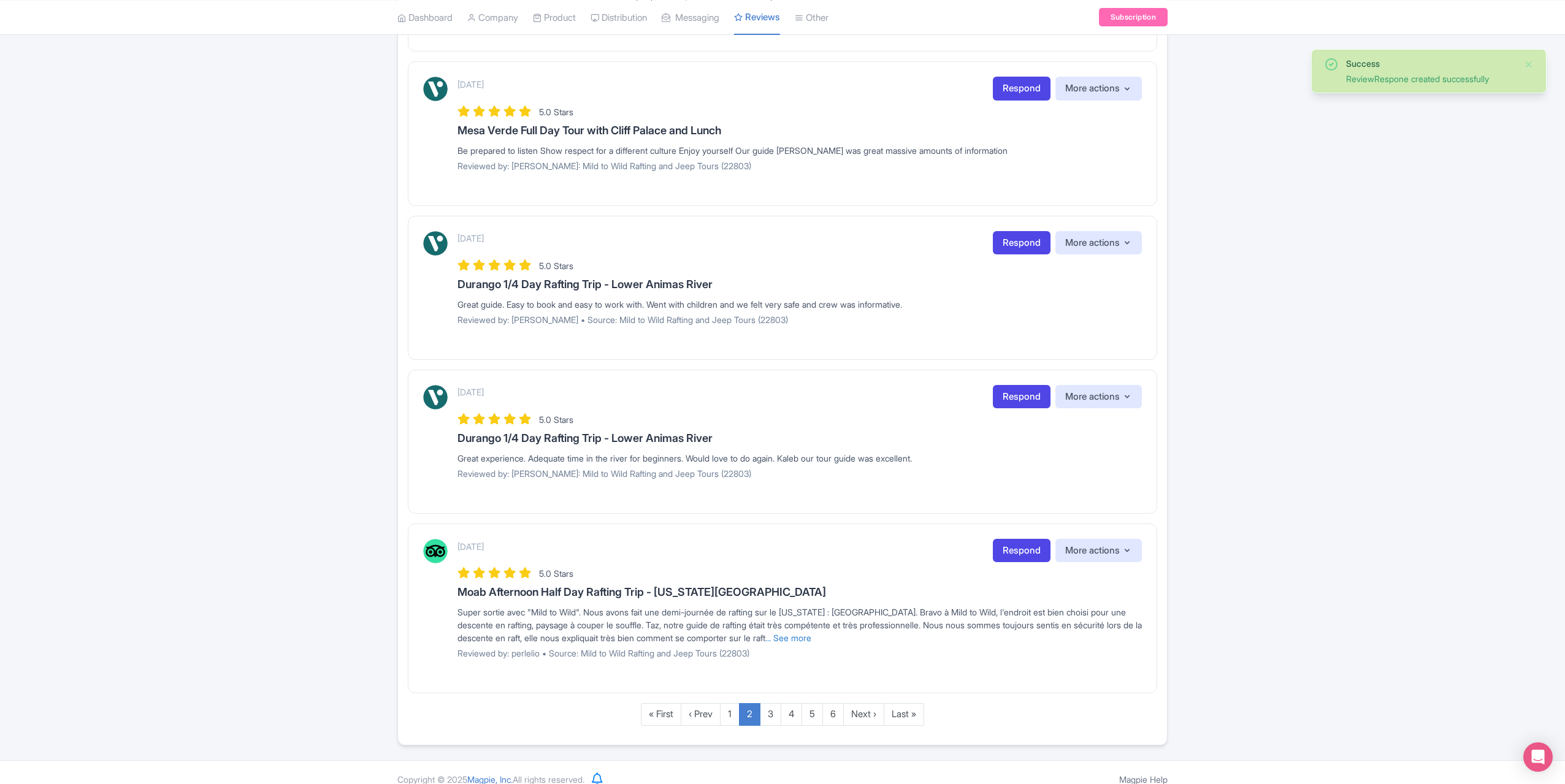
scroll to position [1187, 0]
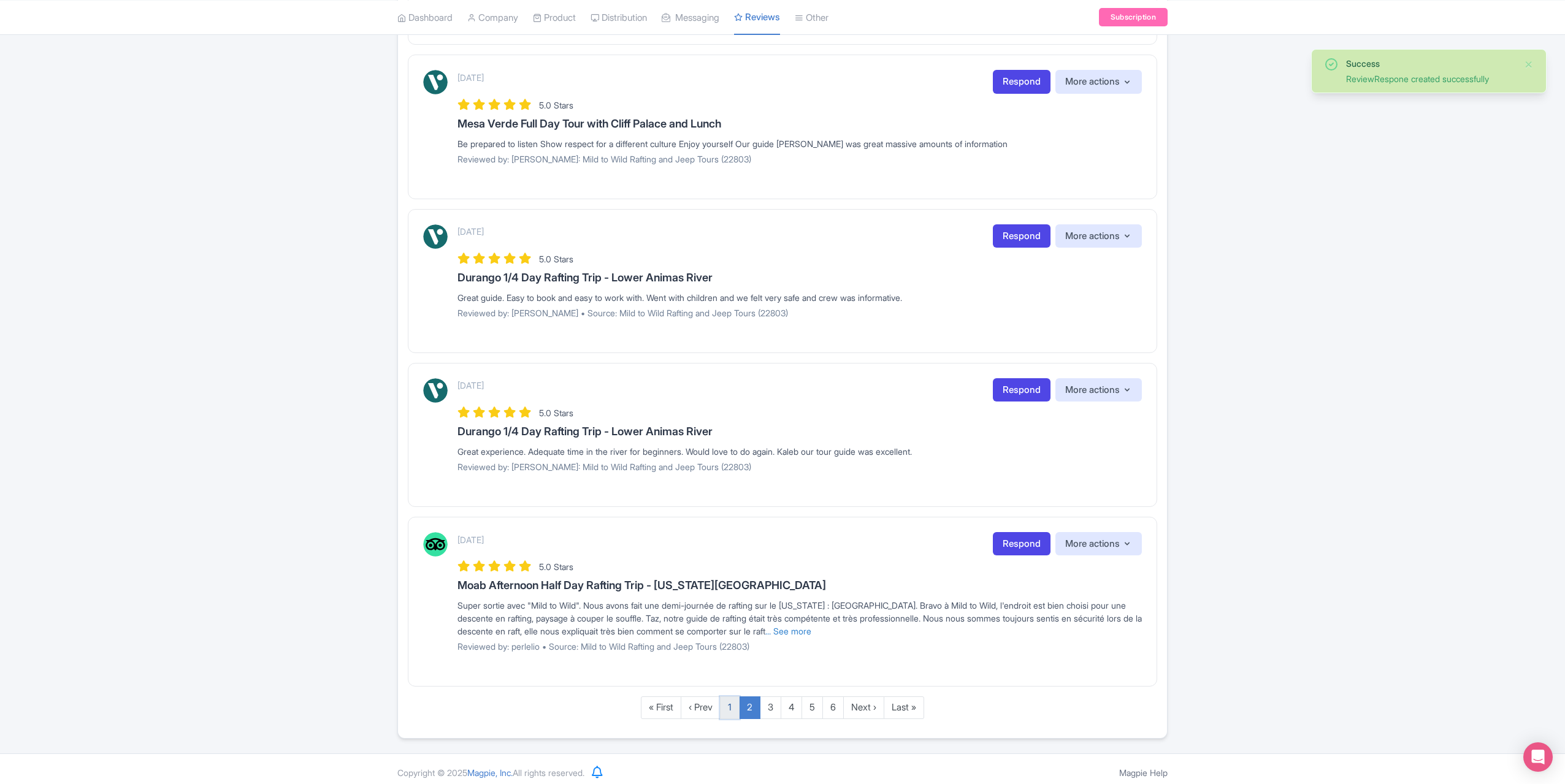
click at [734, 704] on link "1" at bounding box center [730, 707] width 19 height 23
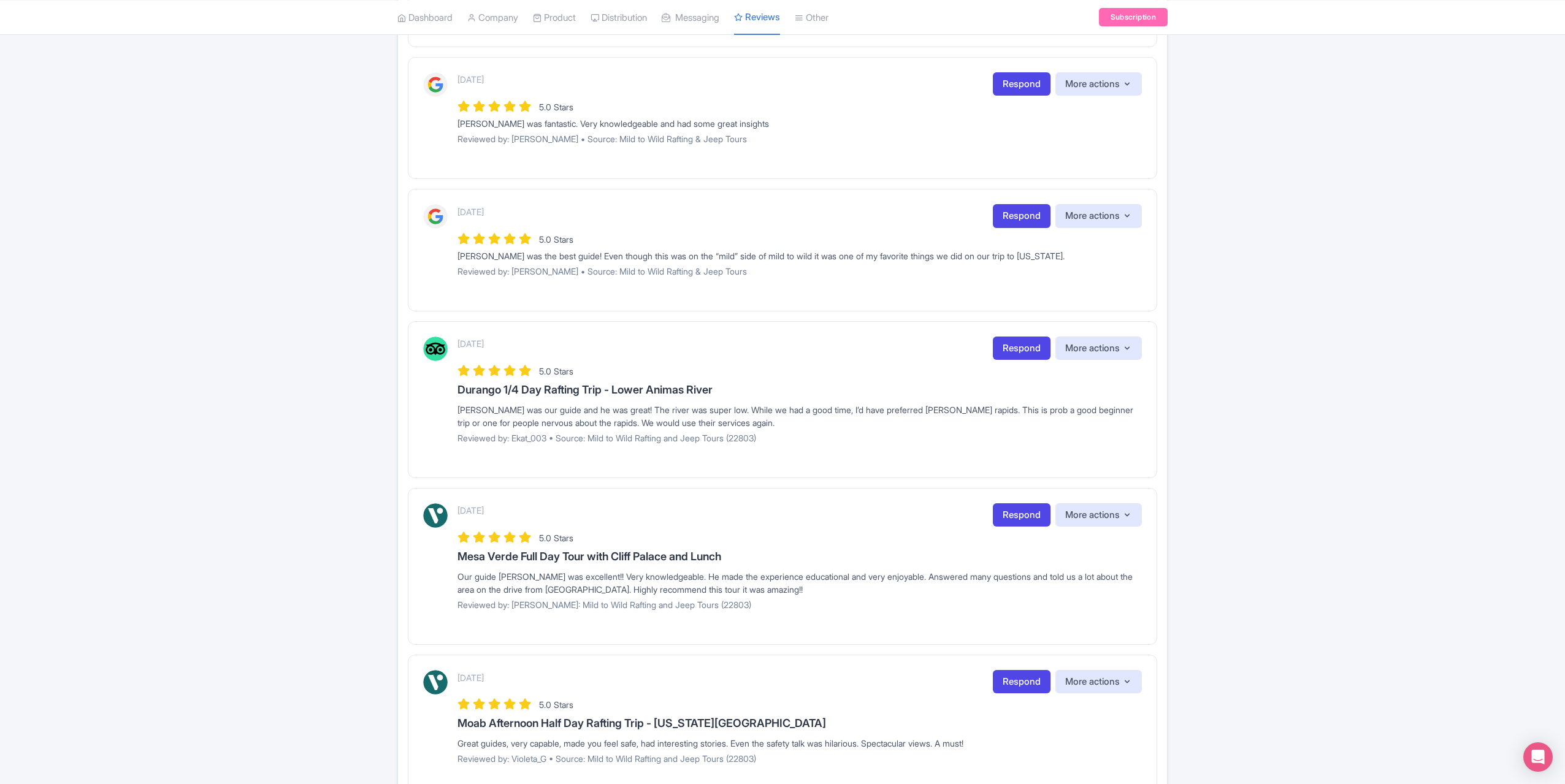
scroll to position [648, 0]
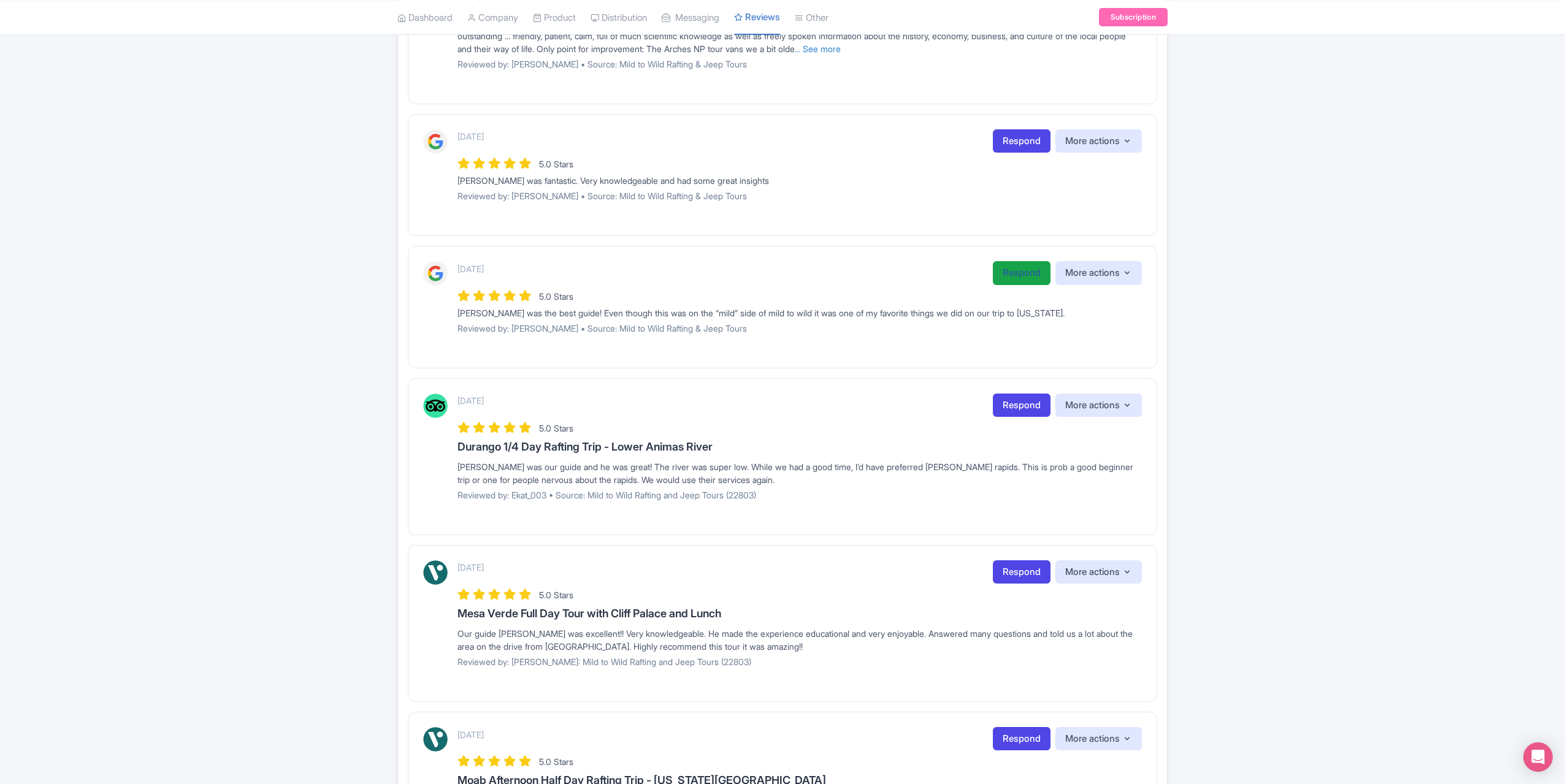
click at [1005, 269] on link "Respond" at bounding box center [1021, 273] width 57 height 24
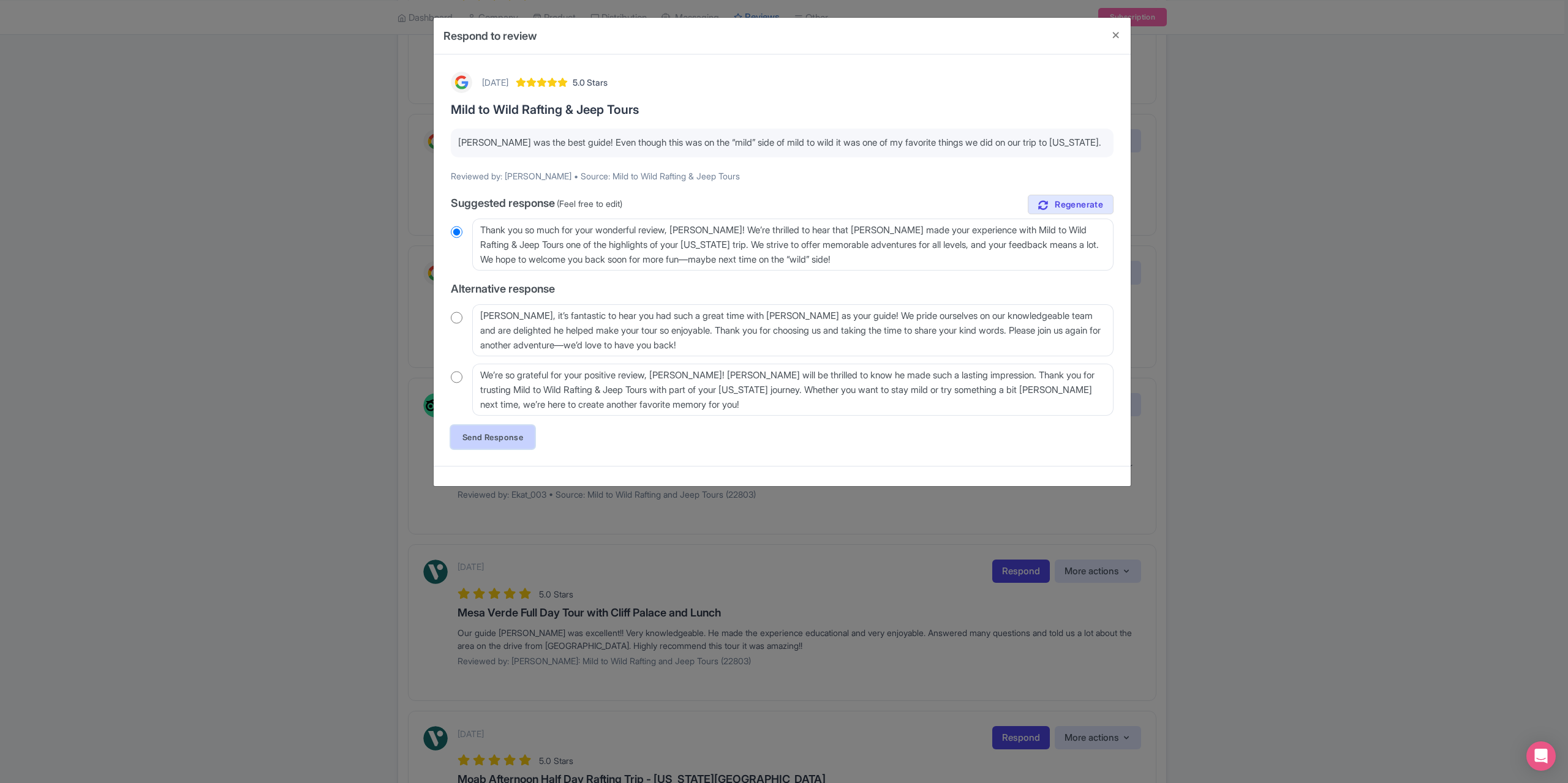
click at [479, 441] on link "Send Response" at bounding box center [493, 437] width 84 height 23
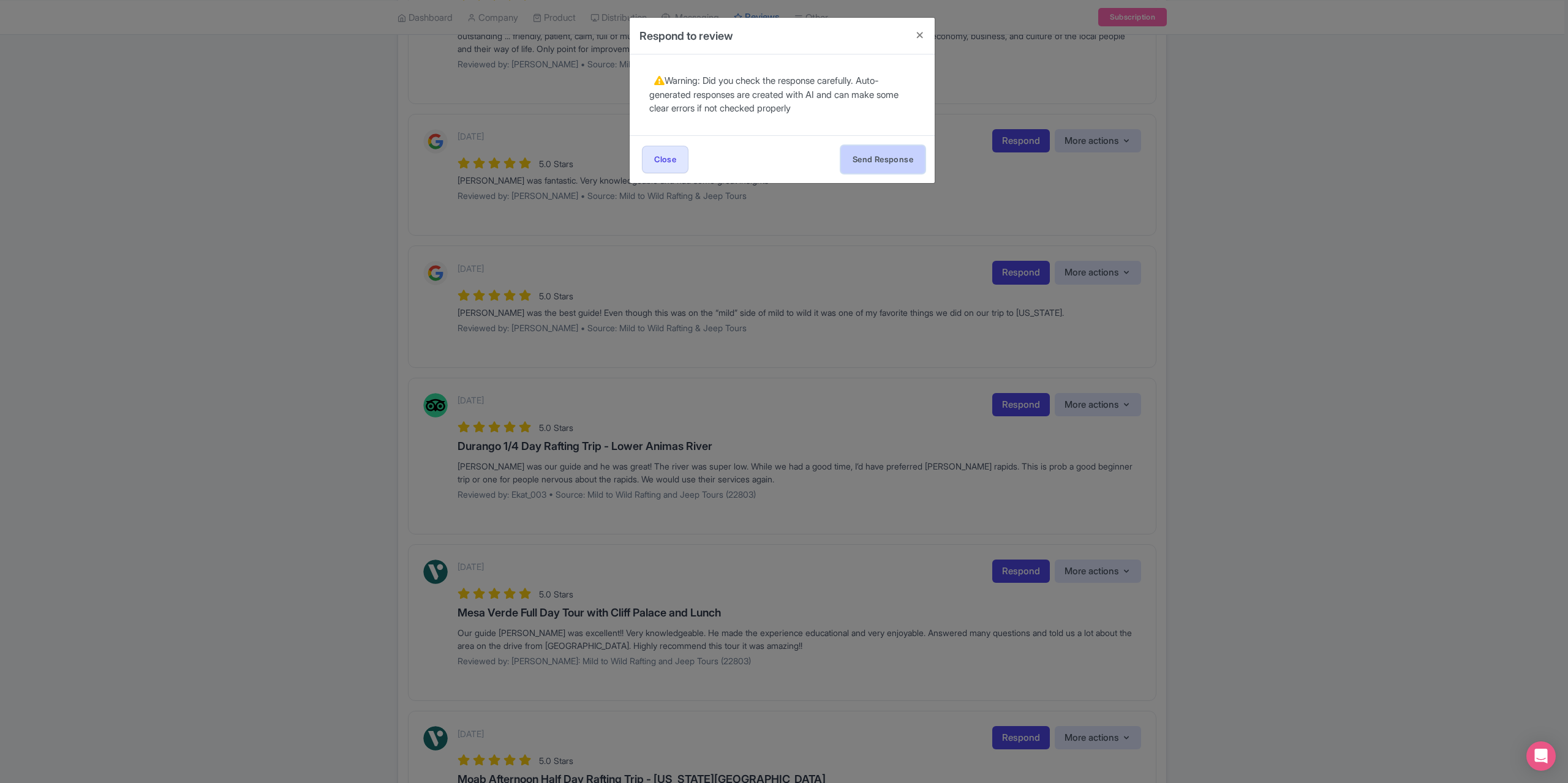
click at [871, 156] on button "Send Response" at bounding box center [883, 159] width 84 height 28
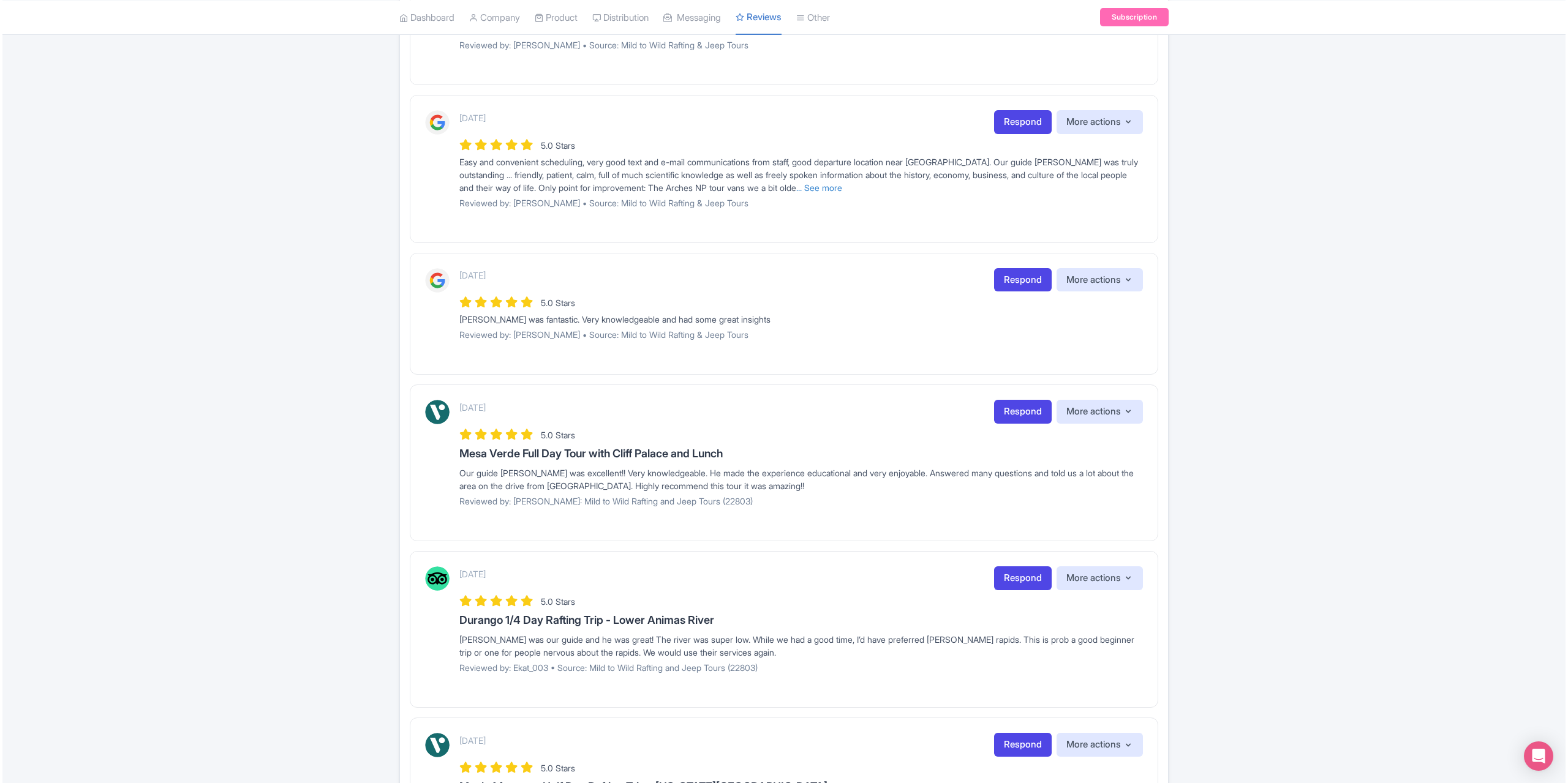
scroll to position [499, 0]
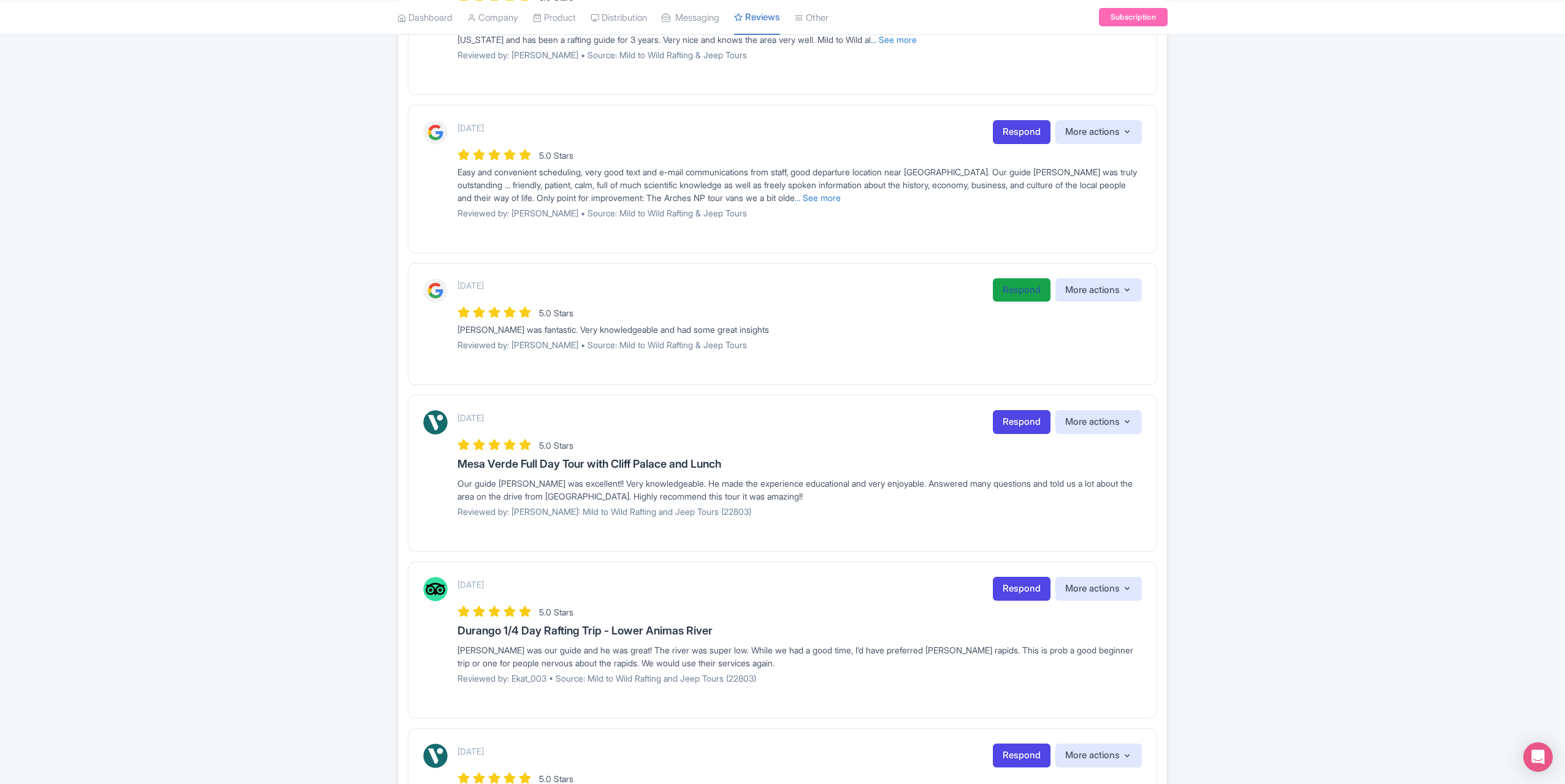
click at [1014, 291] on link "Respond" at bounding box center [1021, 290] width 57 height 24
click at [1025, 287] on link "Respond" at bounding box center [1021, 290] width 57 height 24
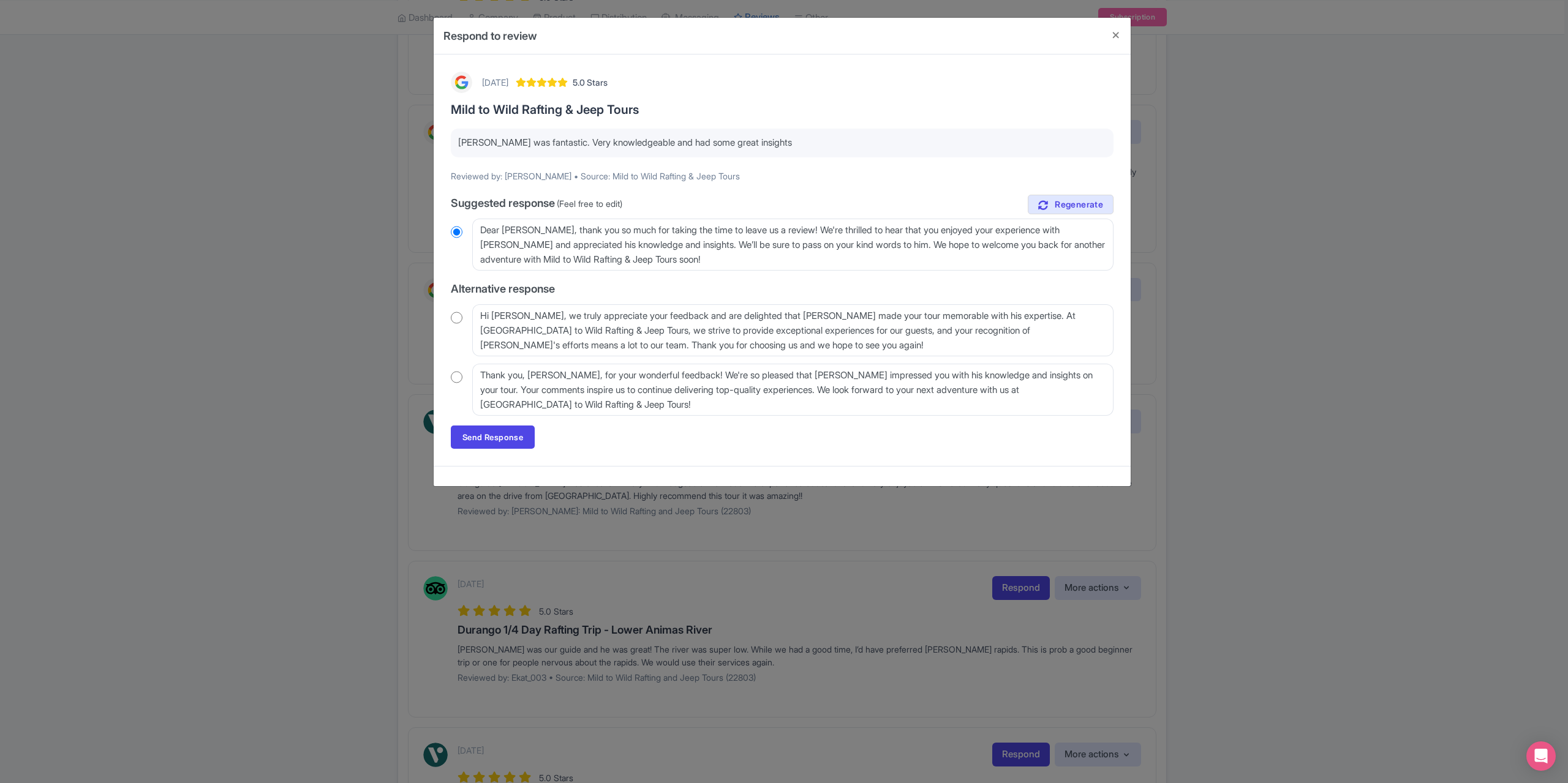
click at [459, 379] on input "radio" at bounding box center [456, 377] width 12 height 12
radio input "true"
click at [497, 437] on link "Send Response" at bounding box center [493, 437] width 84 height 23
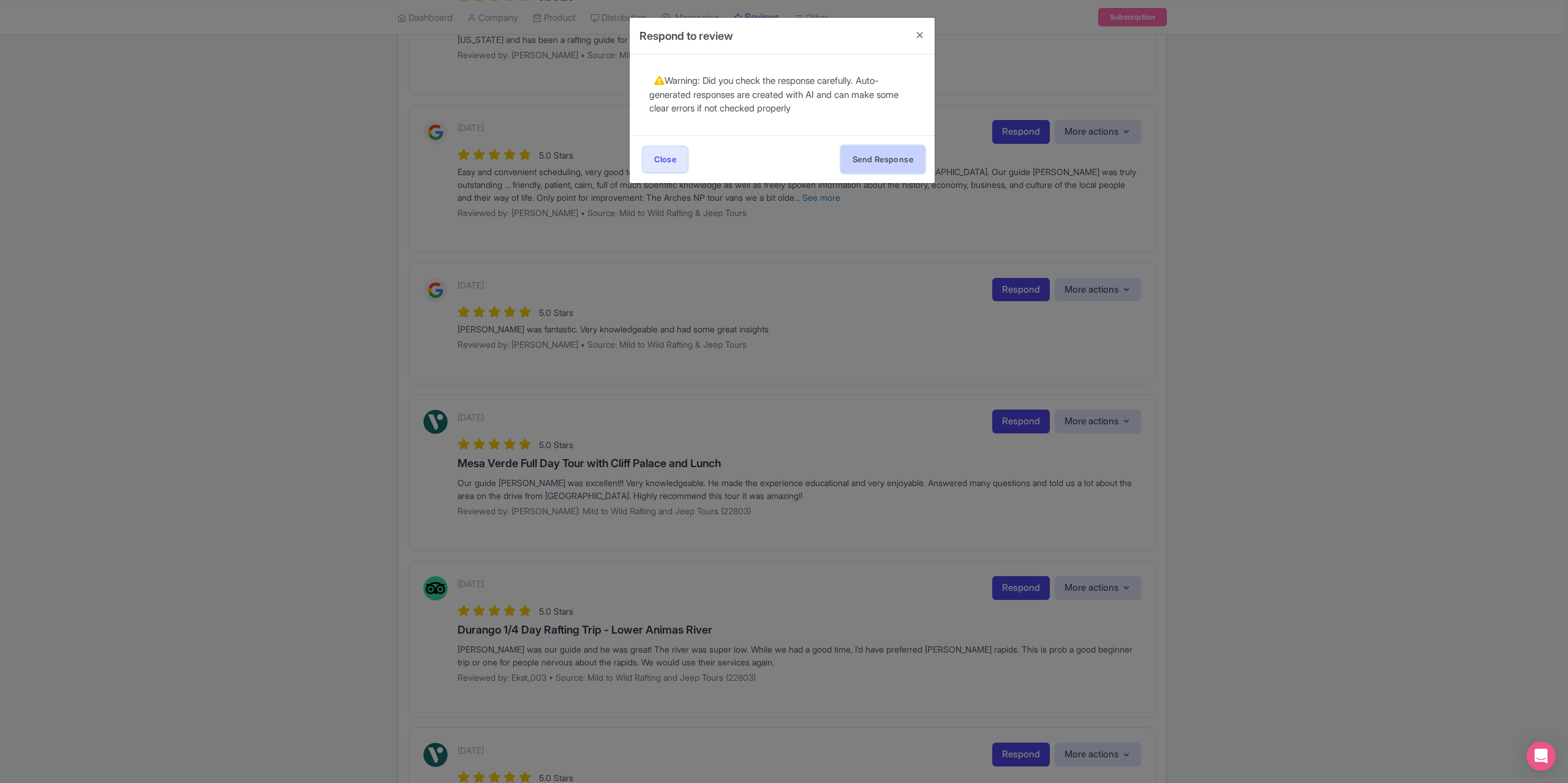
click at [901, 161] on button "Send Response" at bounding box center [883, 159] width 84 height 28
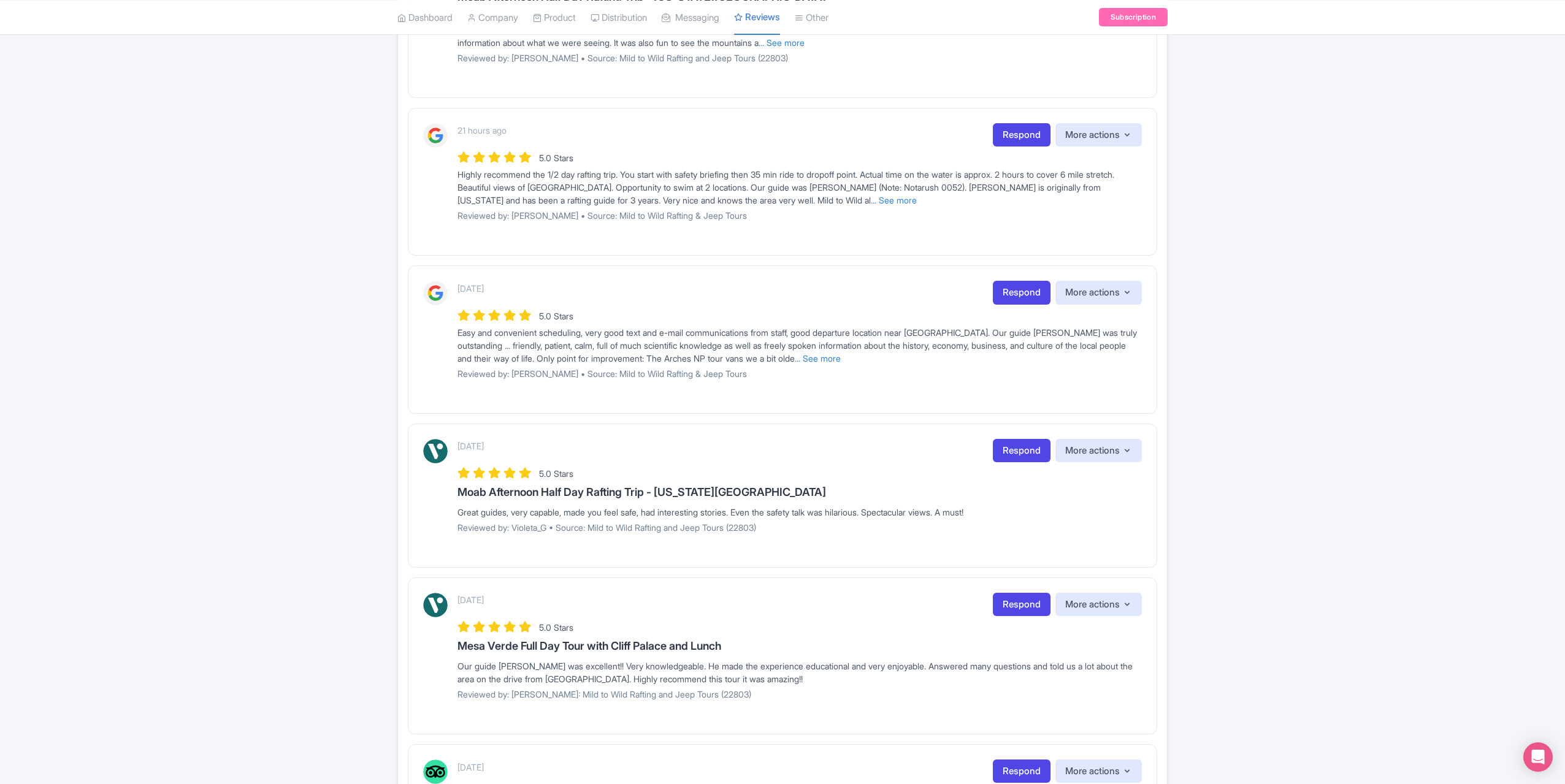
scroll to position [368, 0]
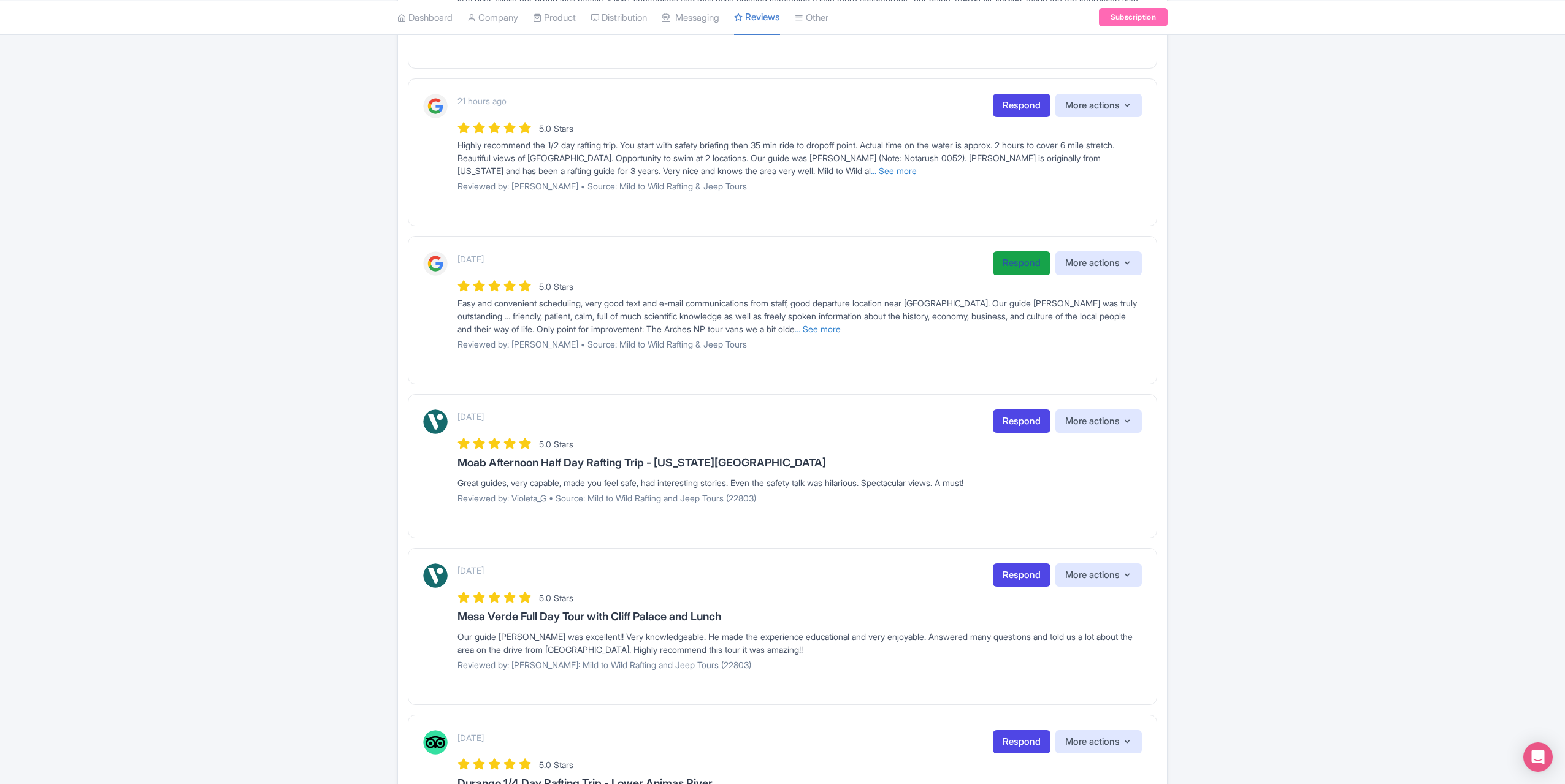
click at [1015, 254] on link "Respond" at bounding box center [1021, 263] width 57 height 24
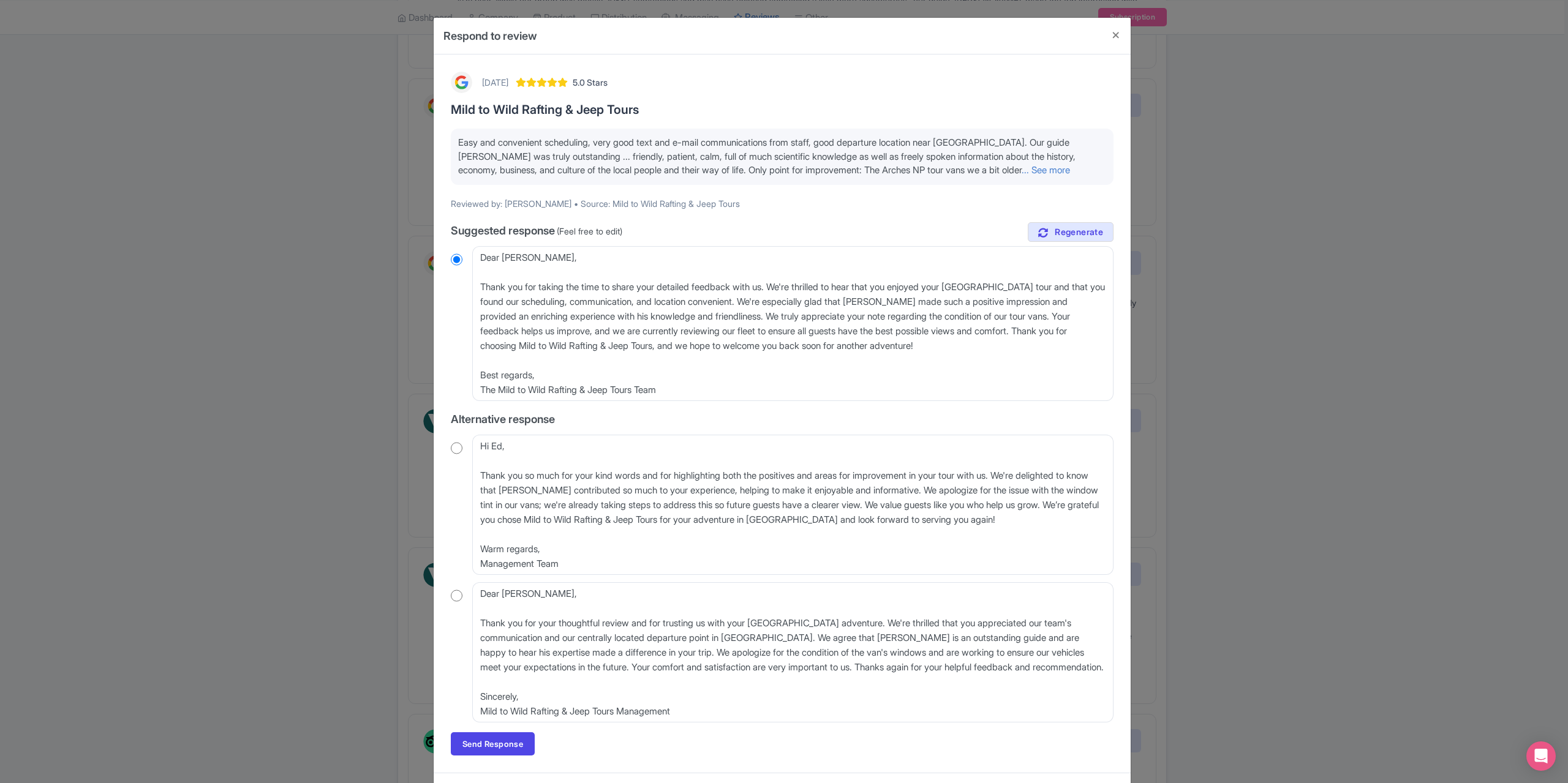
click at [455, 599] on input "radio" at bounding box center [456, 596] width 12 height 12
radio input "true"
drag, startPoint x: 522, startPoint y: 593, endPoint x: 462, endPoint y: 593, distance: 60.0
click at [462, 593] on div "Dear [PERSON_NAME], Thank you for your thoughtful review and for trusting us wi…" at bounding box center [782, 652] width 663 height 140
type textarea "Thank you for your thoughtful review and for trusting us with your [GEOGRAPHIC_…"
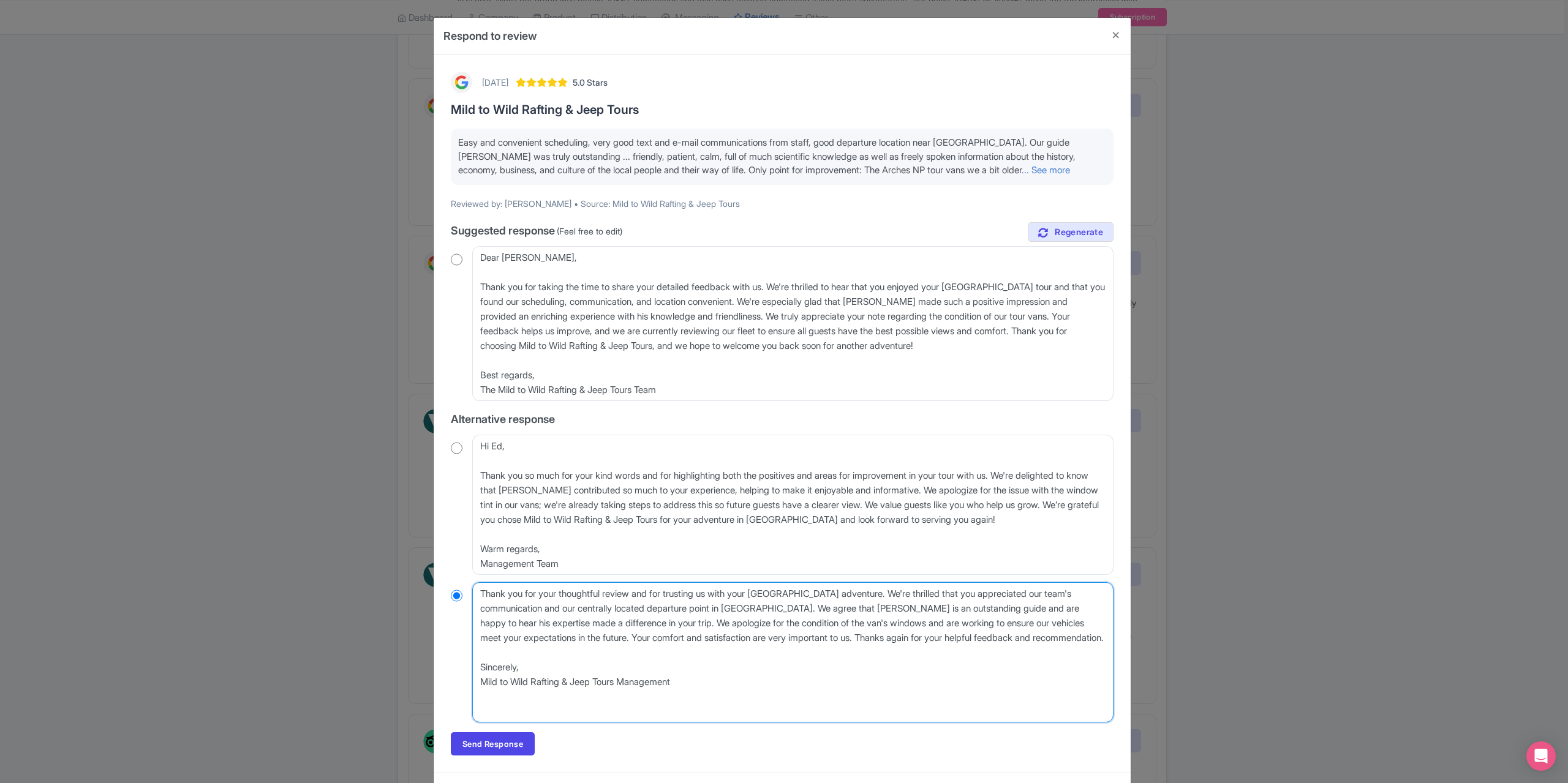
radio input "true"
click at [479, 622] on textarea "Dear [PERSON_NAME], Thank you for your thoughtful review and for trusting us wi…" at bounding box center [792, 652] width 641 height 140
type textarea "Thank you for your thoughtful review and for trusting us with your [GEOGRAPHIC_…"
radio input "true"
type textarea "Thank you for your thoughtful review and for trusting us with your [GEOGRAPHIC_…"
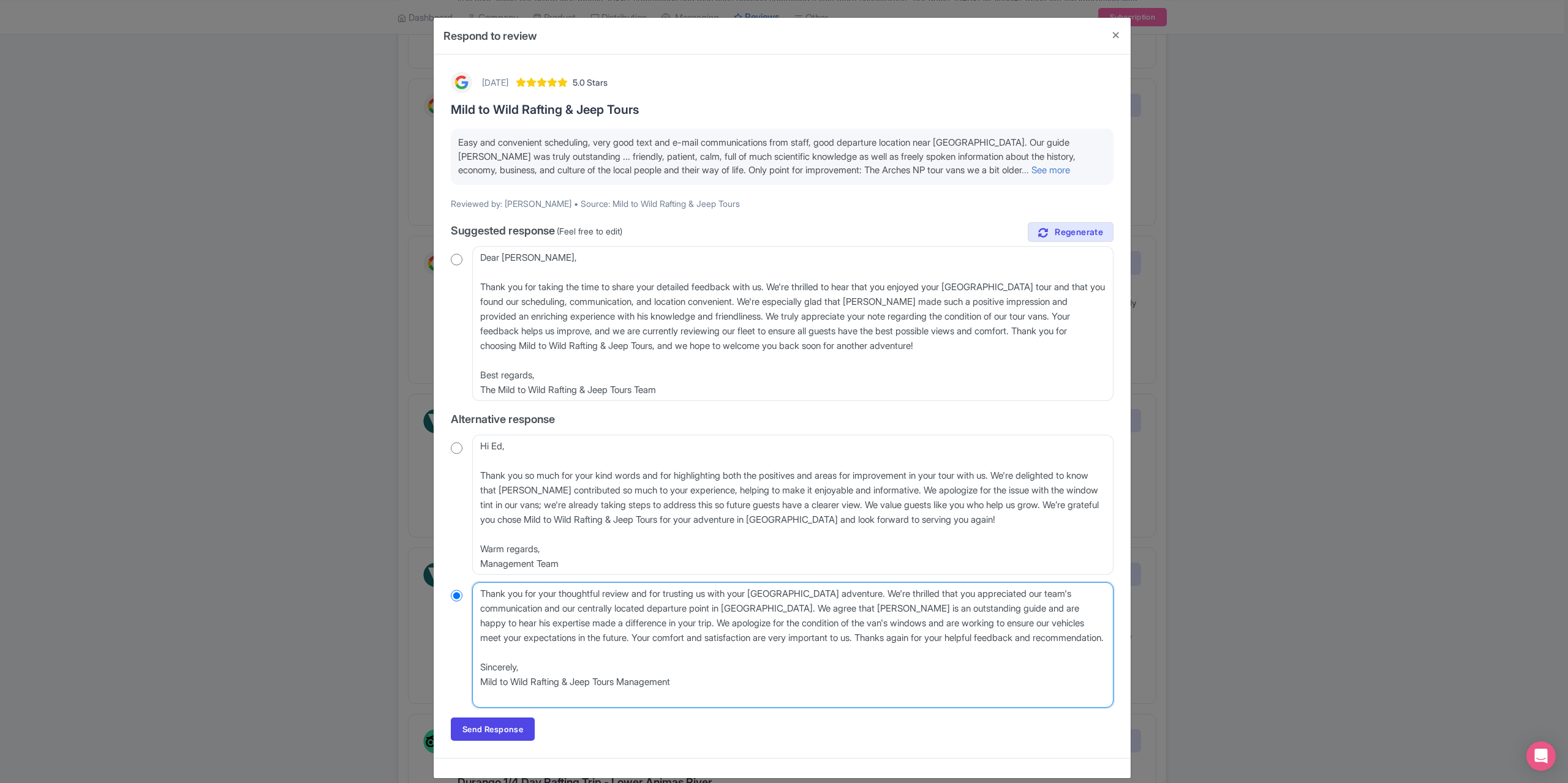
radio input "true"
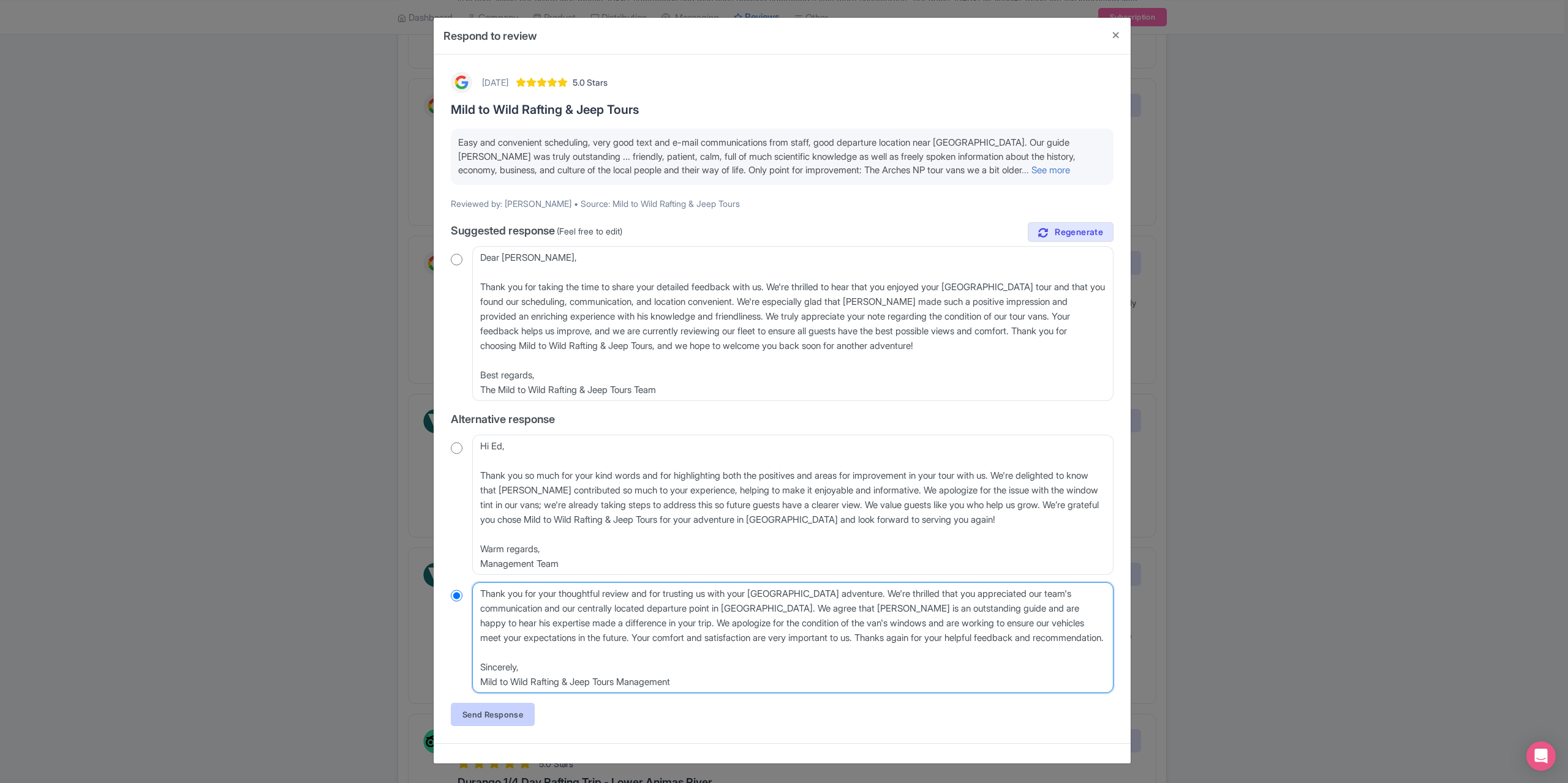
type textarea "Thank you for your thoughtful review and for trusting us with your [GEOGRAPHIC_…"
click at [469, 720] on link "Send Response" at bounding box center [493, 715] width 84 height 23
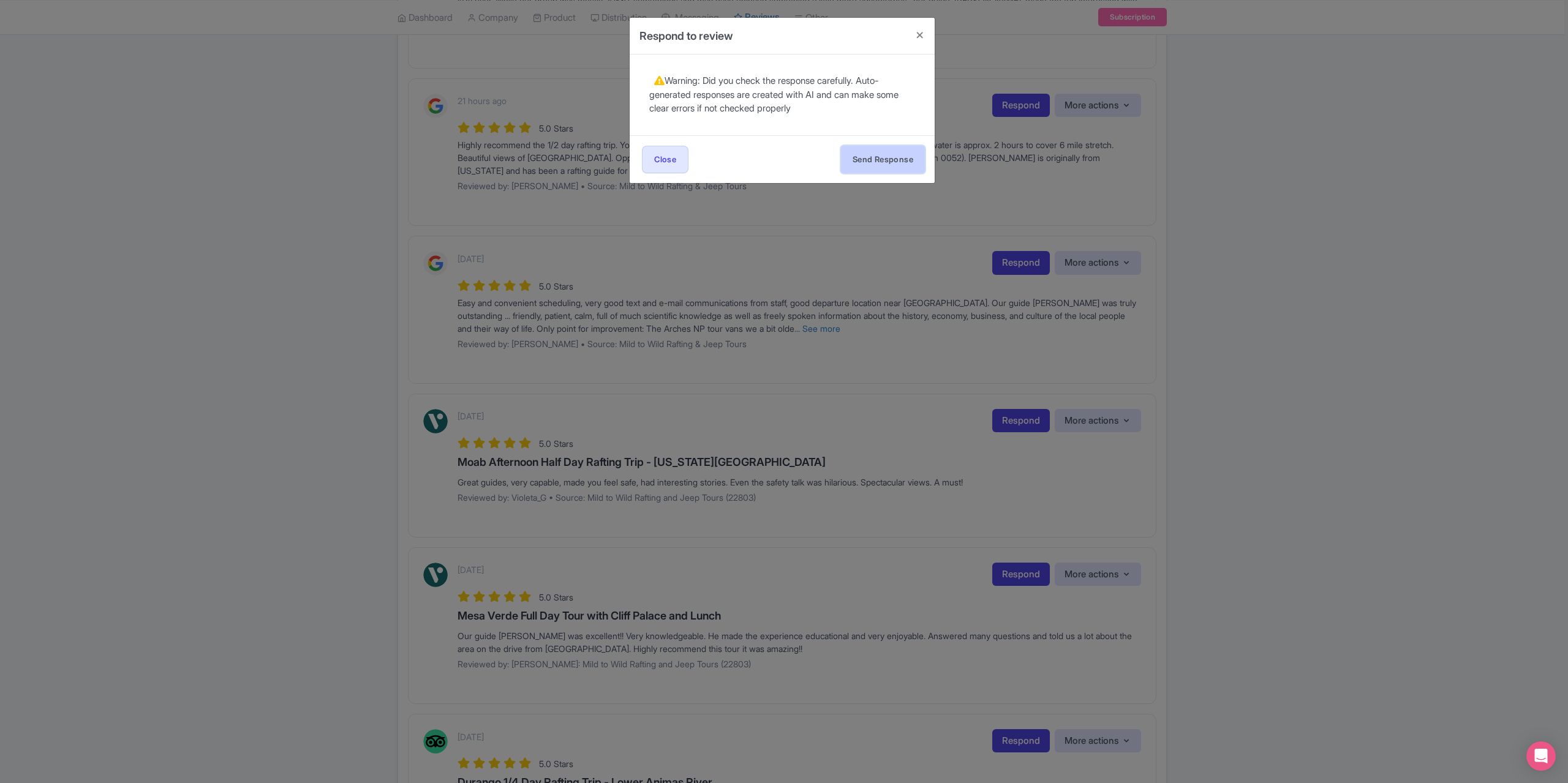
click at [856, 149] on button "Send Response" at bounding box center [883, 159] width 84 height 28
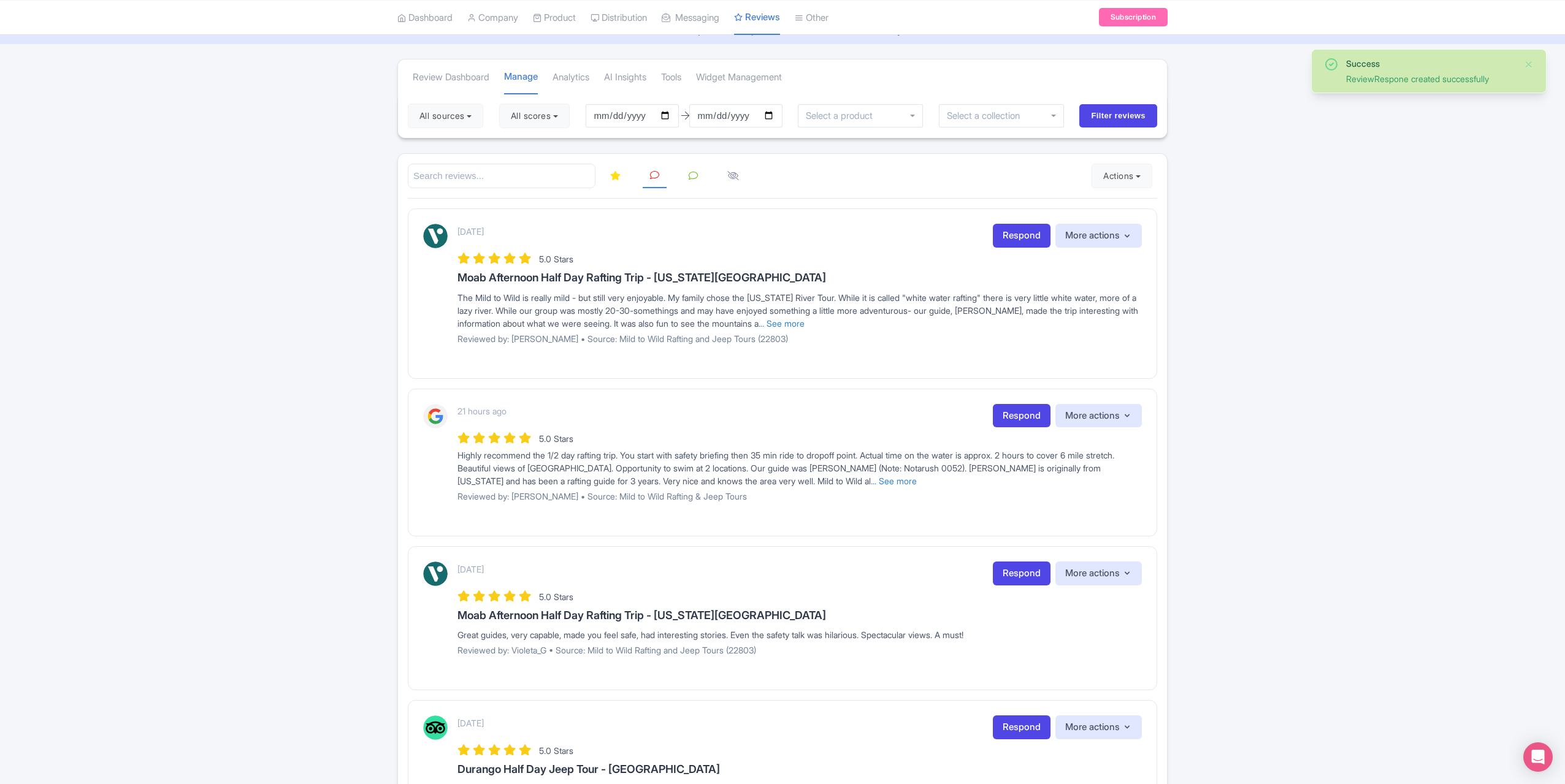
scroll to position [123, 0]
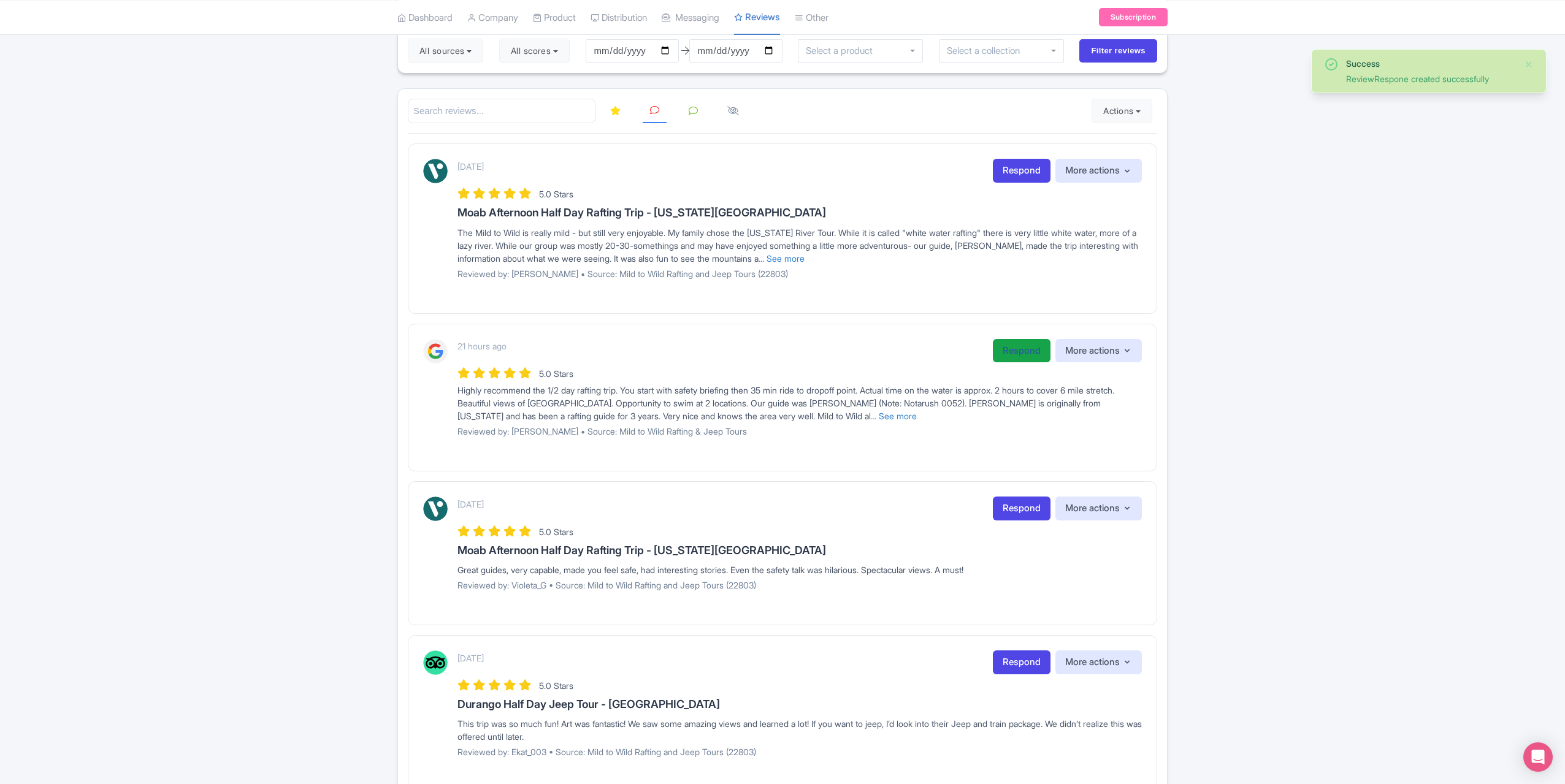
click at [1017, 351] on link "Respond" at bounding box center [1021, 351] width 57 height 24
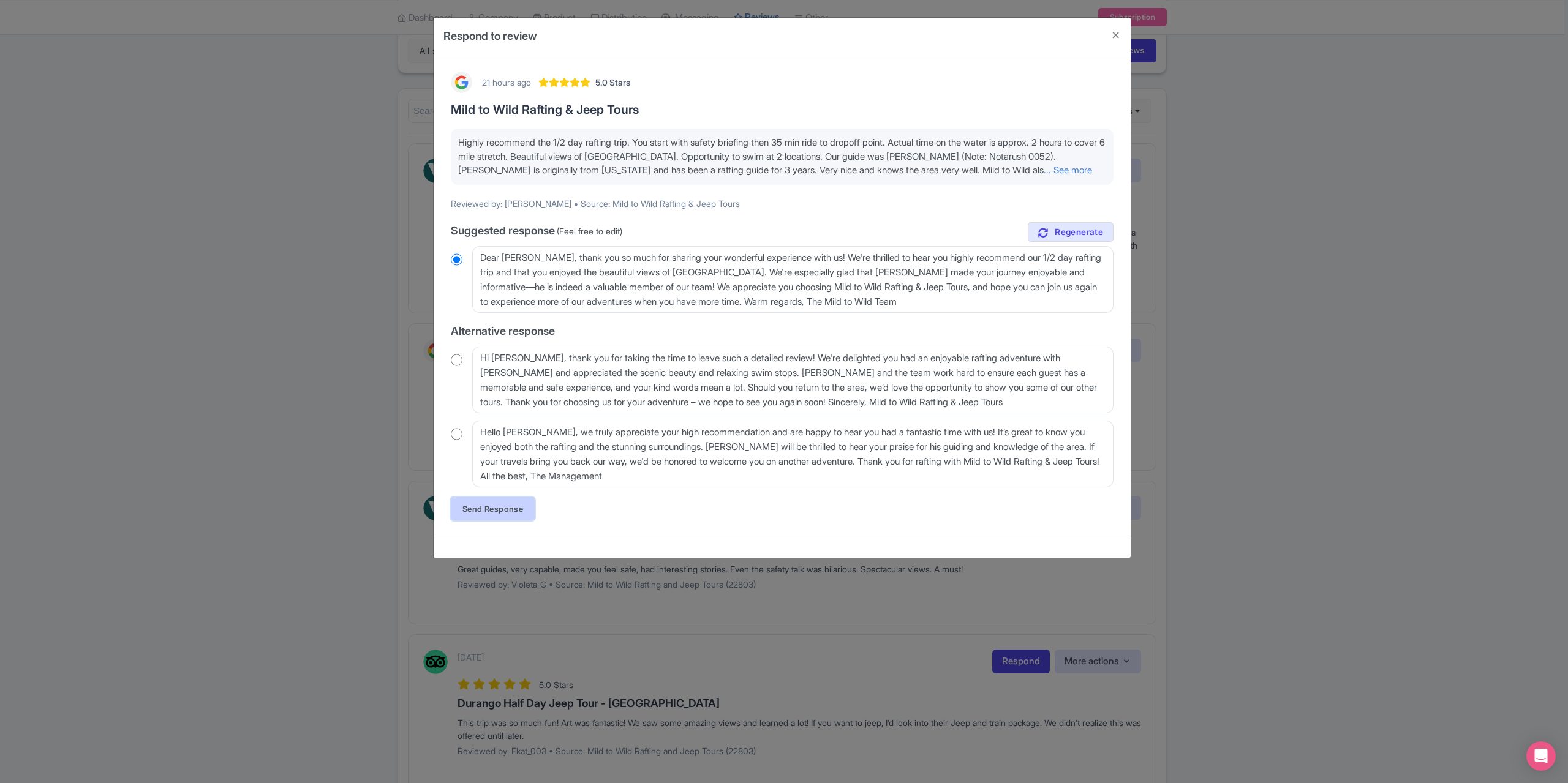
click at [493, 503] on link "Send Response" at bounding box center [493, 509] width 84 height 23
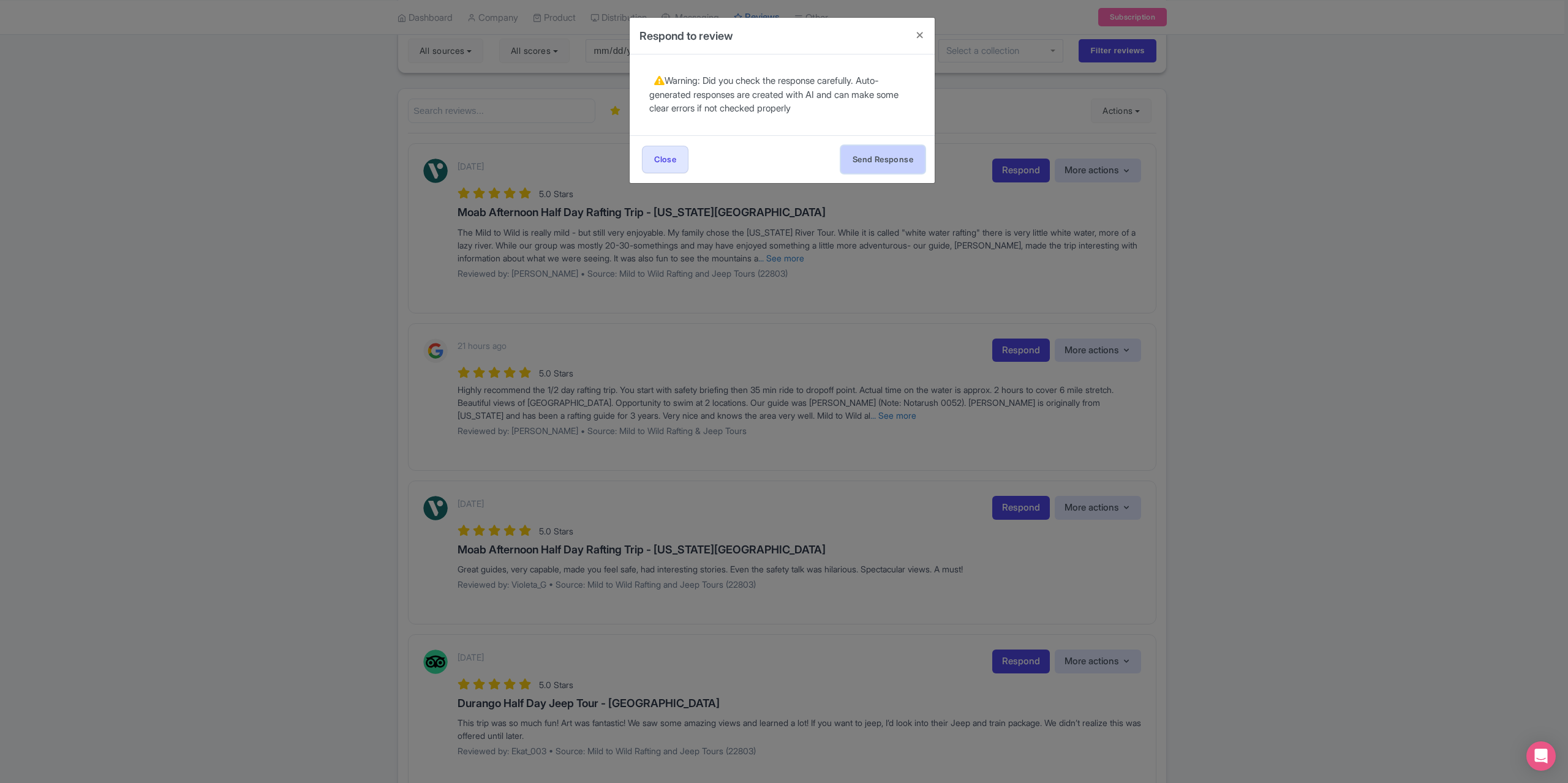
click at [884, 150] on button "Send Response" at bounding box center [883, 159] width 84 height 28
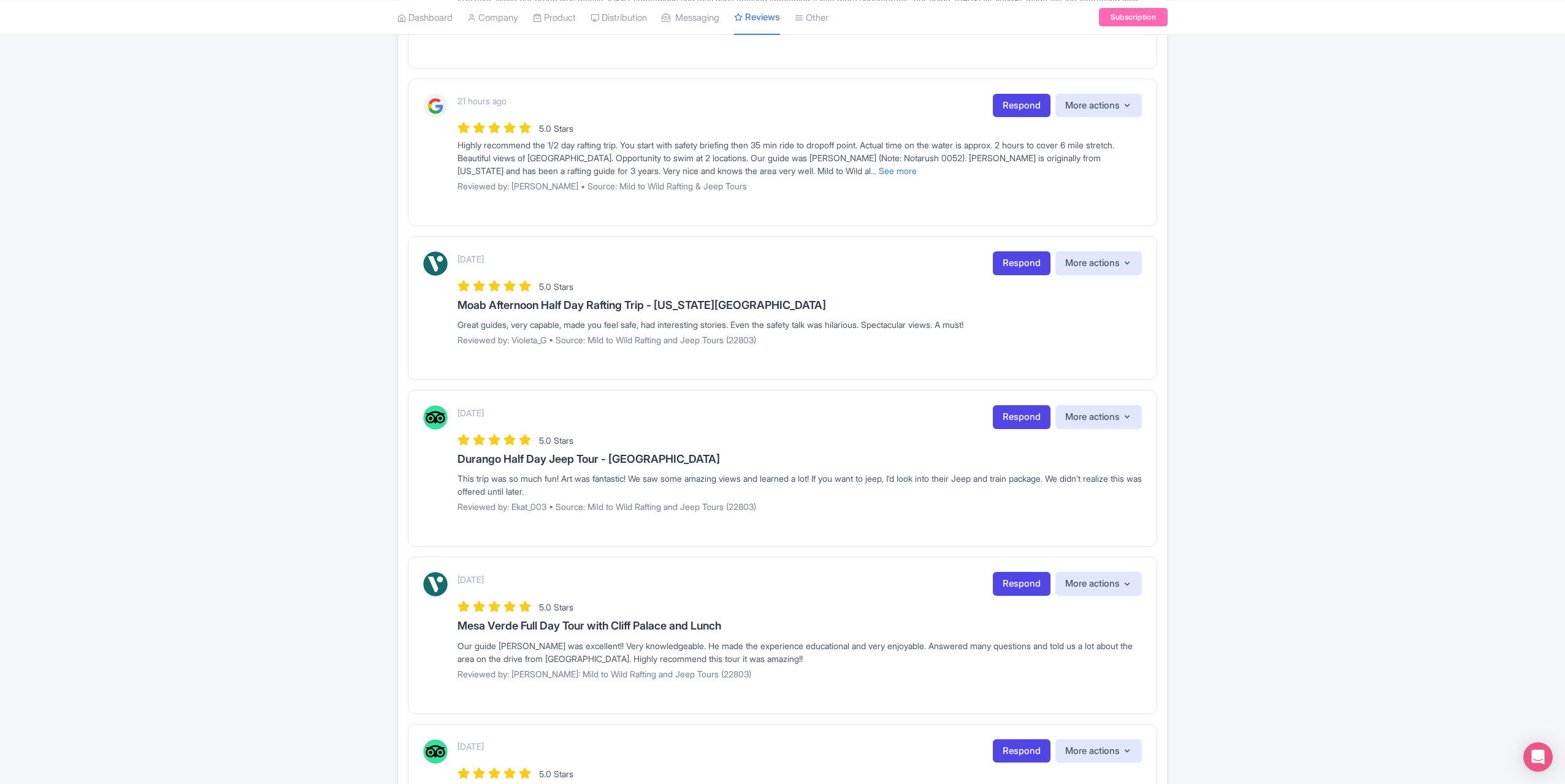
scroll to position [458, 0]
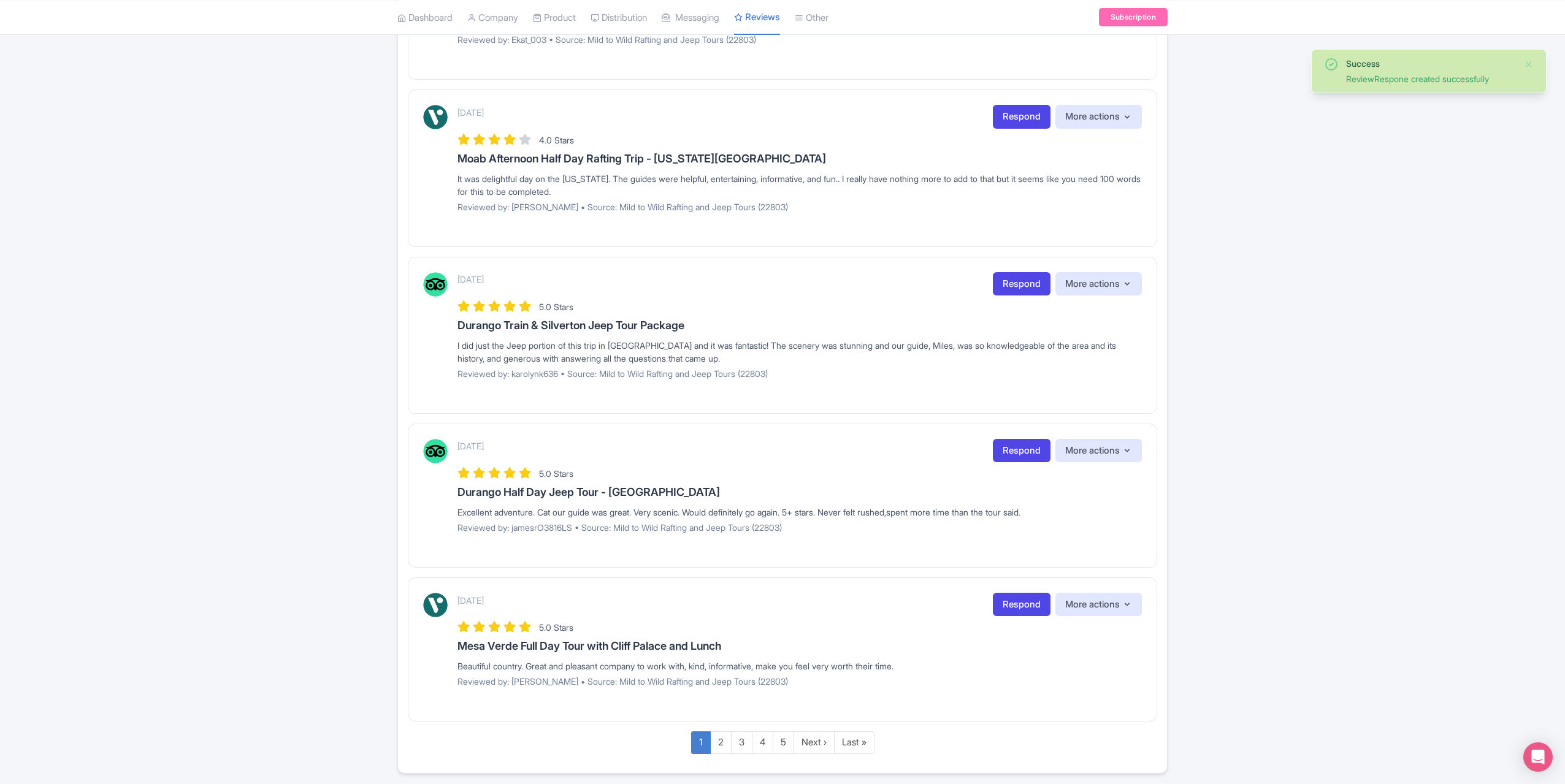
scroll to position [1201, 0]
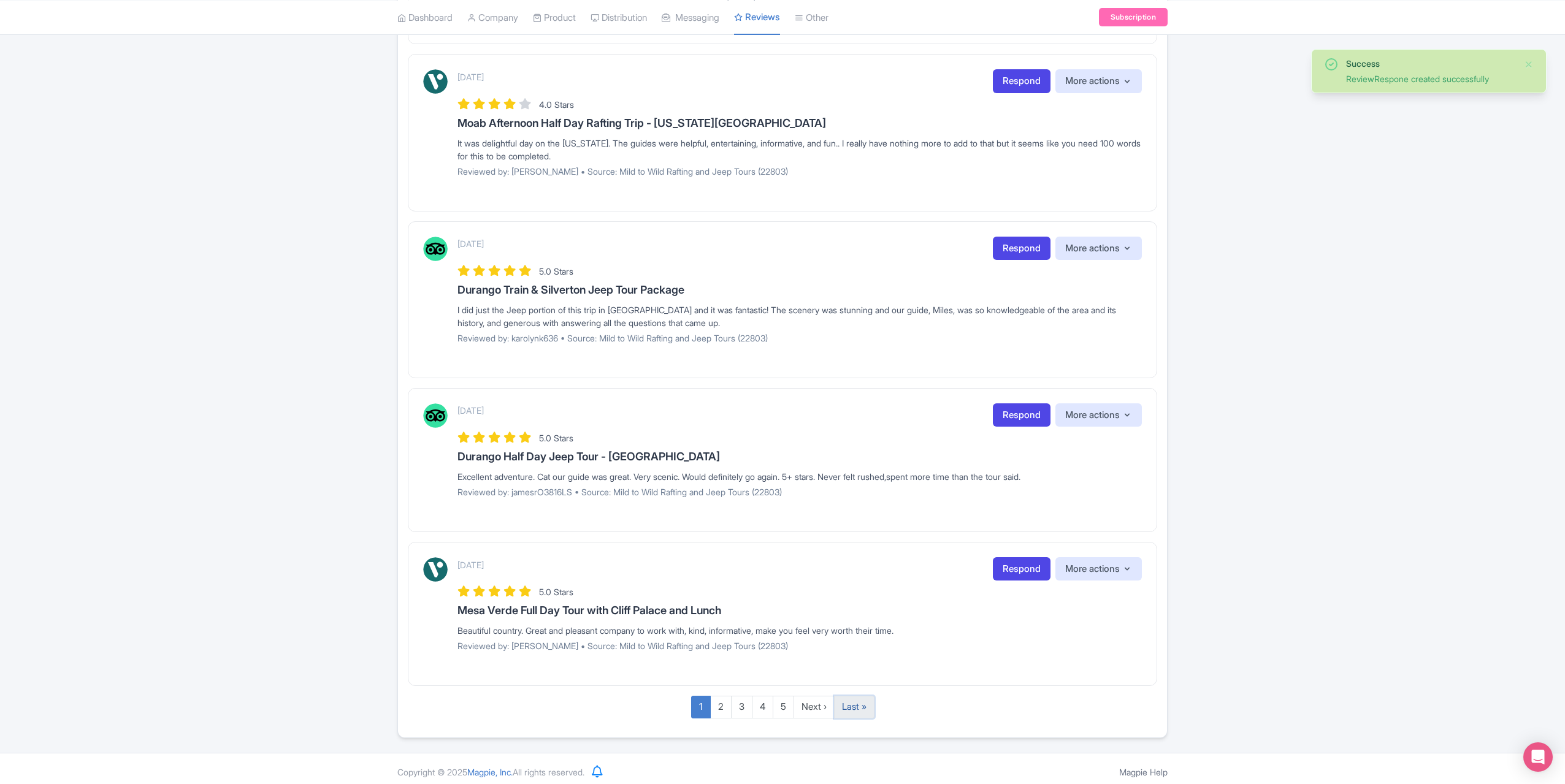
click at [863, 701] on link "Last »" at bounding box center [854, 707] width 41 height 23
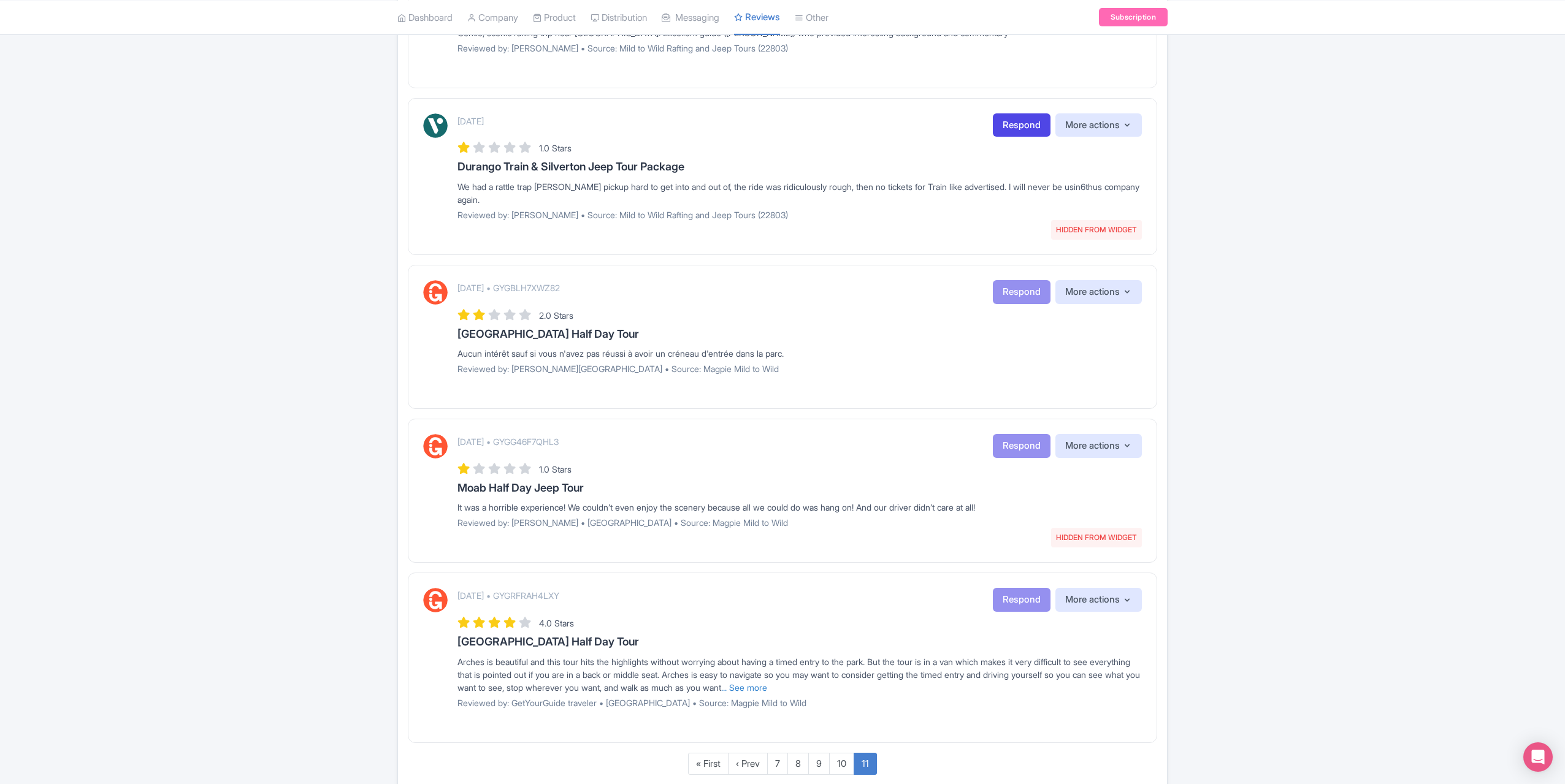
scroll to position [727, 0]
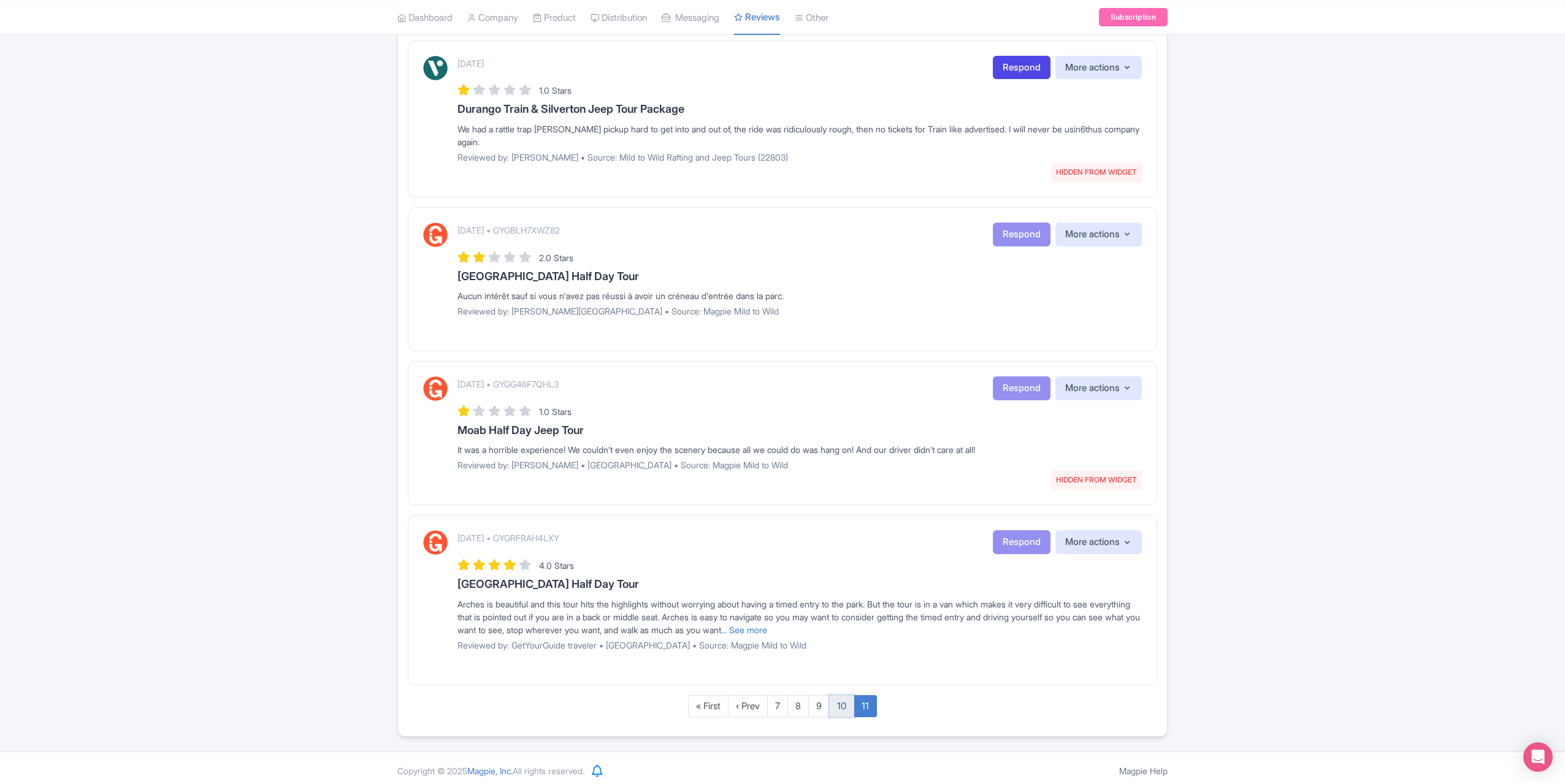
click at [834, 698] on link "10" at bounding box center [842, 707] width 25 height 23
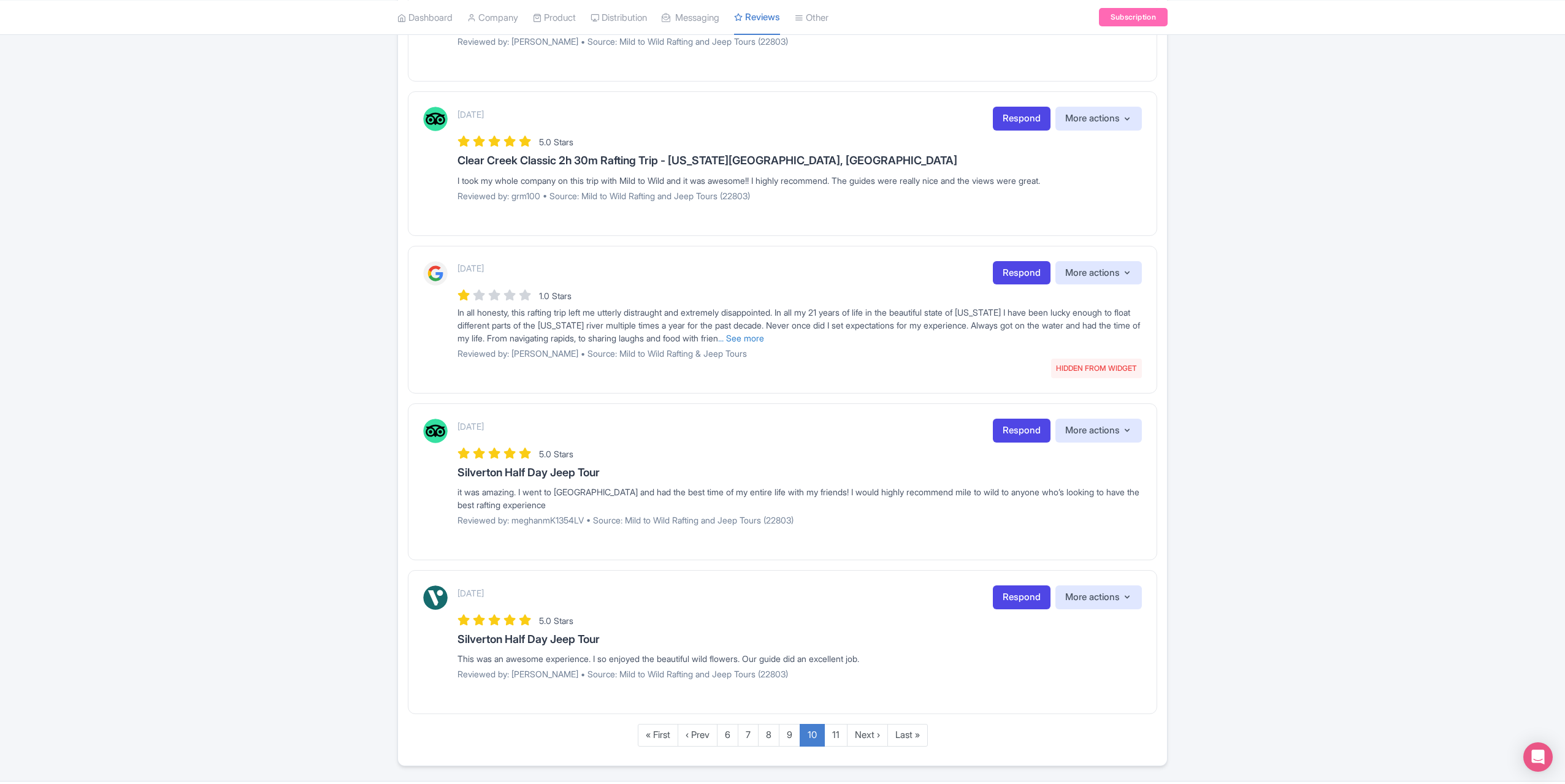
scroll to position [1178, 0]
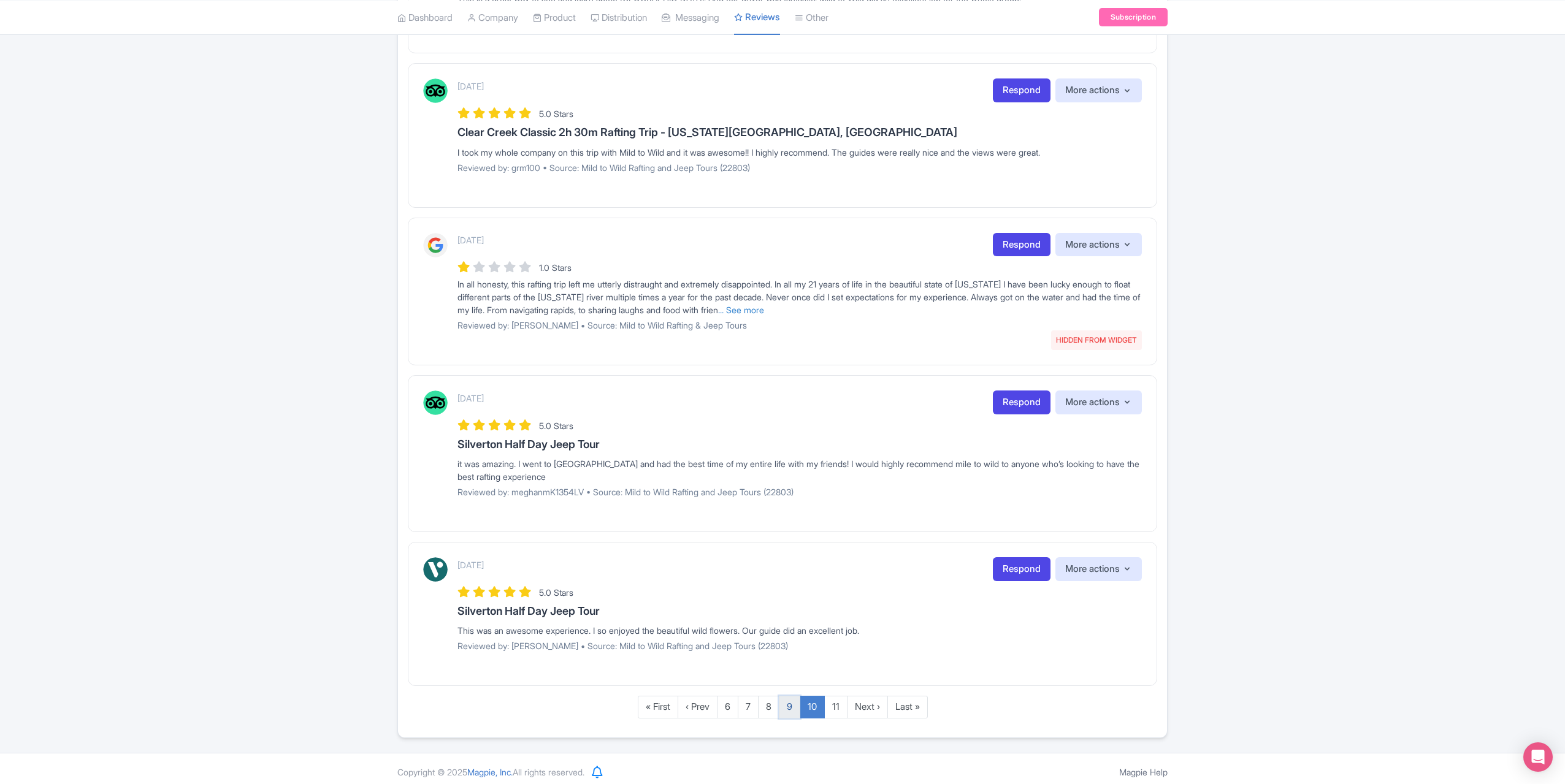
drag, startPoint x: 792, startPoint y: 700, endPoint x: 799, endPoint y: 694, distance: 9.2
click at [793, 699] on link "9" at bounding box center [789, 707] width 21 height 23
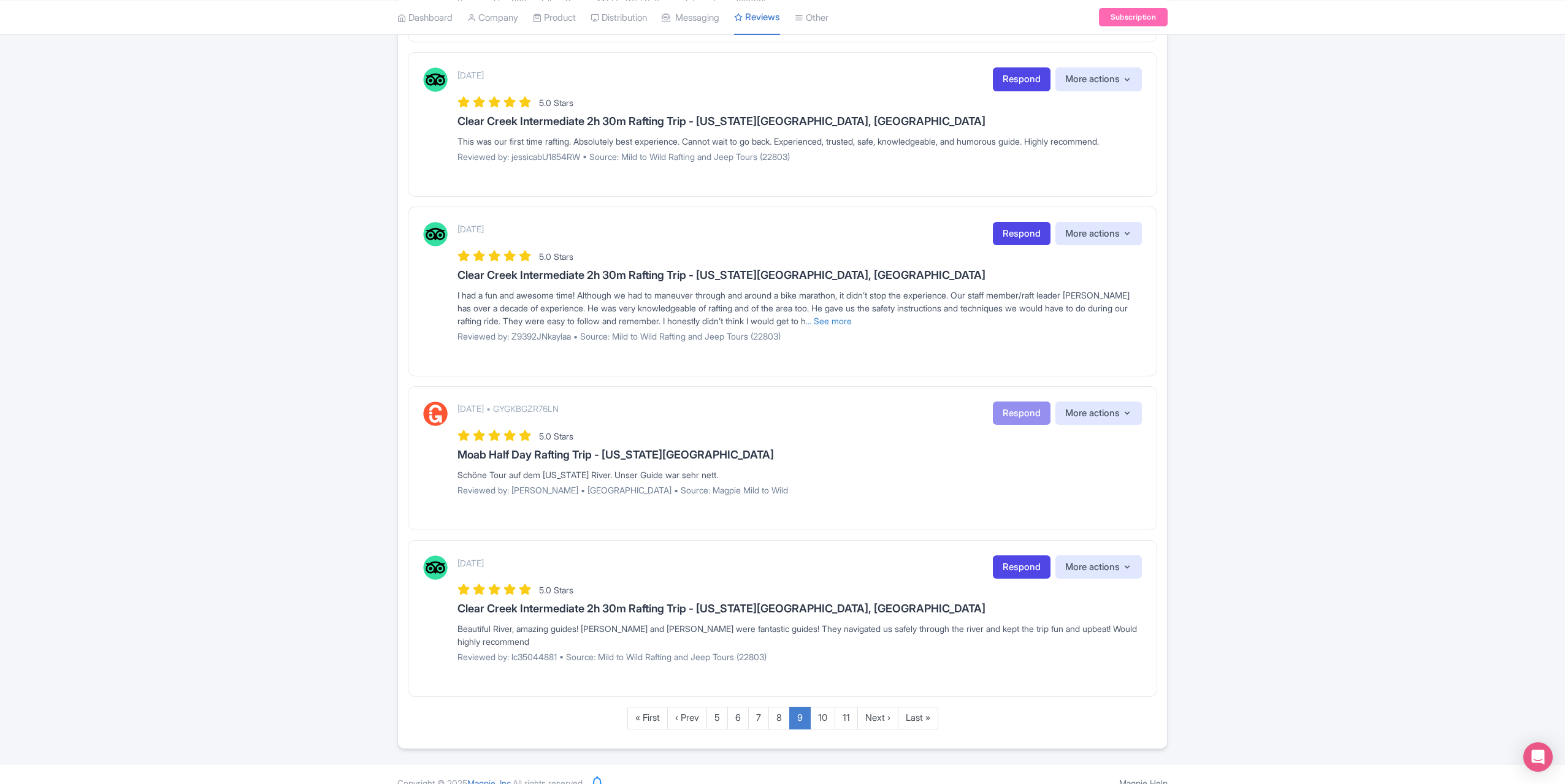
scroll to position [1187, 0]
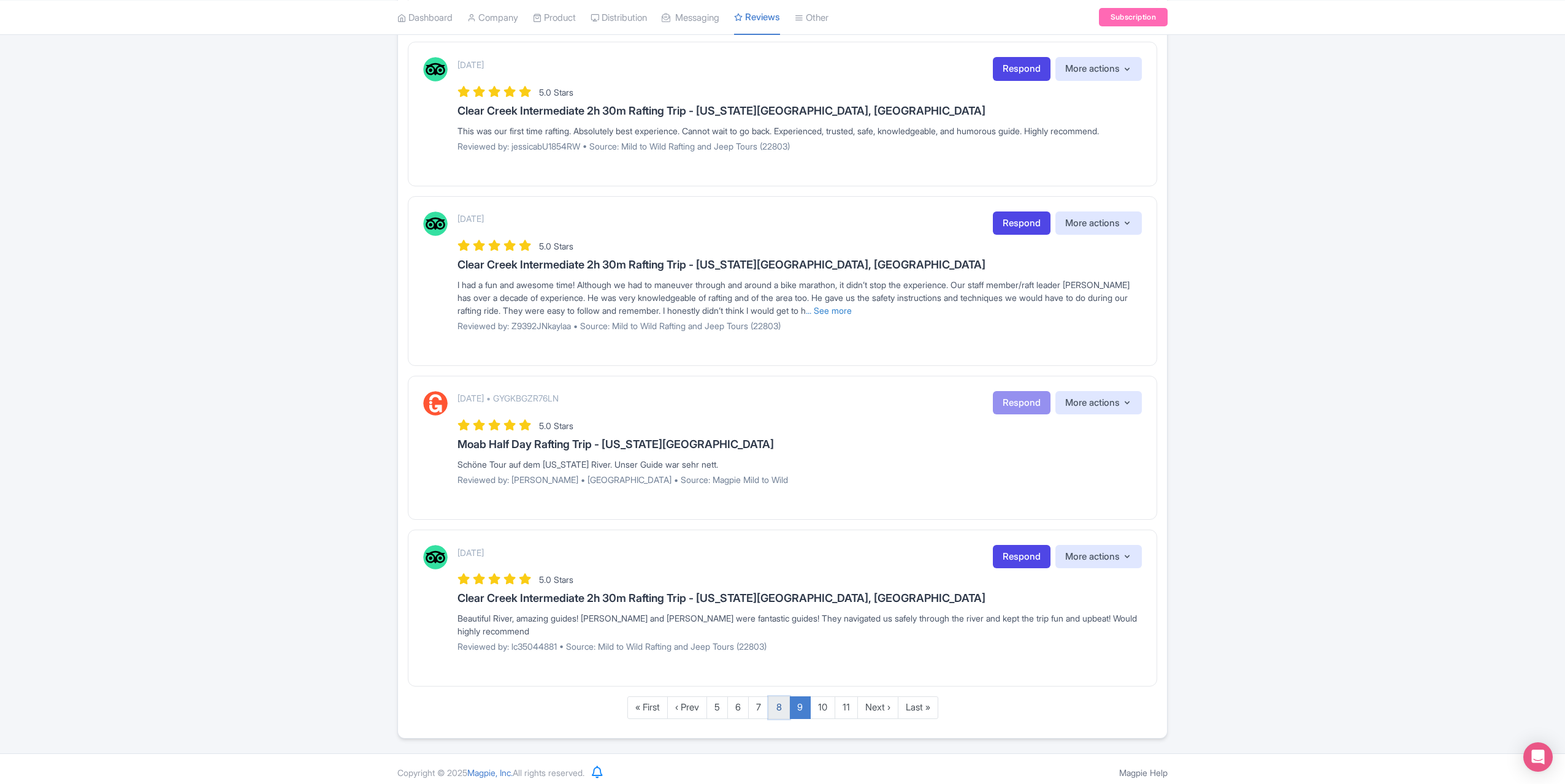
click at [774, 700] on link "8" at bounding box center [779, 707] width 21 height 23
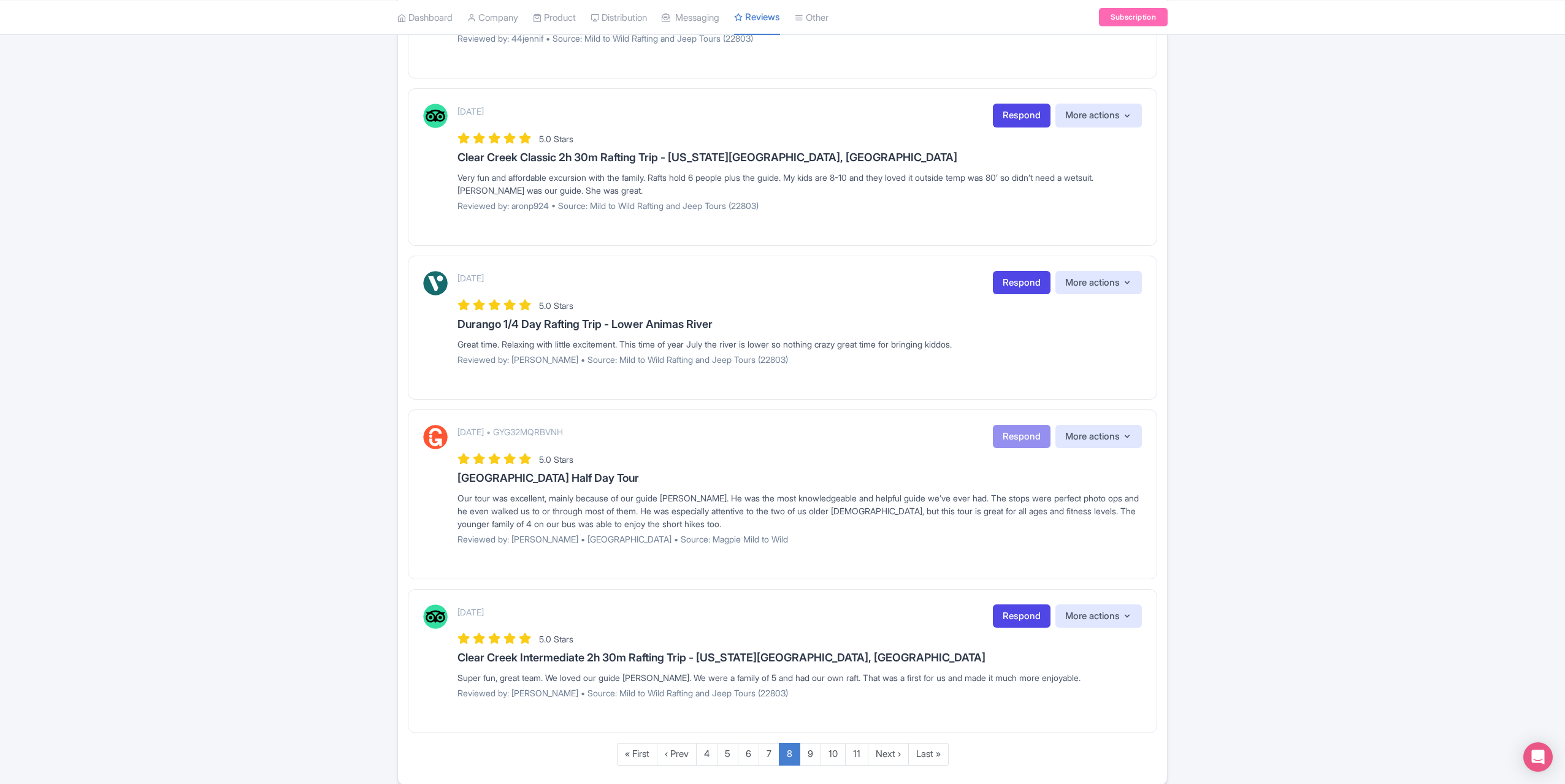
scroll to position [1239, 0]
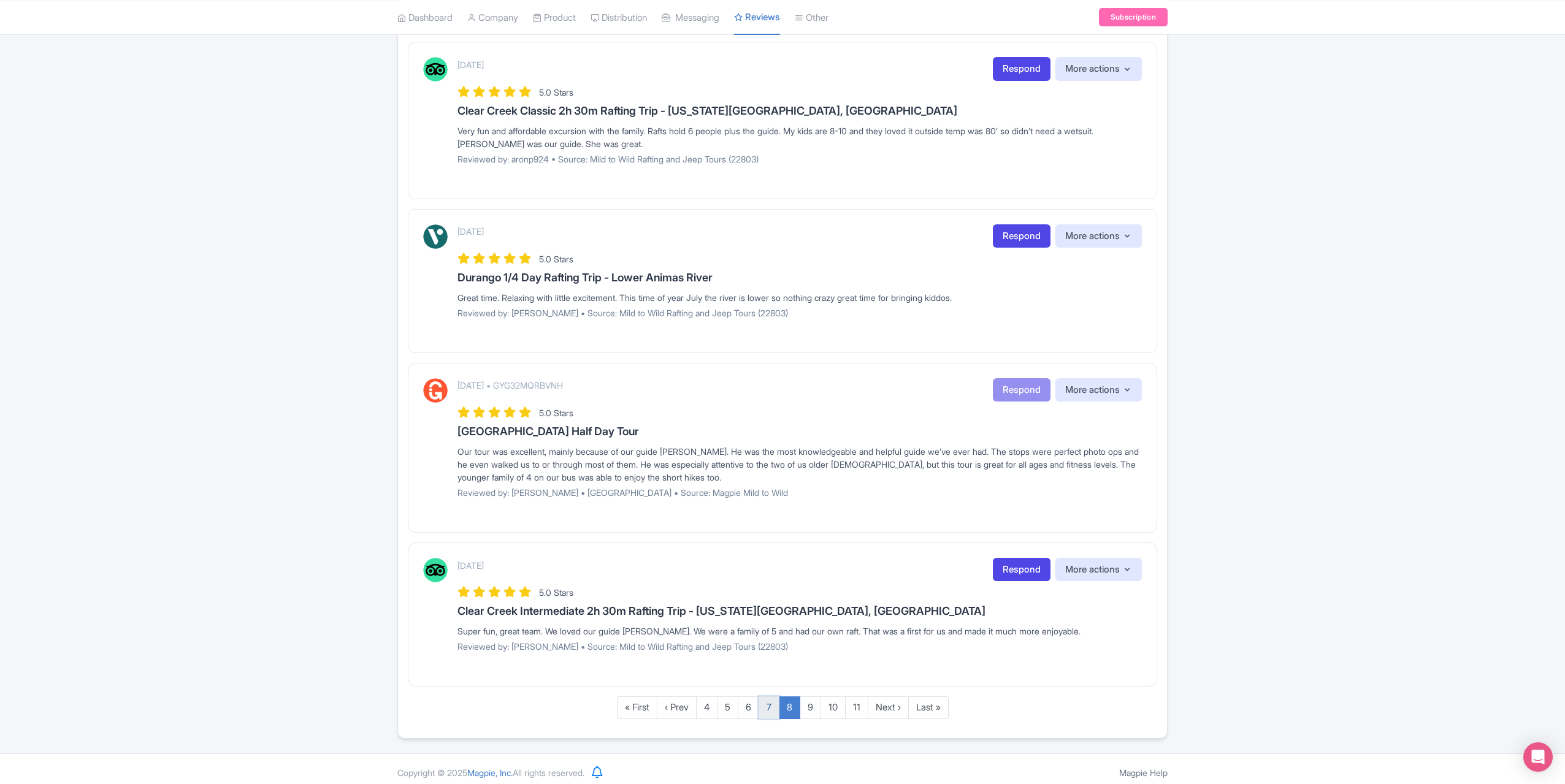
click at [770, 702] on link "7" at bounding box center [769, 707] width 21 height 23
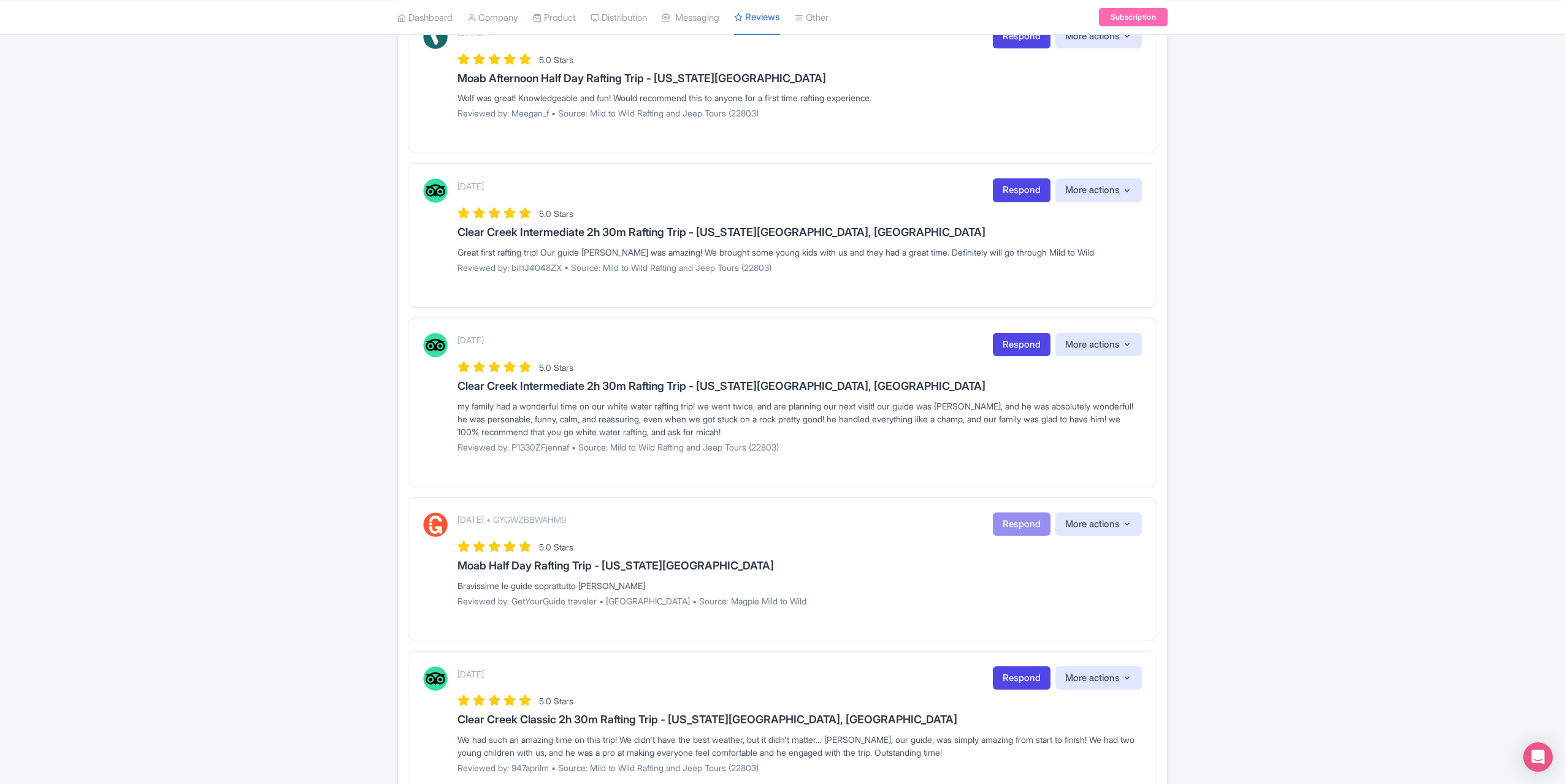
scroll to position [1187, 0]
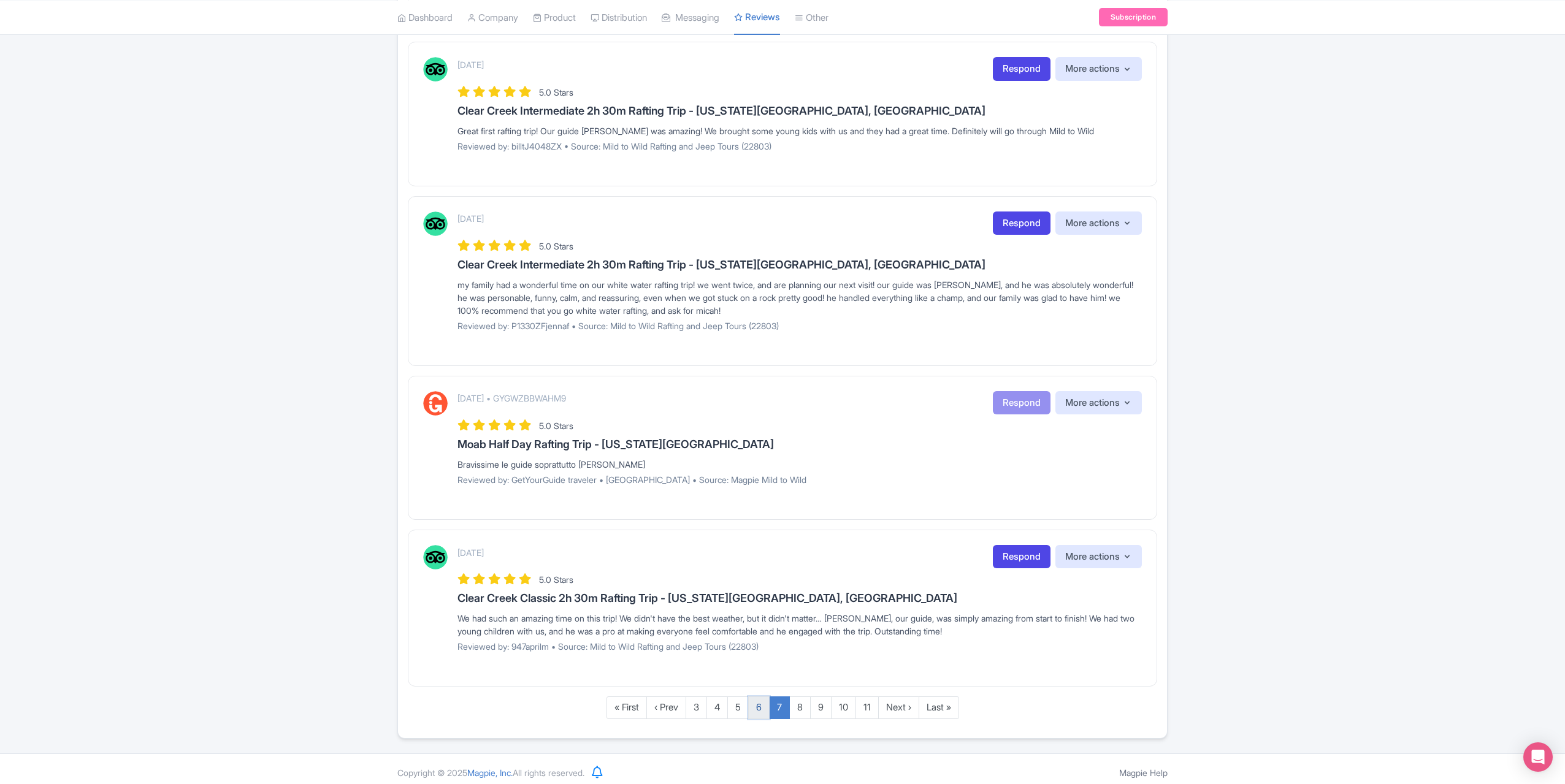
click at [764, 702] on link "6" at bounding box center [759, 707] width 21 height 23
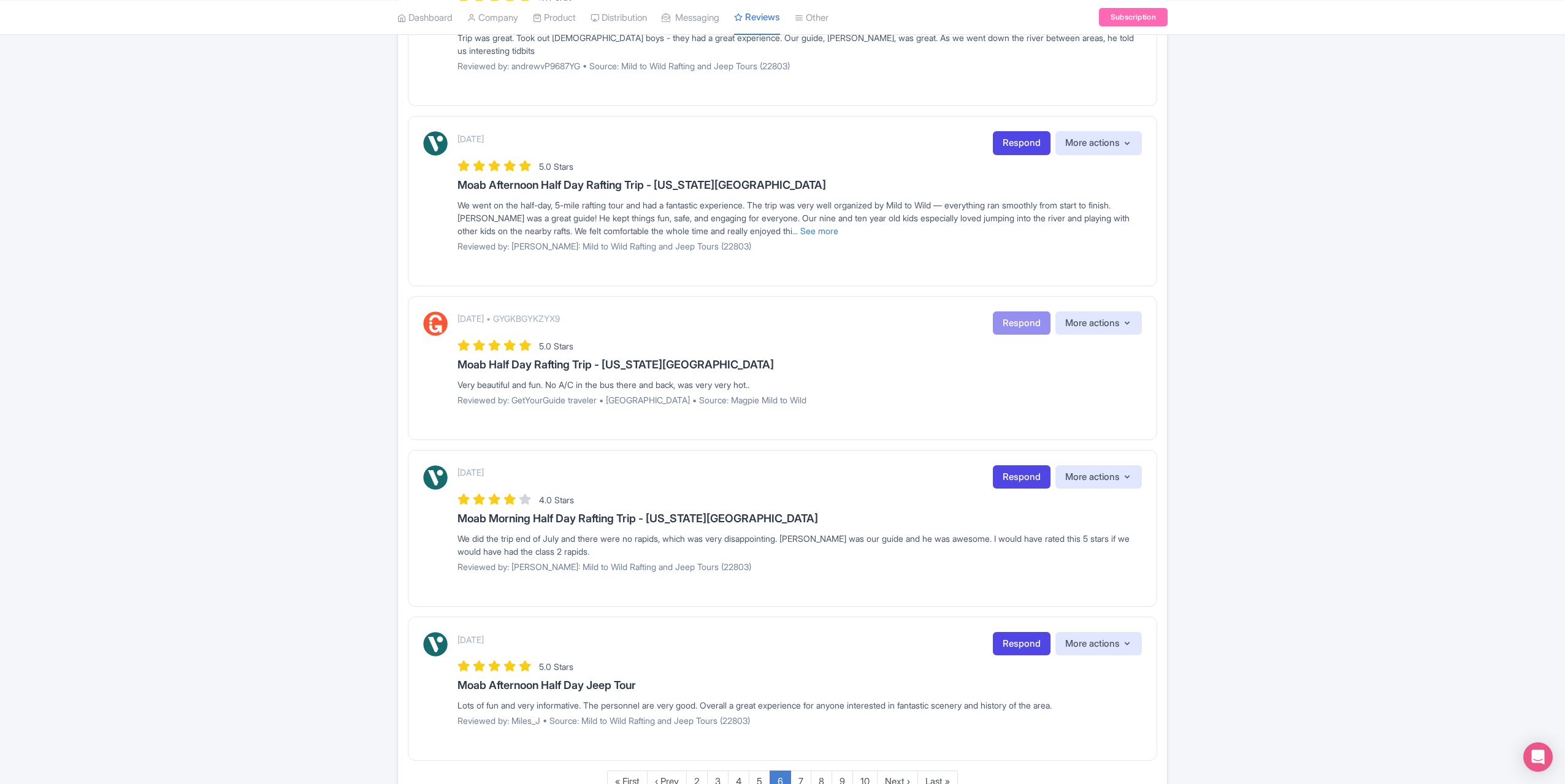
scroll to position [1201, 0]
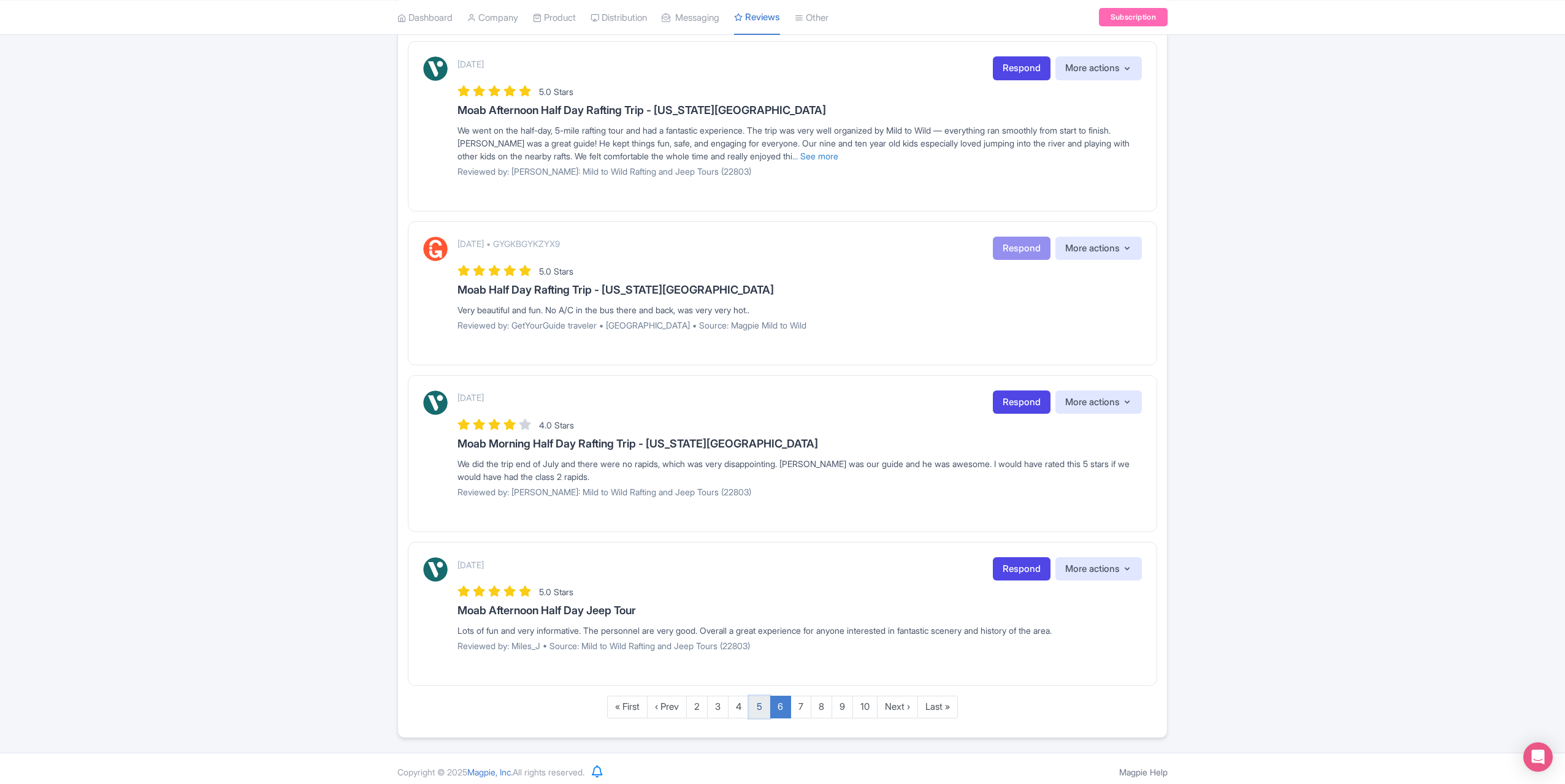
click at [758, 702] on link "5" at bounding box center [759, 707] width 21 height 23
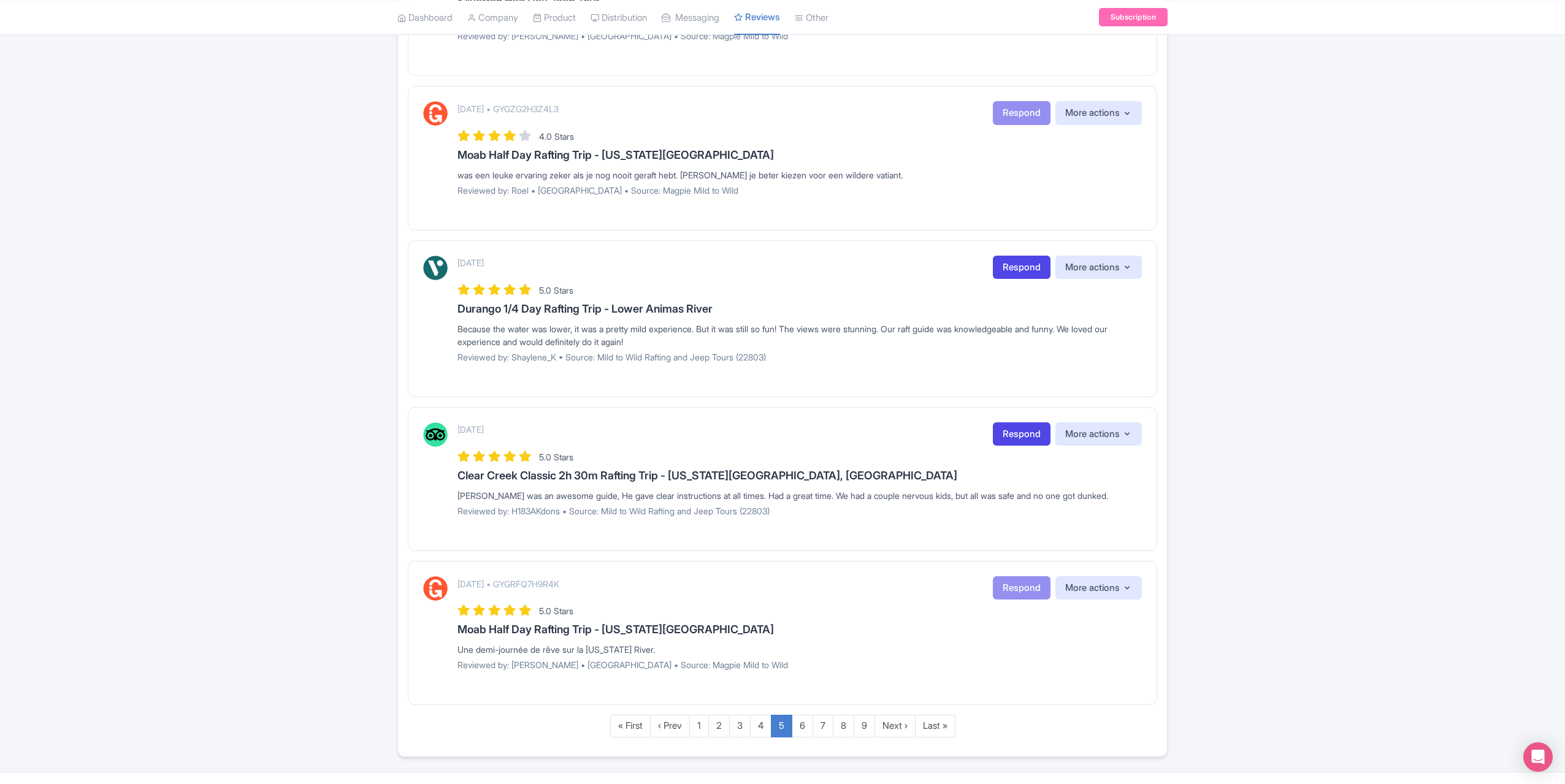
scroll to position [1161, 0]
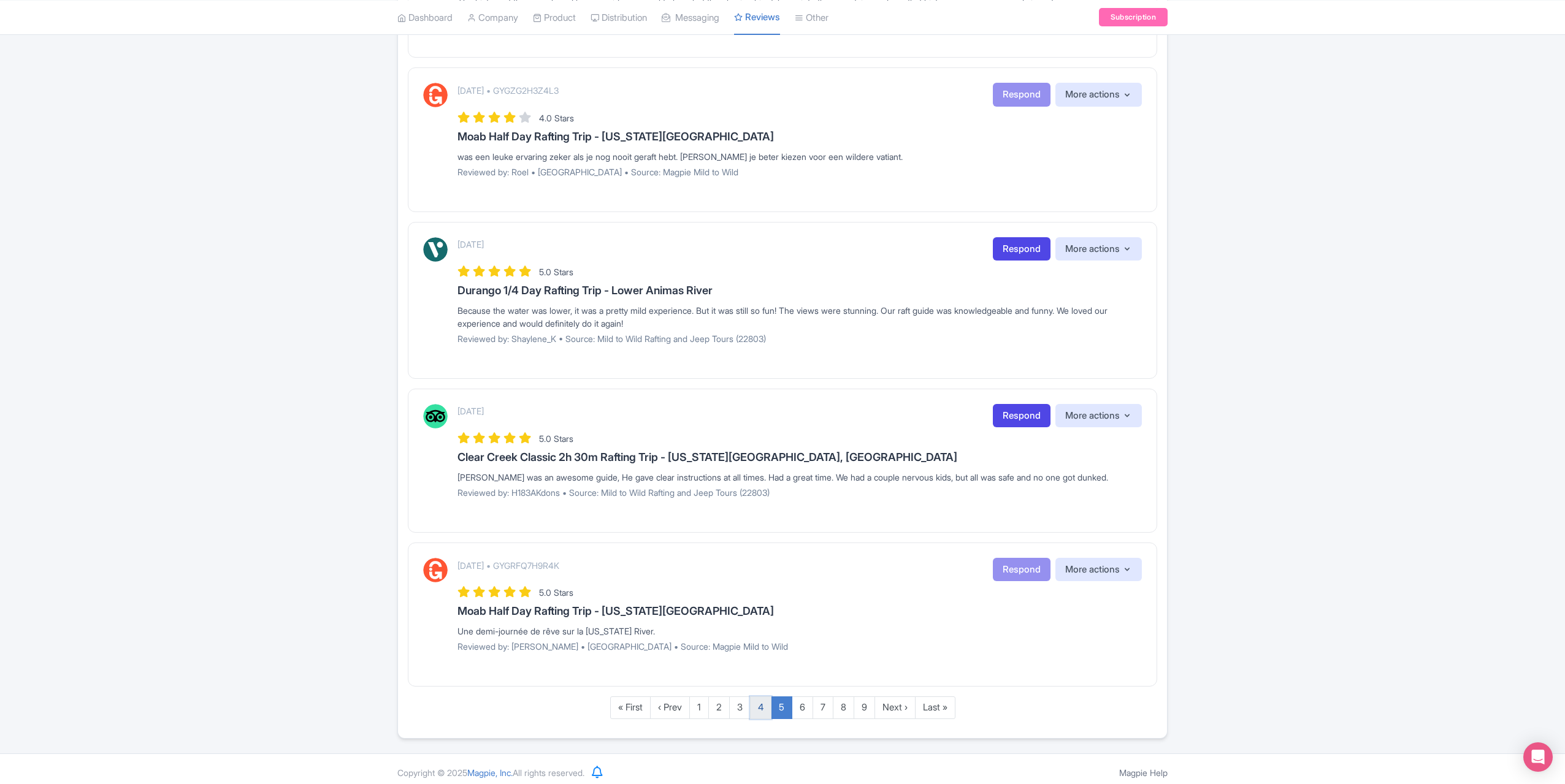
click at [763, 705] on link "4" at bounding box center [761, 707] width 21 height 23
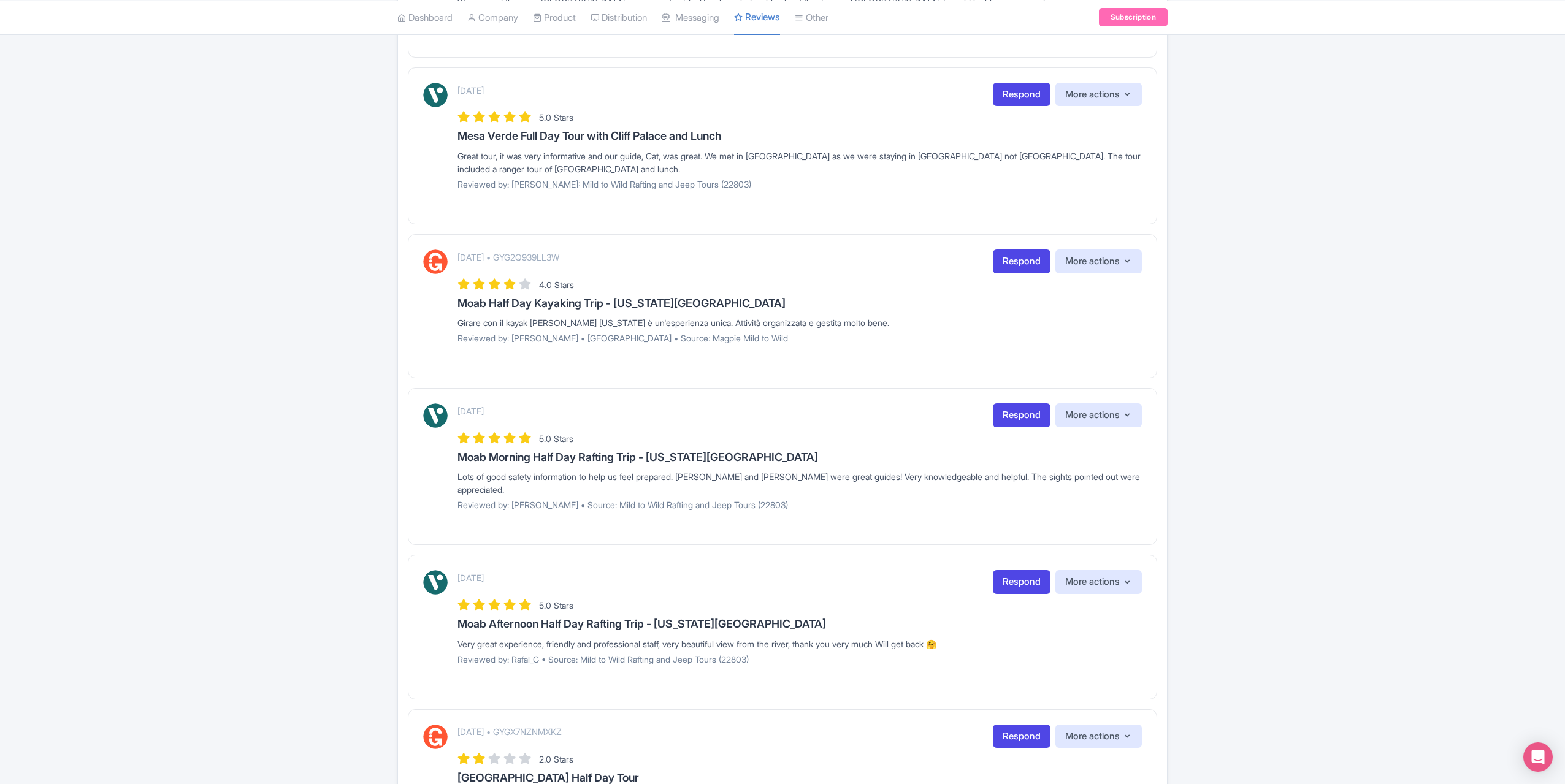
scroll to position [745, 0]
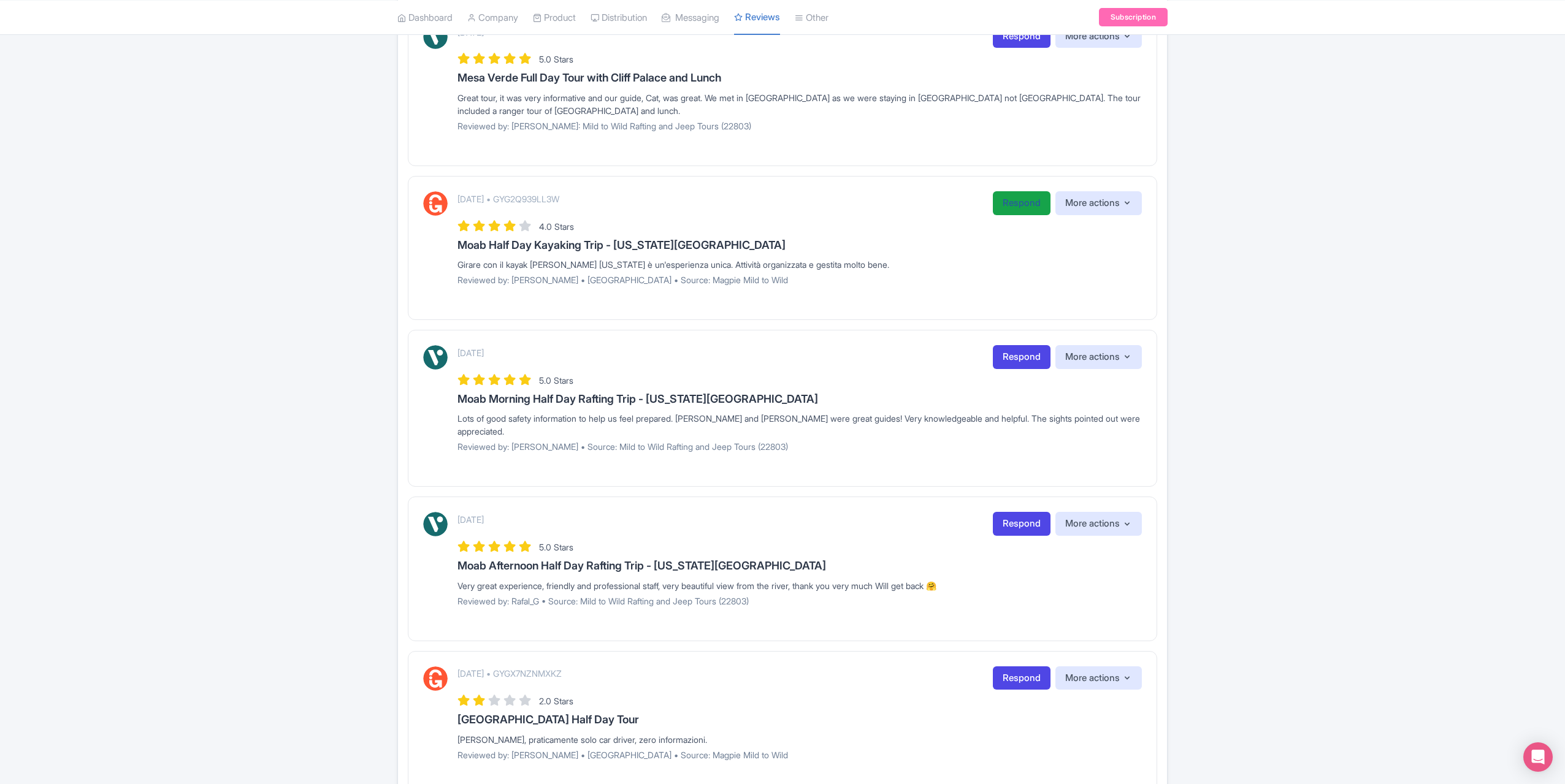
click at [1025, 194] on link "Respond" at bounding box center [1021, 203] width 57 height 24
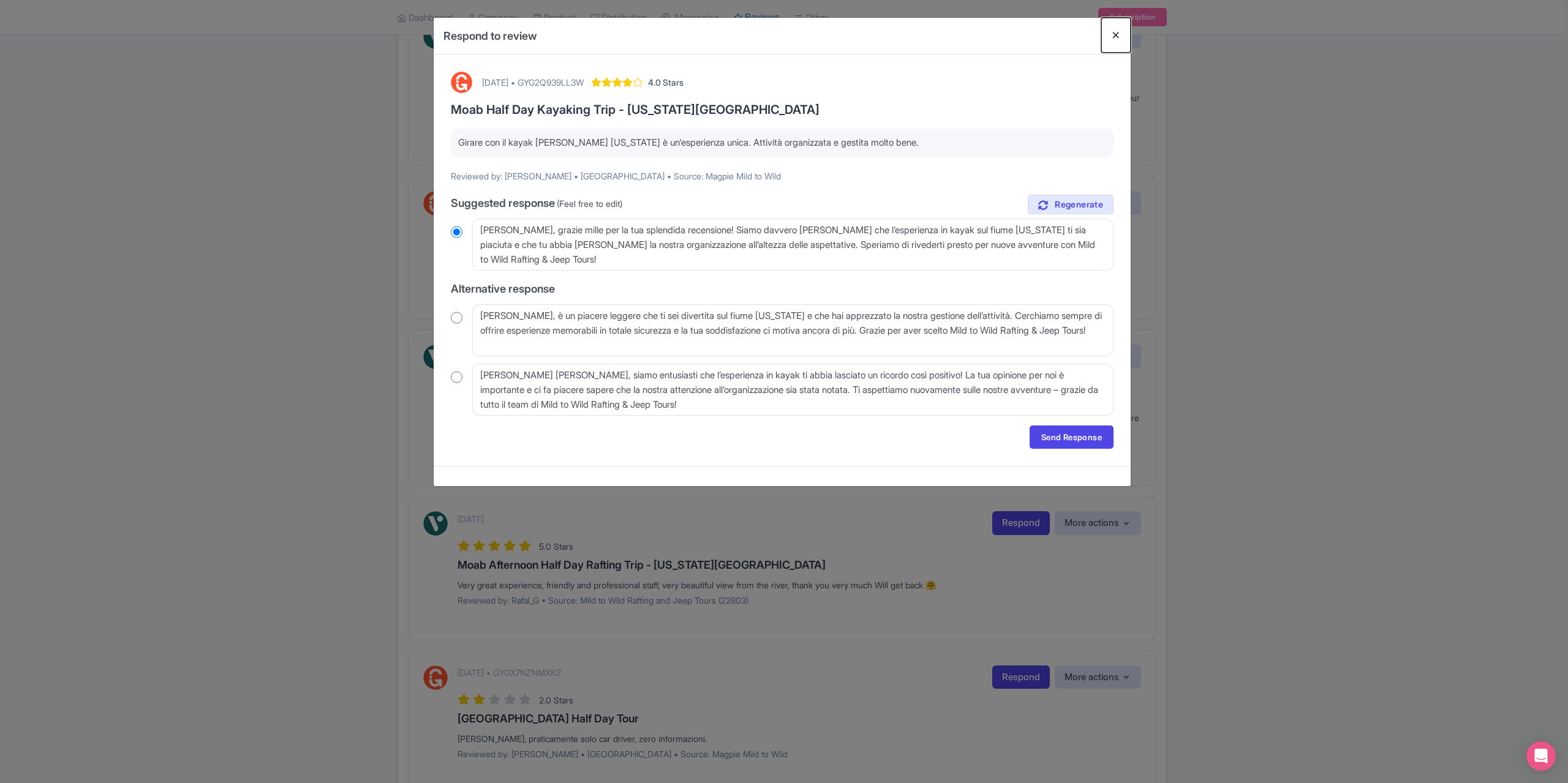
click at [1118, 39] on button "Close" at bounding box center [1115, 35] width 30 height 35
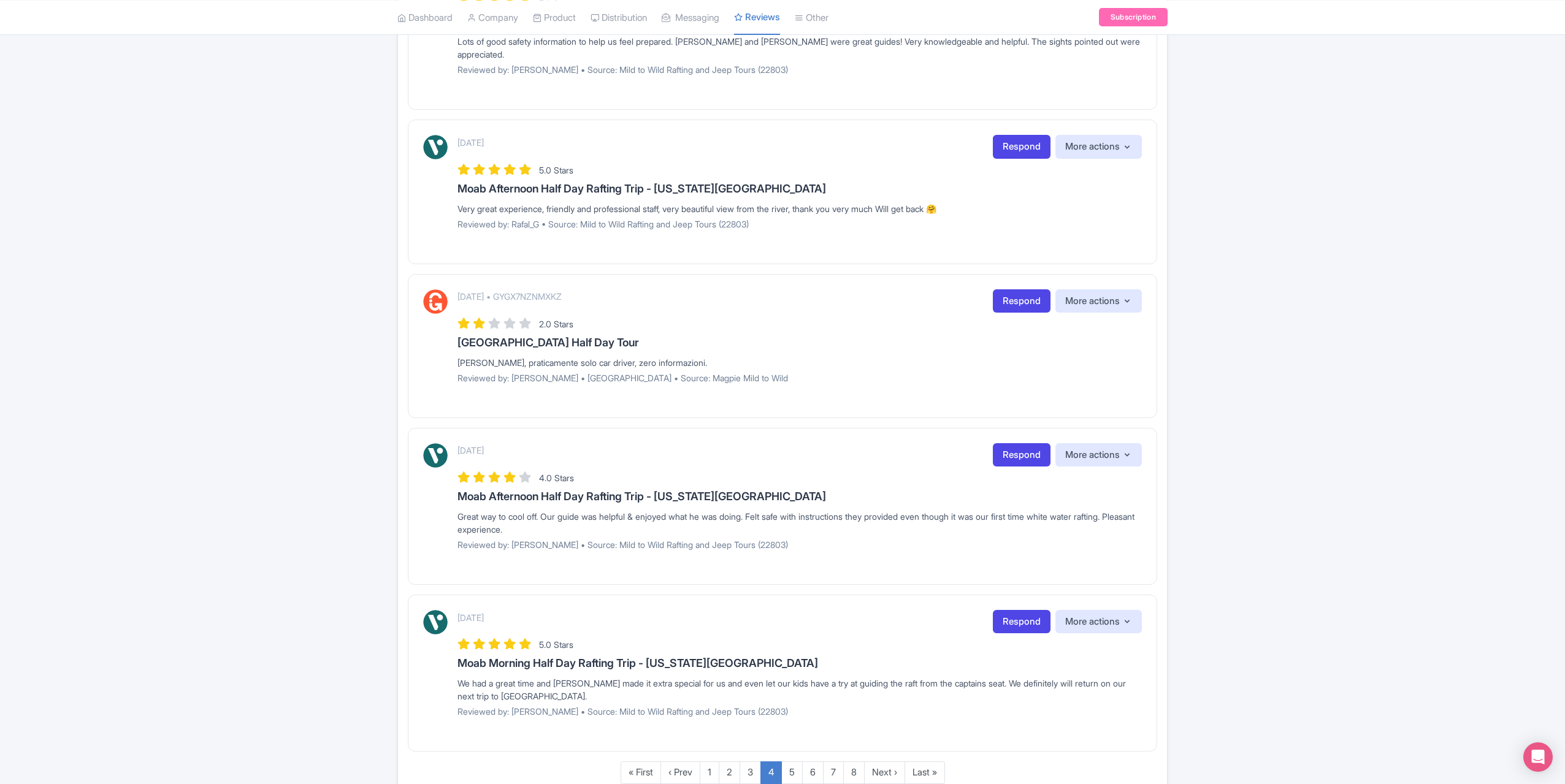
scroll to position [1175, 0]
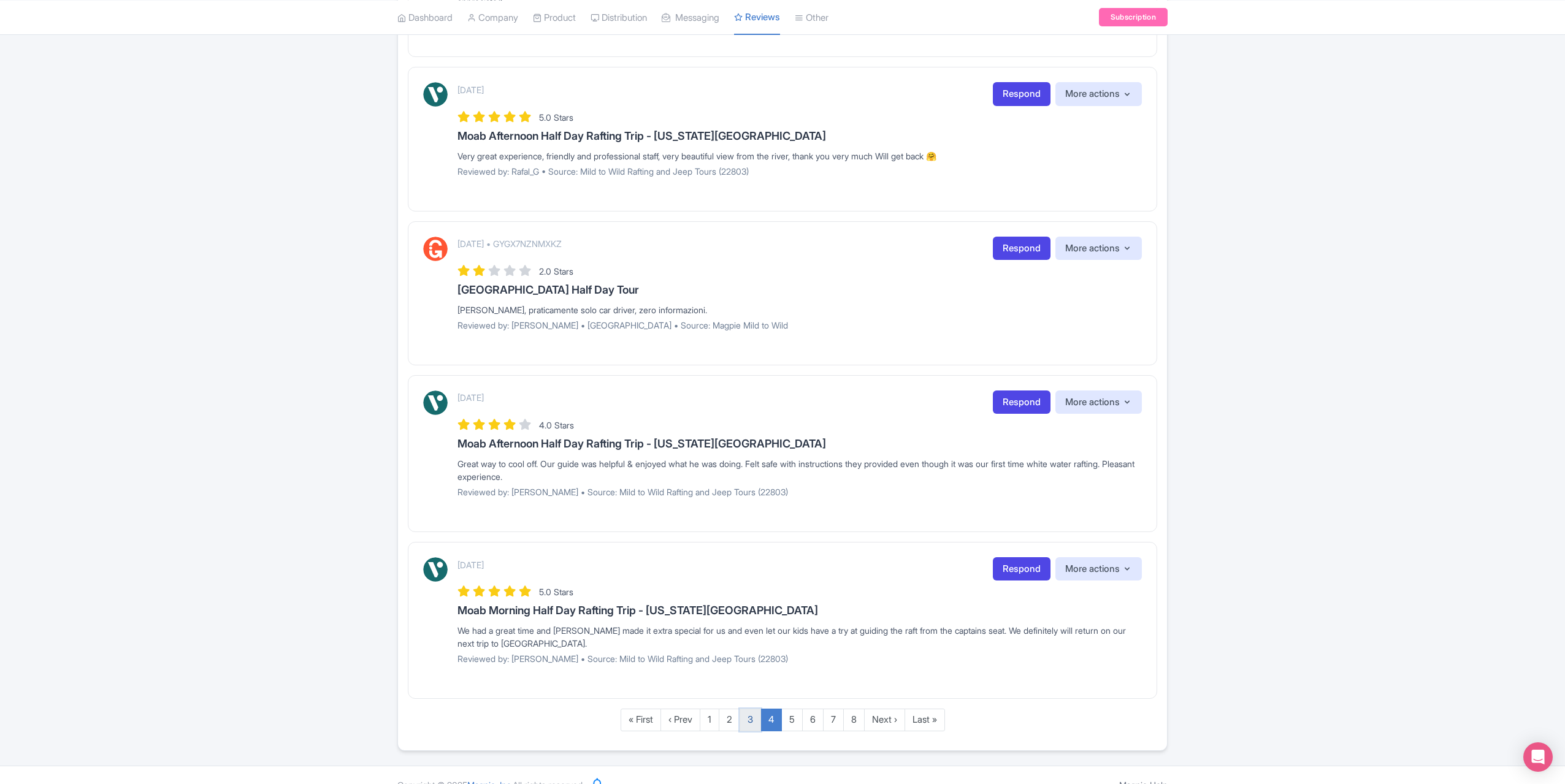
click at [755, 709] on link "3" at bounding box center [750, 720] width 21 height 23
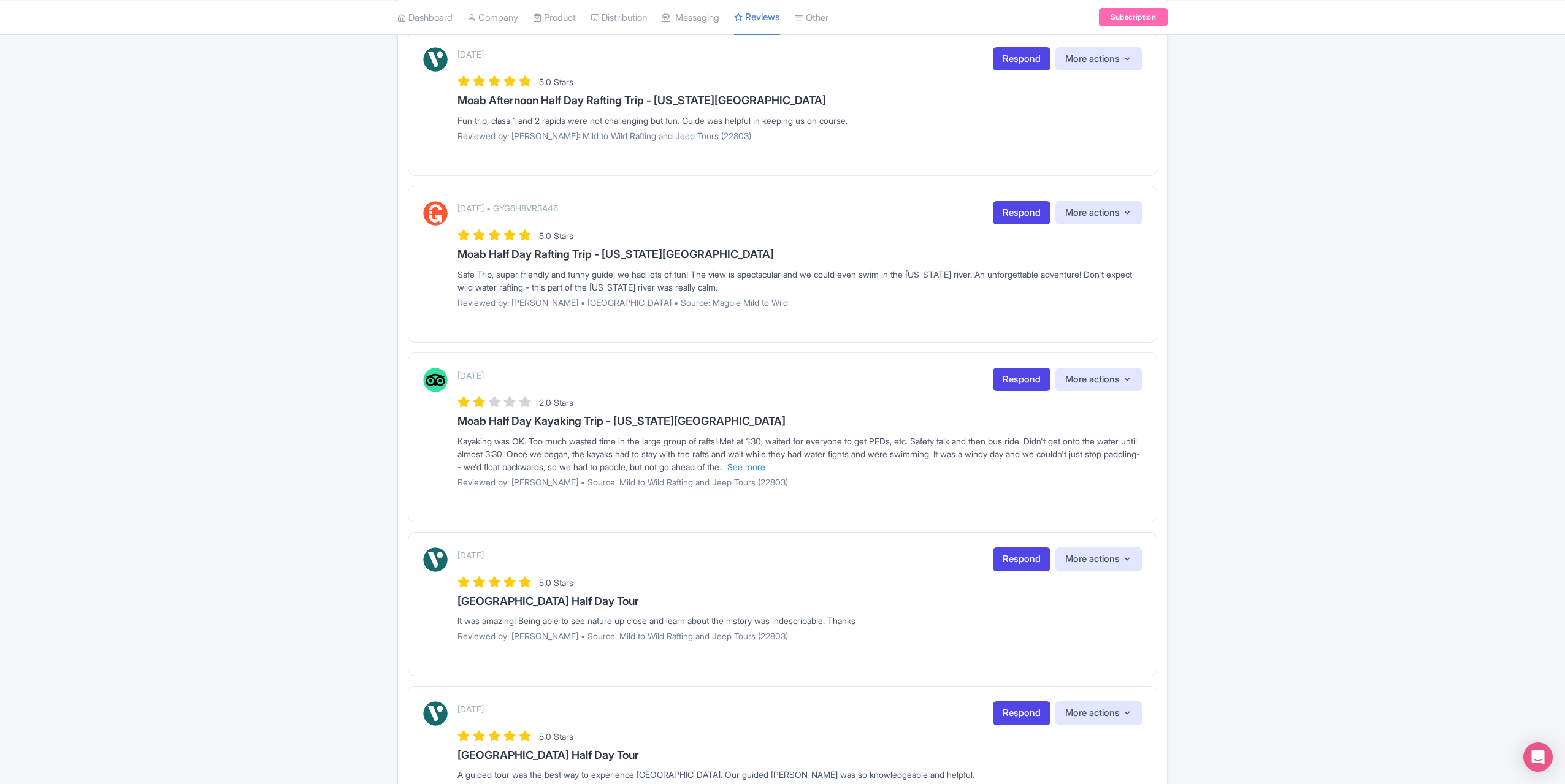
scroll to position [500, 0]
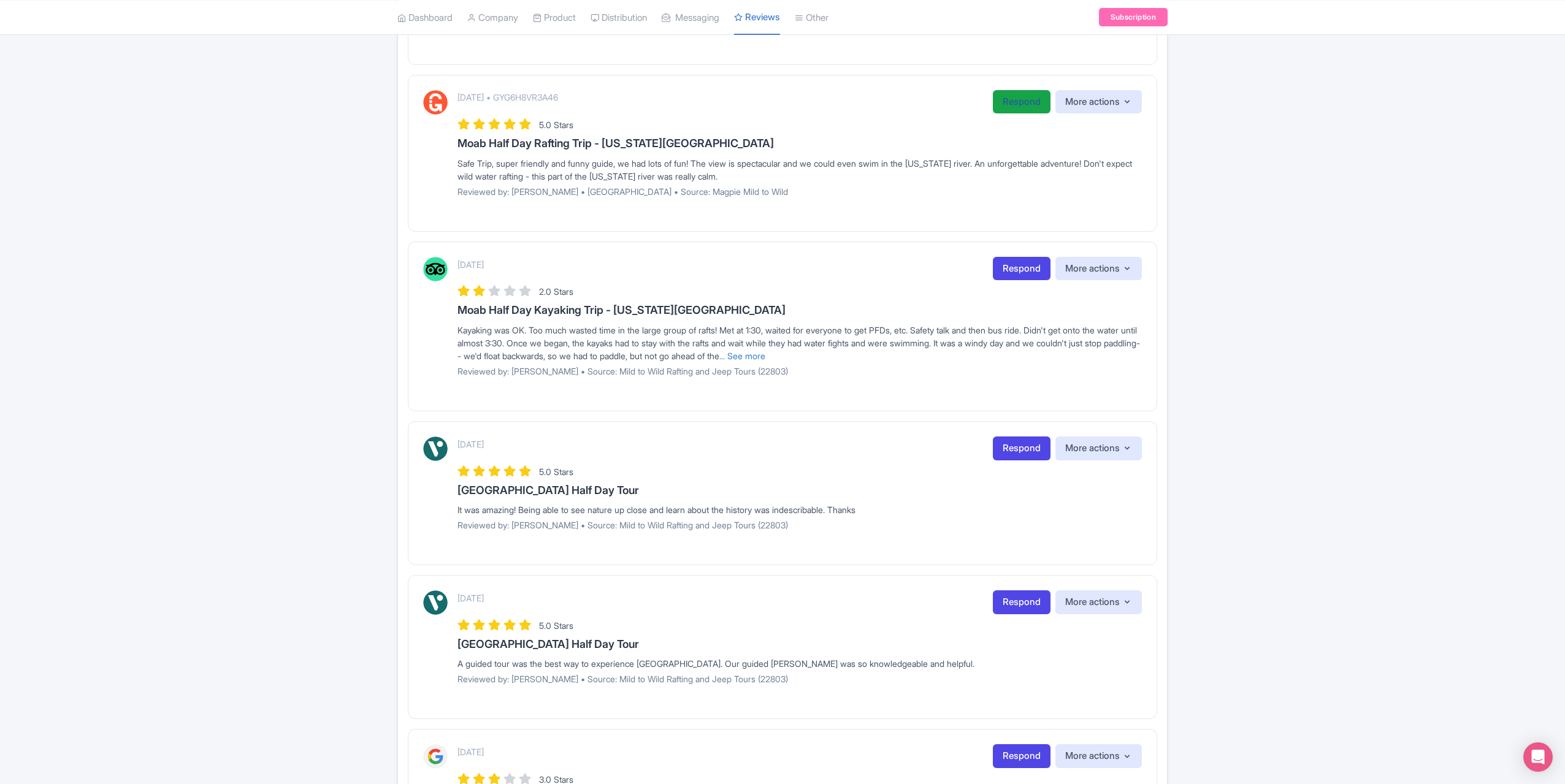
click at [1015, 105] on link "Respond" at bounding box center [1021, 102] width 57 height 24
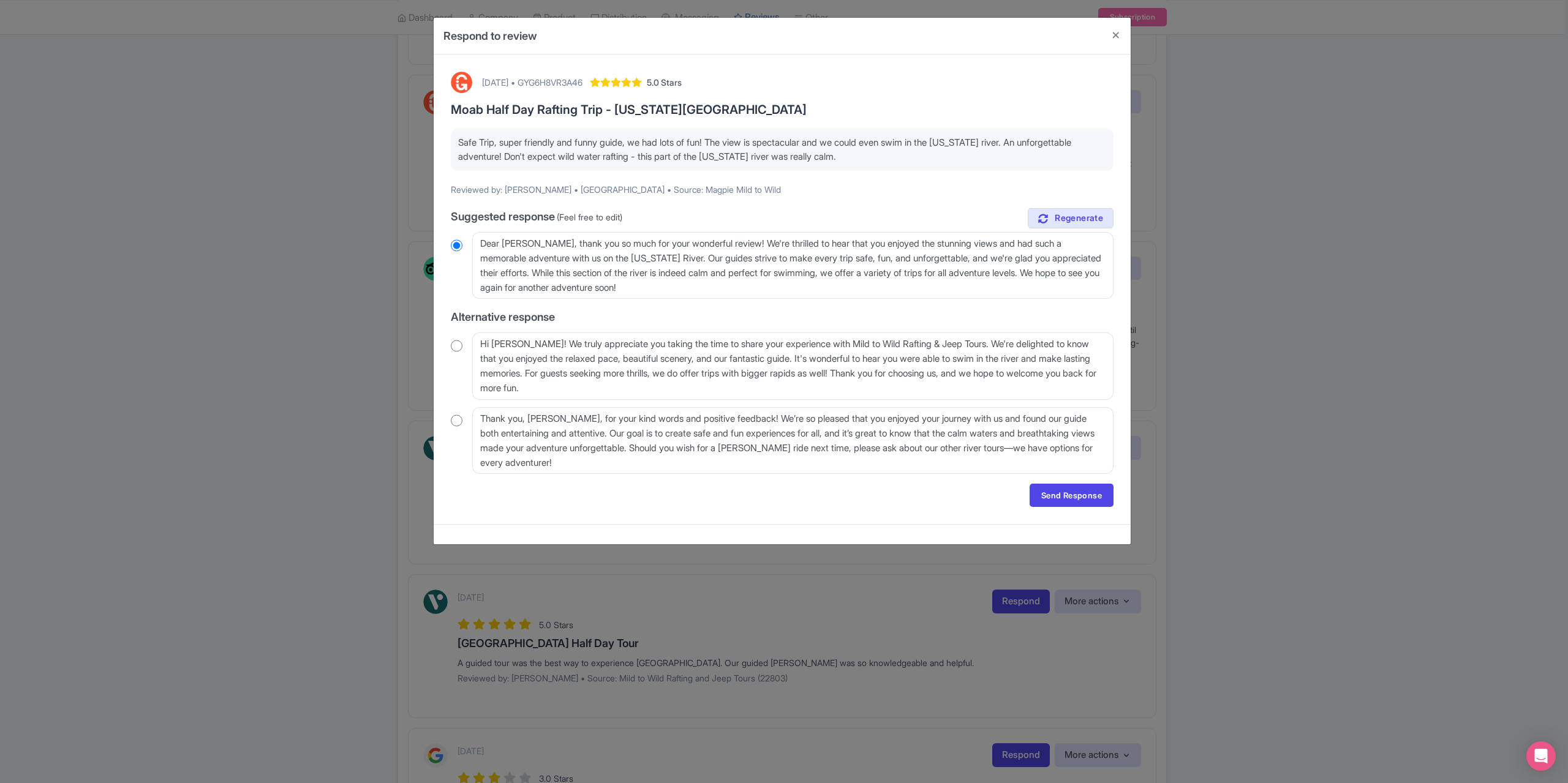
click at [457, 419] on input "radio" at bounding box center [456, 421] width 12 height 12
radio input "true"
click at [1060, 491] on link "Send Response" at bounding box center [1071, 495] width 84 height 23
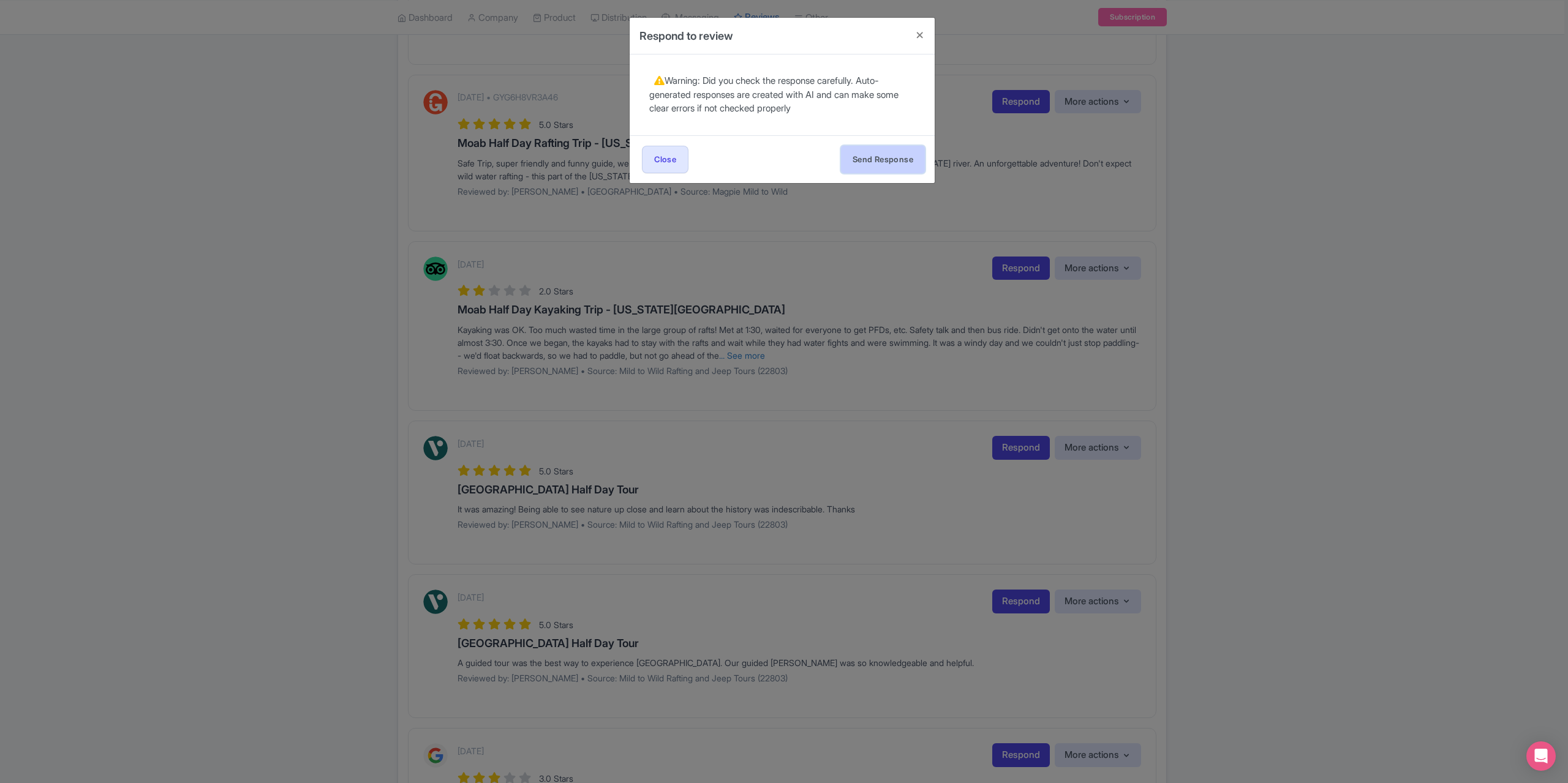
click at [902, 163] on button "Send Response" at bounding box center [883, 159] width 84 height 28
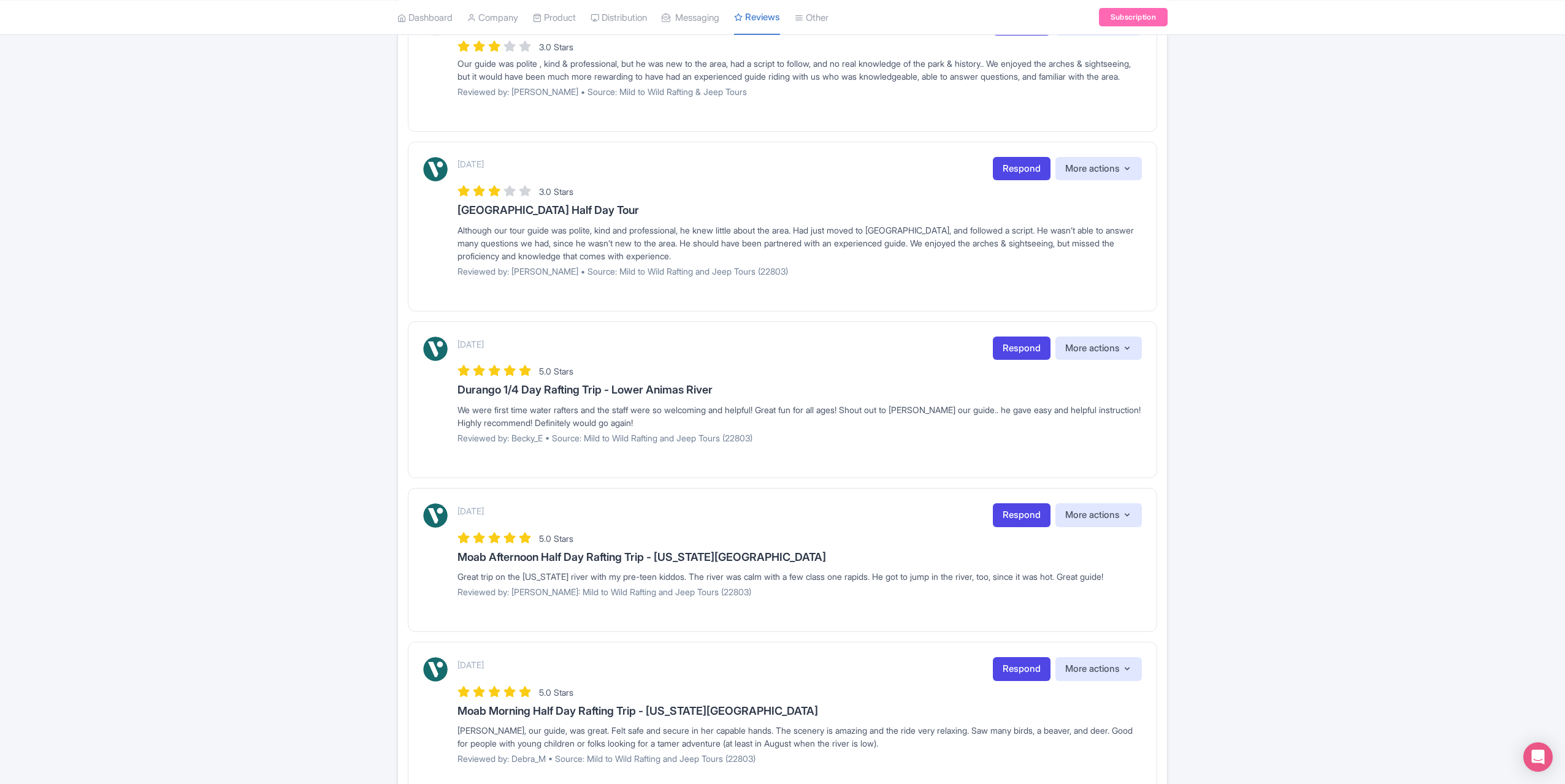
scroll to position [1192, 0]
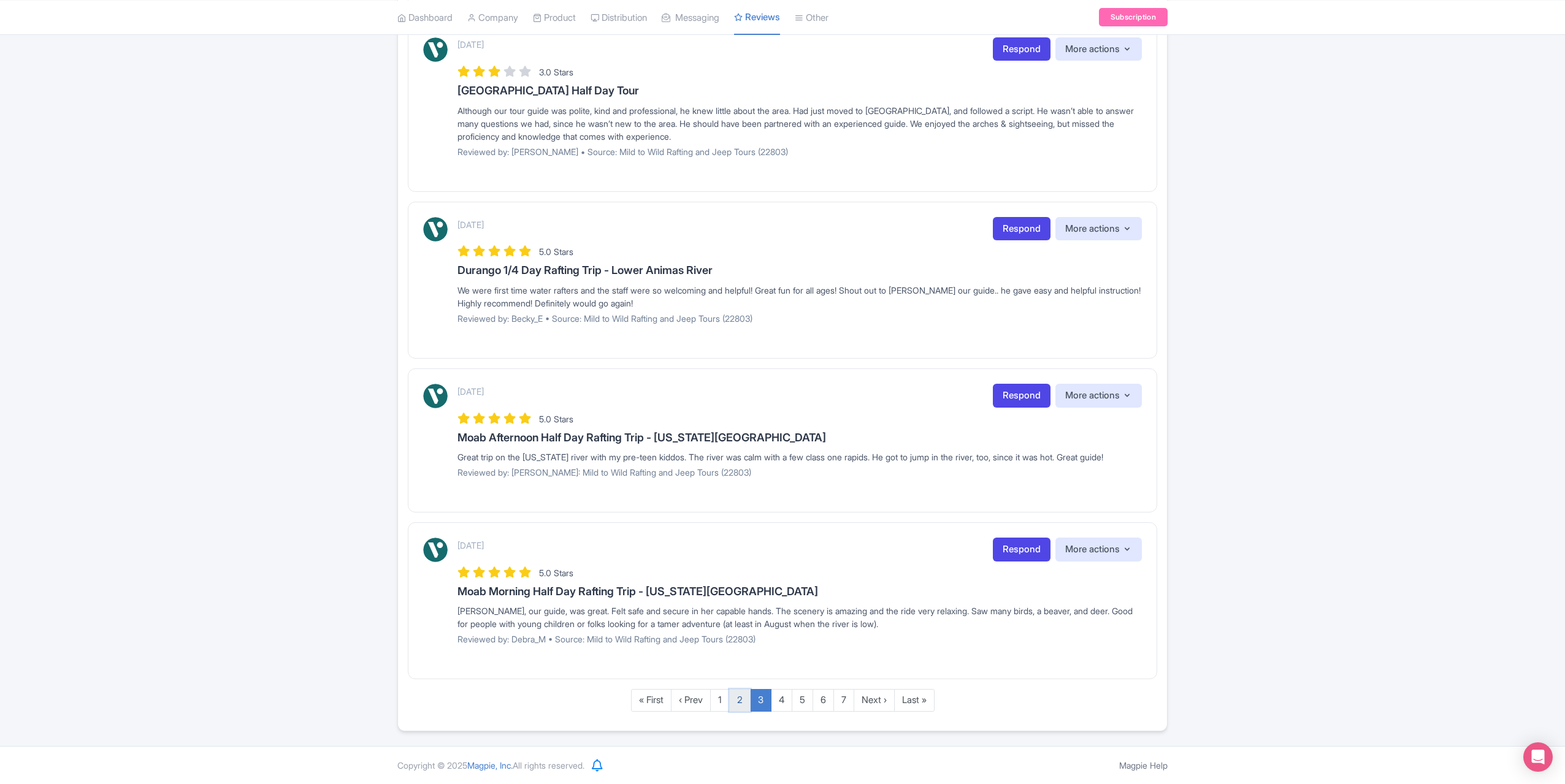
click at [742, 696] on link "2" at bounding box center [740, 700] width 21 height 23
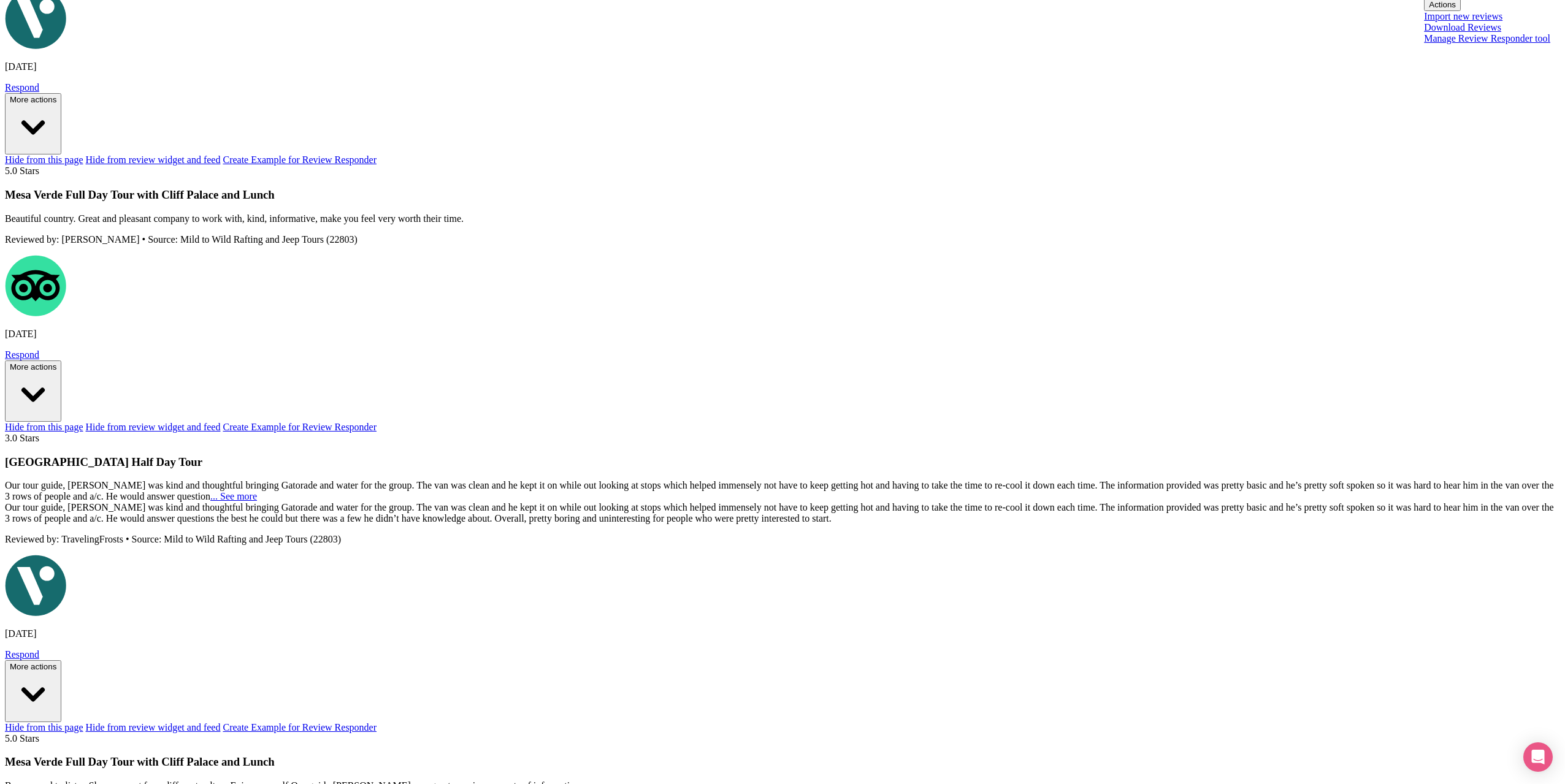
scroll to position [1201, 0]
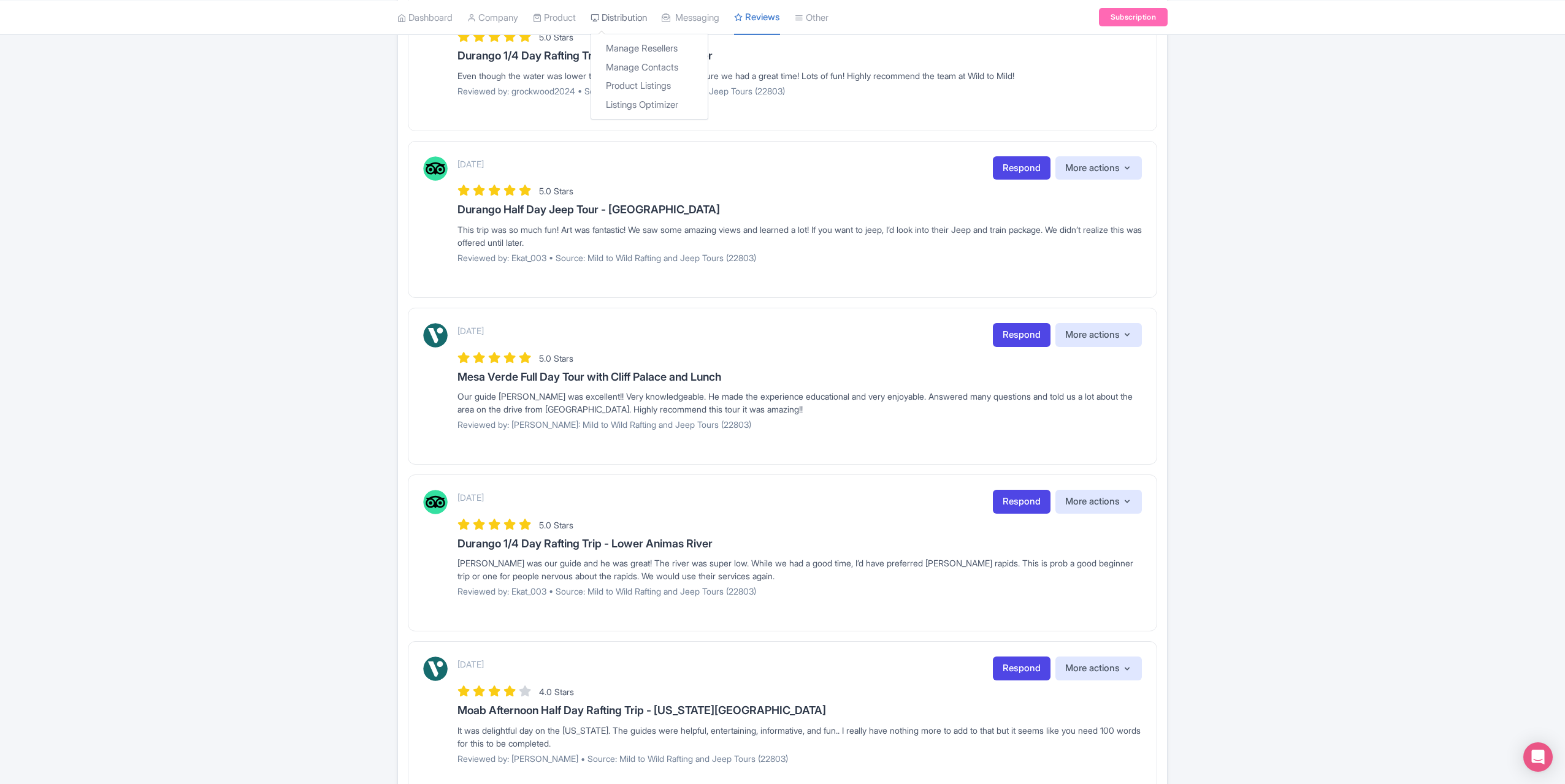
scroll to position [526, 0]
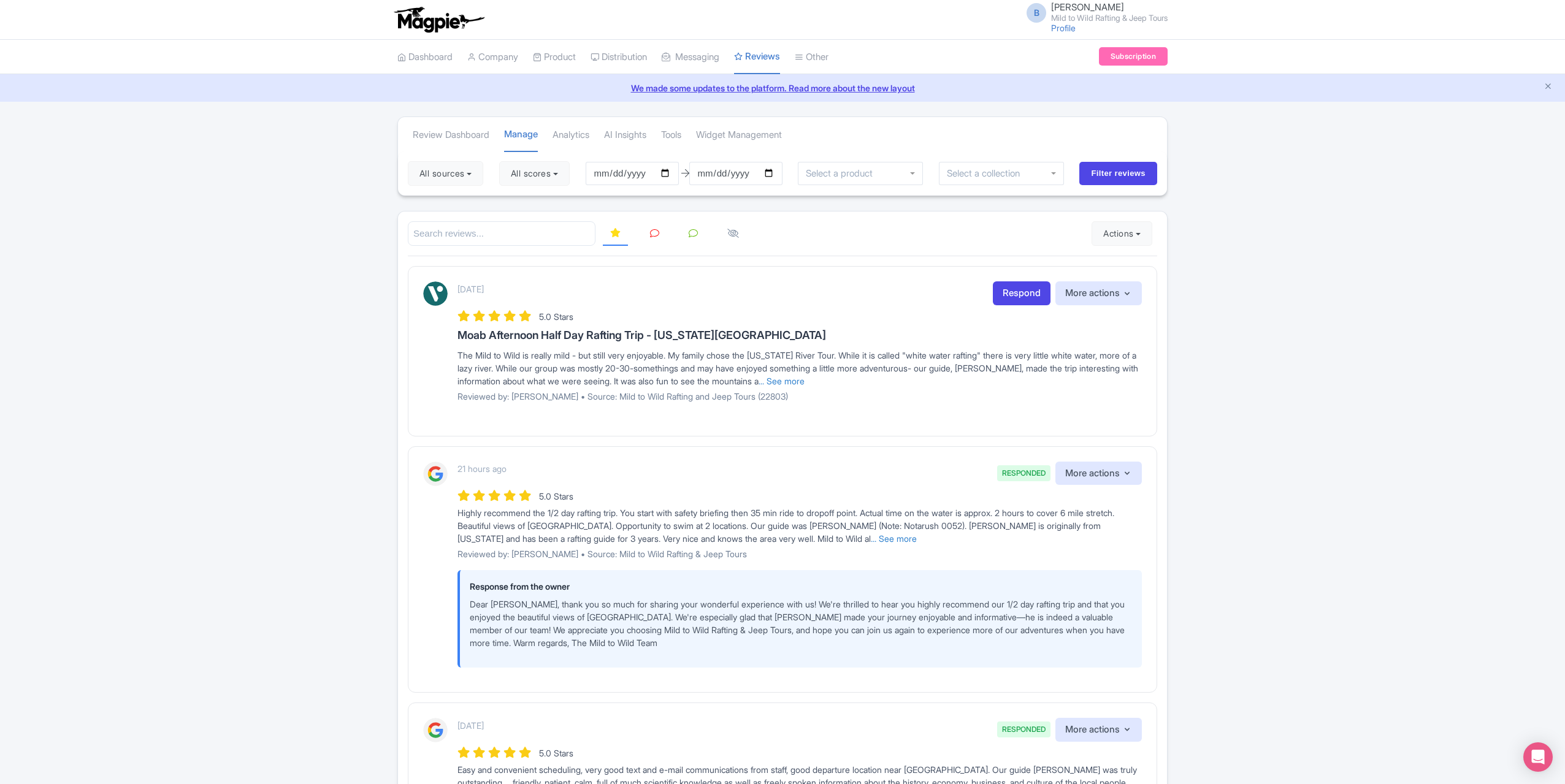
click at [652, 230] on icon at bounding box center [654, 233] width 9 height 9
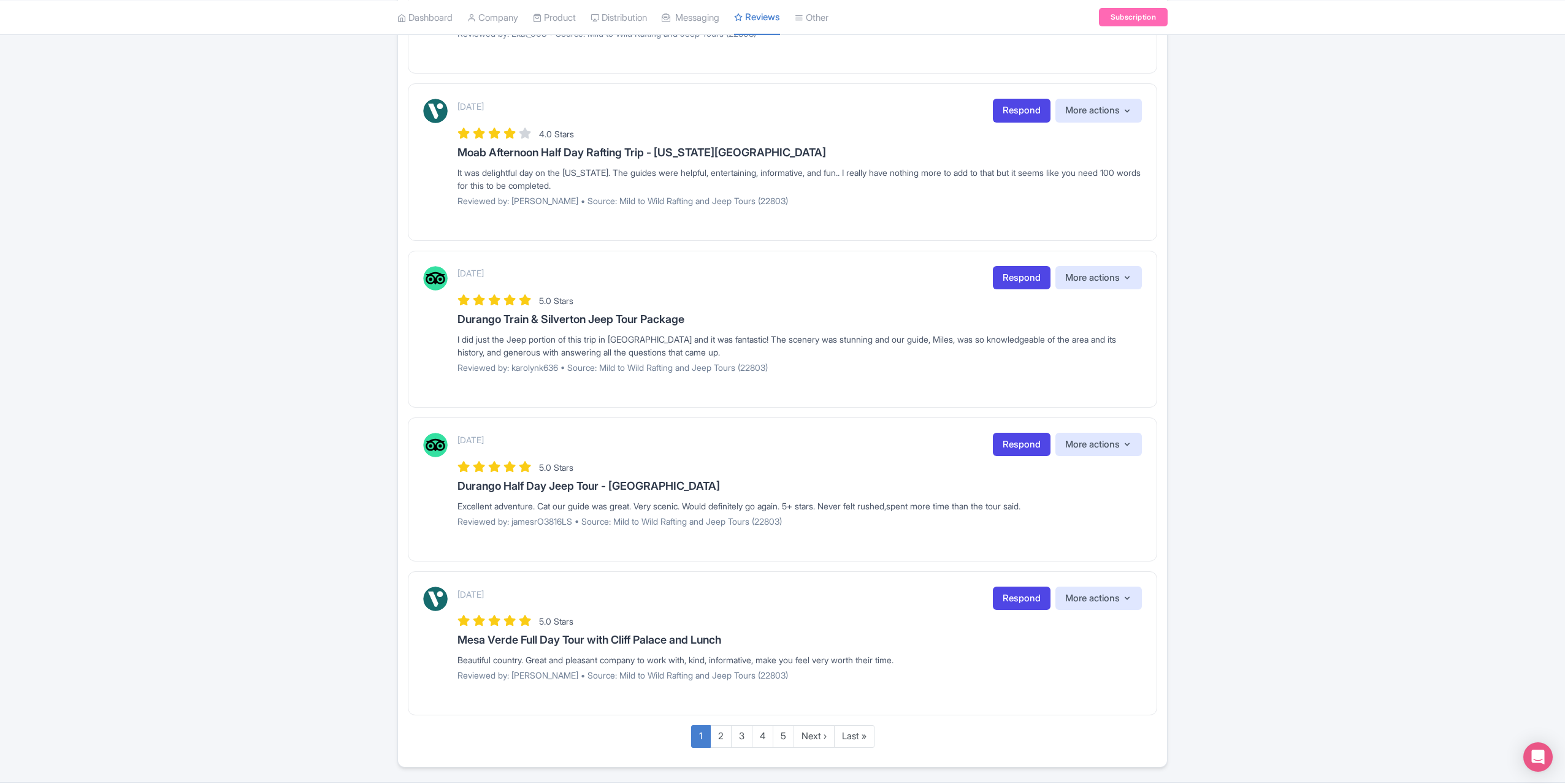
scroll to position [1201, 0]
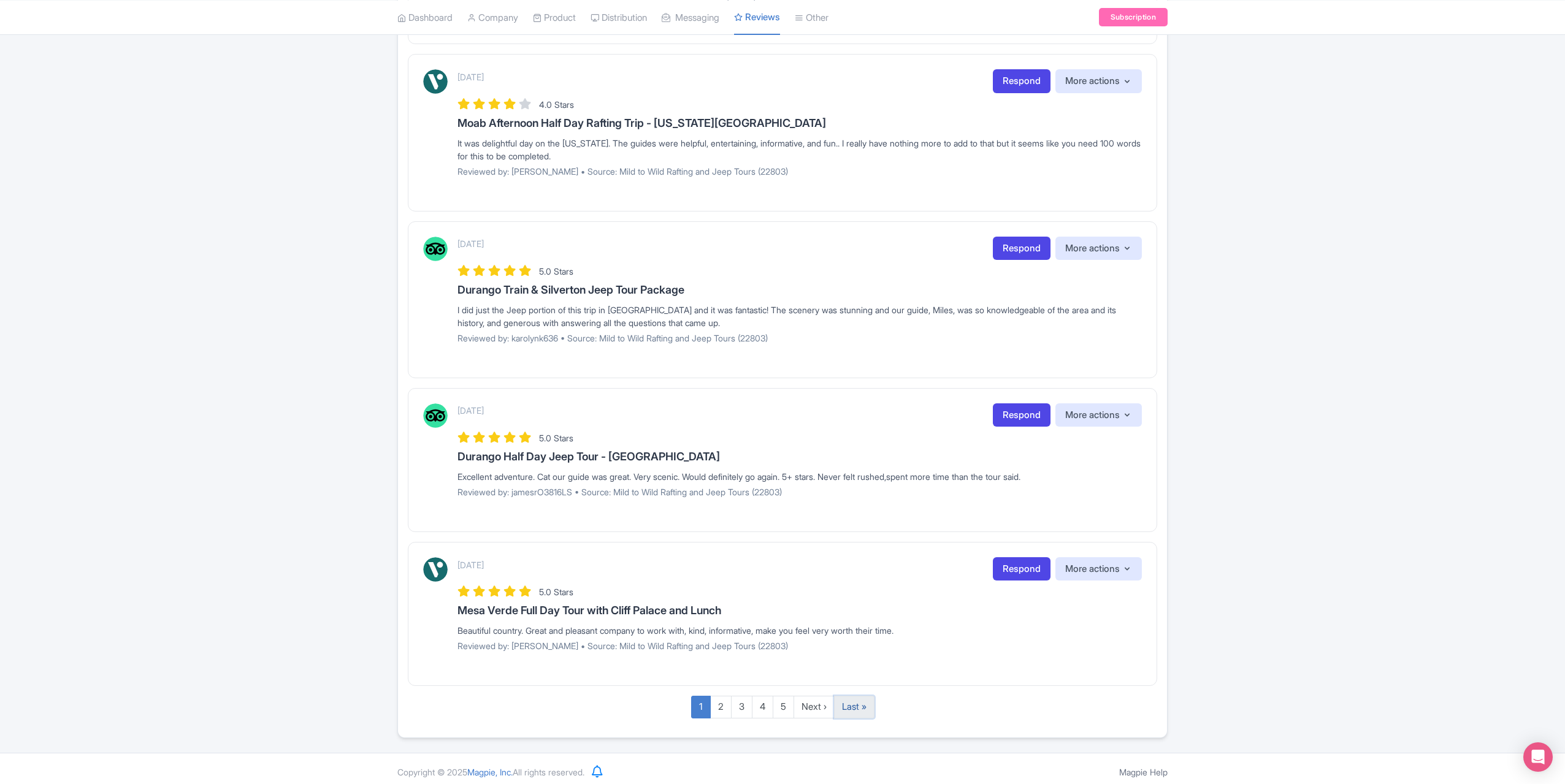
click at [860, 700] on link "Last »" at bounding box center [854, 707] width 41 height 23
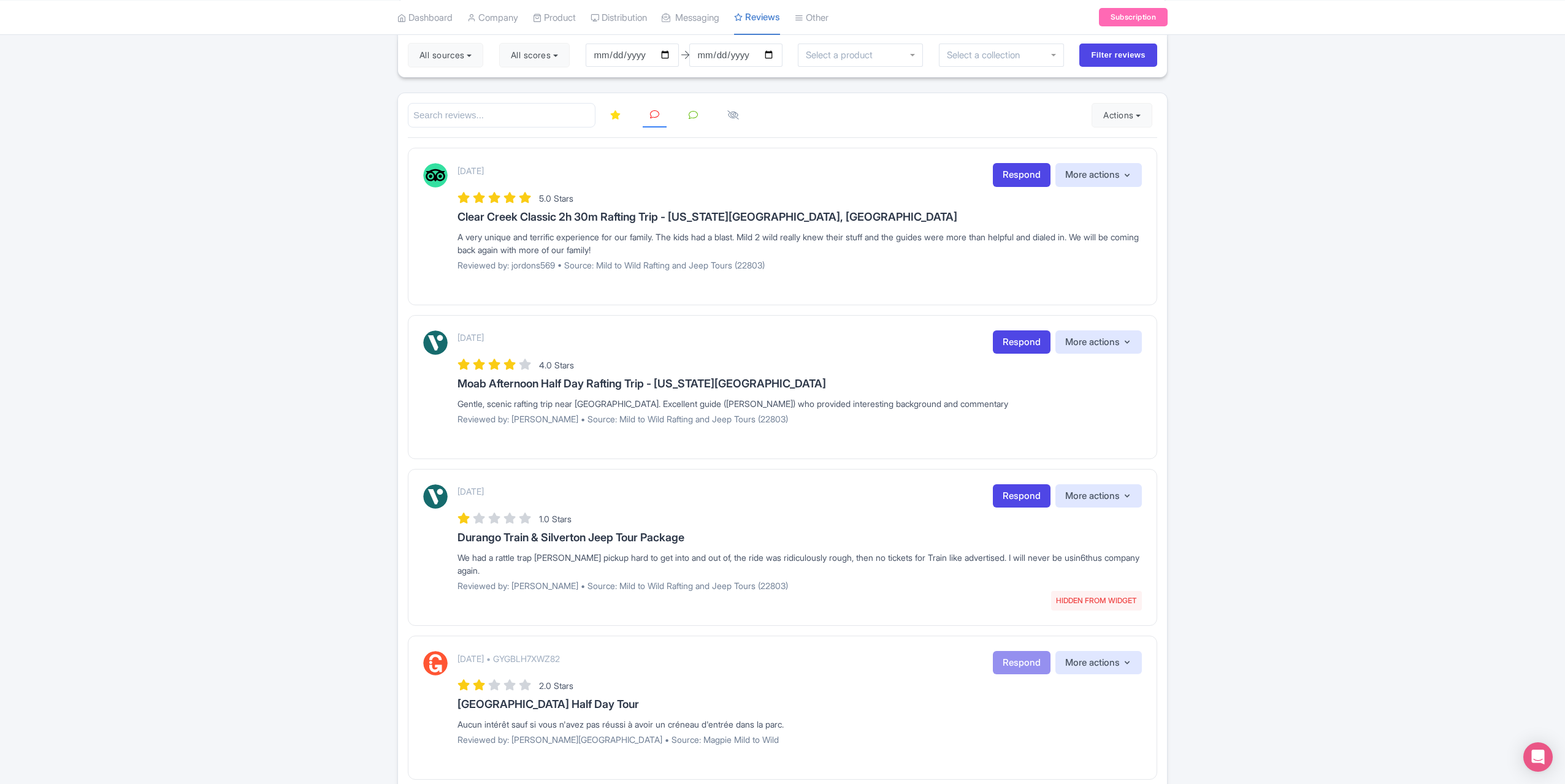
scroll to position [117, 0]
click at [1012, 345] on link "Respond" at bounding box center [1021, 343] width 57 height 24
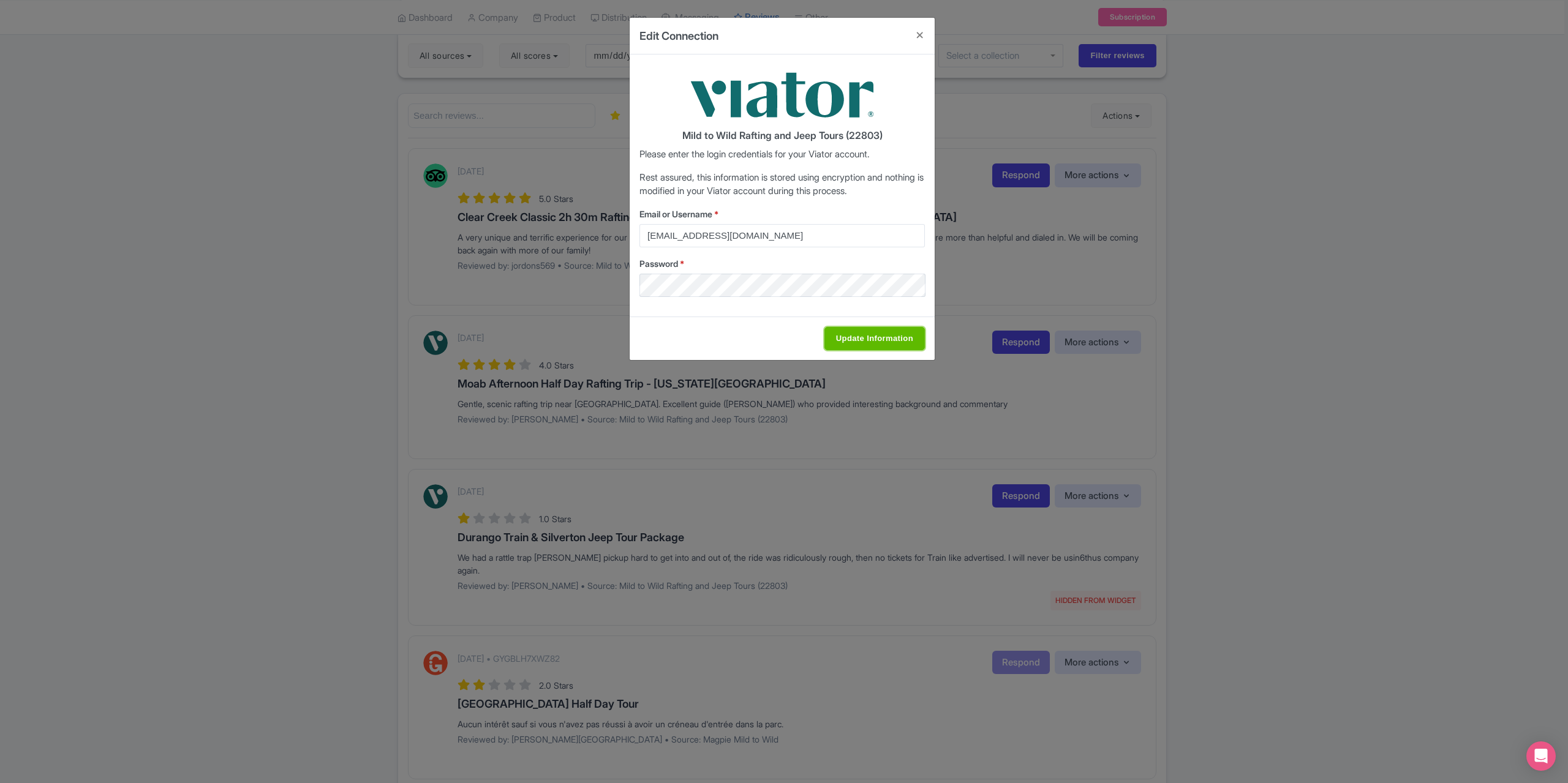
click at [866, 339] on input "Update Information" at bounding box center [875, 339] width 101 height 23
type input "Update Information"
